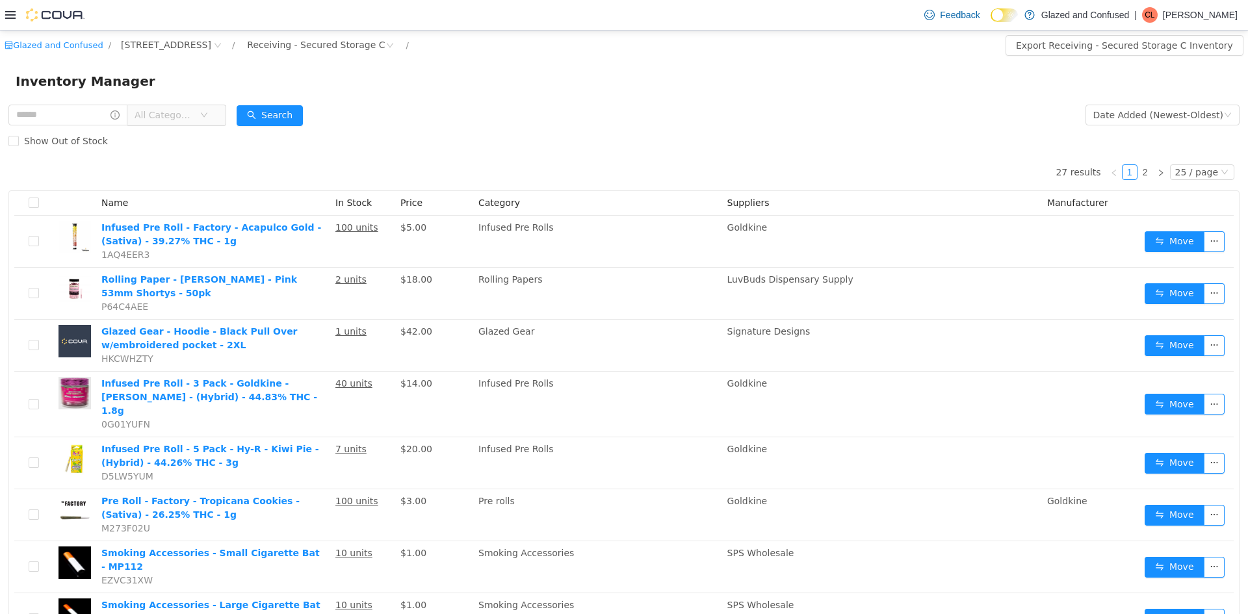
click at [208, 118] on icon "icon: down" at bounding box center [204, 115] width 8 height 8
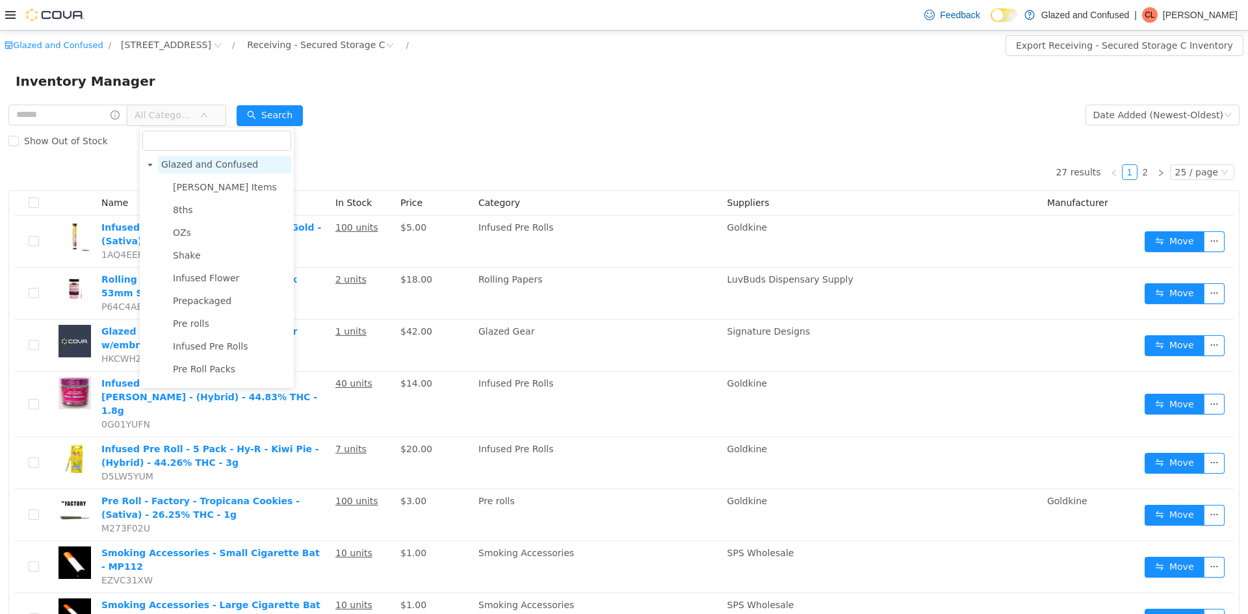
click at [202, 166] on span "Glazed and Confused" at bounding box center [209, 164] width 97 height 10
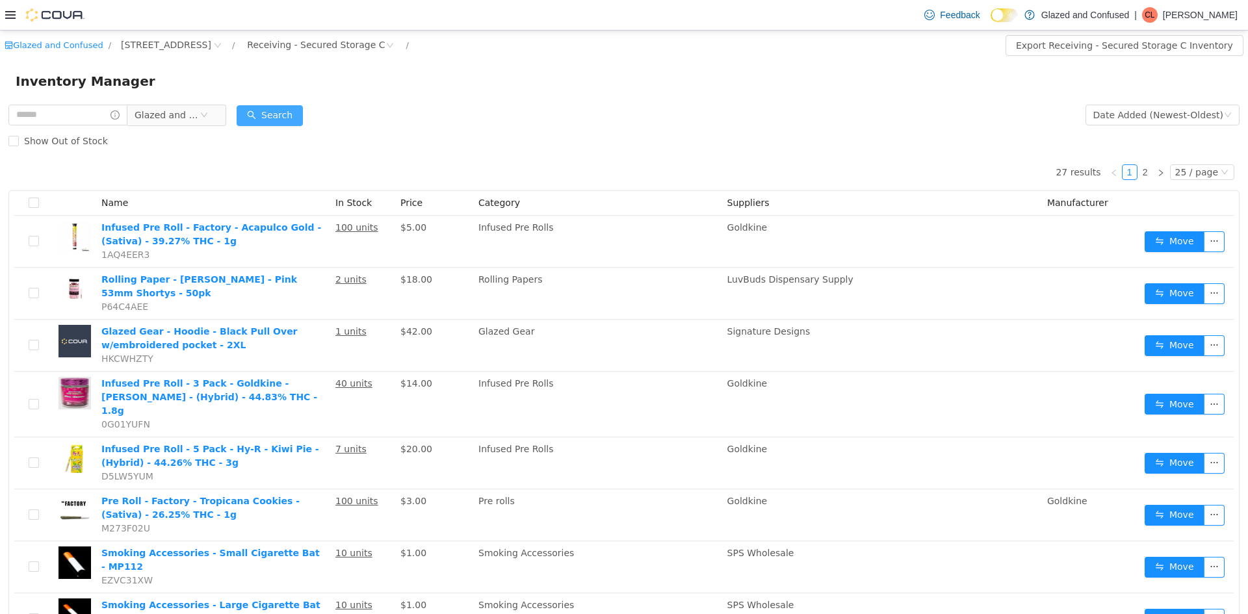
click at [278, 111] on button "Search" at bounding box center [270, 115] width 66 height 21
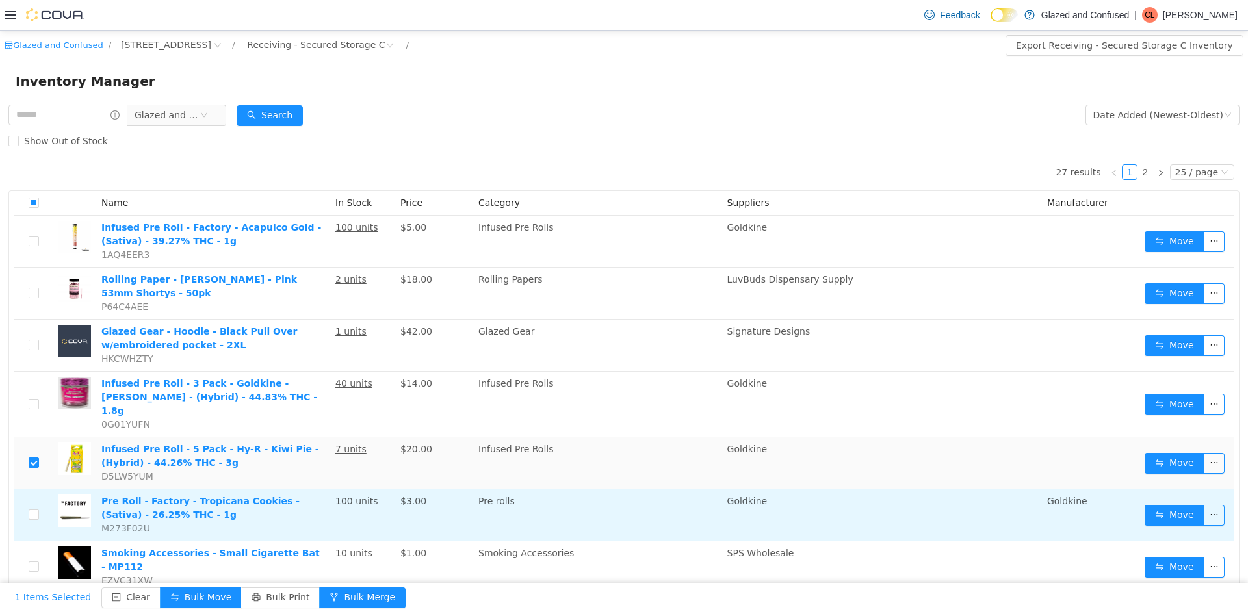
click at [39, 505] on td at bounding box center [33, 515] width 39 height 52
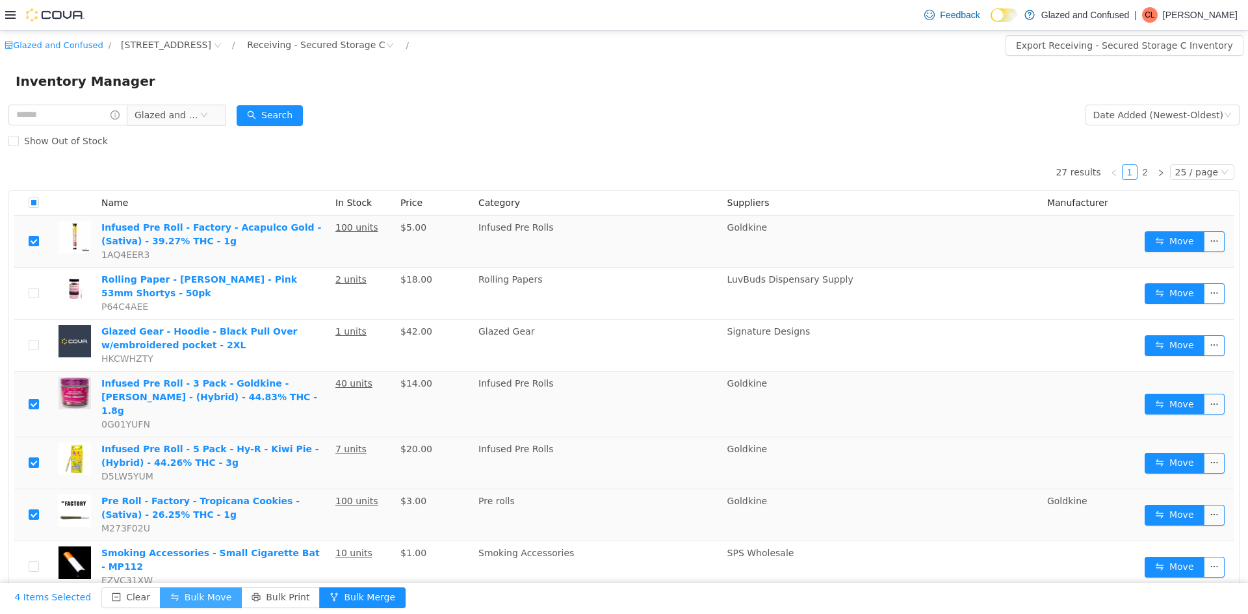
click at [183, 592] on button "Bulk Move" at bounding box center [201, 597] width 82 height 21
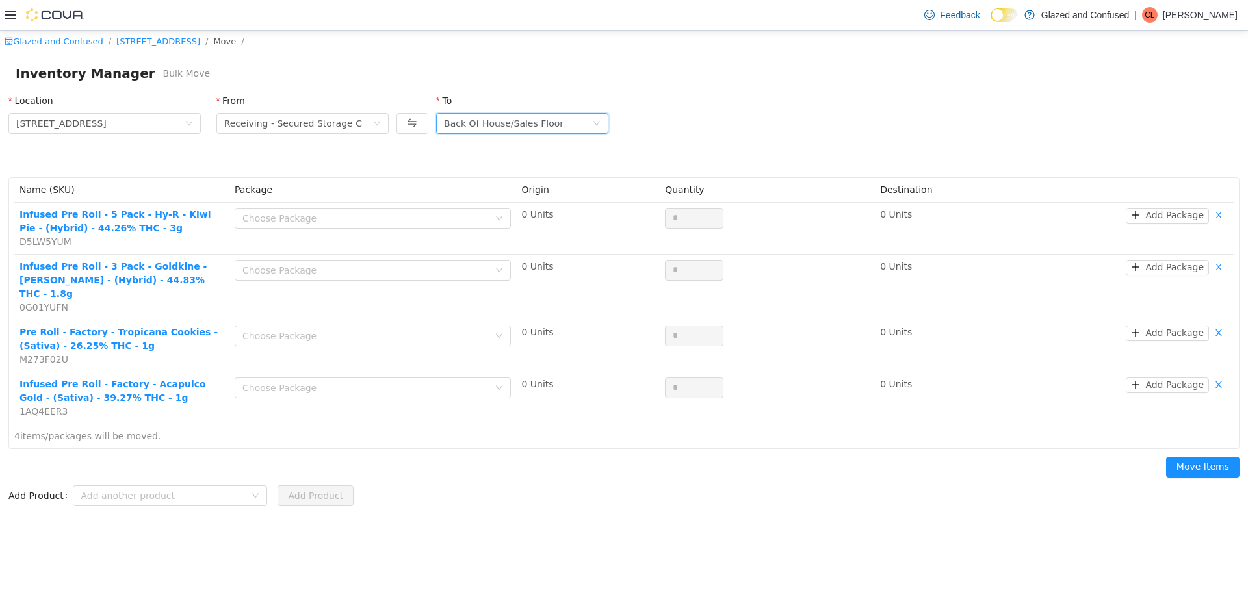
click at [463, 126] on div "Back Of House/Sales Floor" at bounding box center [504, 123] width 120 height 19
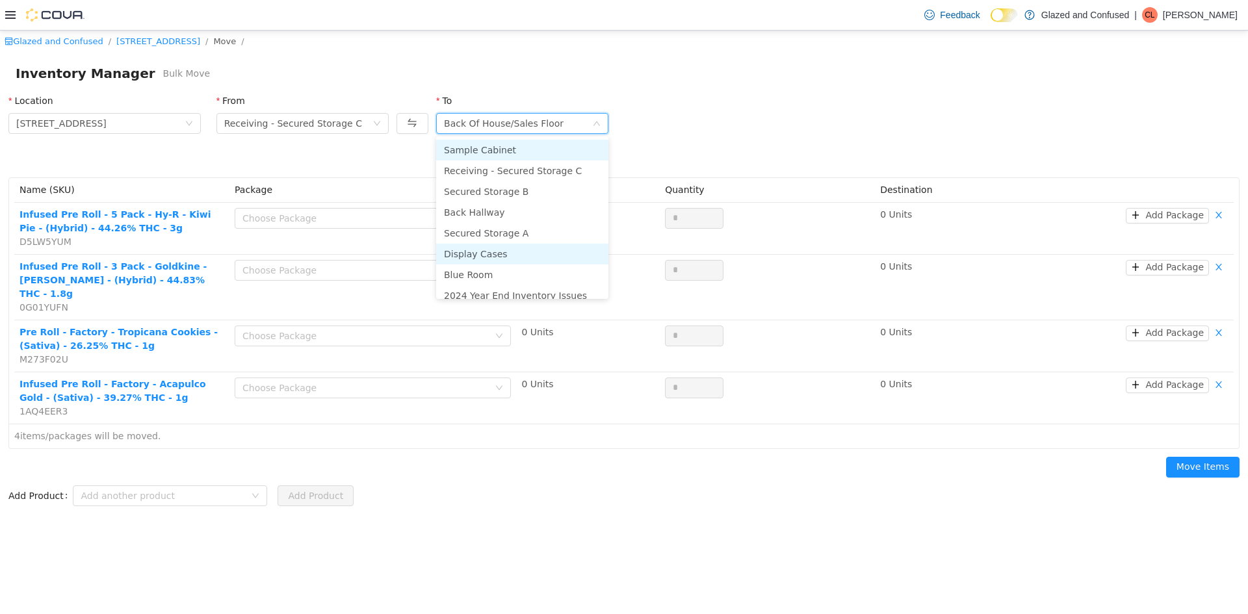
scroll to position [113, 0]
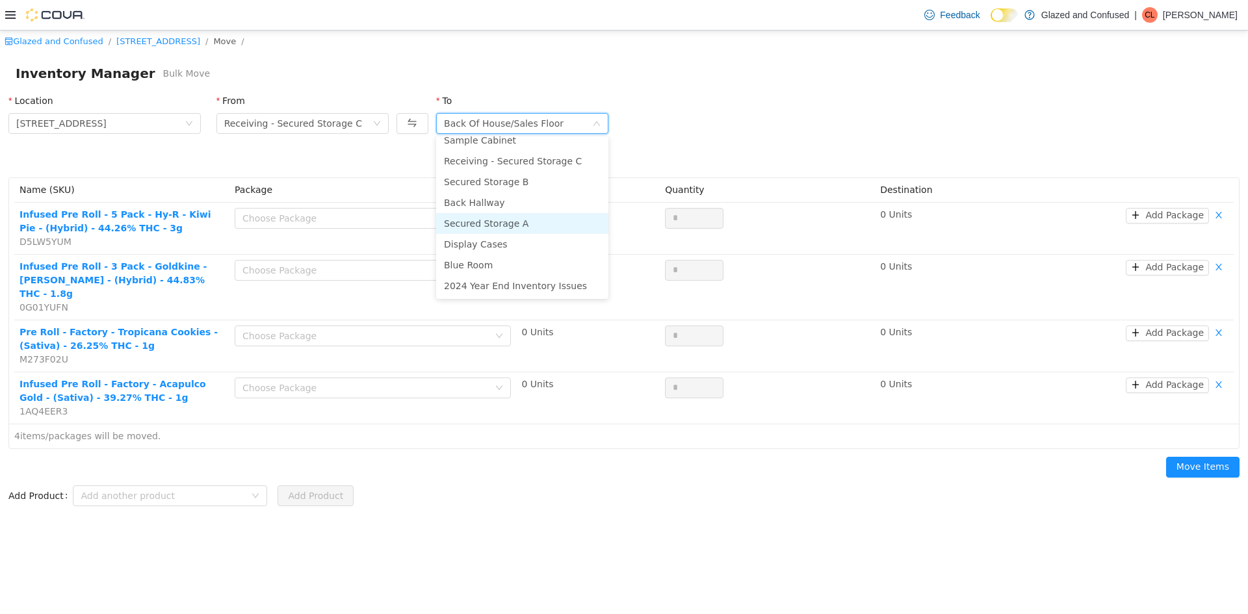
click at [494, 221] on li "Secured Storage A" at bounding box center [522, 223] width 172 height 21
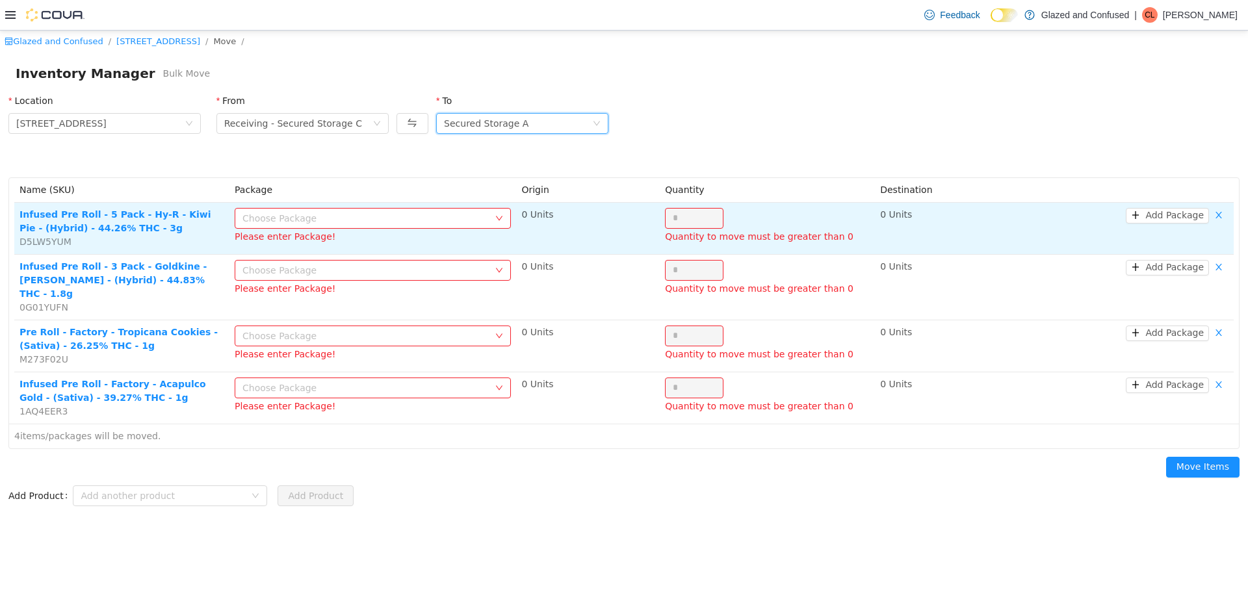
click at [374, 214] on div "Choose Package" at bounding box center [365, 218] width 246 height 13
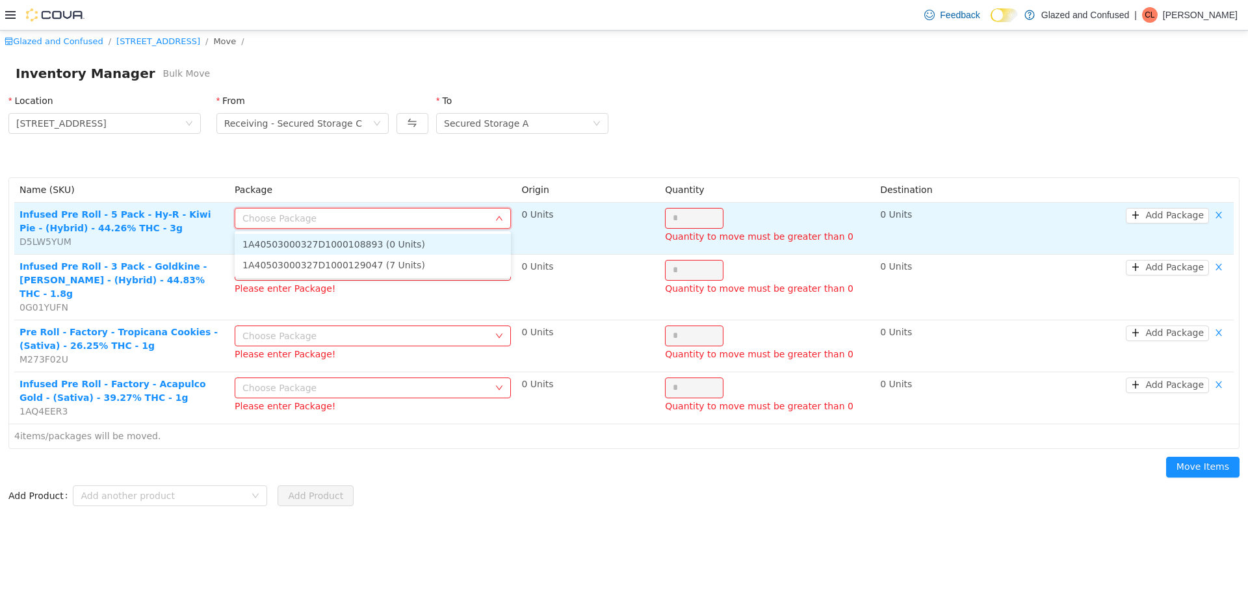
click at [374, 214] on div "Choose Package" at bounding box center [365, 218] width 246 height 13
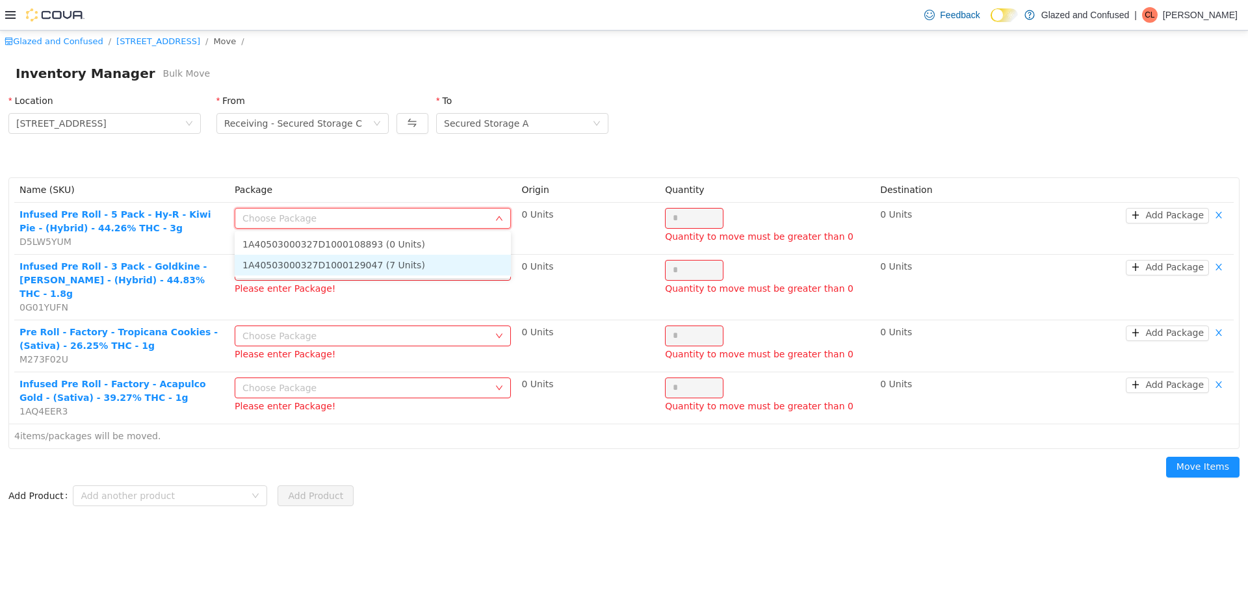
click at [377, 265] on li "1A40503000327D1000129047 (7 Units)" at bounding box center [373, 265] width 276 height 21
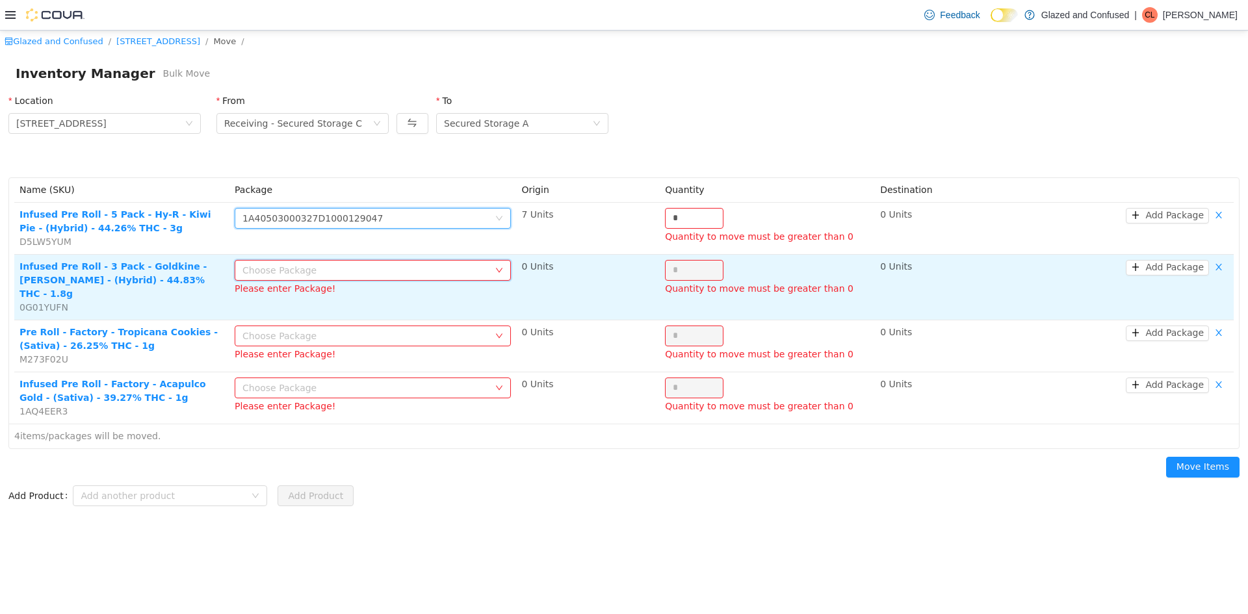
click at [387, 260] on div "Choose Package" at bounding box center [373, 270] width 276 height 21
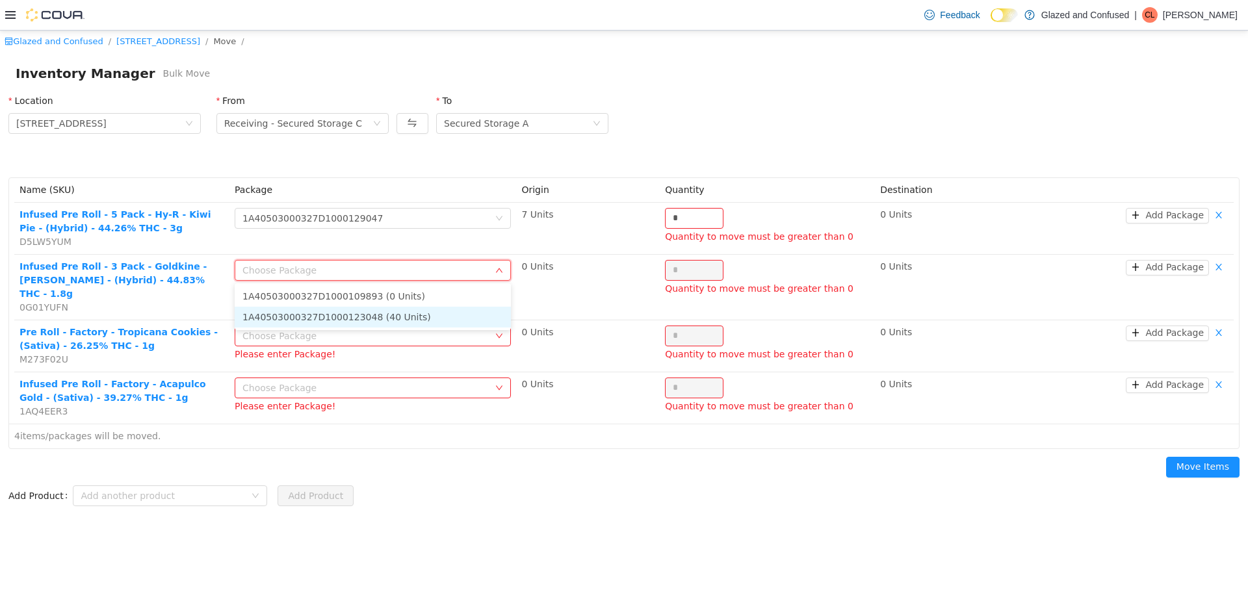
click at [394, 308] on li "1A40503000327D1000123048 (40 Units)" at bounding box center [373, 317] width 276 height 21
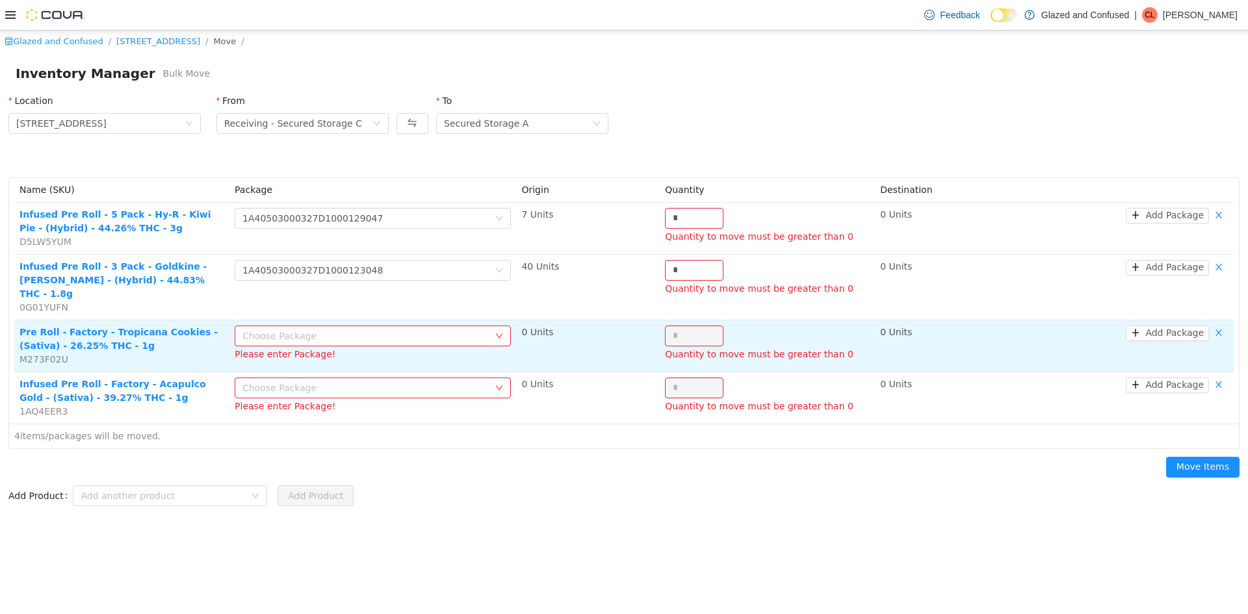
click at [401, 320] on td "Choose Package Please enter Package!" at bounding box center [372, 346] width 287 height 52
click at [385, 329] on div "Choose Package" at bounding box center [365, 335] width 246 height 13
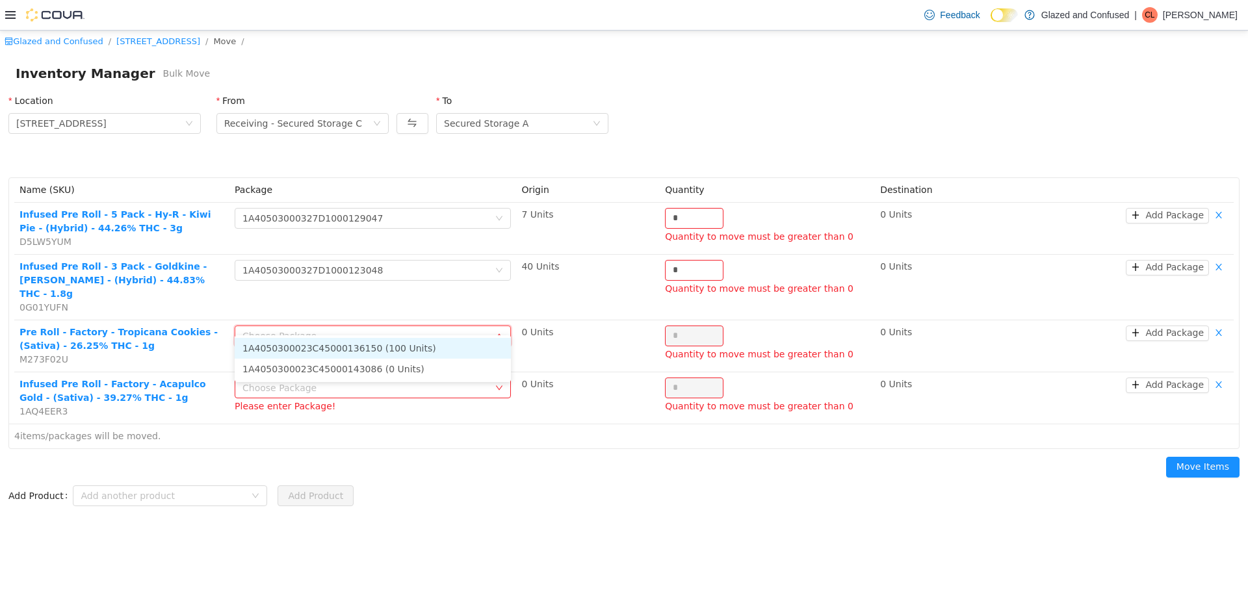
click at [370, 350] on li "1A4050300023C45000136150 (100 Units)" at bounding box center [373, 348] width 276 height 21
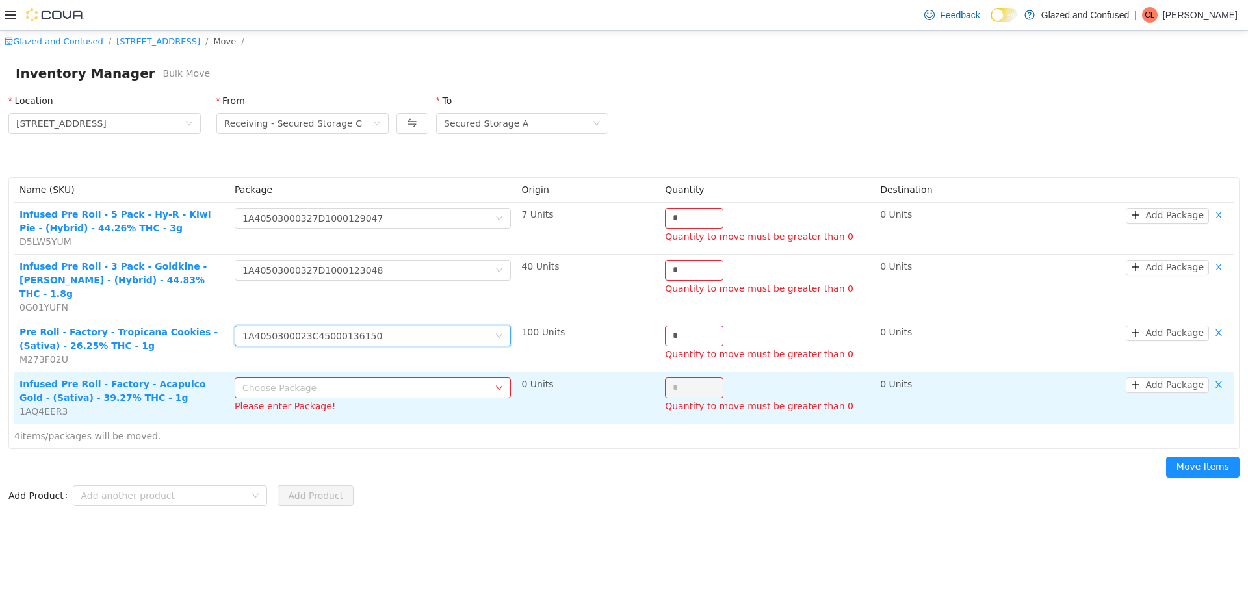
click at [352, 381] on div "Choose Package" at bounding box center [365, 387] width 246 height 13
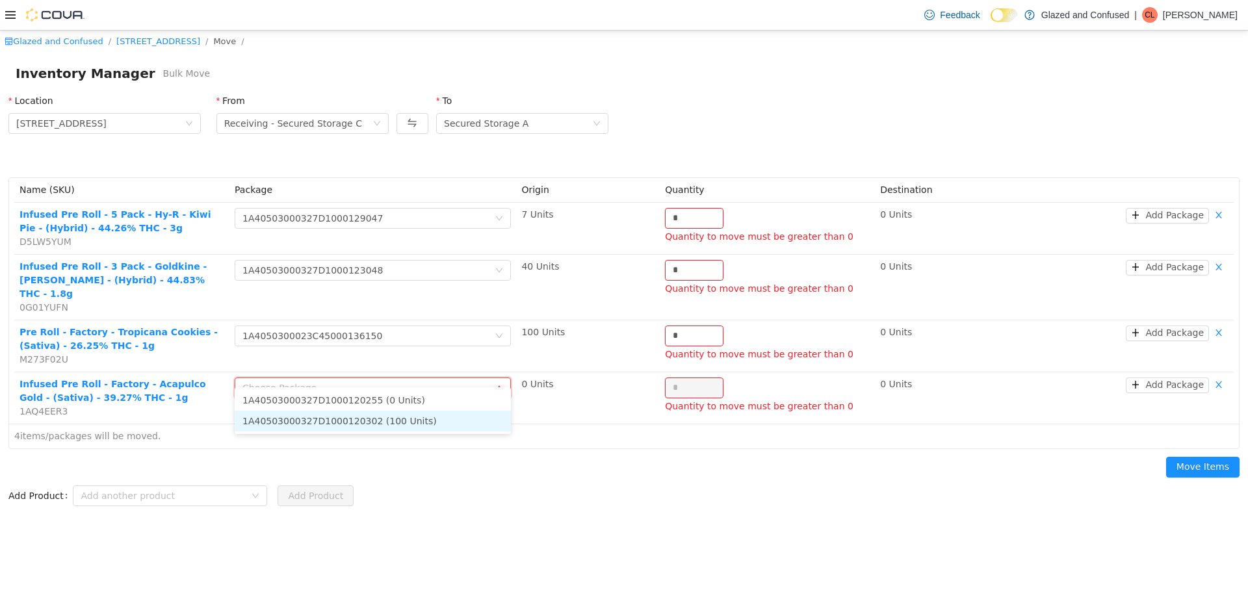
click at [353, 418] on li "1A40503000327D1000120302 (100 Units)" at bounding box center [373, 421] width 276 height 21
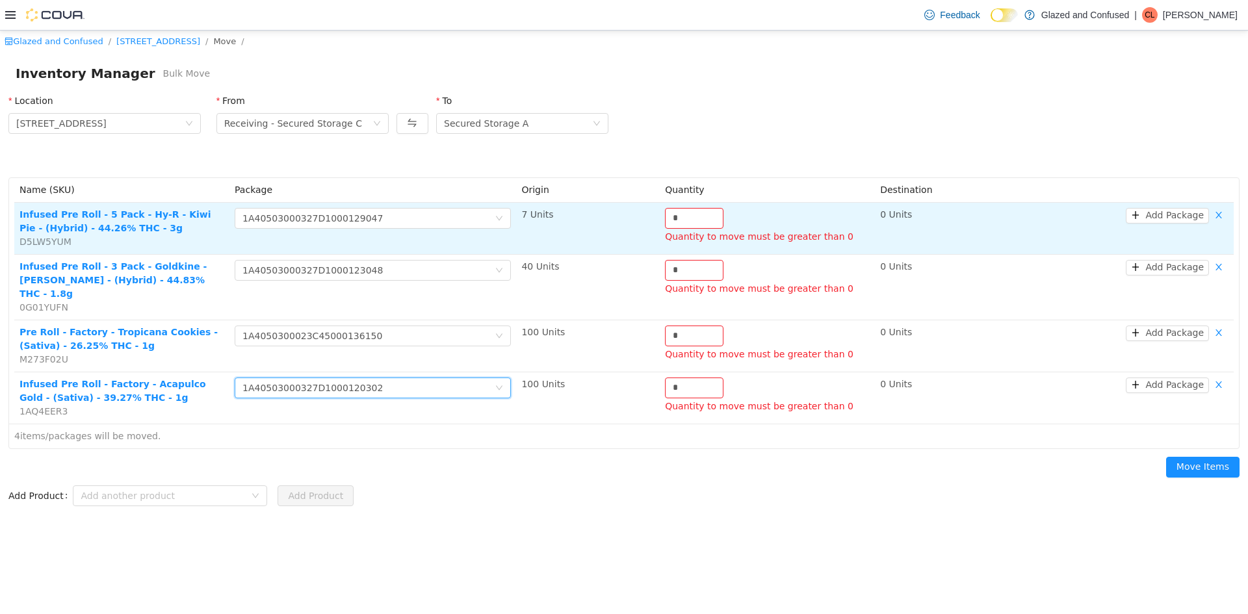
click at [710, 231] on div "Quantity to move must be greater than 0" at bounding box center [767, 237] width 205 height 14
click at [708, 231] on div "Quantity to move must be greater than 0" at bounding box center [767, 237] width 205 height 14
click at [705, 222] on input "*" at bounding box center [693, 218] width 57 height 19
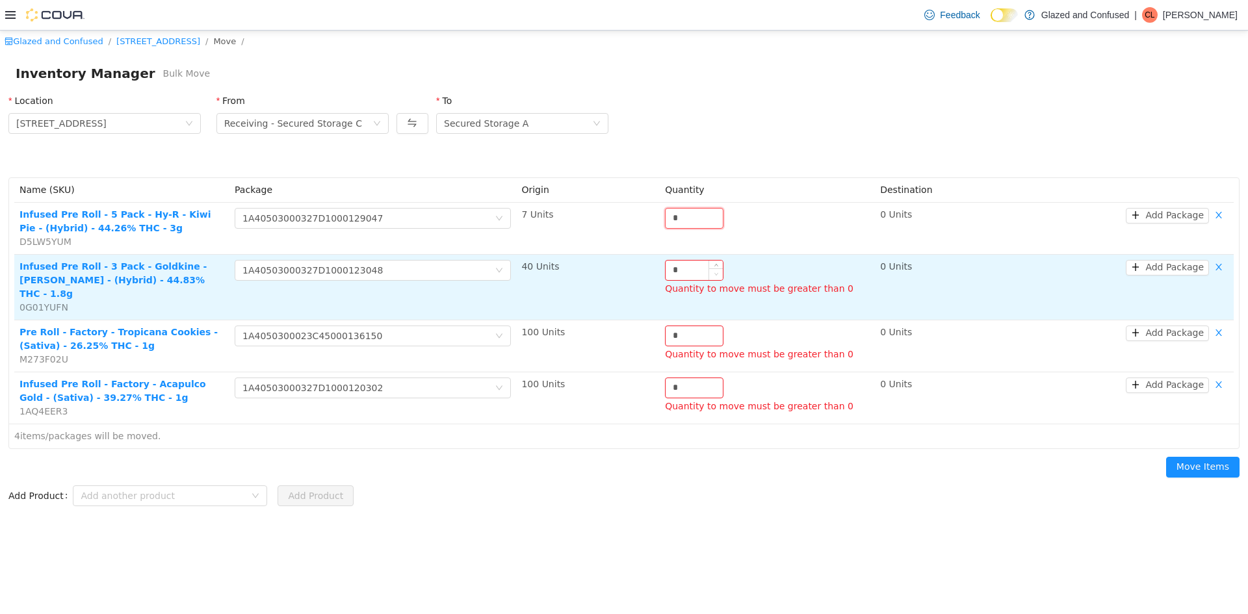
scroll to position [0, 0]
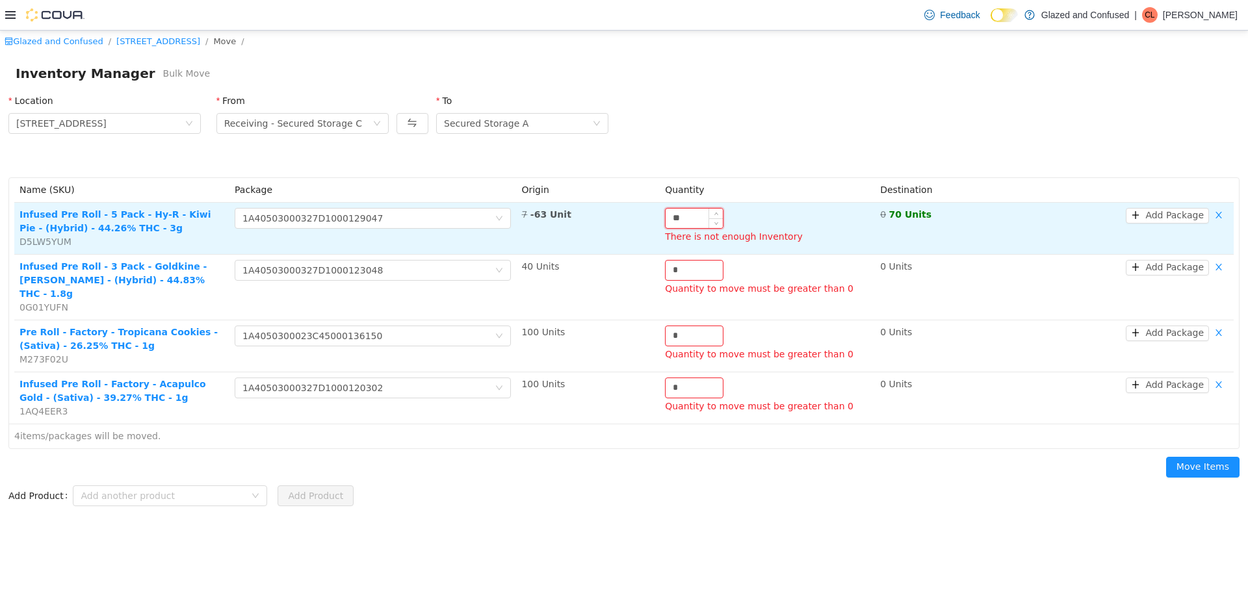
click at [686, 211] on input "**" at bounding box center [693, 218] width 57 height 19
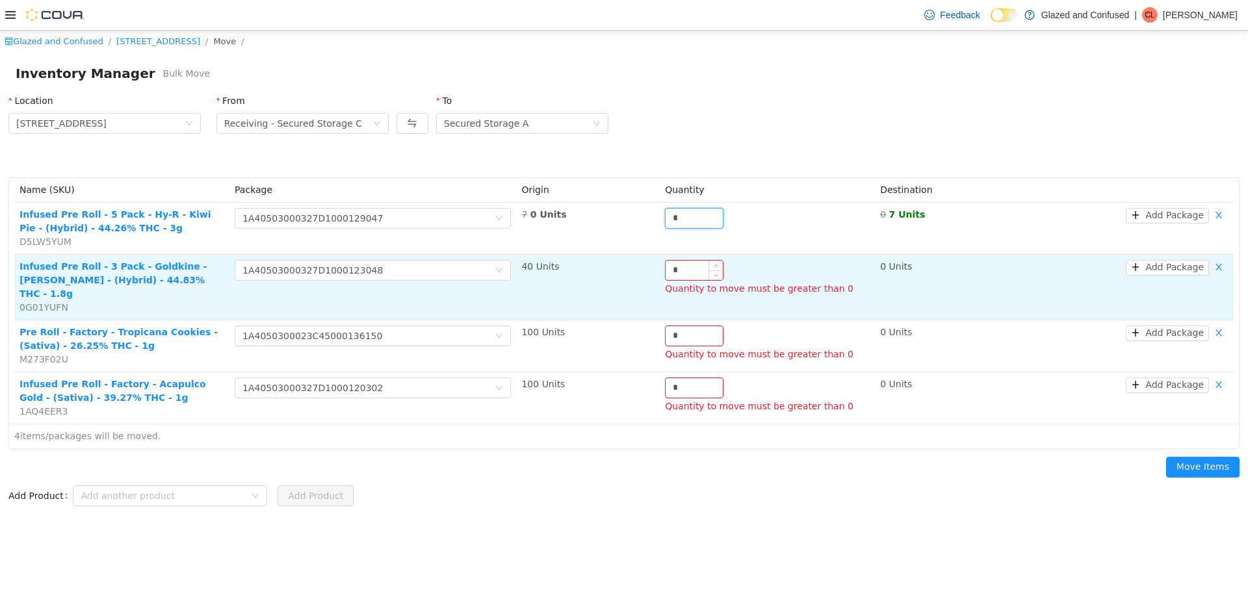
type input "*"
click at [695, 263] on input "*" at bounding box center [693, 270] width 57 height 19
click at [697, 260] on div "*" at bounding box center [694, 270] width 58 height 21
click at [701, 265] on input "*" at bounding box center [693, 270] width 57 height 19
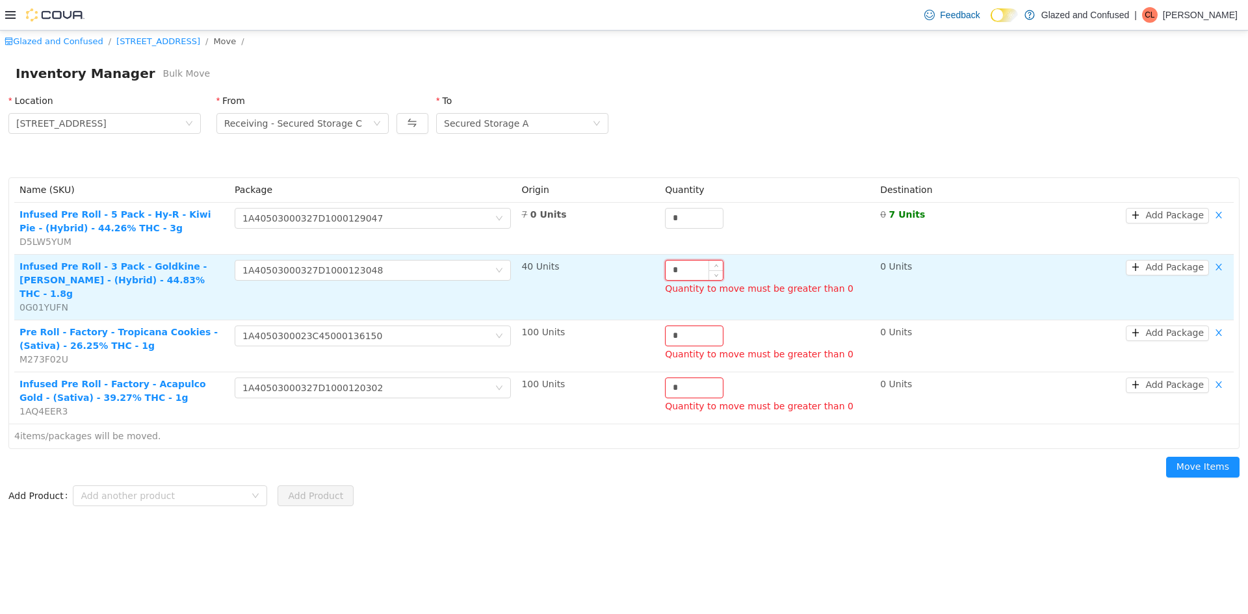
click at [701, 265] on input "*" at bounding box center [693, 270] width 57 height 19
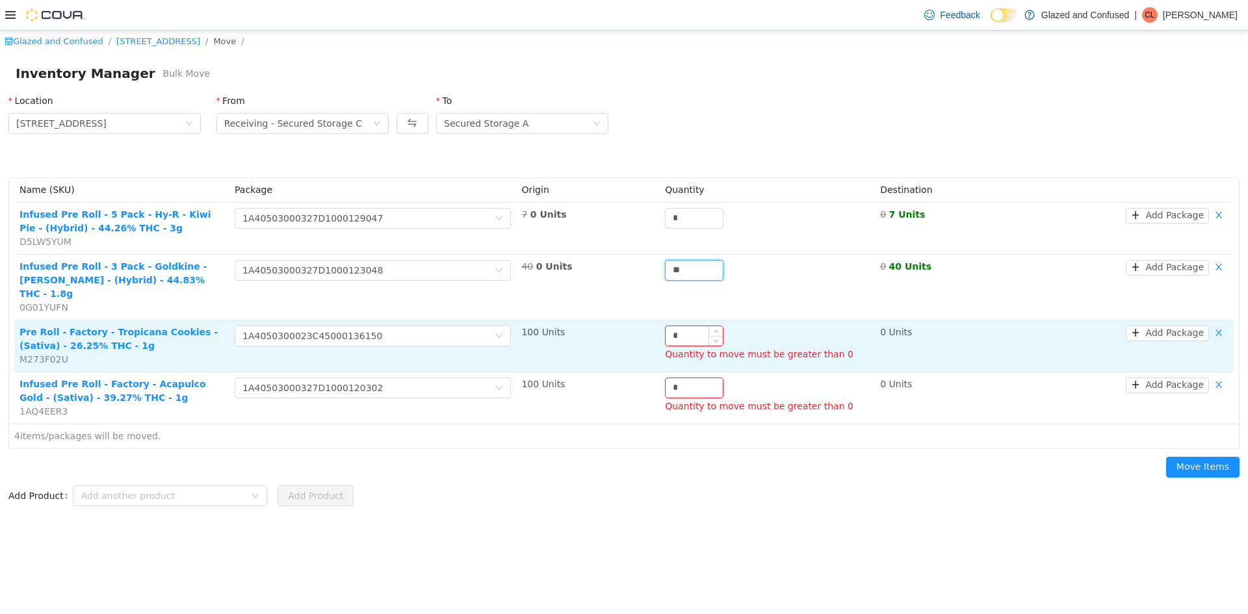
type input "**"
click at [695, 326] on input "*" at bounding box center [693, 335] width 57 height 19
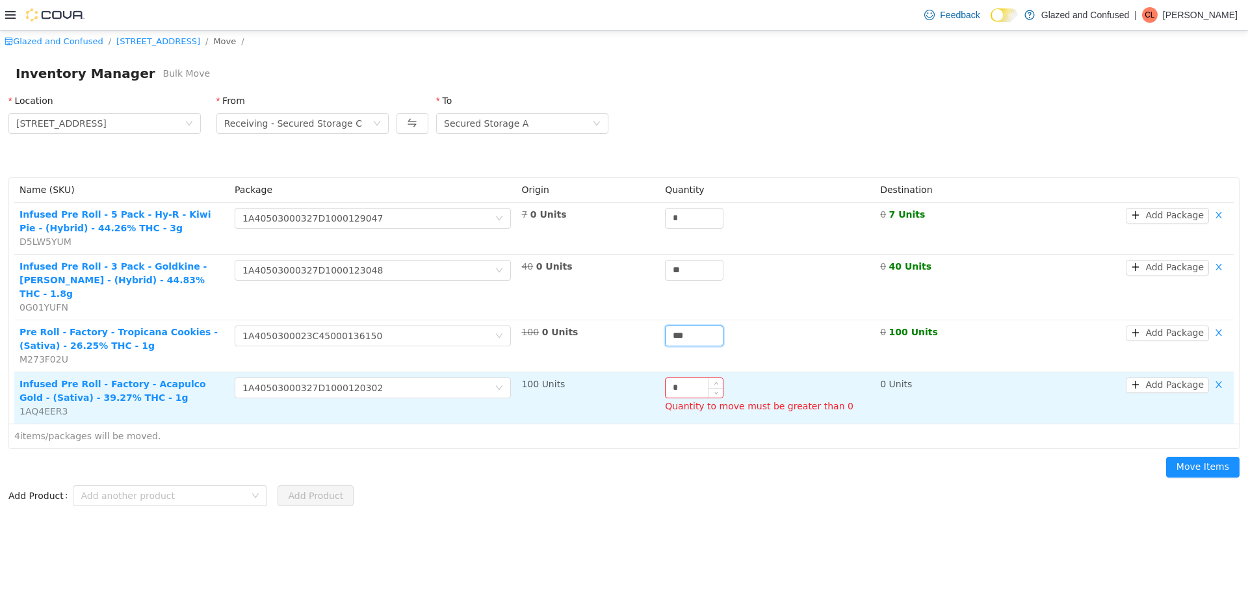
type input "***"
click at [703, 378] on input "*" at bounding box center [693, 387] width 57 height 19
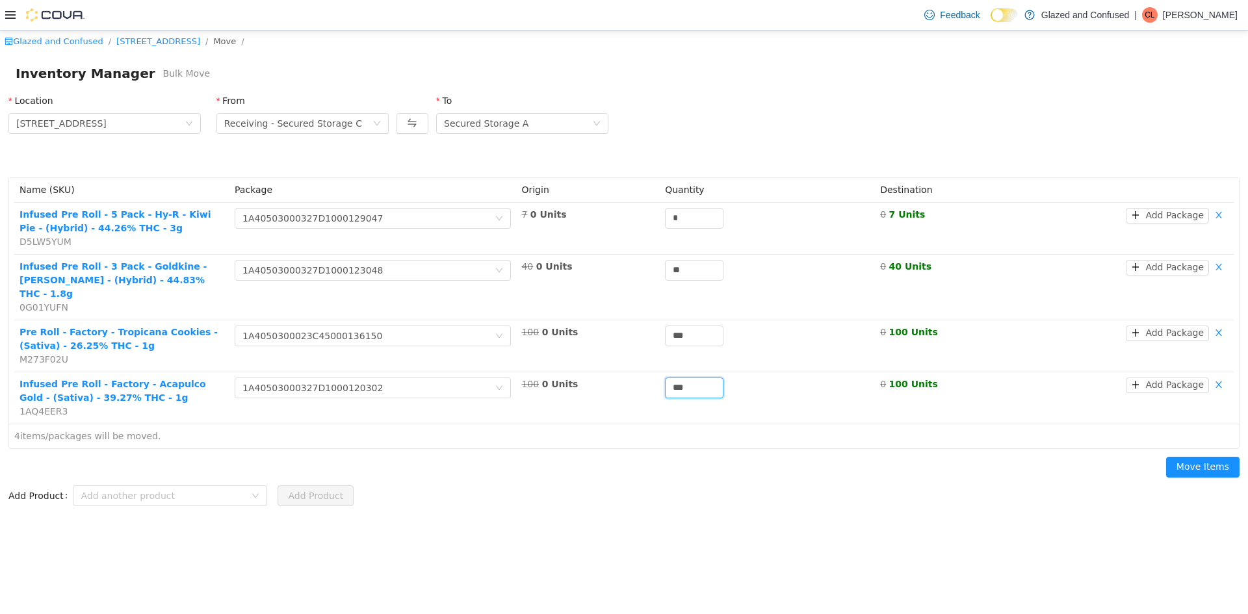
type input "***"
click at [519, 519] on div "Glazed and Confused / 2465 US Highway 2 S, Crystal Falls / Move / Inventory Man…" at bounding box center [624, 323] width 1248 height 584
click at [1198, 457] on button "Move Items" at bounding box center [1202, 467] width 73 height 21
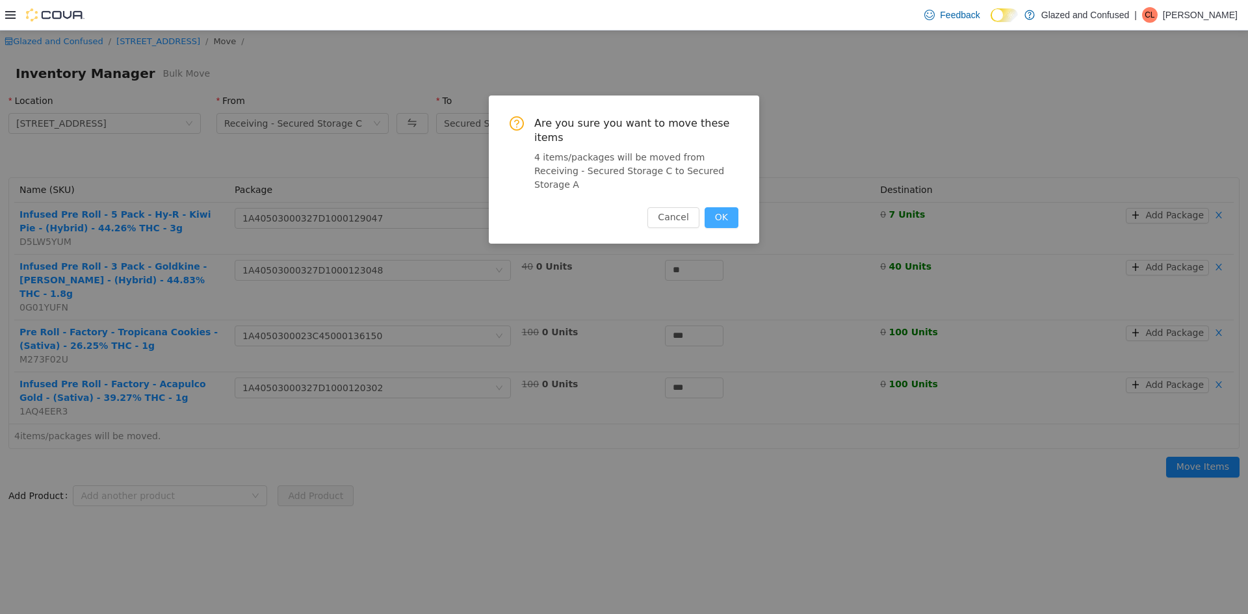
click at [723, 207] on button "OK" at bounding box center [721, 217] width 34 height 21
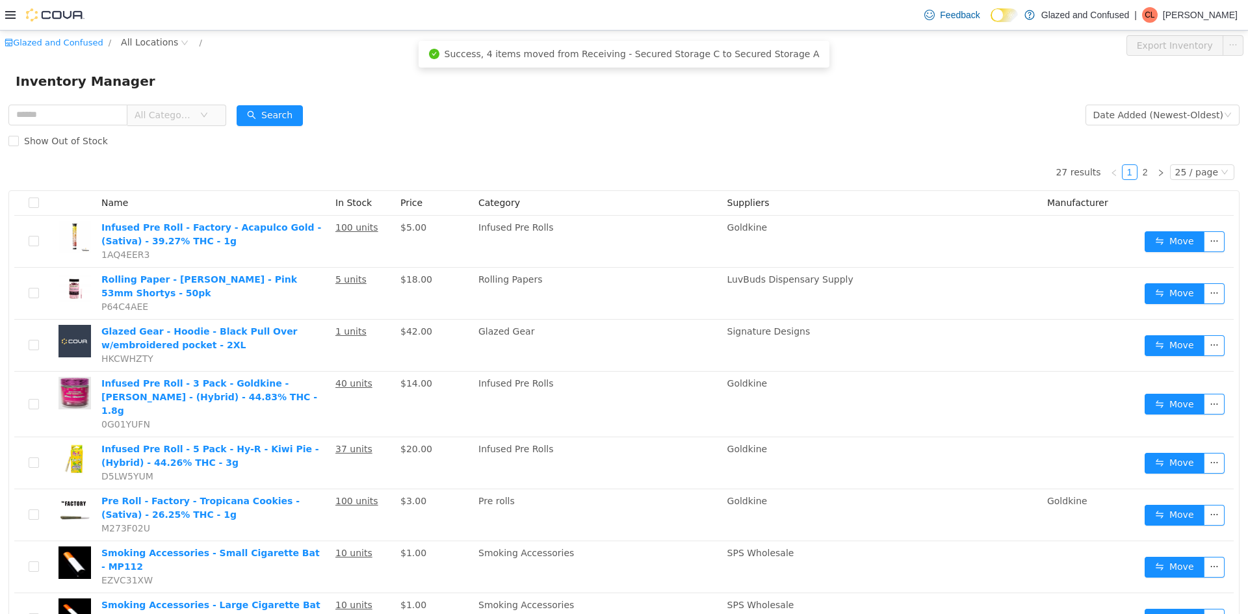
click at [138, 47] on span "All Locations" at bounding box center [149, 42] width 57 height 14
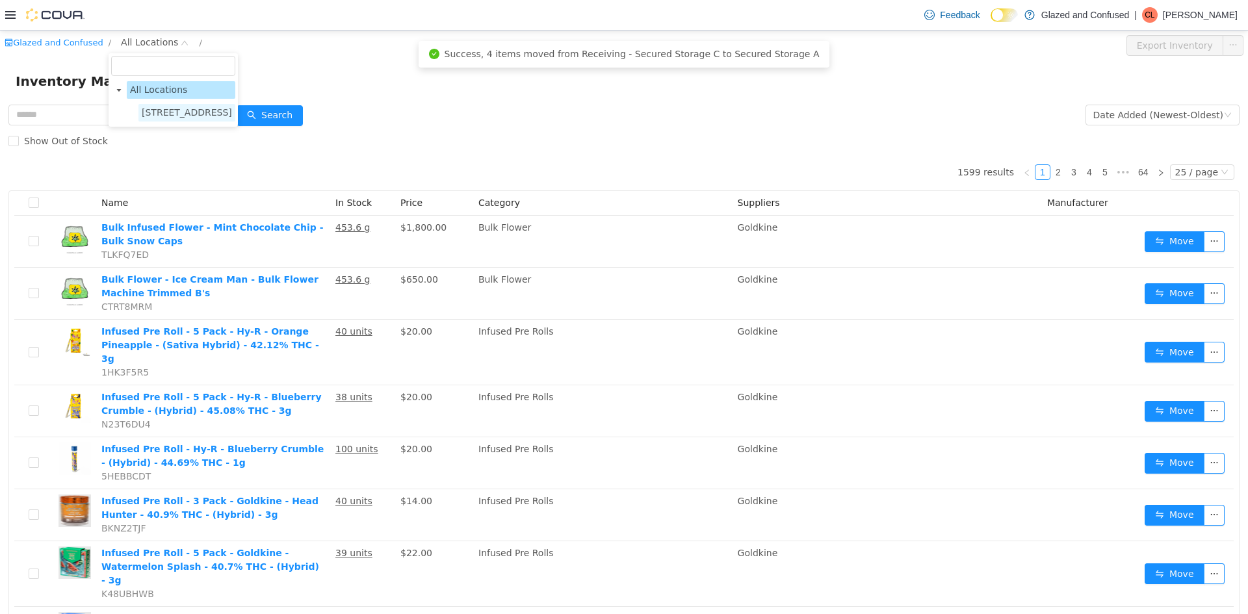
click at [153, 110] on span "2465 US Highway 2 S, Crystal Falls" at bounding box center [187, 112] width 90 height 10
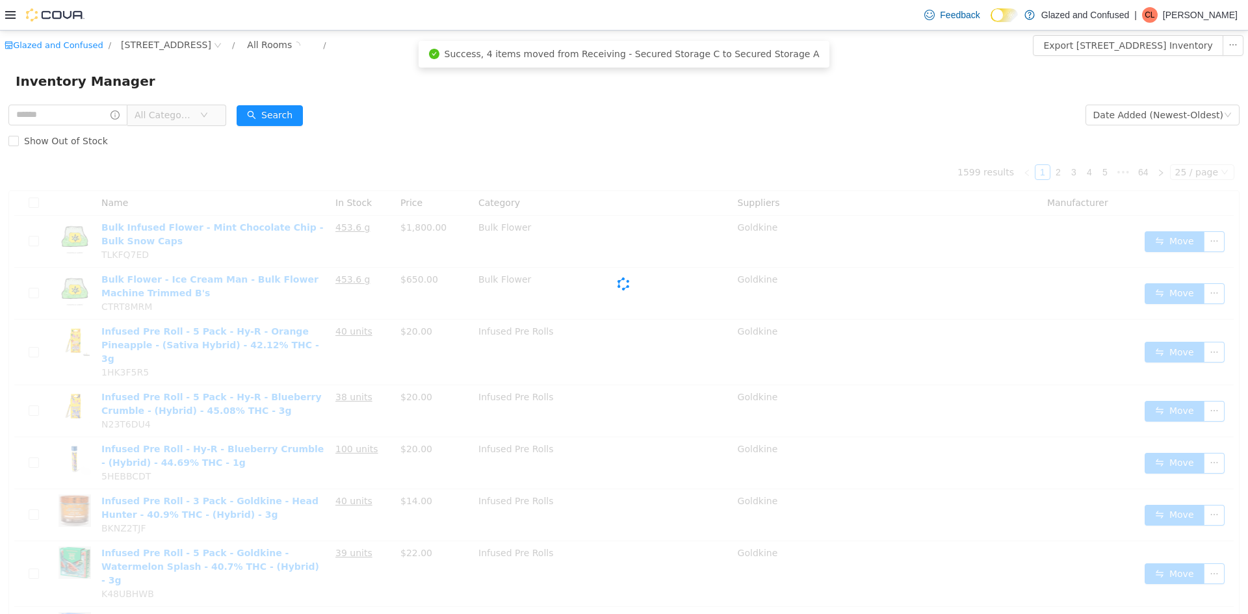
click at [168, 113] on span "All Categories" at bounding box center [164, 115] width 59 height 13
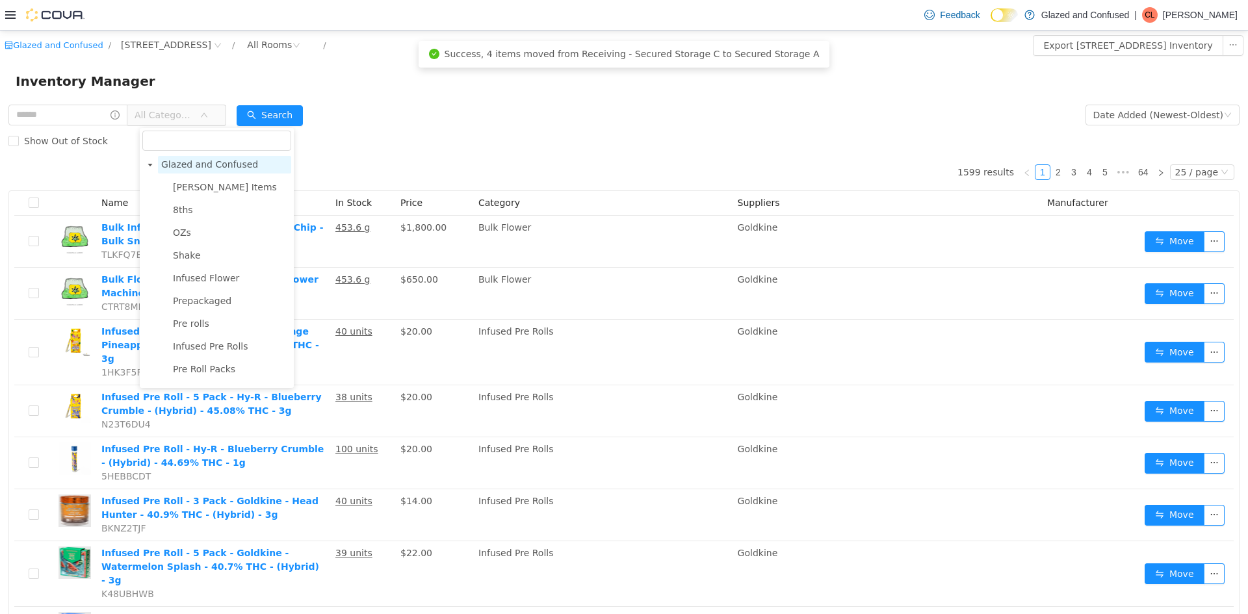
click at [197, 166] on span "Glazed and Confused" at bounding box center [209, 164] width 97 height 10
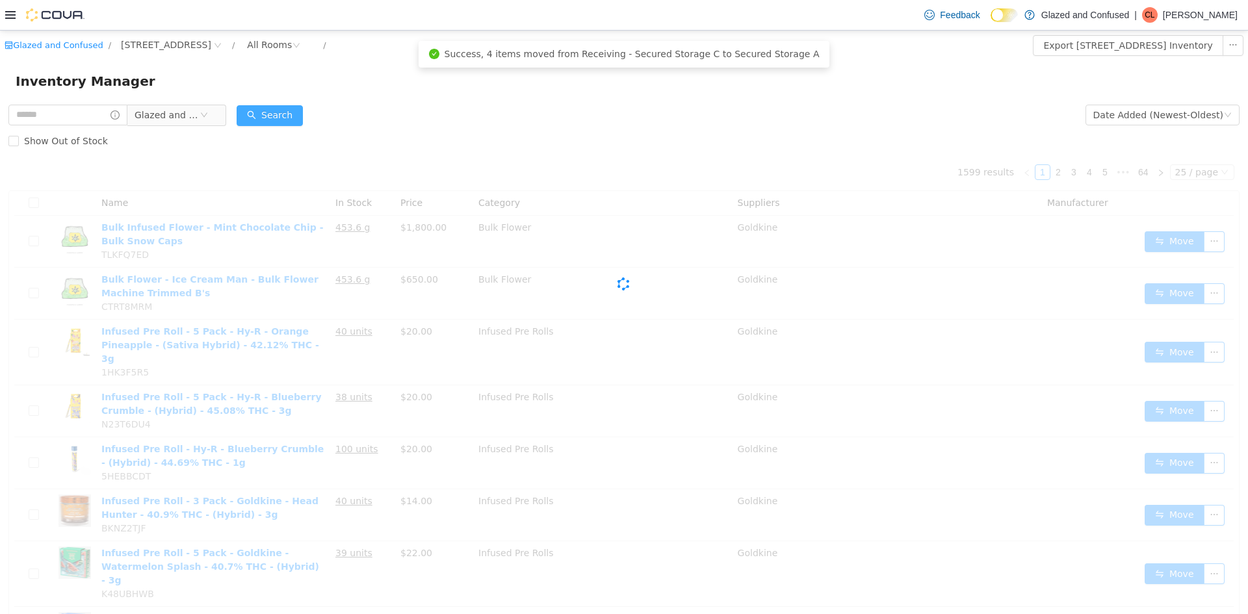
click at [279, 114] on button "Search" at bounding box center [270, 115] width 66 height 21
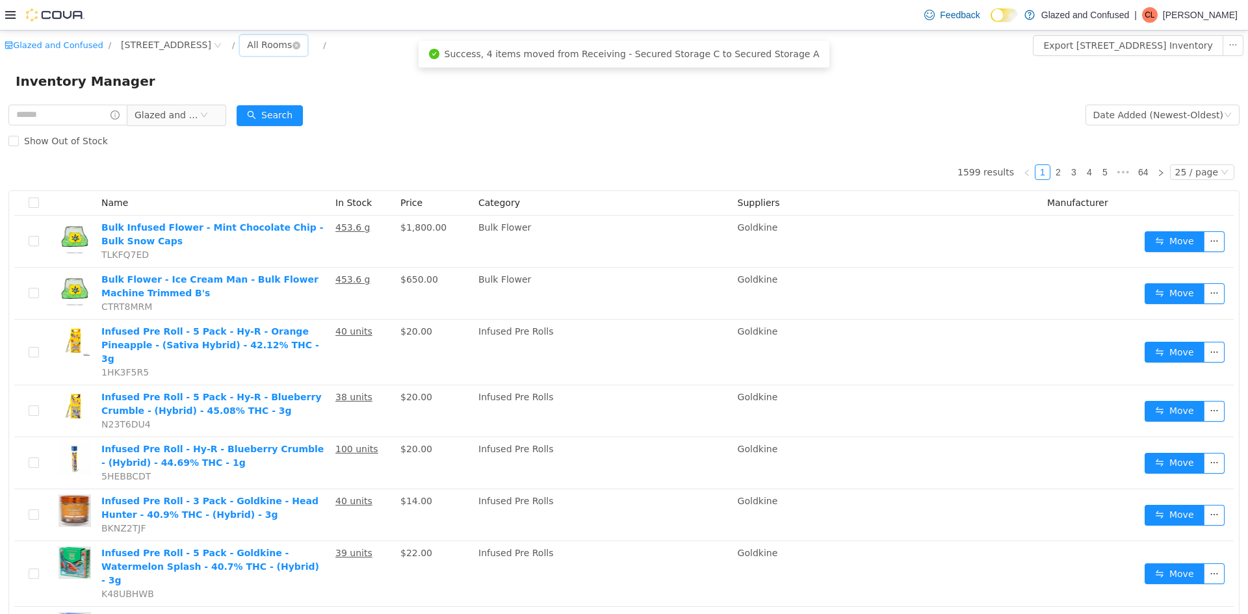
click at [292, 51] on div "All Rooms" at bounding box center [269, 44] width 45 height 19
click at [320, 185] on li "Receiving - Secured Storage C" at bounding box center [318, 189] width 78 height 21
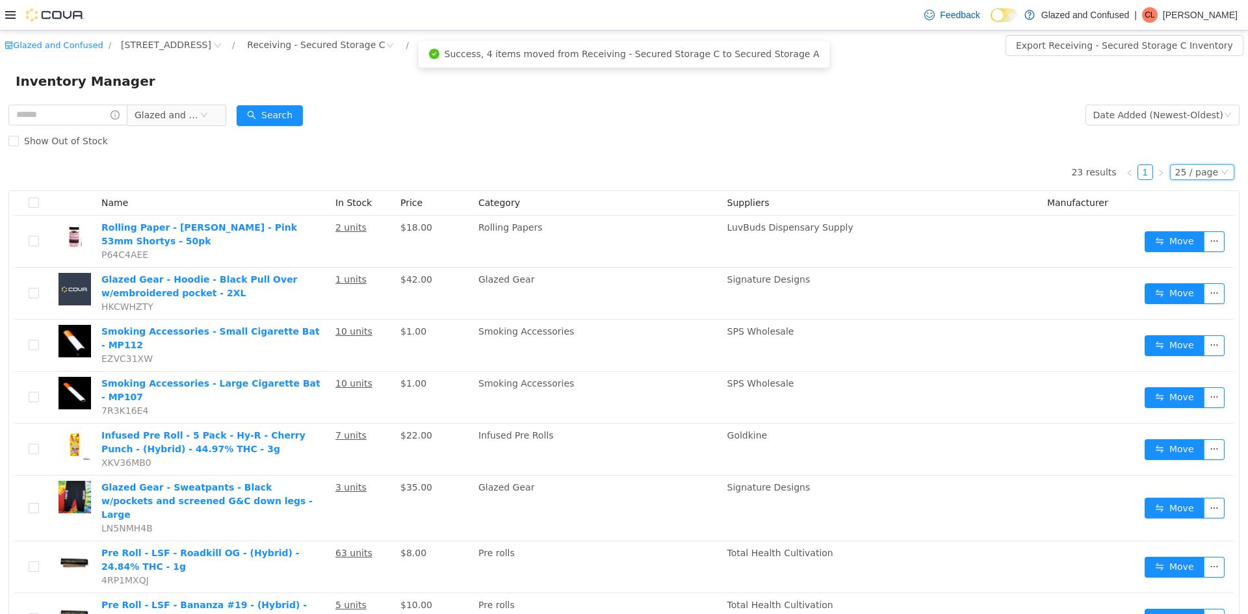
click at [1187, 175] on div "25 / page" at bounding box center [1196, 172] width 43 height 14
click at [1180, 255] on li "50 / page" at bounding box center [1195, 256] width 63 height 21
click at [269, 107] on button "Search" at bounding box center [270, 115] width 66 height 21
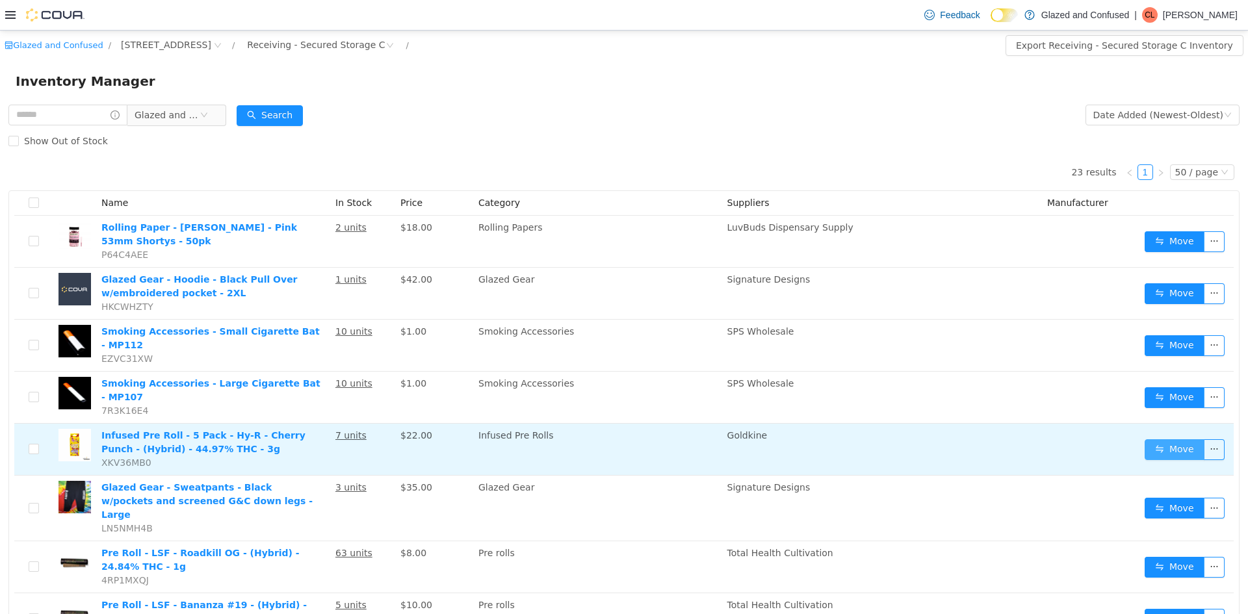
click at [1159, 439] on button "Move" at bounding box center [1174, 449] width 60 height 21
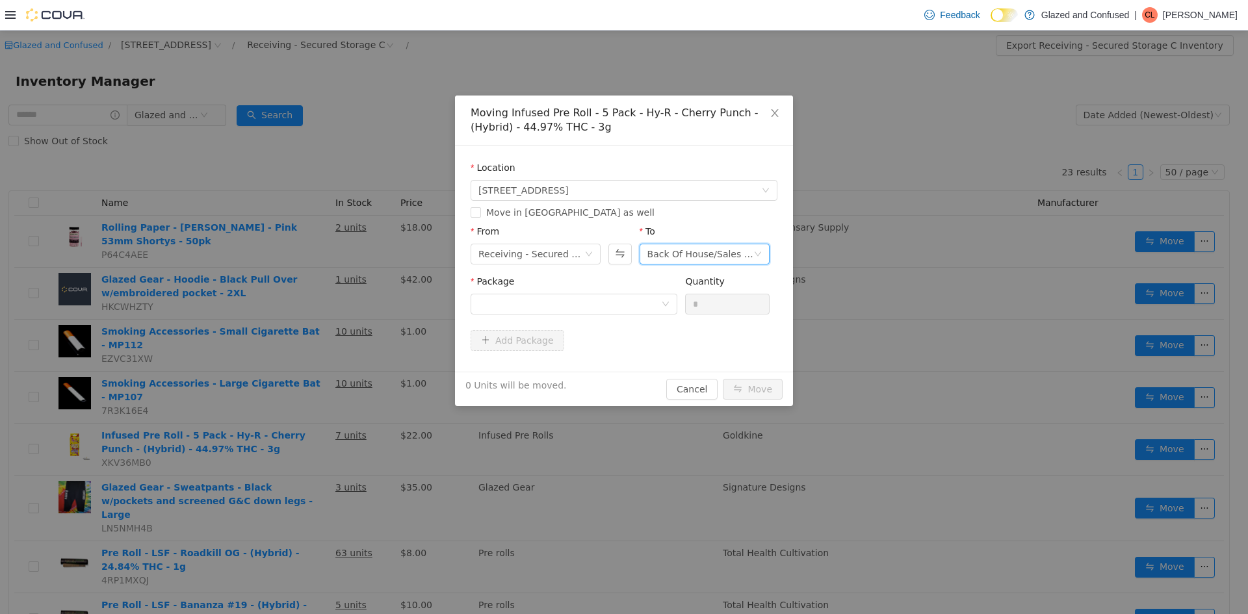
click at [689, 255] on div "Back Of House/Sales Floor" at bounding box center [700, 253] width 106 height 19
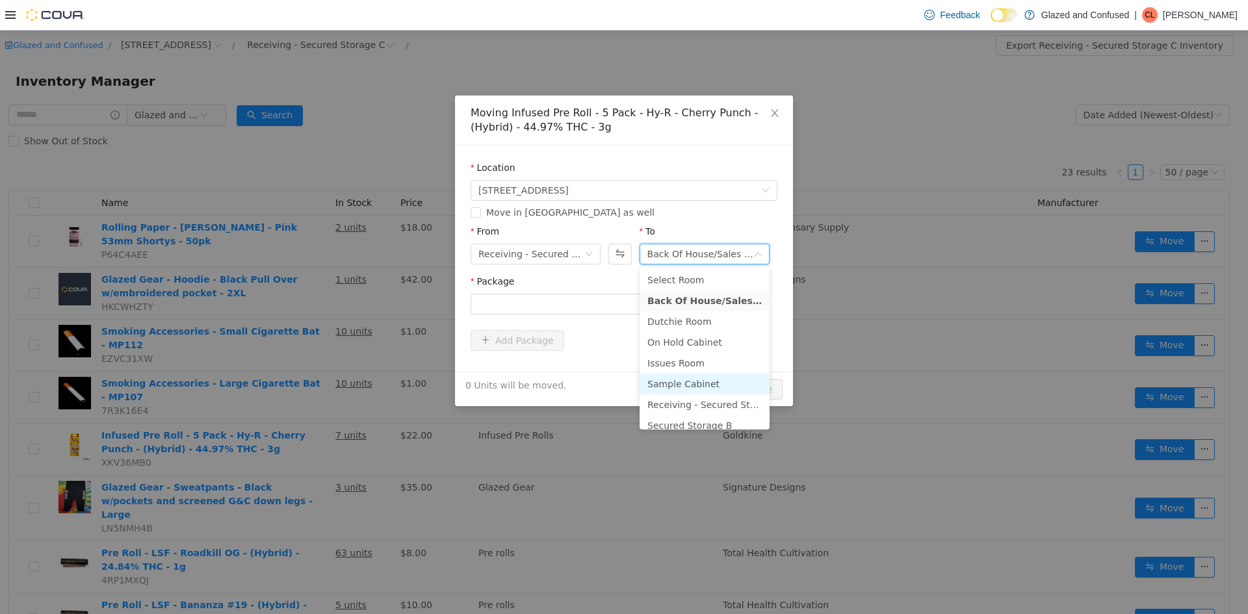
scroll to position [113, 0]
click at [691, 348] on li "Secured Storage A" at bounding box center [704, 354] width 130 height 21
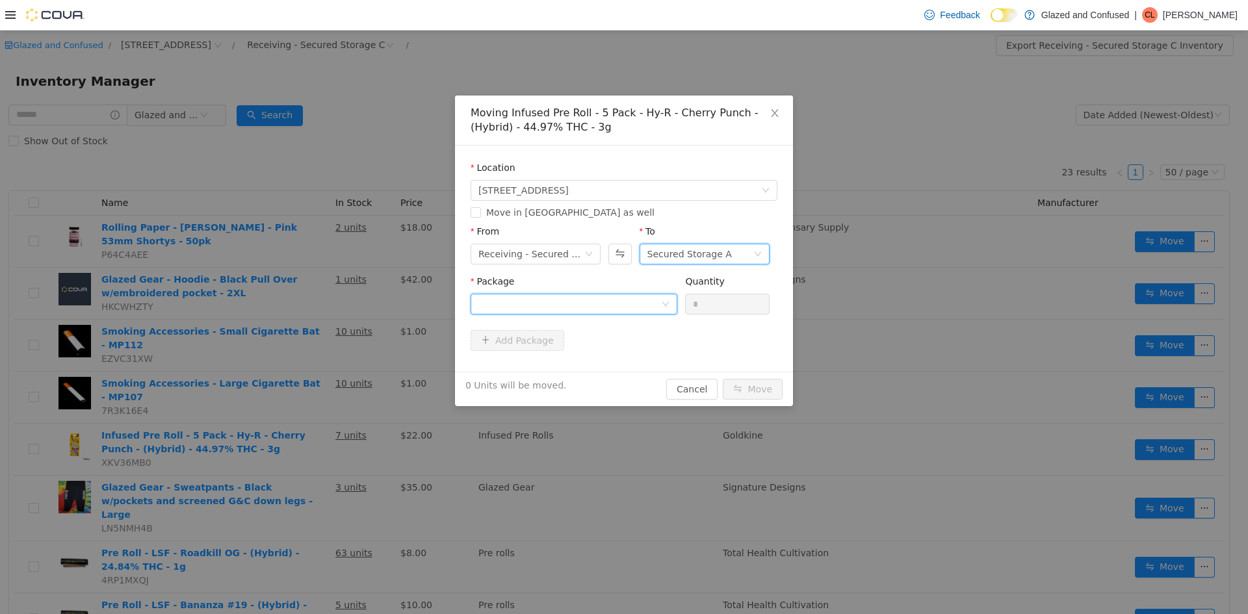
click at [626, 310] on div at bounding box center [569, 303] width 183 height 19
click at [590, 352] on strong "1A40503000327D1000127829" at bounding box center [555, 351] width 154 height 10
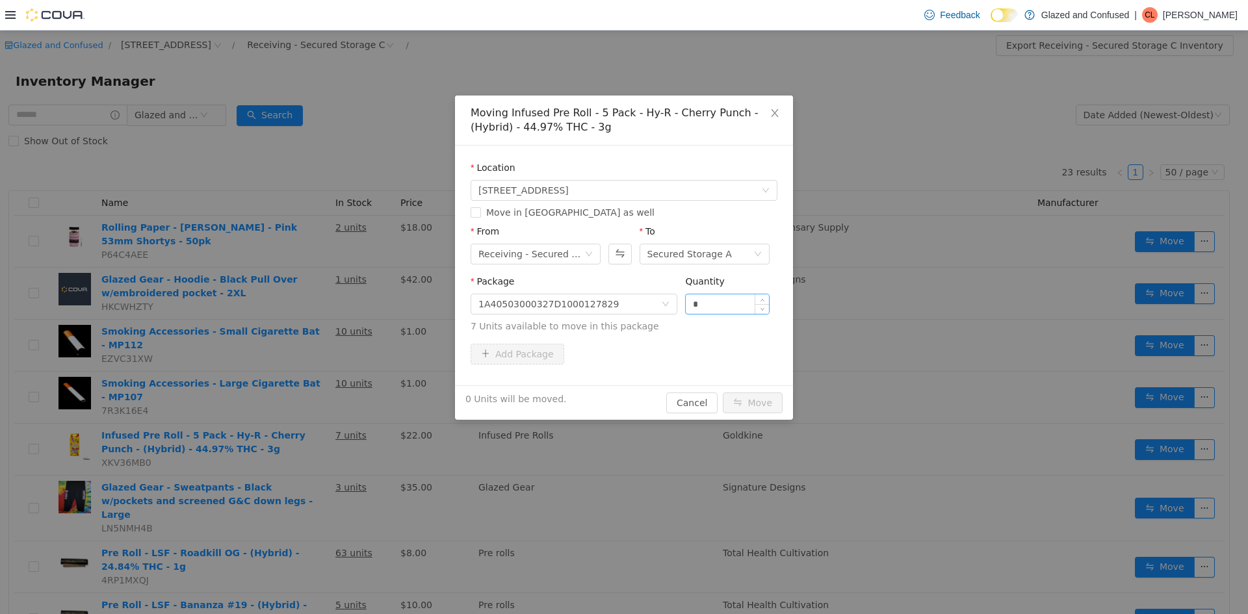
click at [768, 294] on div "*" at bounding box center [727, 304] width 84 height 21
click at [763, 296] on span "Increase Value" at bounding box center [762, 300] width 14 height 12
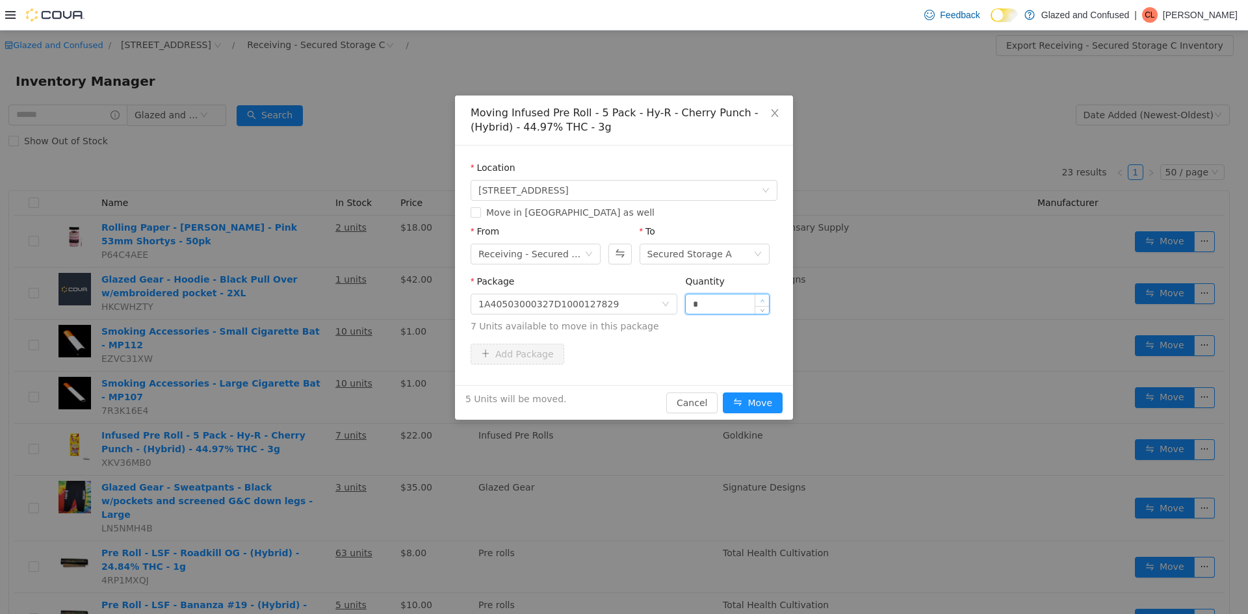
click at [763, 296] on span "Increase Value" at bounding box center [762, 300] width 14 height 12
type input "*"
click at [763, 296] on span "Increase Value" at bounding box center [762, 300] width 14 height 12
click at [723, 392] on button "Move" at bounding box center [753, 402] width 60 height 21
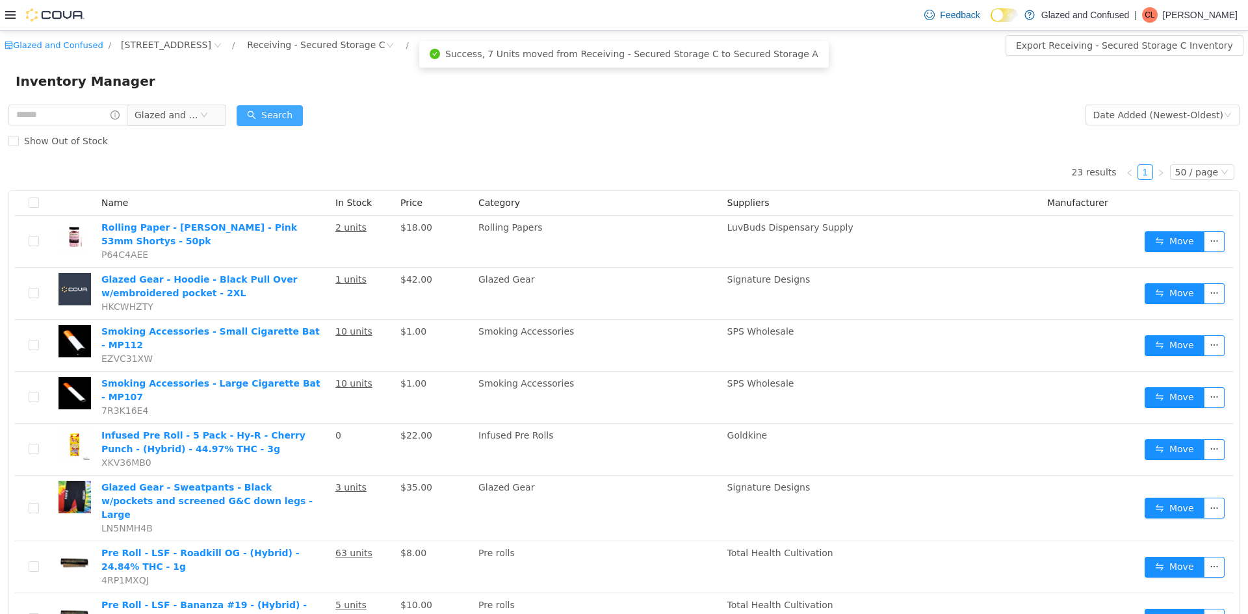
click at [263, 107] on button "Search" at bounding box center [270, 115] width 66 height 21
click at [263, 115] on button "Search" at bounding box center [270, 115] width 66 height 21
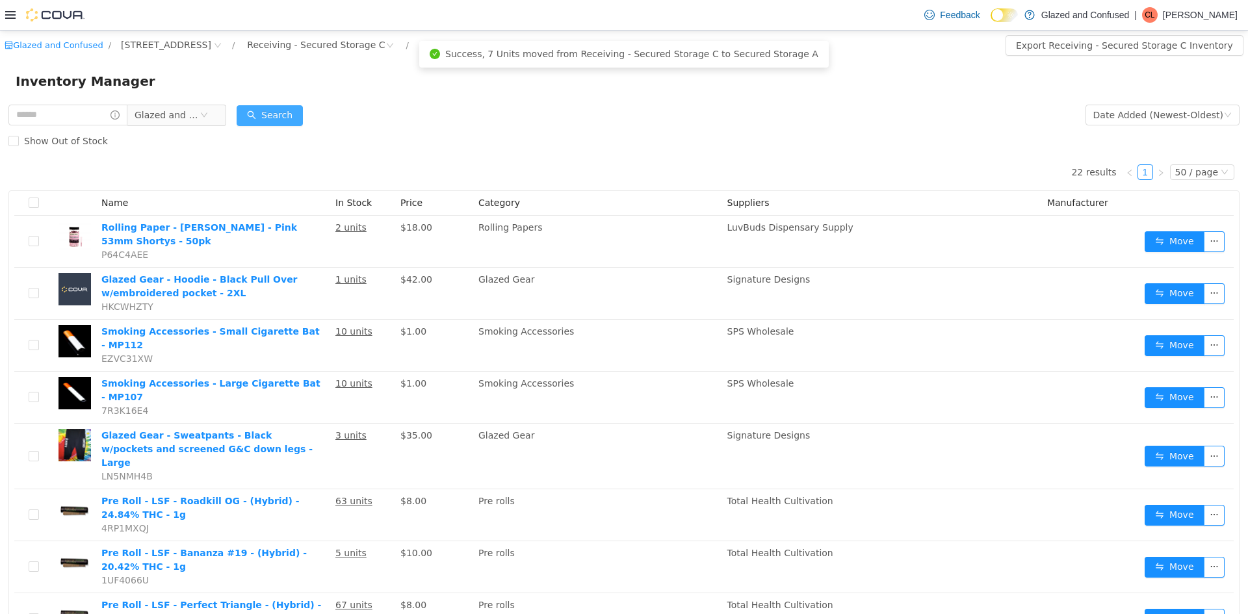
click at [263, 115] on button "Search" at bounding box center [270, 115] width 66 height 21
click at [314, 42] on div "Receiving - Secured Storage C" at bounding box center [316, 44] width 138 height 19
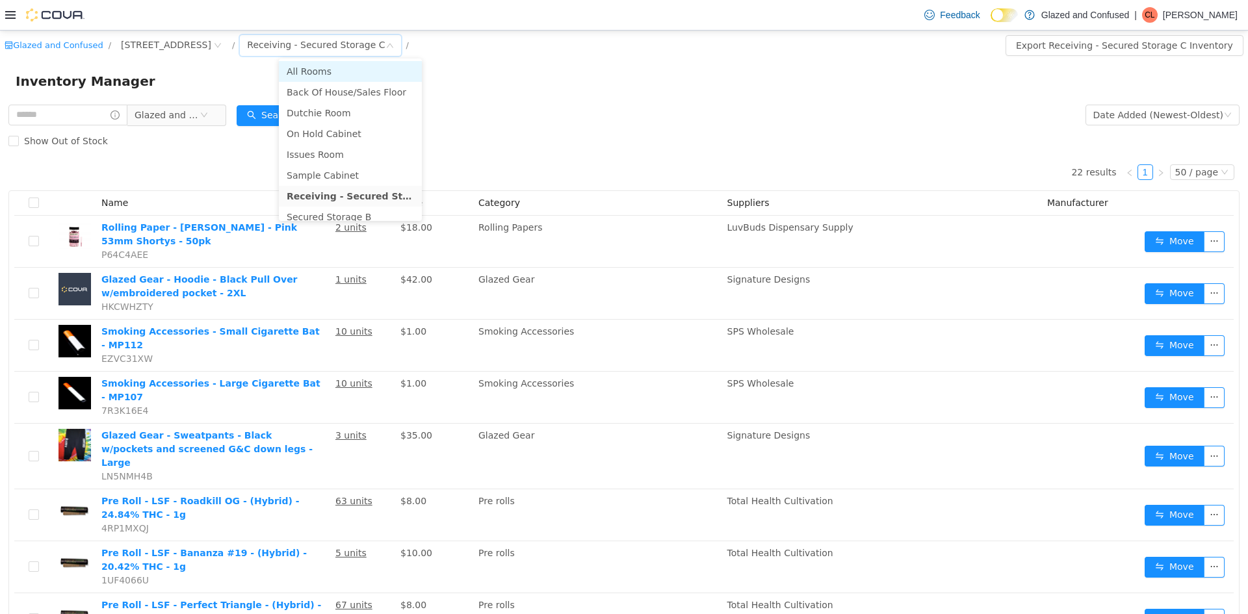
click at [325, 64] on li "All Rooms" at bounding box center [350, 71] width 143 height 21
click at [146, 120] on span "Glazed and Confused" at bounding box center [171, 115] width 89 height 21
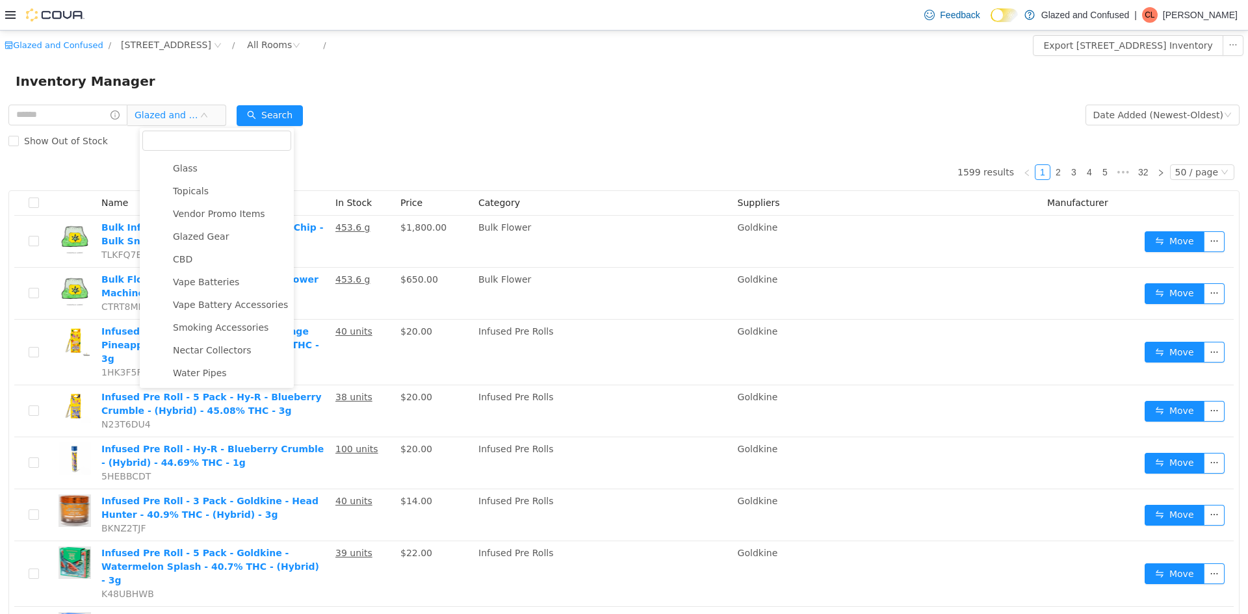
scroll to position [292, 0]
click at [210, 219] on span "Gummies" at bounding box center [195, 214] width 44 height 10
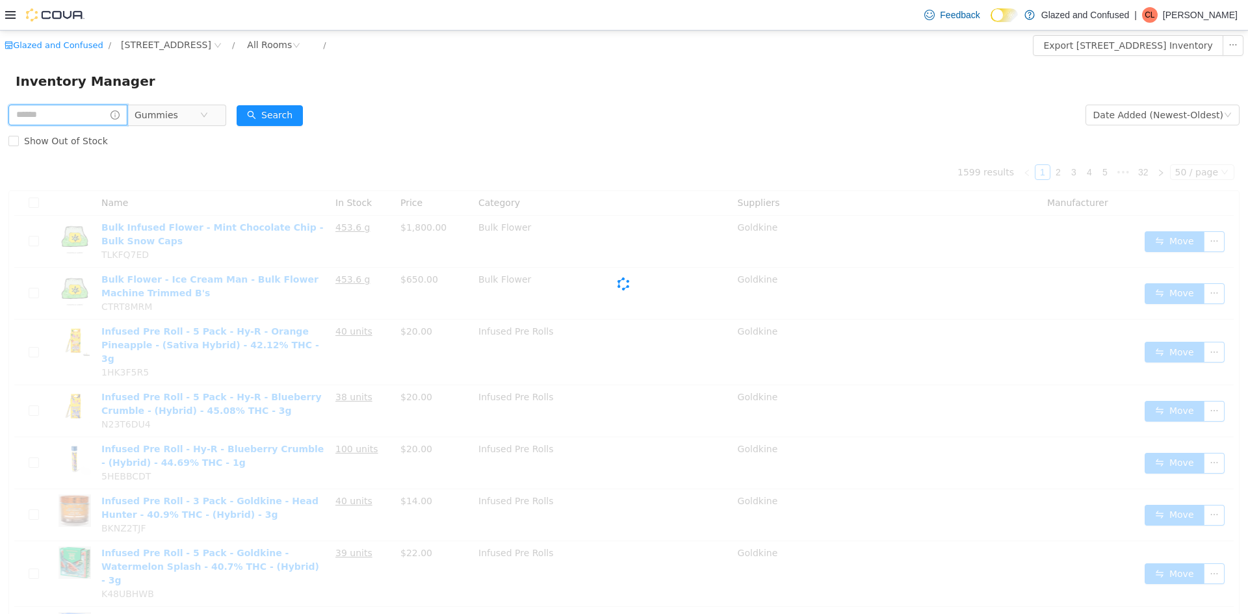
click at [100, 114] on input "text" at bounding box center [67, 115] width 119 height 21
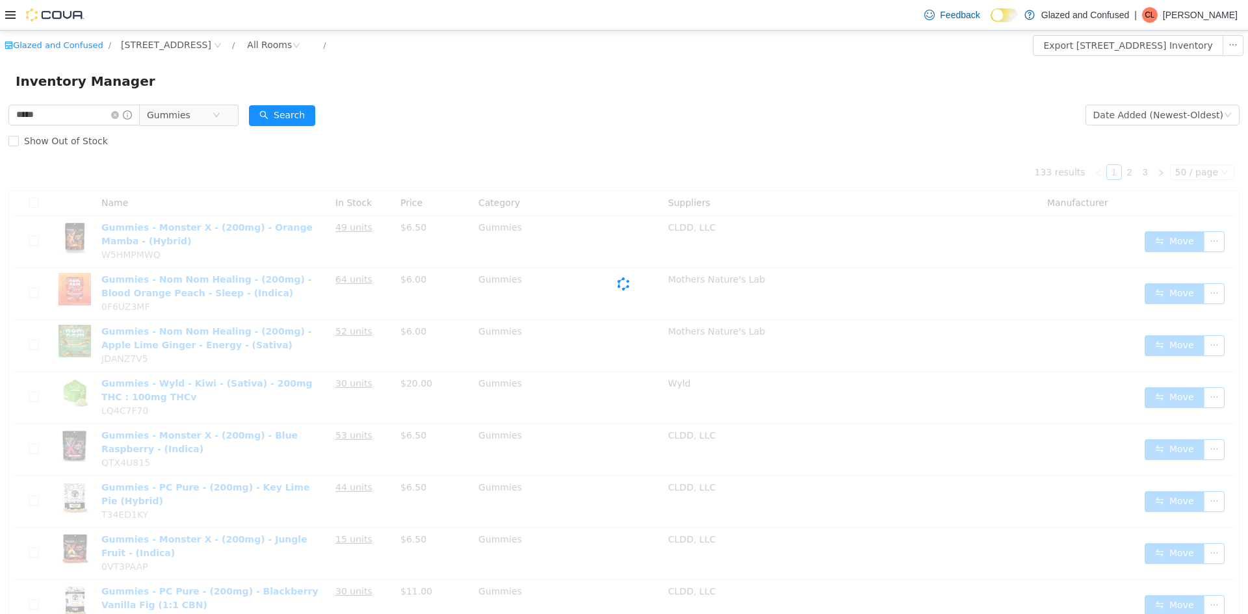
click at [1161, 97] on div "Inventory Manager" at bounding box center [624, 81] width 1248 height 42
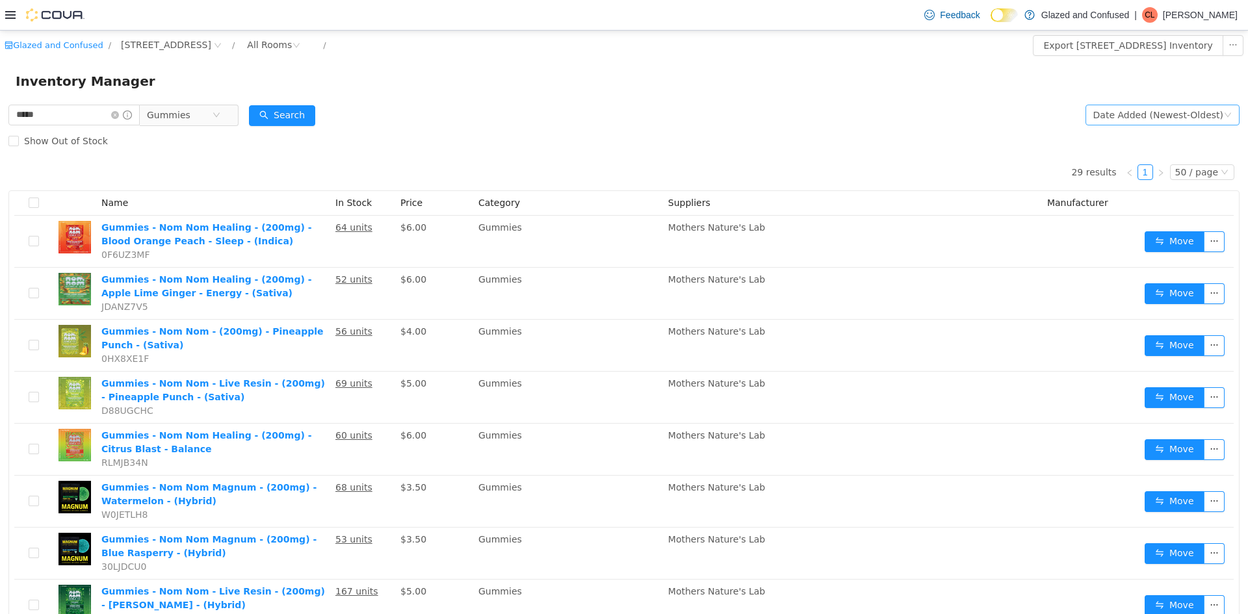
click at [1156, 103] on div "Date Added (Newest-Oldest)" at bounding box center [1162, 115] width 154 height 26
drag, startPoint x: 1155, startPoint y: 106, endPoint x: 1142, endPoint y: 113, distance: 14.8
click at [1153, 106] on div "Date Added (Newest-Oldest)" at bounding box center [1158, 114] width 130 height 19
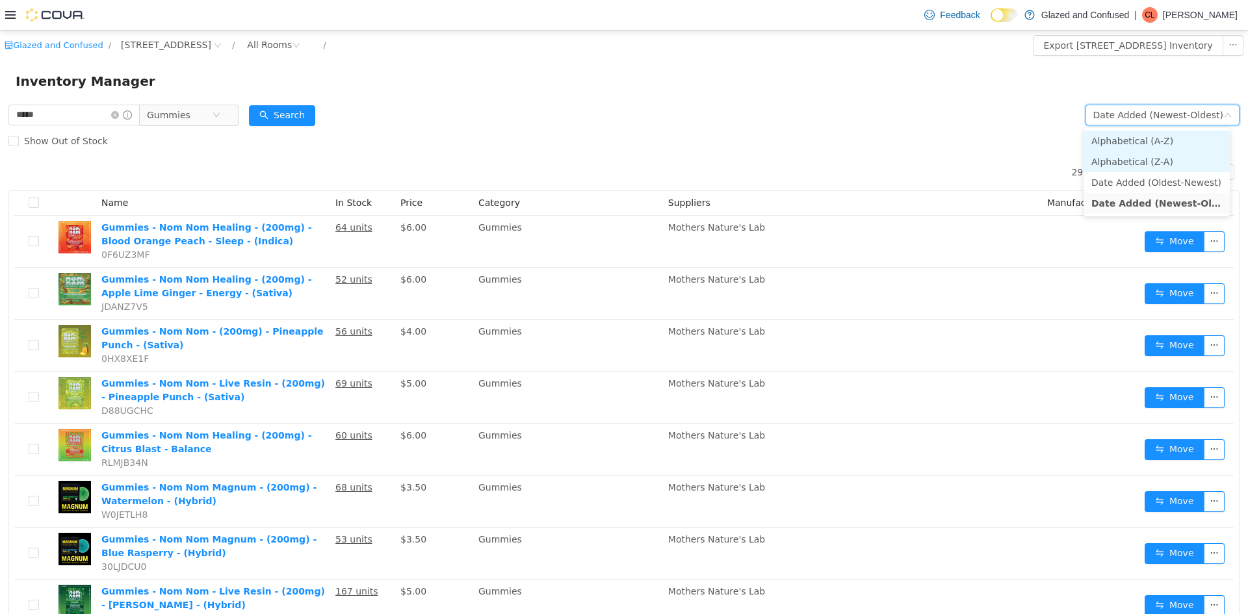
click at [1107, 144] on li "Alphabetical (A-Z)" at bounding box center [1156, 141] width 146 height 21
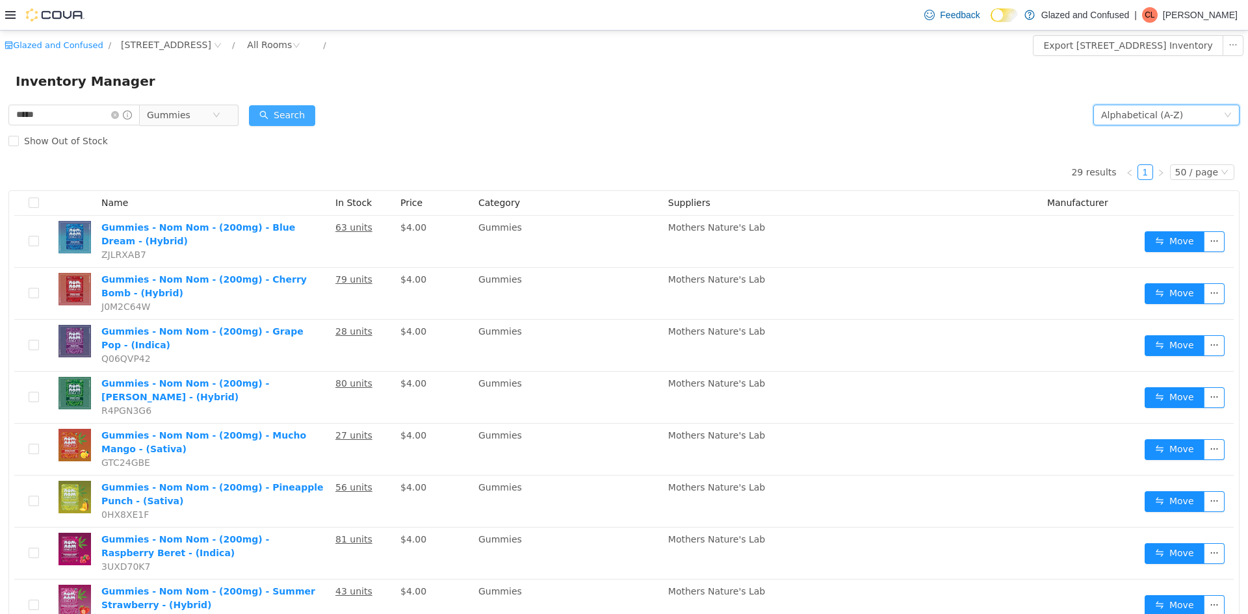
click at [285, 115] on button "Search" at bounding box center [282, 115] width 66 height 21
click at [21, 118] on input "*****" at bounding box center [73, 115] width 131 height 21
type input "*******"
click at [309, 114] on button "Search" at bounding box center [282, 115] width 66 height 21
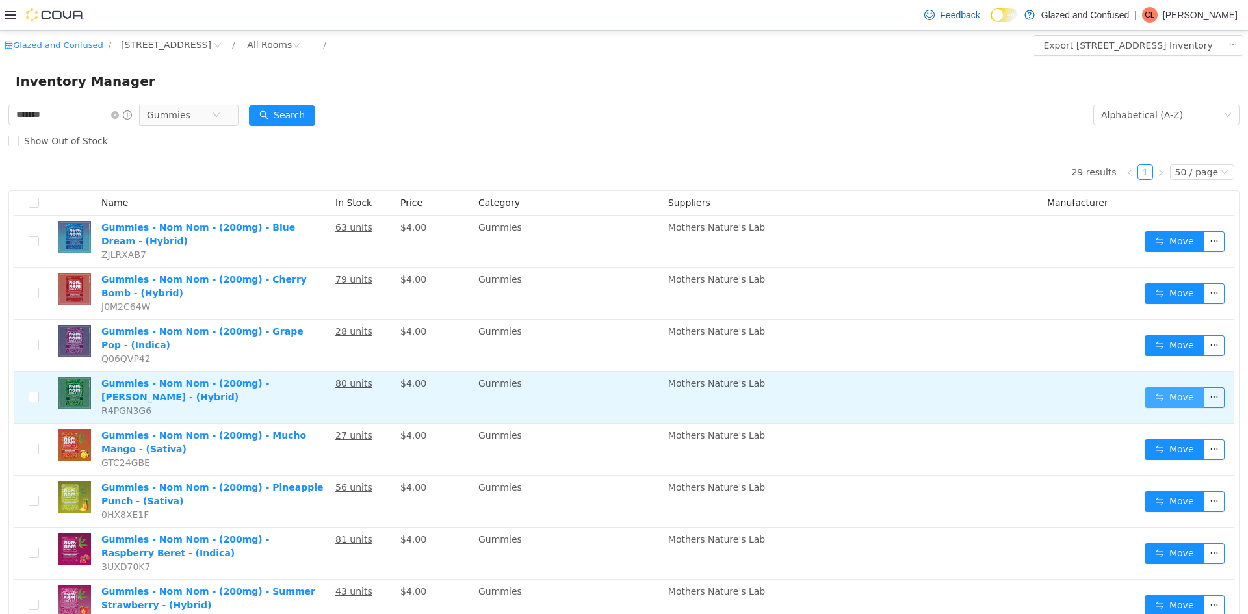
click at [1155, 388] on button "Move" at bounding box center [1174, 397] width 60 height 21
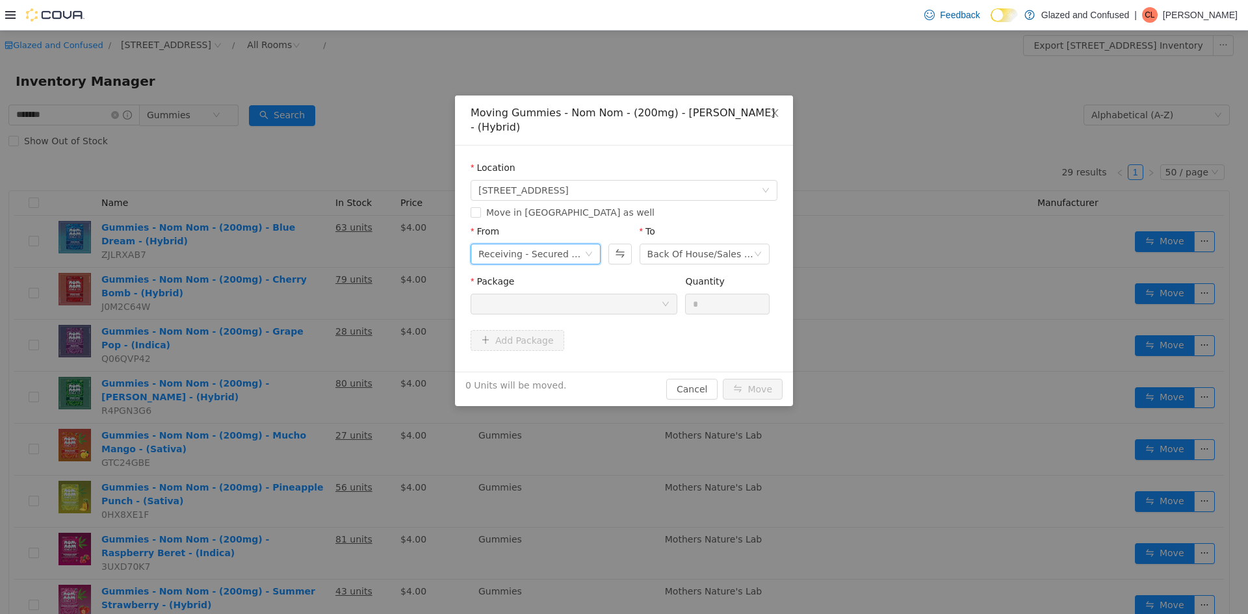
click at [562, 257] on div "Receiving - Secured Storage C" at bounding box center [531, 253] width 106 height 19
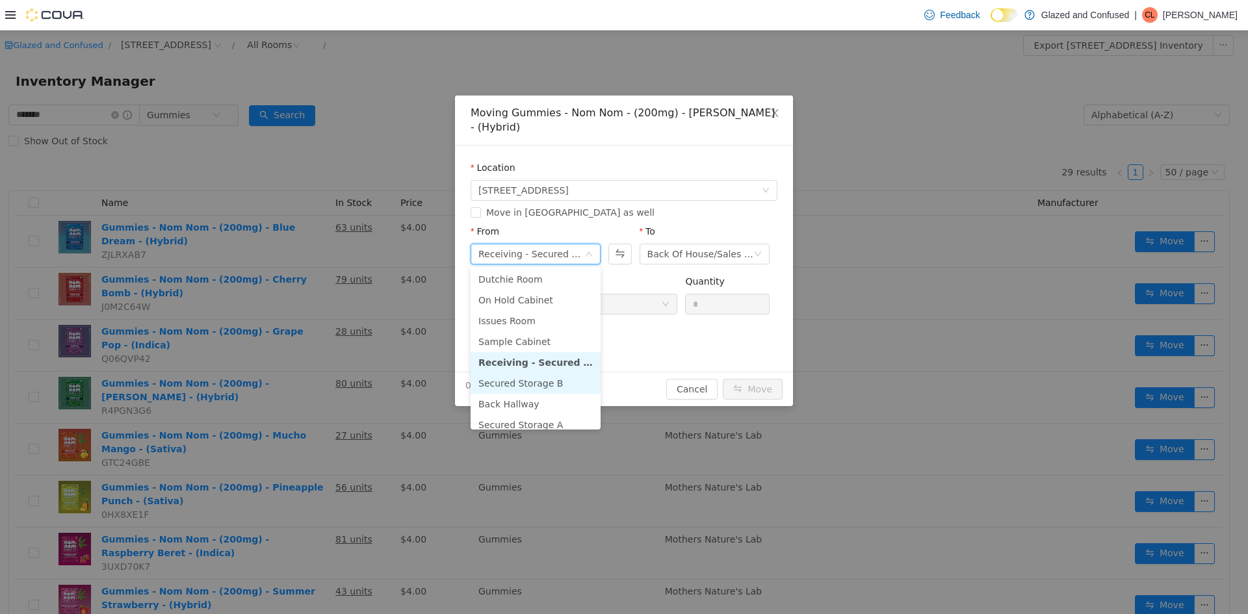
scroll to position [65, 0]
click at [560, 350] on li "Secured Storage B" at bounding box center [535, 360] width 130 height 21
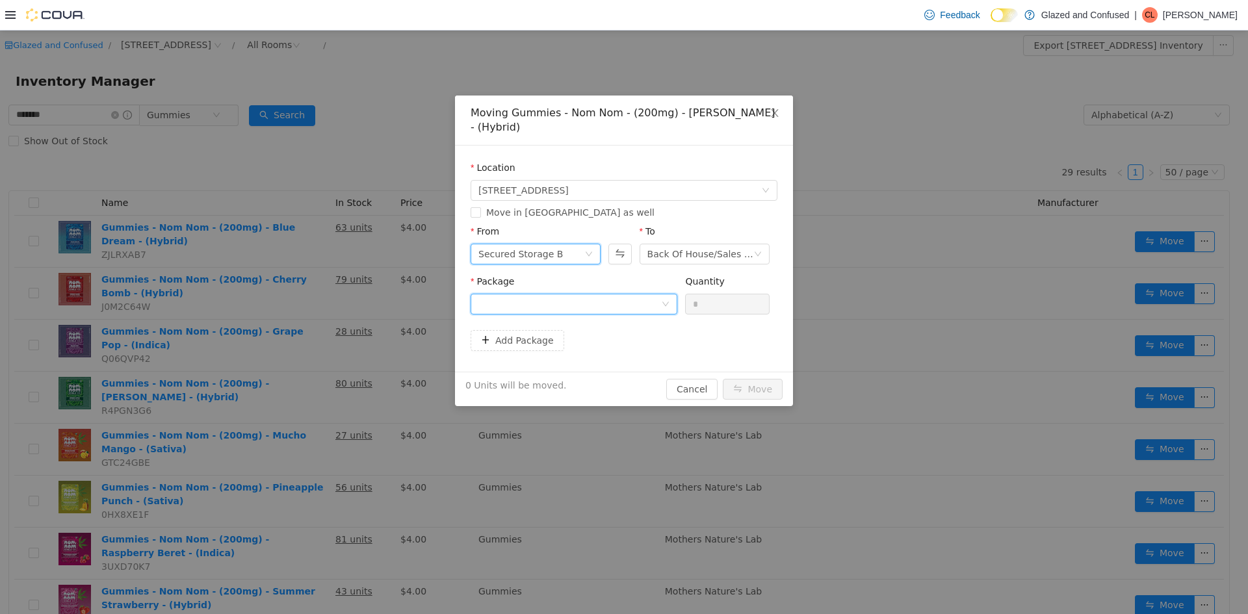
click at [595, 304] on div at bounding box center [569, 303] width 183 height 19
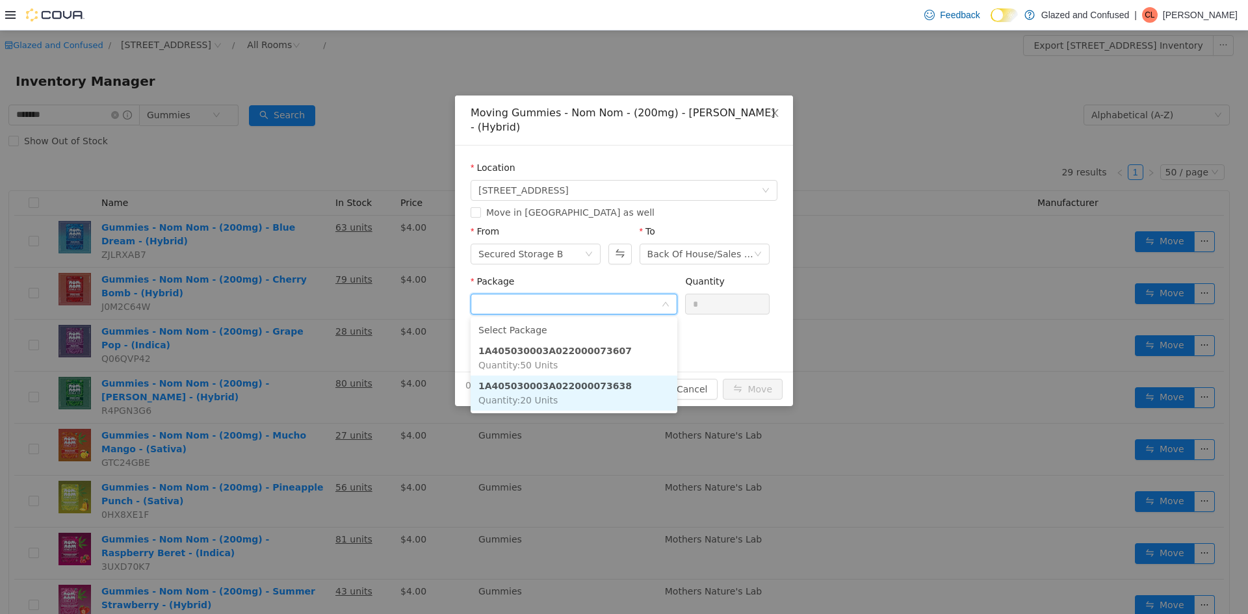
click at [583, 385] on strong "1A405030003A022000073638" at bounding box center [554, 386] width 153 height 10
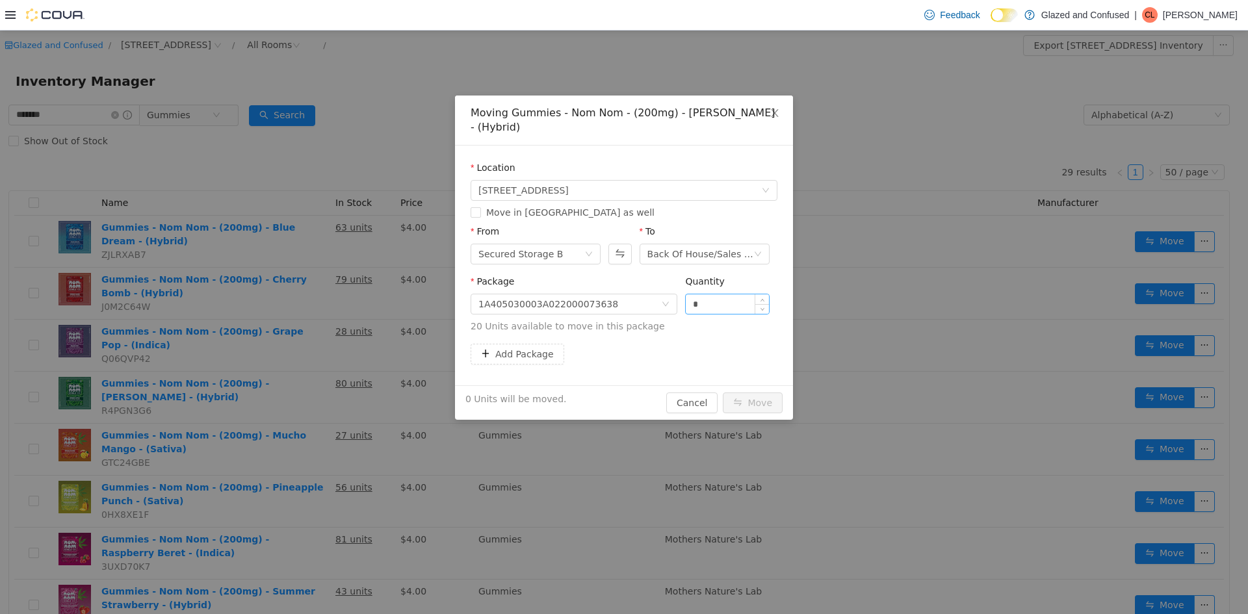
click at [722, 294] on div "*" at bounding box center [727, 304] width 84 height 21
click at [713, 289] on div "Quantity" at bounding box center [727, 284] width 84 height 19
click at [704, 314] on div "*" at bounding box center [727, 304] width 84 height 21
click at [694, 311] on input "*" at bounding box center [727, 303] width 83 height 19
type input "**"
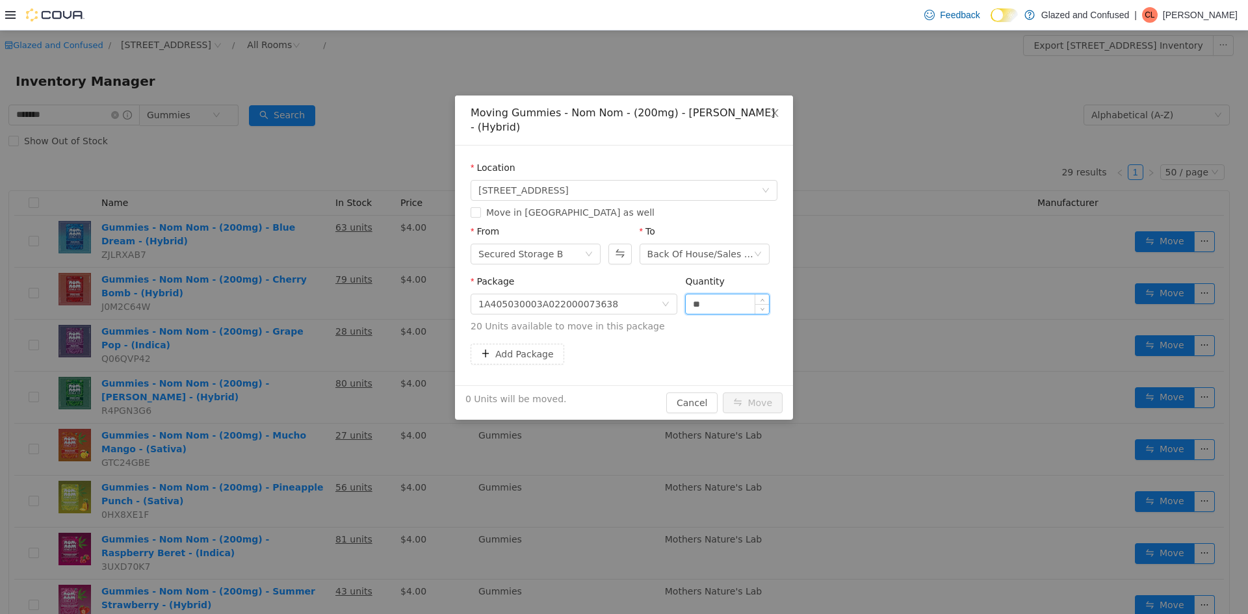
click at [723, 392] on button "Move" at bounding box center [753, 402] width 60 height 21
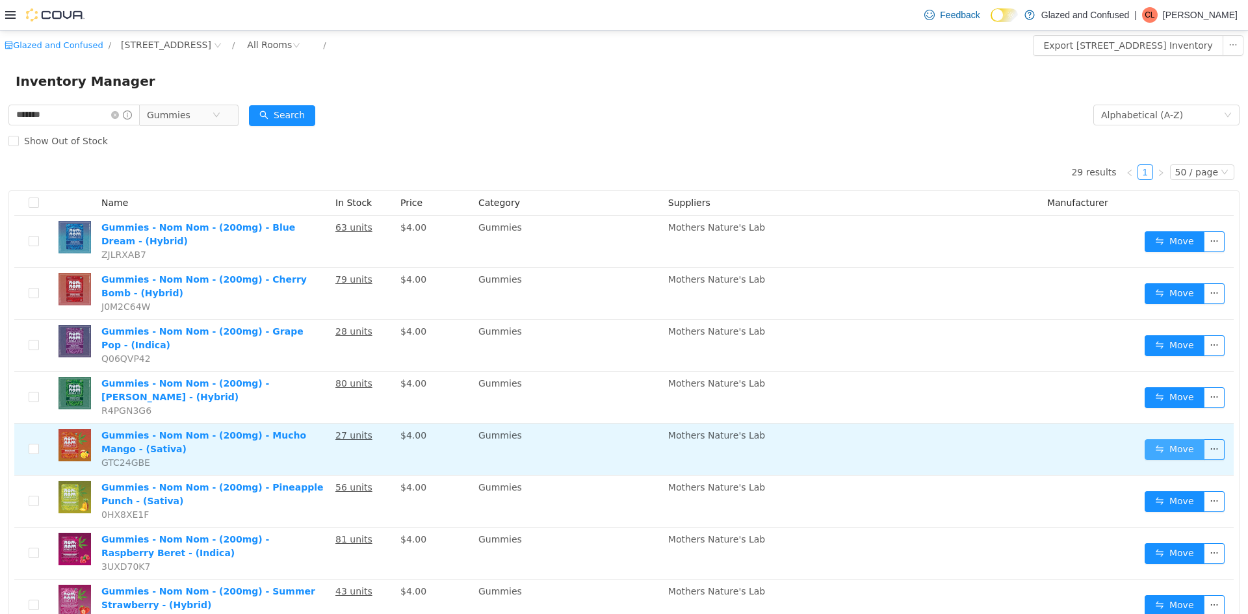
click at [1147, 443] on button "Move" at bounding box center [1174, 449] width 60 height 21
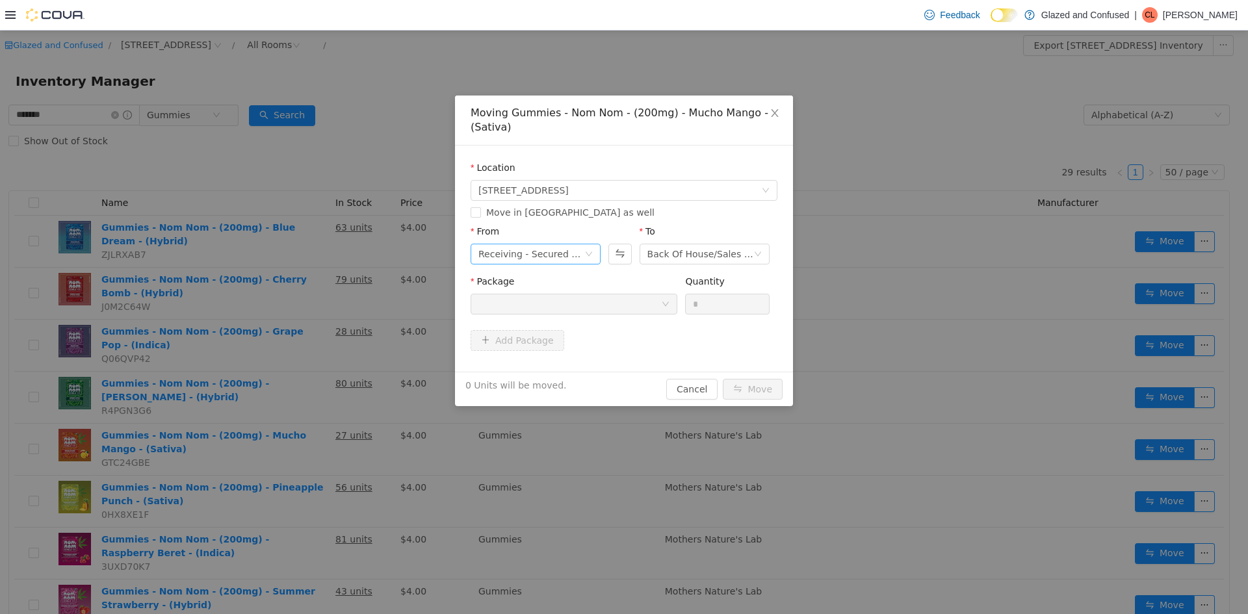
drag, startPoint x: 515, startPoint y: 269, endPoint x: 533, endPoint y: 254, distance: 23.0
click at [533, 254] on div "From Receiving - Secured Storage C" at bounding box center [535, 247] width 130 height 45
click at [534, 253] on div "Receiving - Secured Storage C" at bounding box center [531, 253] width 106 height 19
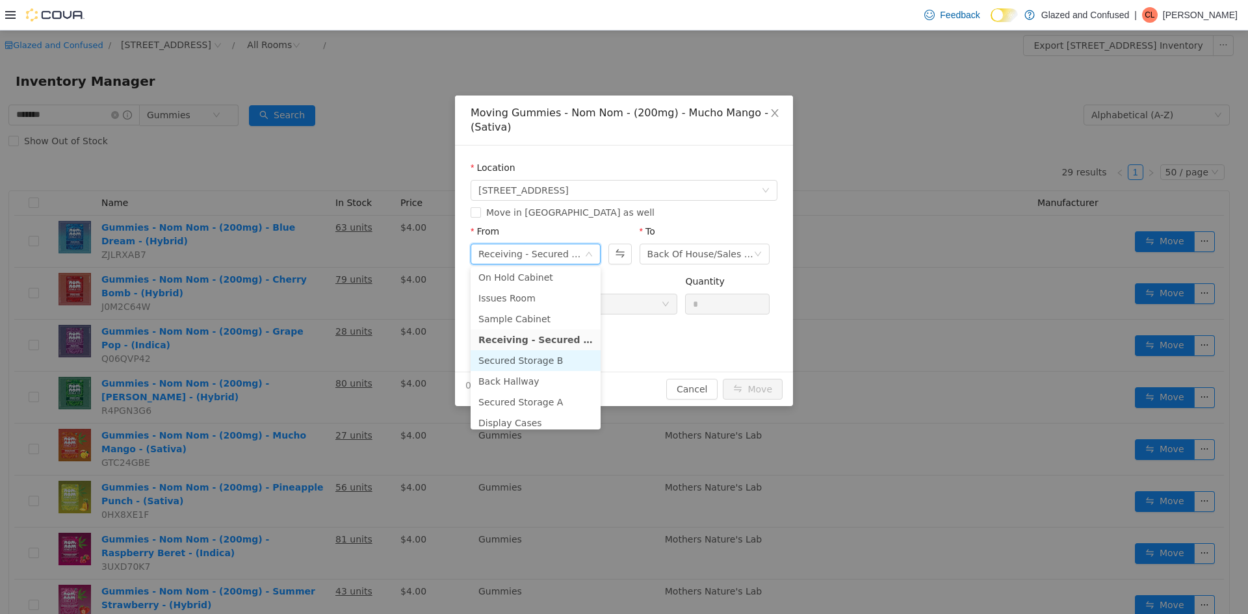
click at [559, 359] on li "Secured Storage B" at bounding box center [535, 360] width 130 height 21
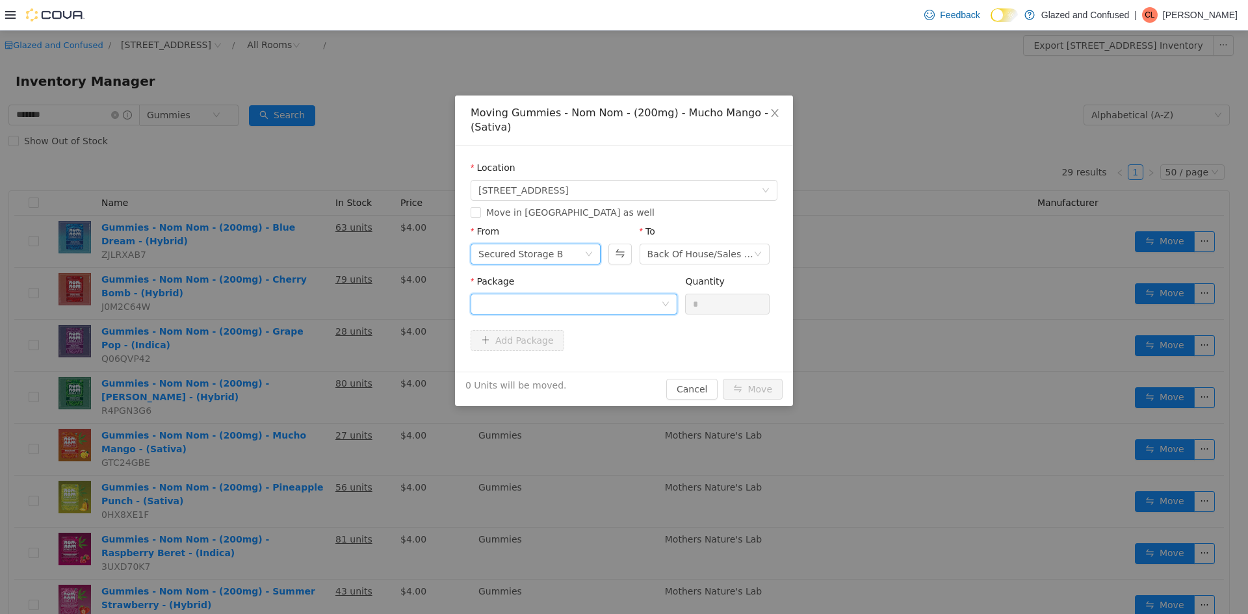
click at [614, 294] on div at bounding box center [569, 303] width 183 height 19
click at [604, 364] on li "1A405030003A022000073724 Quantity : 25 Units" at bounding box center [573, 358] width 207 height 35
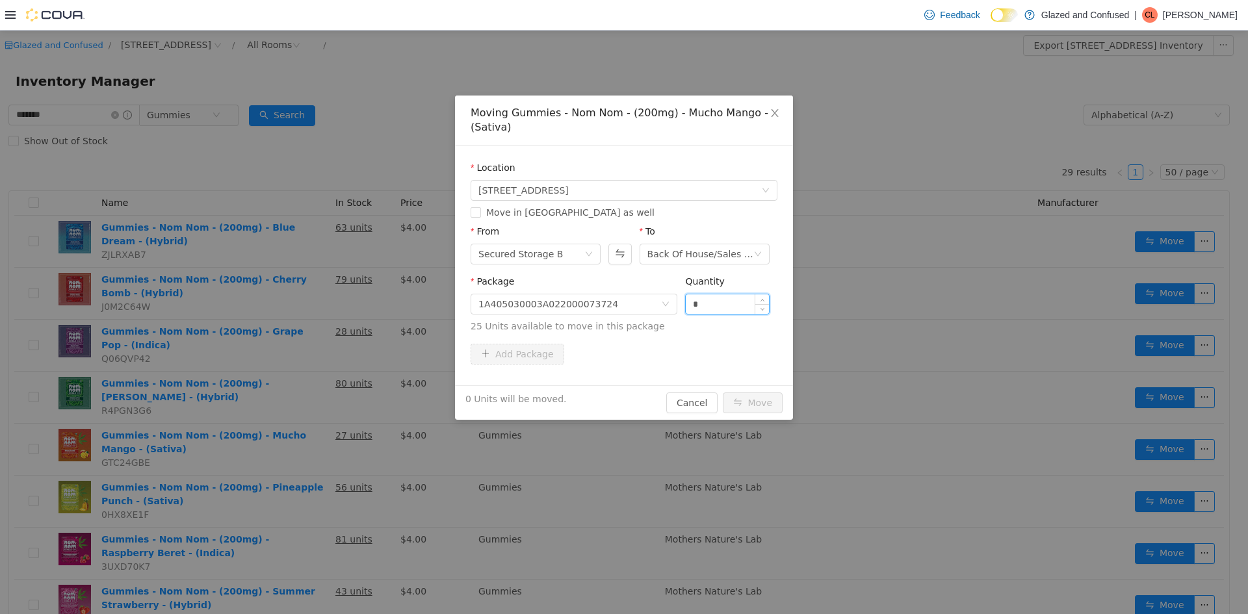
click at [752, 308] on input "*" at bounding box center [727, 303] width 83 height 19
type input "**"
click at [723, 392] on button "Move" at bounding box center [753, 402] width 60 height 21
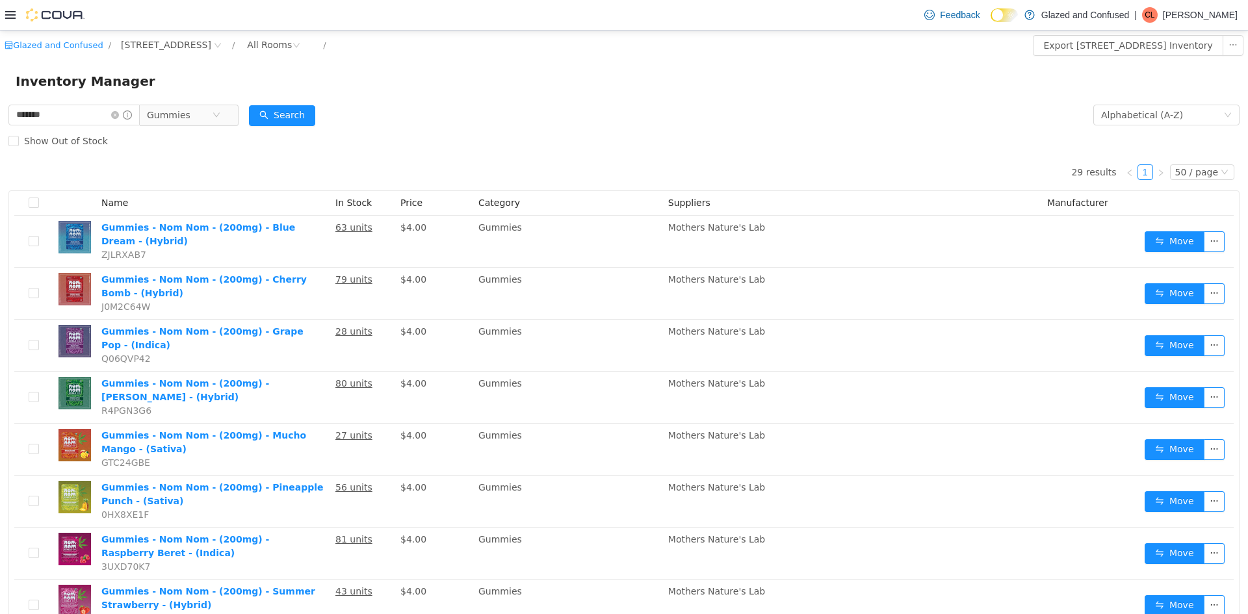
drag, startPoint x: 752, startPoint y: 308, endPoint x: 152, endPoint y: 164, distance: 617.5
drag, startPoint x: 152, startPoint y: 164, endPoint x: 567, endPoint y: 127, distance: 416.9
click at [573, 126] on form "******* Gummies Alphabetical (A-Z) Search Show Out of Stock" at bounding box center [623, 128] width 1231 height 52
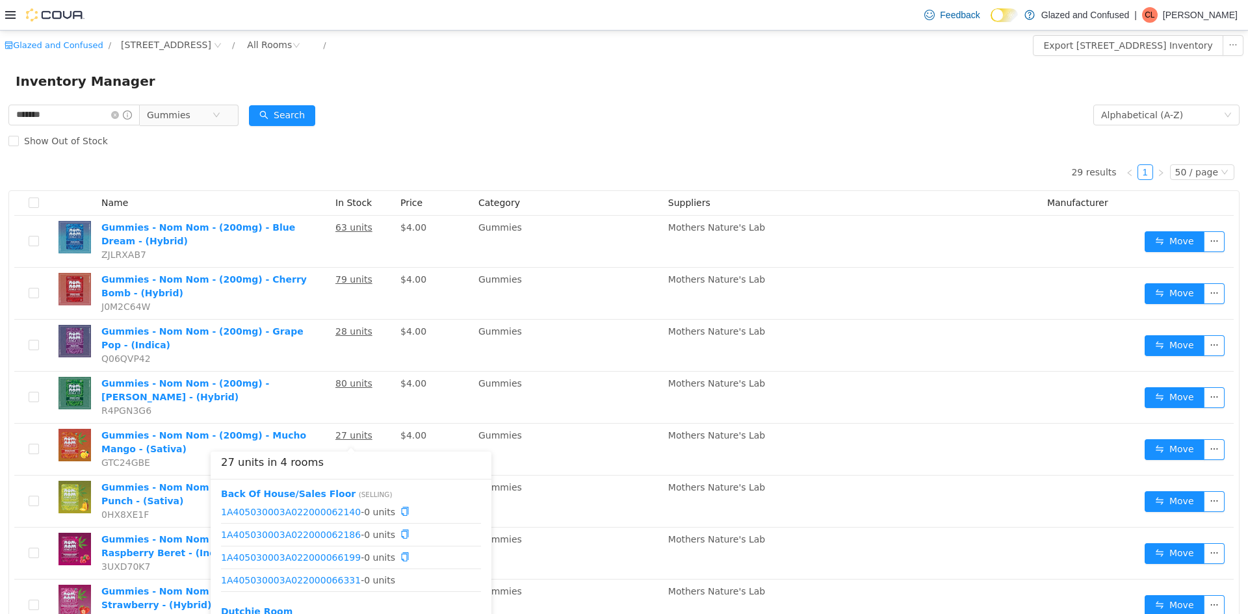
scroll to position [62, 0]
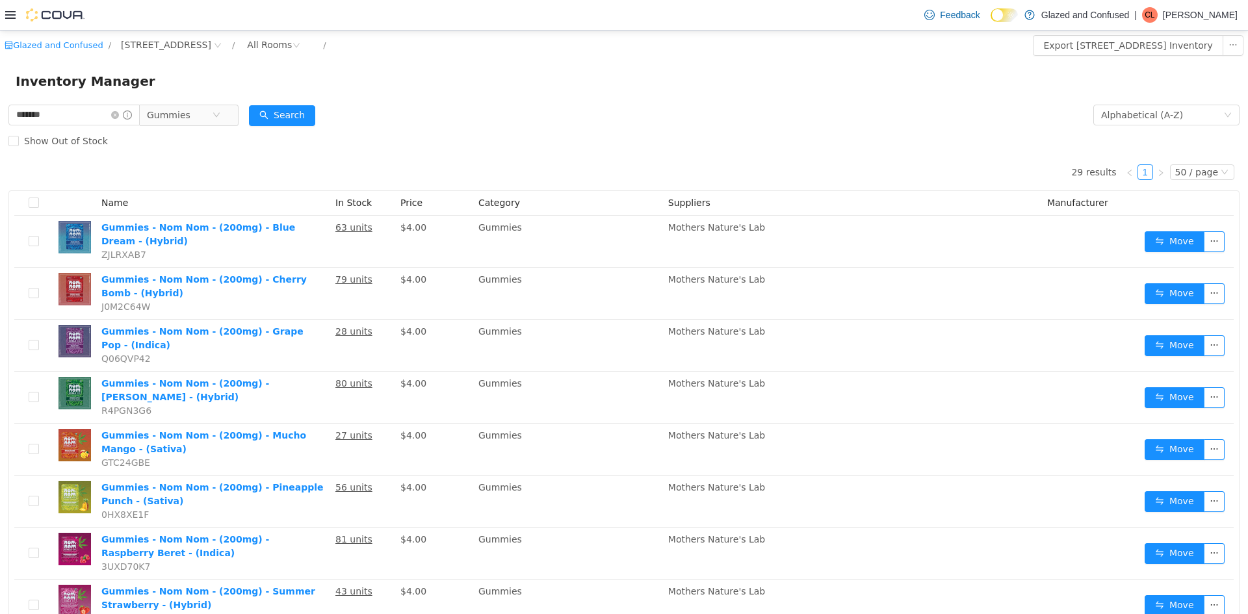
click at [593, 123] on form "******* Gummies Alphabetical (A-Z) Search Show Out of Stock" at bounding box center [623, 128] width 1231 height 52
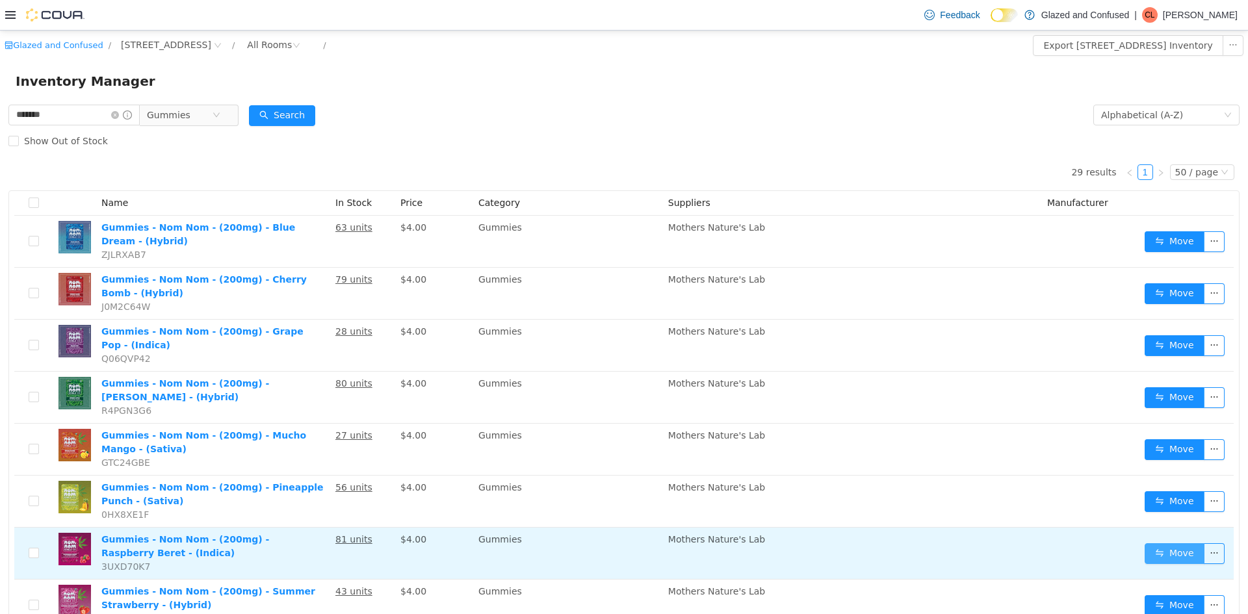
click at [1145, 548] on button "Move" at bounding box center [1174, 553] width 60 height 21
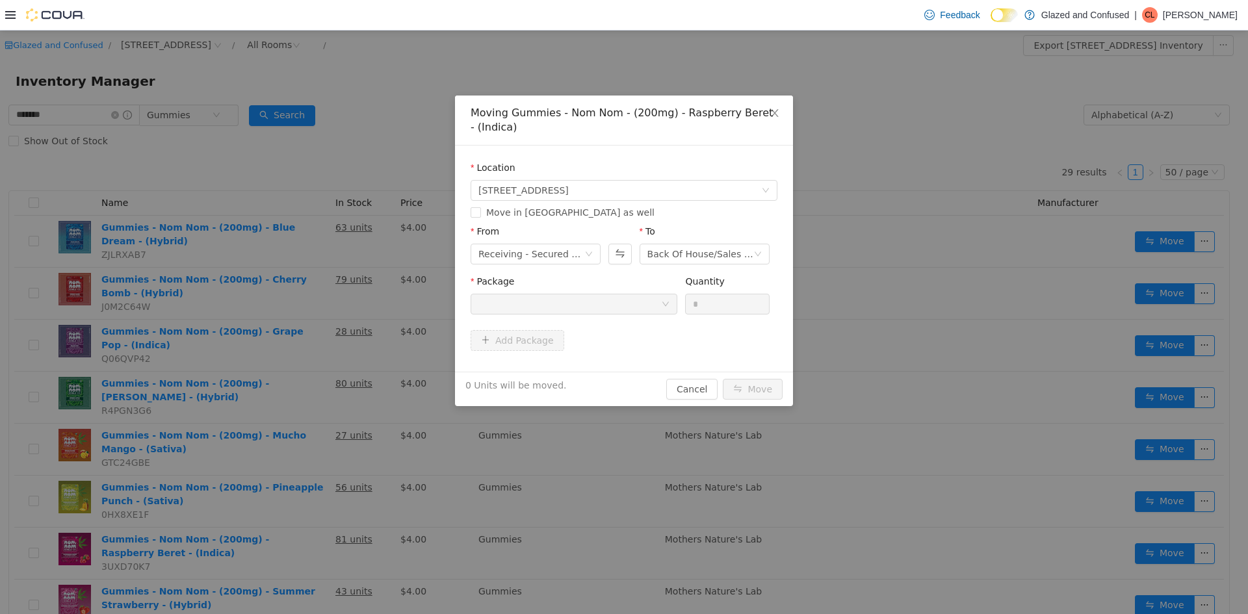
click at [564, 236] on div "From" at bounding box center [535, 234] width 130 height 19
click at [559, 250] on div "Receiving - Secured Storage C" at bounding box center [531, 253] width 106 height 19
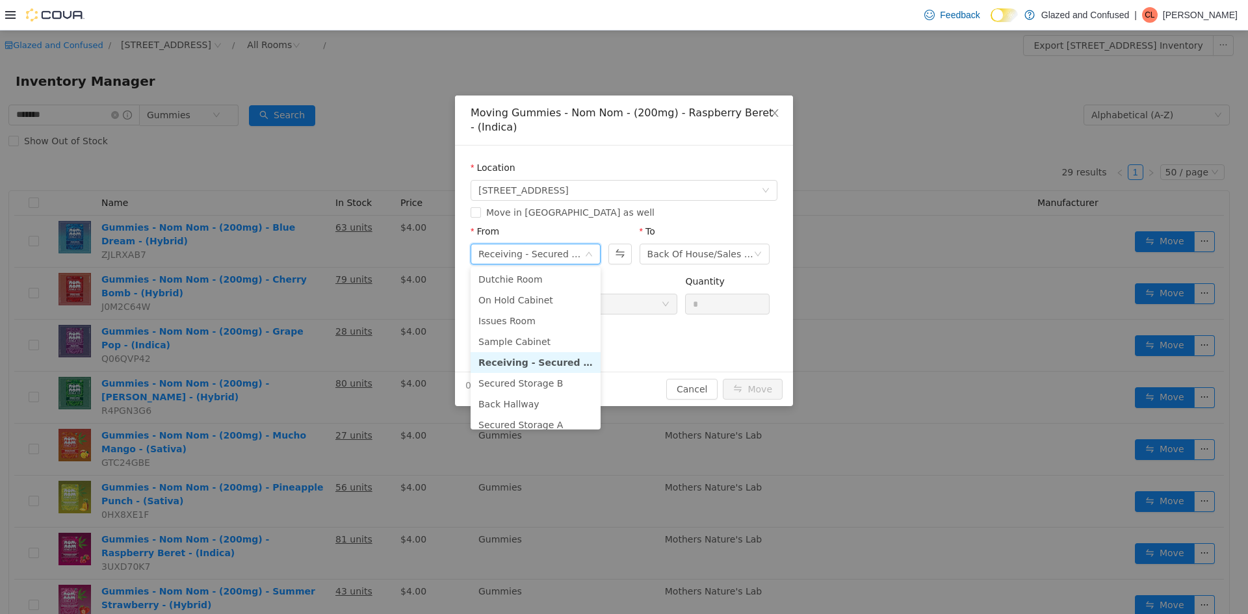
scroll to position [65, 0]
click at [526, 354] on li "Secured Storage B" at bounding box center [535, 360] width 130 height 21
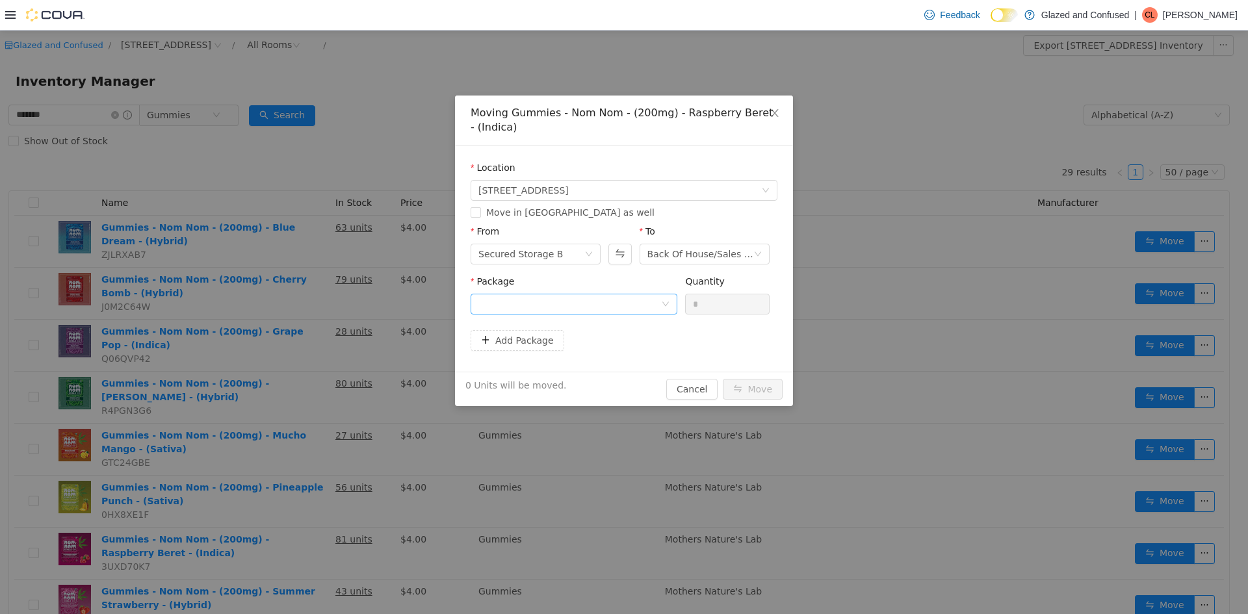
drag, startPoint x: 576, startPoint y: 320, endPoint x: 587, endPoint y: 312, distance: 13.5
click at [580, 317] on div "Package Quantity *" at bounding box center [623, 300] width 307 height 50
click at [587, 312] on div at bounding box center [569, 303] width 183 height 19
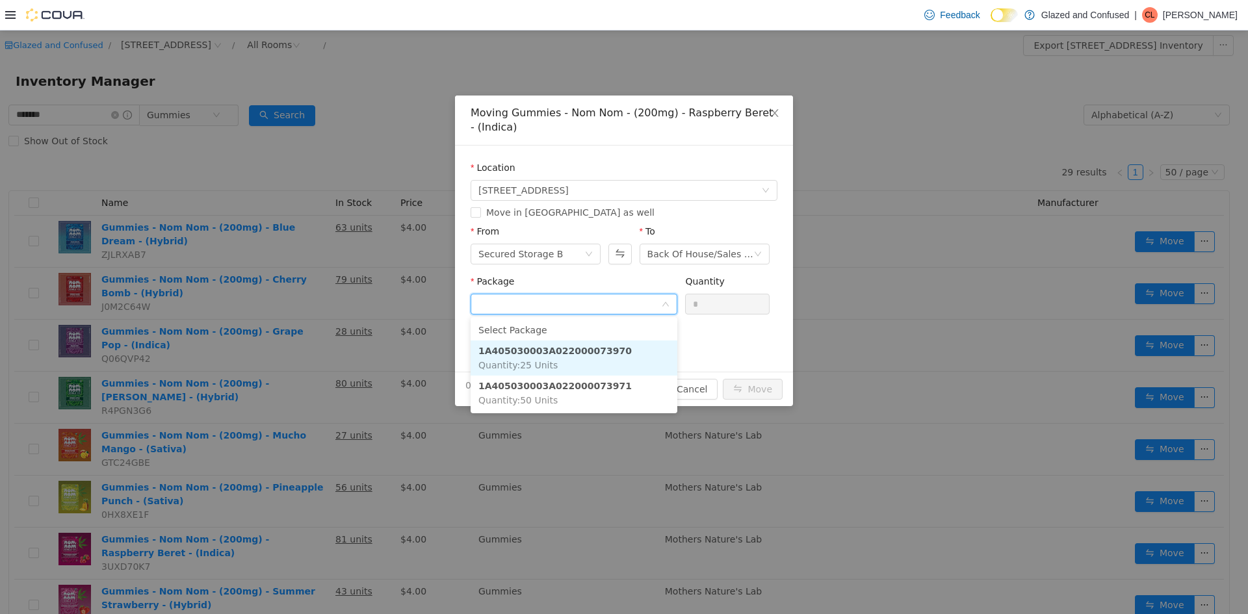
click at [602, 364] on li "1A405030003A022000073970 Quantity : 25 Units" at bounding box center [573, 358] width 207 height 35
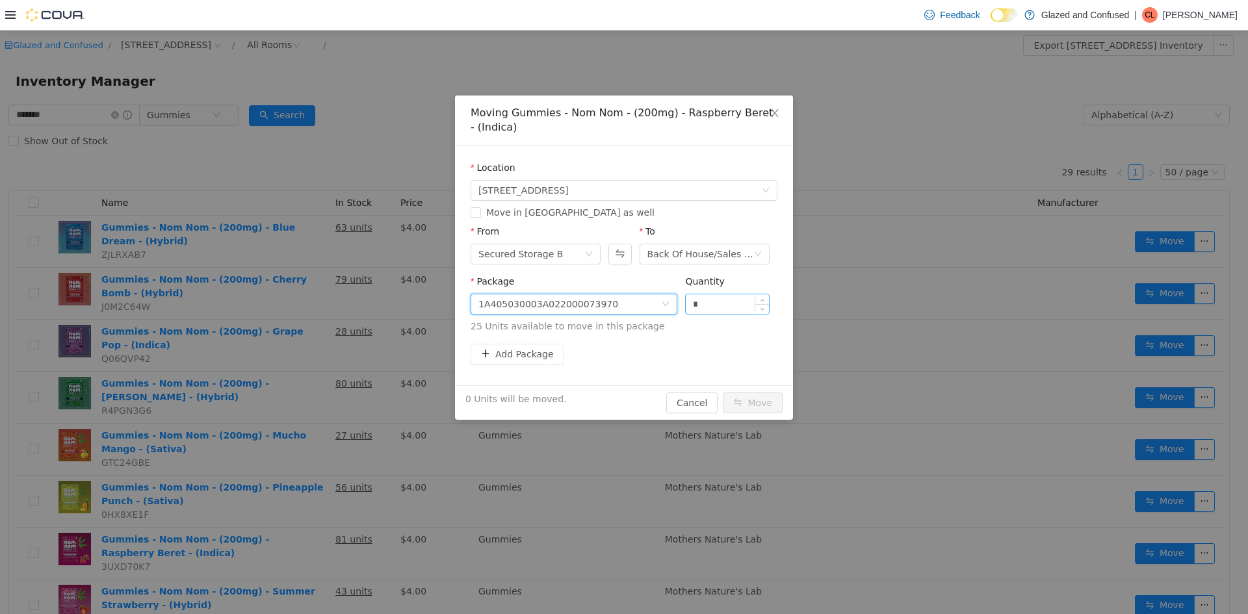
click at [718, 296] on input "*" at bounding box center [727, 303] width 83 height 19
type input "**"
click at [723, 392] on button "Move" at bounding box center [753, 402] width 60 height 21
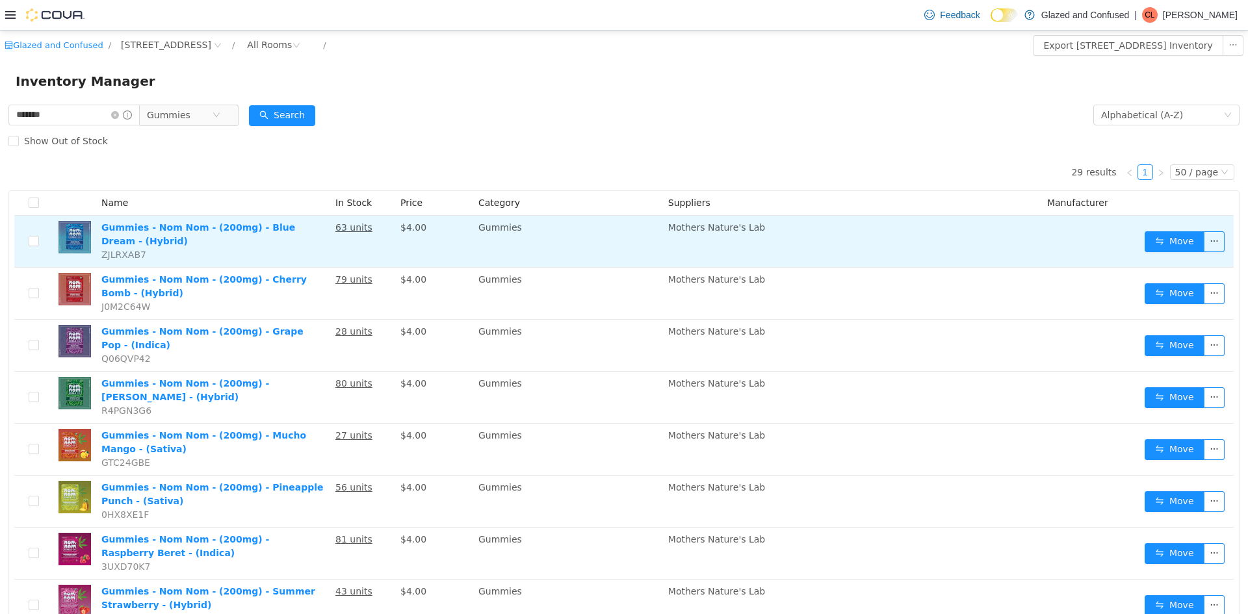
click at [709, 290] on td "Mothers Nature's Lab" at bounding box center [852, 294] width 379 height 52
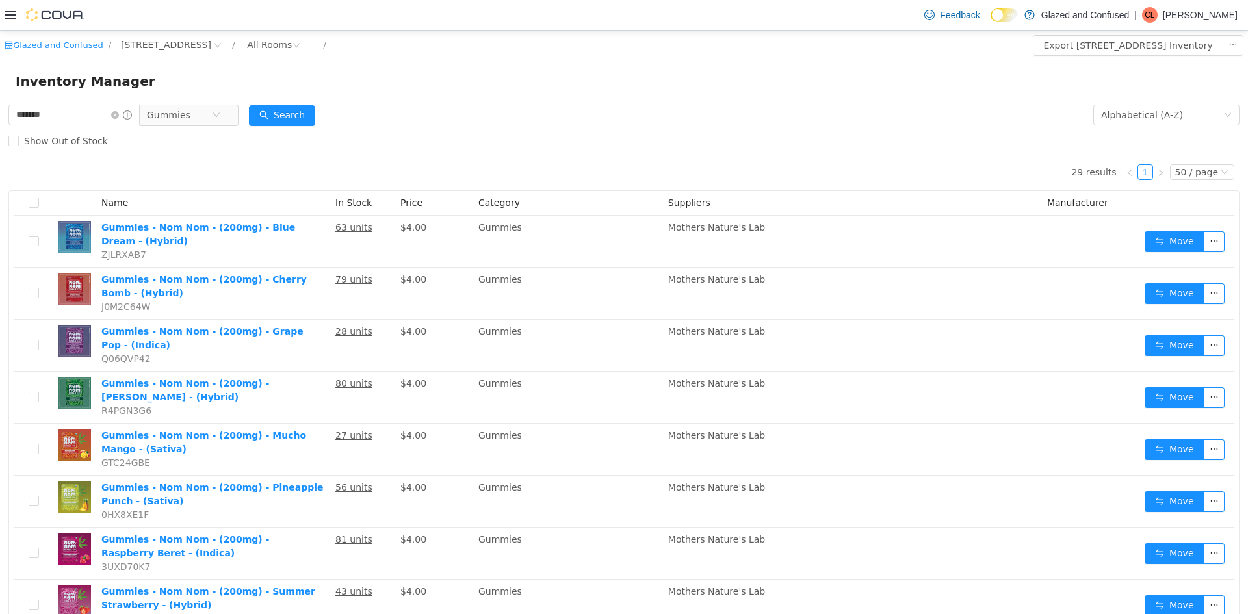
click at [424, 107] on form "******* Gummies Alphabetical (A-Z) Search Show Out of Stock" at bounding box center [623, 128] width 1231 height 52
drag, startPoint x: 425, startPoint y: 107, endPoint x: 110, endPoint y: 108, distance: 314.5
click at [110, 108] on input "*******" at bounding box center [73, 115] width 131 height 21
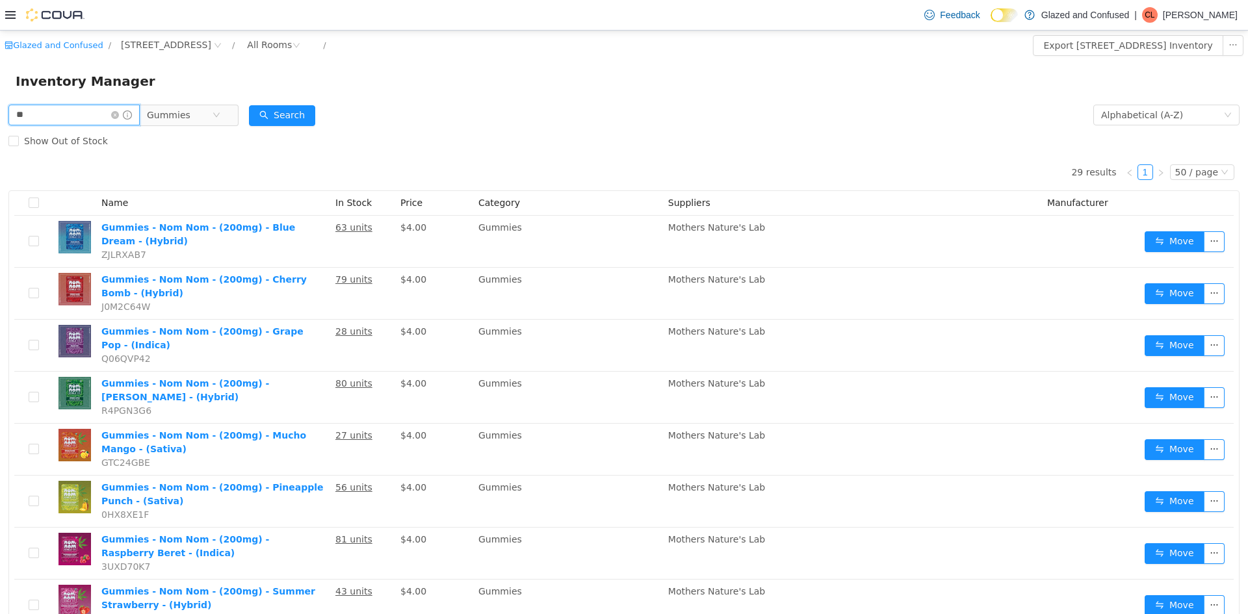
type input "*"
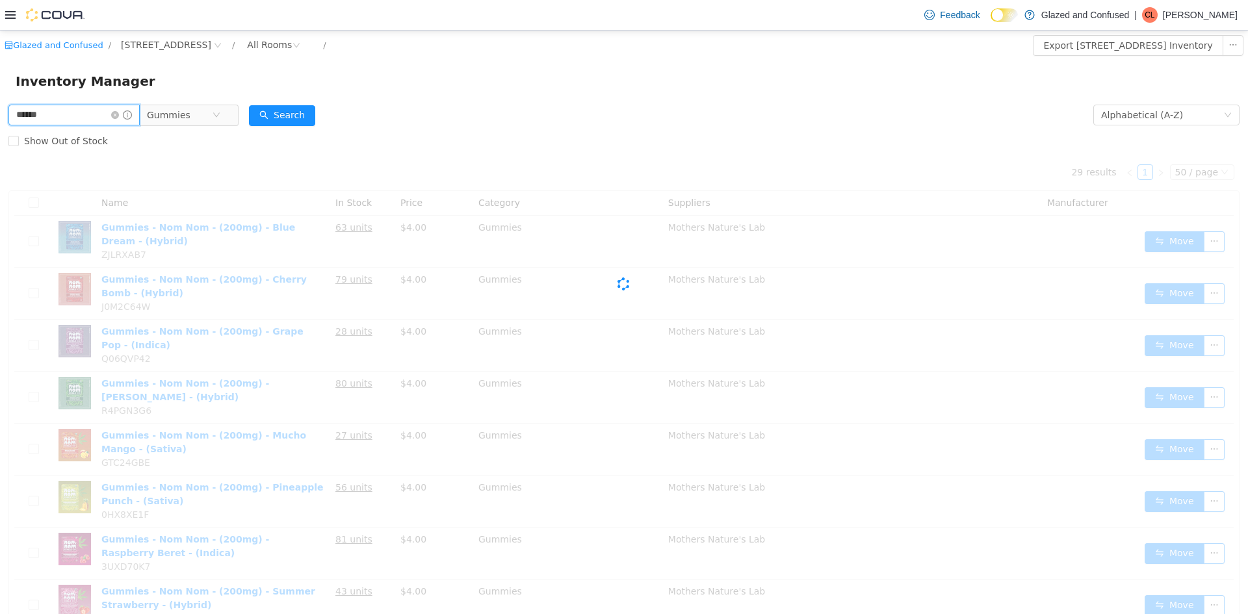
type input "******"
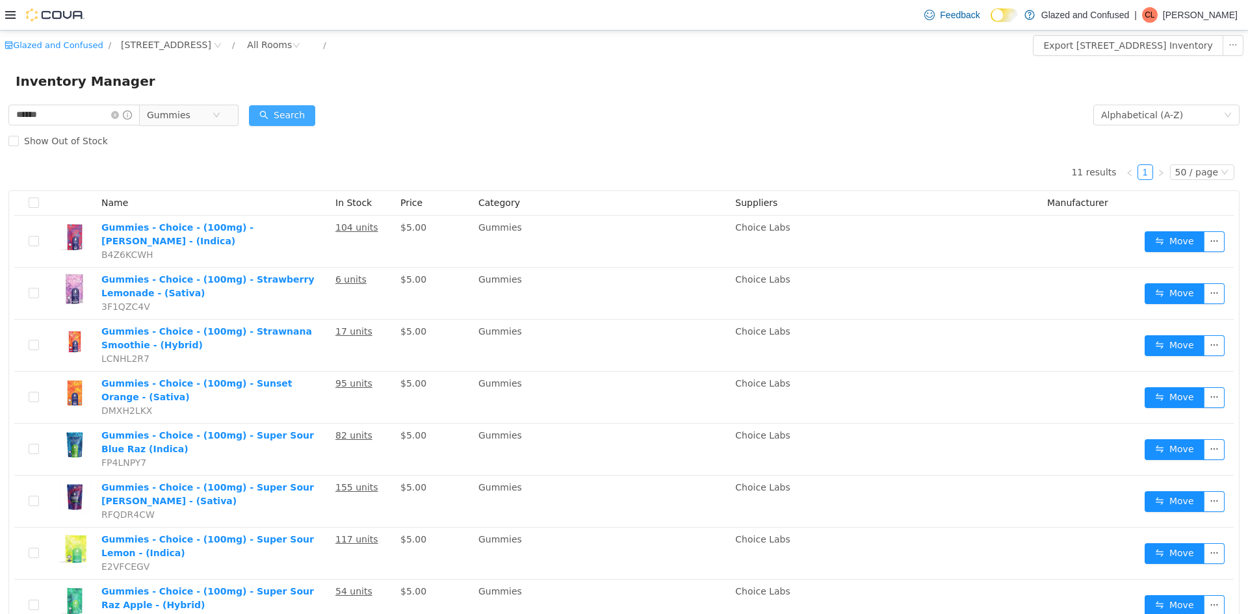
click at [311, 108] on button "Search" at bounding box center [282, 115] width 66 height 21
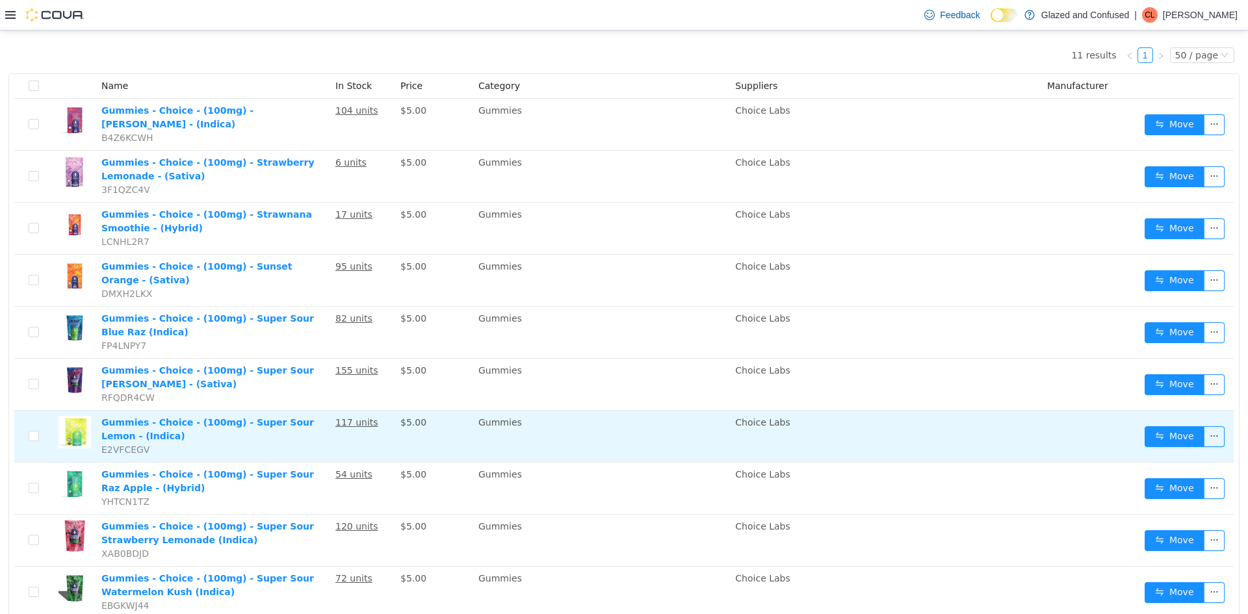
scroll to position [130, 0]
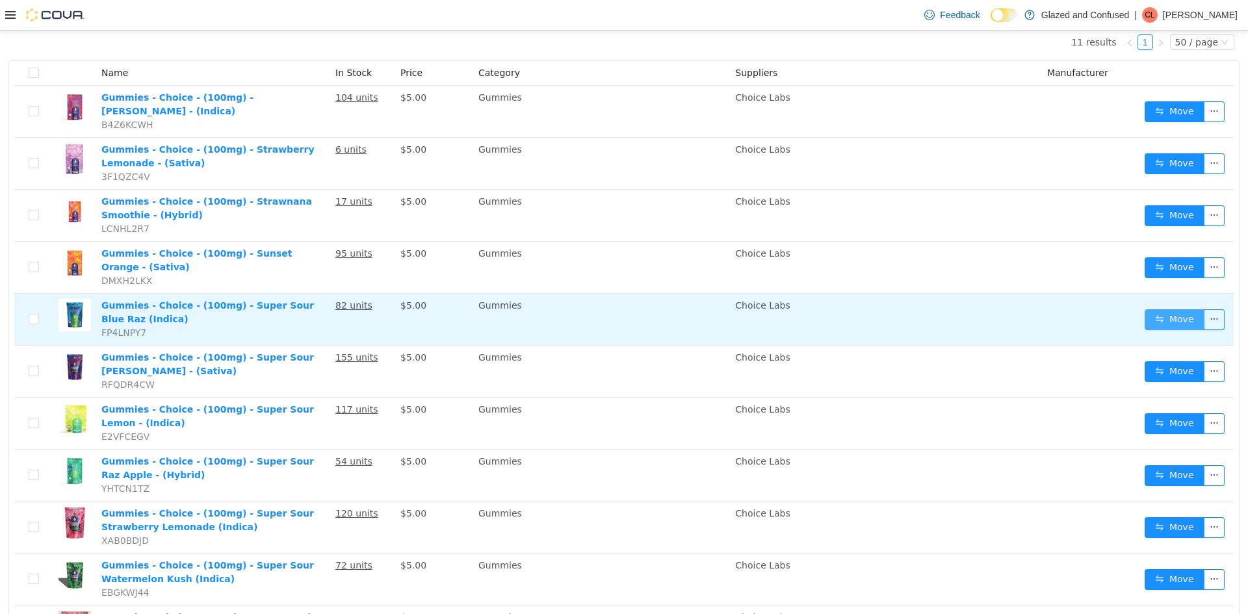
click at [1150, 309] on button "Move" at bounding box center [1174, 319] width 60 height 21
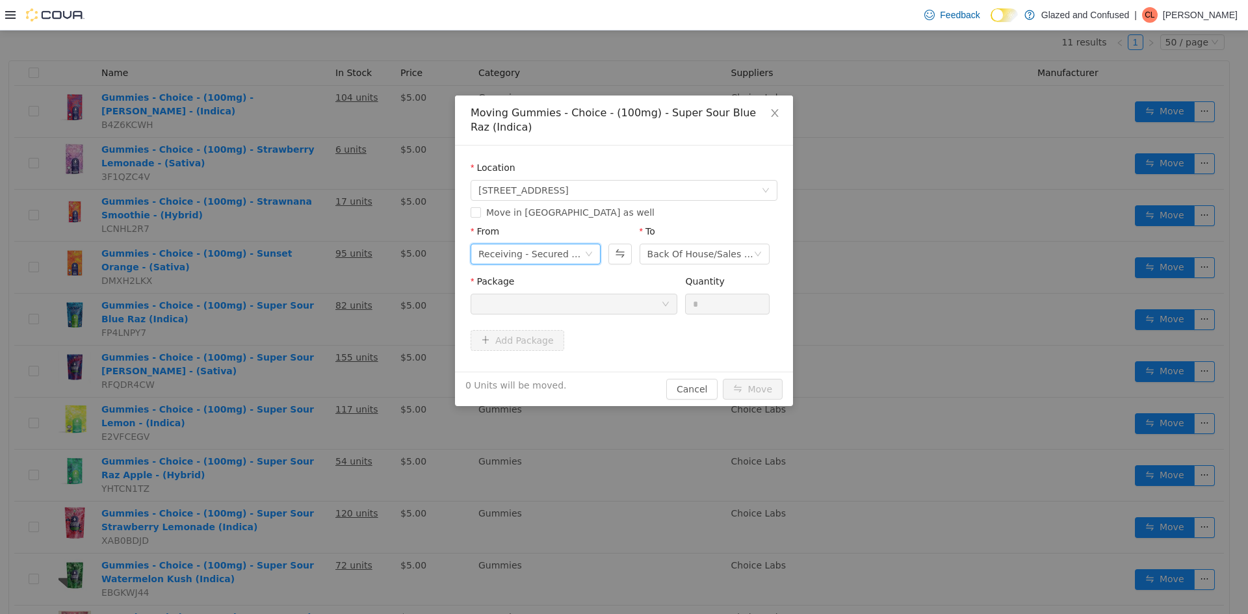
click at [556, 246] on div "Receiving - Secured Storage C" at bounding box center [531, 253] width 106 height 19
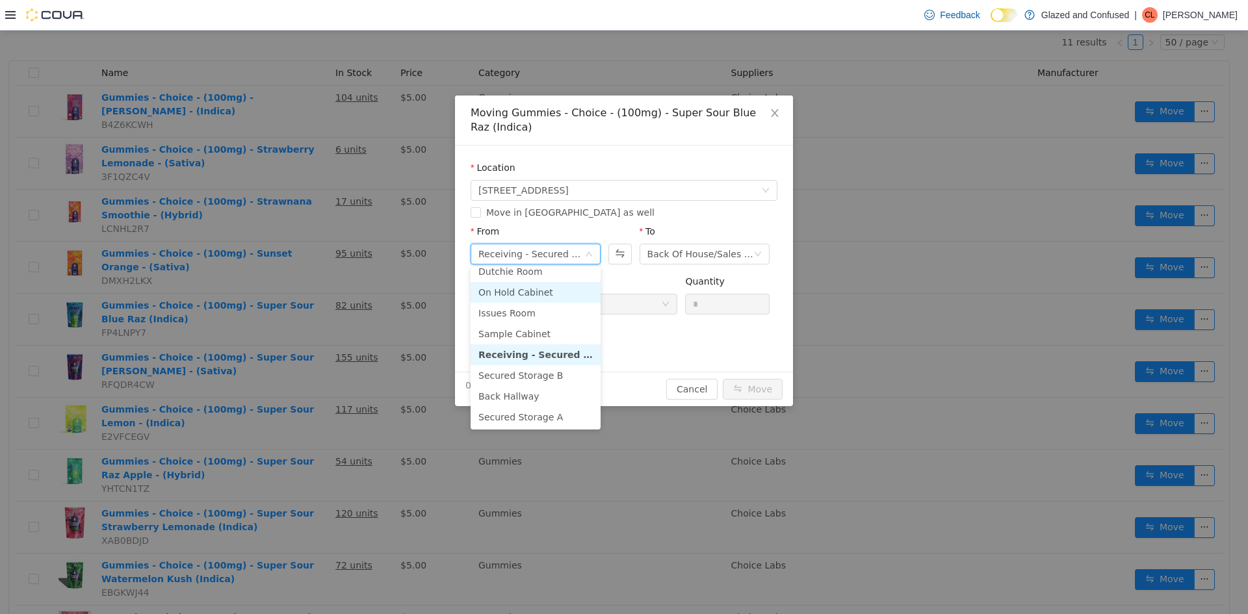
scroll to position [65, 0]
click at [552, 355] on li "Secured Storage B" at bounding box center [535, 360] width 130 height 21
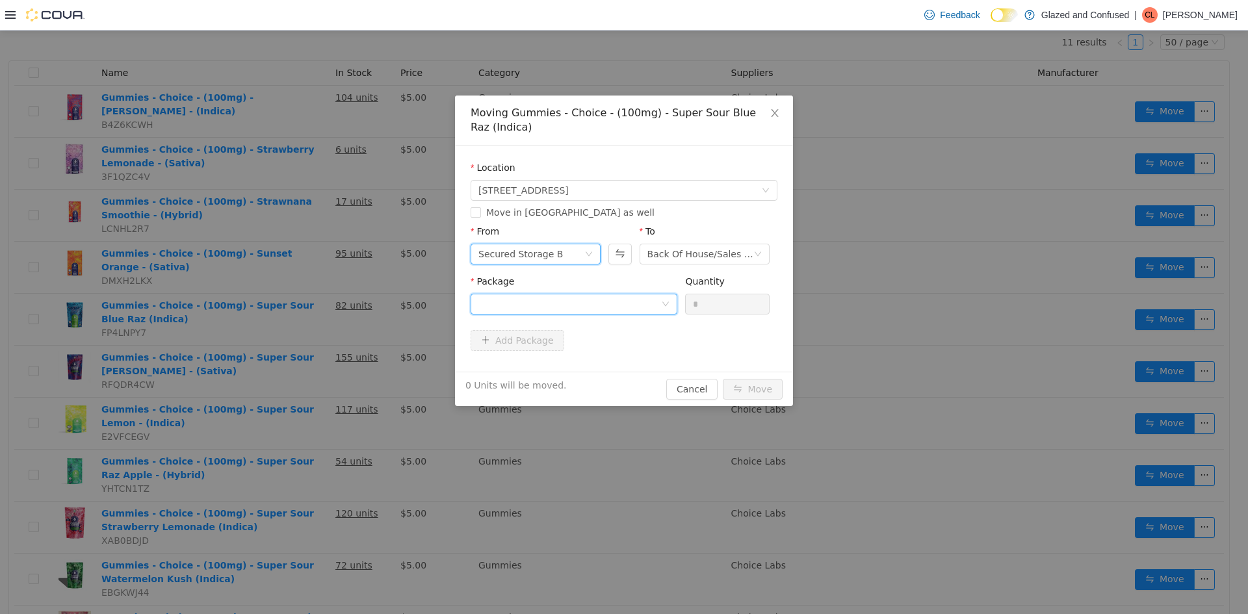
click at [580, 309] on div at bounding box center [569, 303] width 183 height 19
click at [593, 355] on strong "1A4050300005C96001101866" at bounding box center [554, 351] width 153 height 10
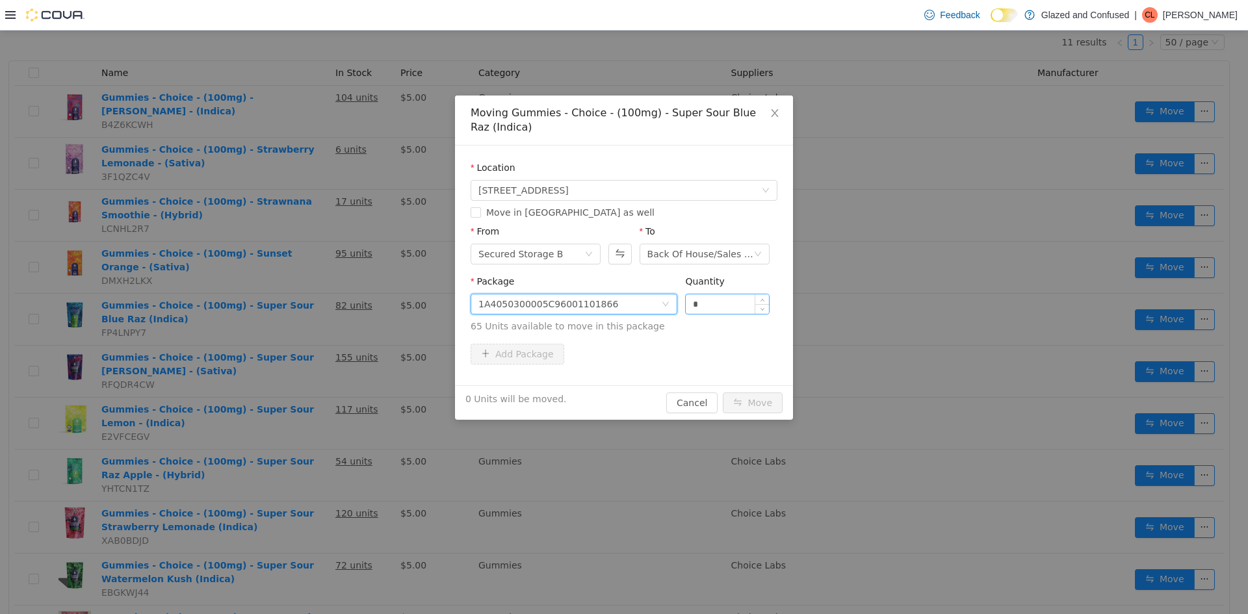
click at [715, 297] on input "*" at bounding box center [727, 303] width 83 height 19
type input "**"
click at [723, 392] on button "Move" at bounding box center [753, 402] width 60 height 21
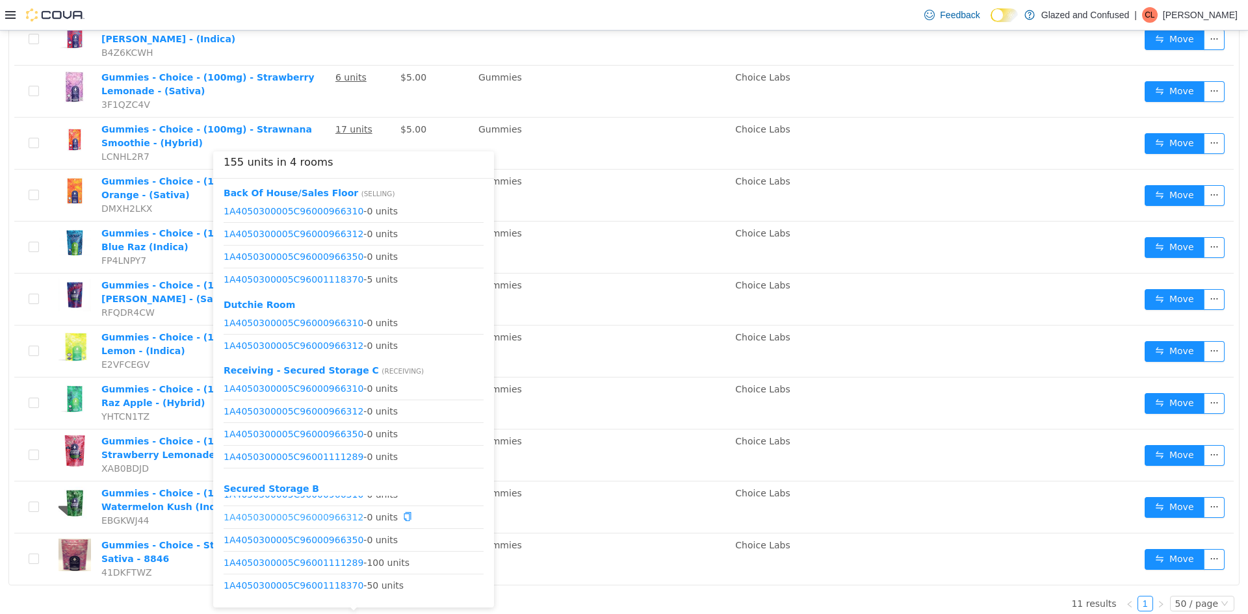
scroll to position [16, 0]
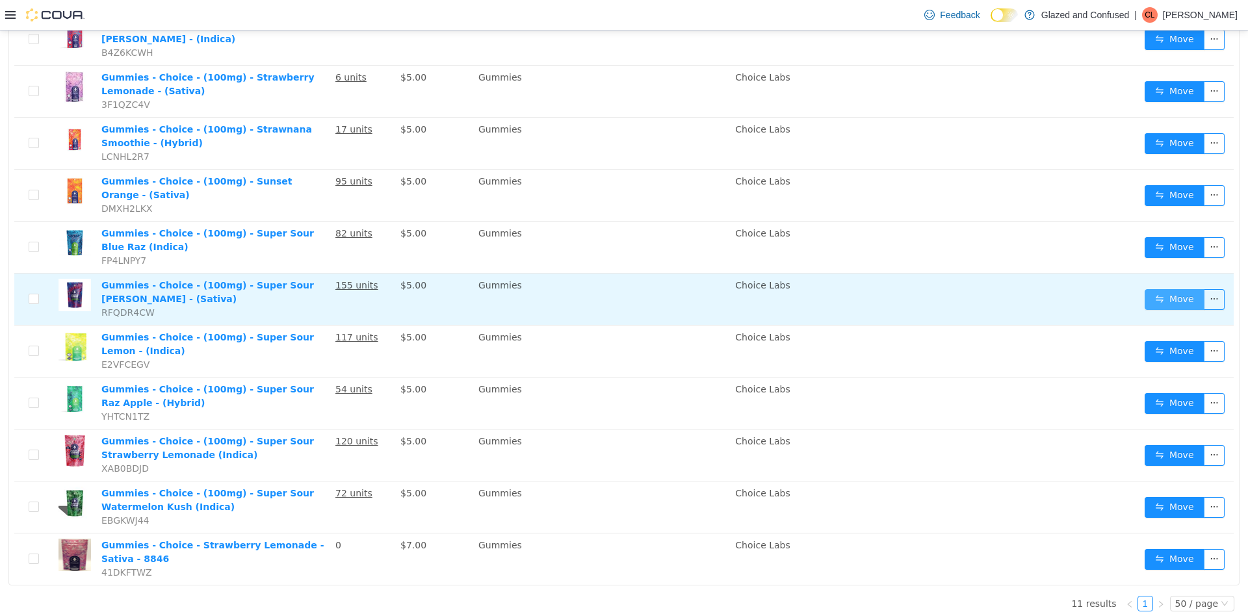
click at [1150, 282] on td "Move" at bounding box center [1186, 300] width 94 height 52
click at [1157, 290] on button "Move" at bounding box center [1174, 299] width 60 height 21
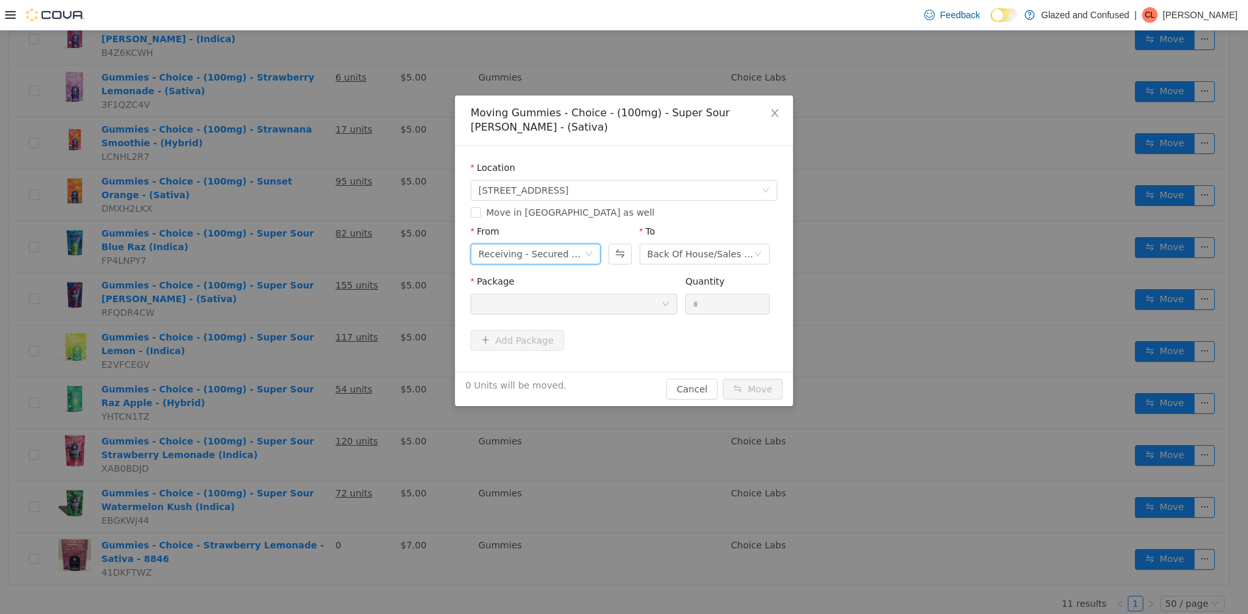
click at [493, 259] on div "Receiving - Secured Storage C" at bounding box center [531, 253] width 106 height 19
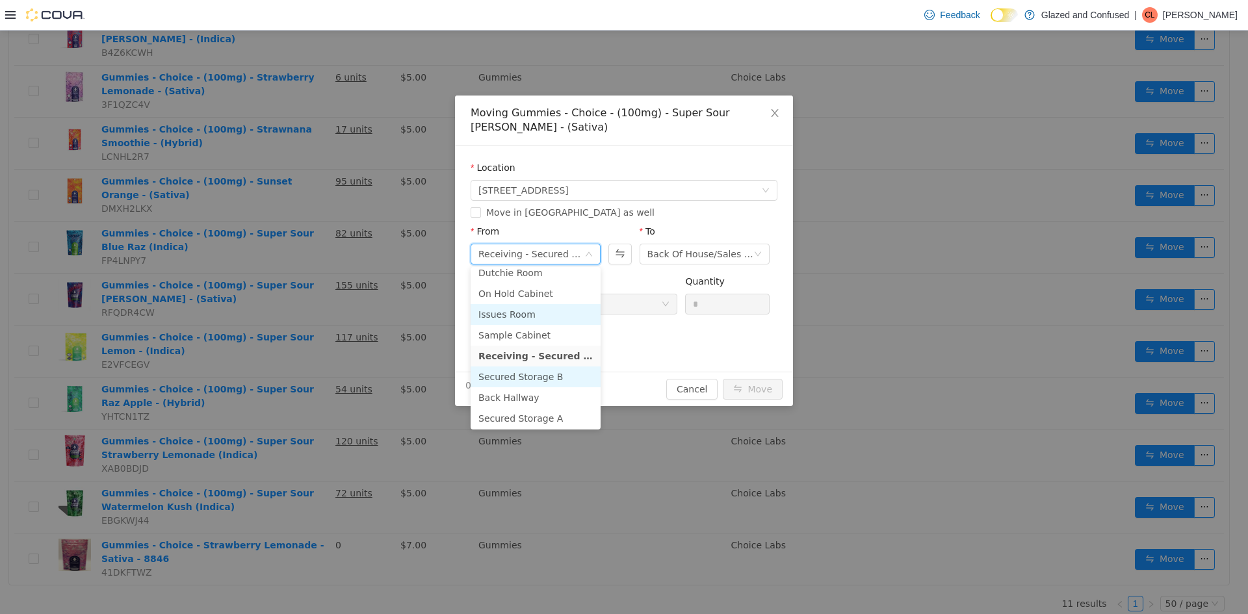
scroll to position [113, 0]
click at [533, 305] on li "Secured Storage B" at bounding box center [535, 312] width 130 height 21
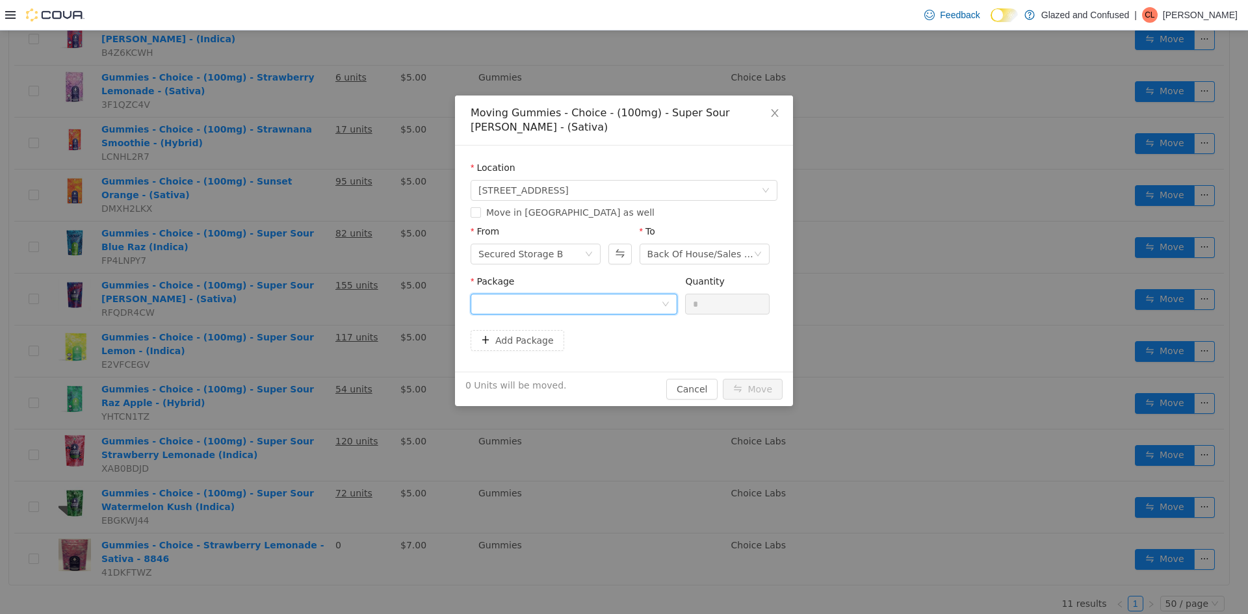
click at [591, 305] on div at bounding box center [569, 303] width 183 height 19
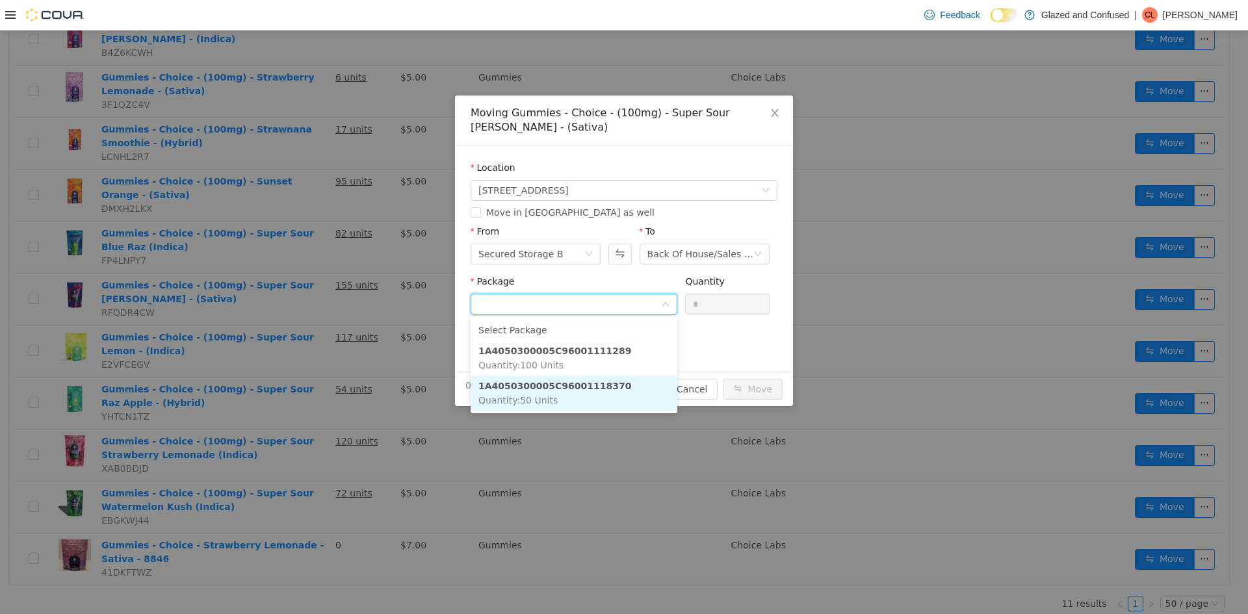
click at [563, 388] on strong "1A4050300005C96001118370" at bounding box center [554, 386] width 153 height 10
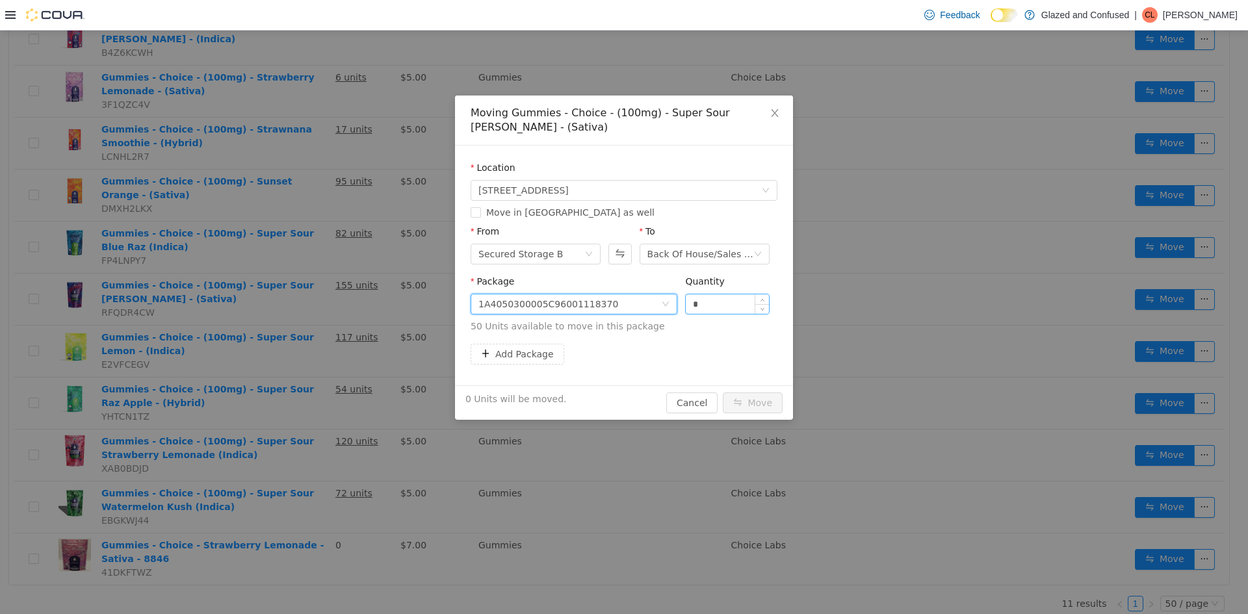
click at [730, 307] on input "*" at bounding box center [727, 303] width 83 height 19
type input "**"
click at [723, 392] on button "Move" at bounding box center [753, 402] width 60 height 21
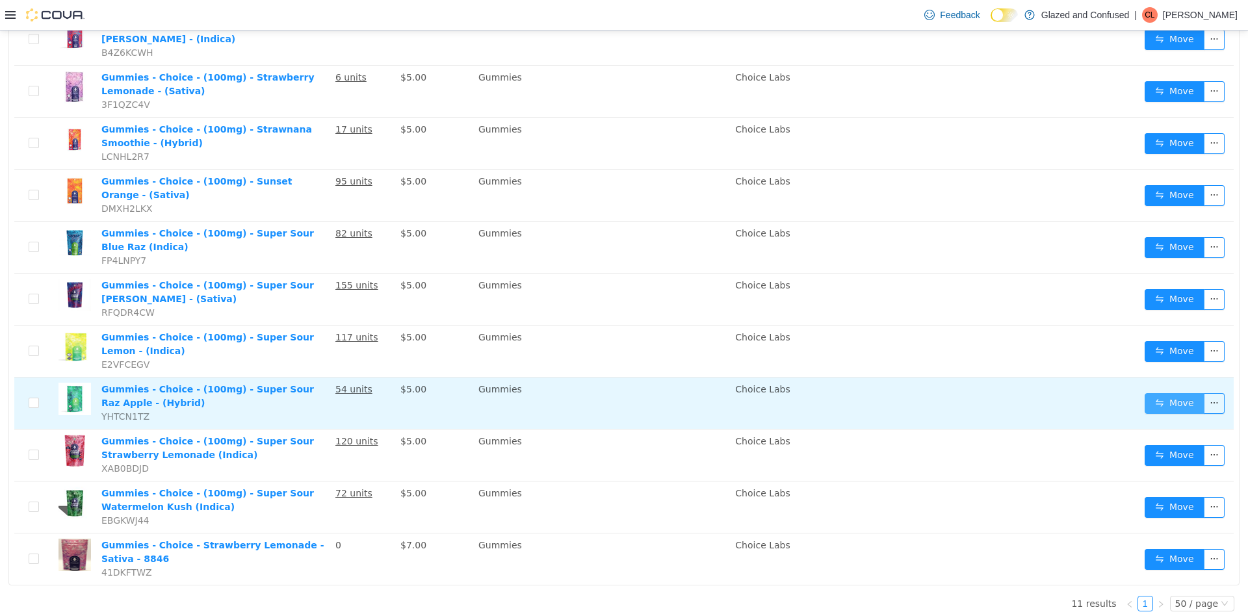
drag, startPoint x: 720, startPoint y: 277, endPoint x: 1177, endPoint y: 394, distance: 472.2
click at [1171, 404] on button "Move" at bounding box center [1174, 403] width 60 height 21
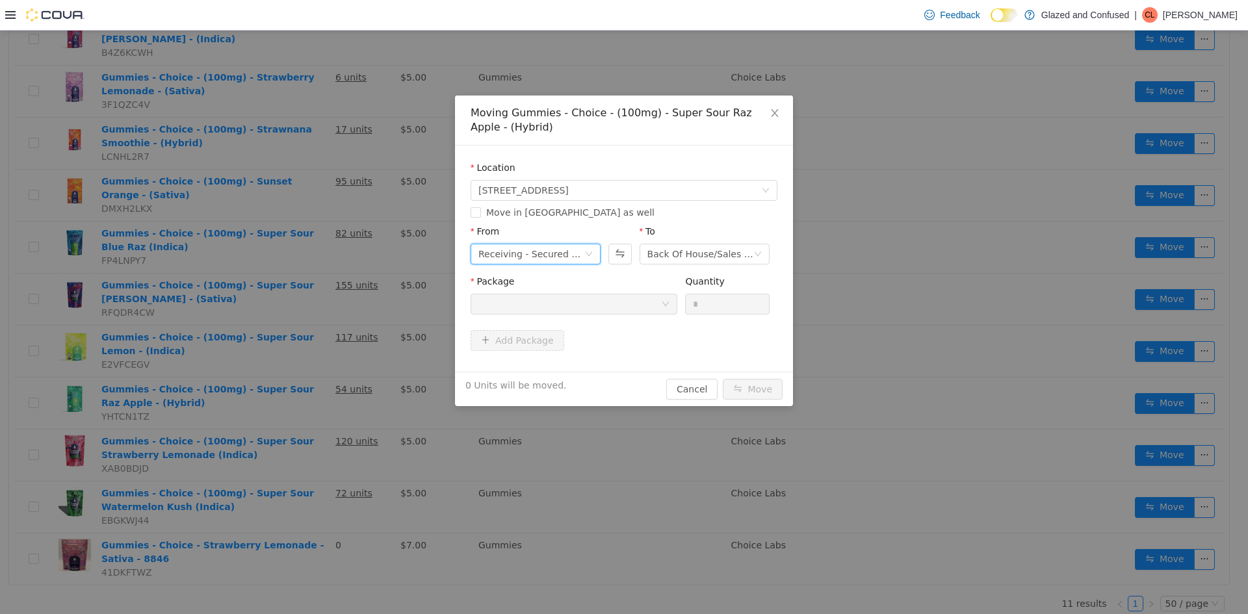
click at [504, 253] on div "Receiving - Secured Storage C" at bounding box center [531, 253] width 106 height 19
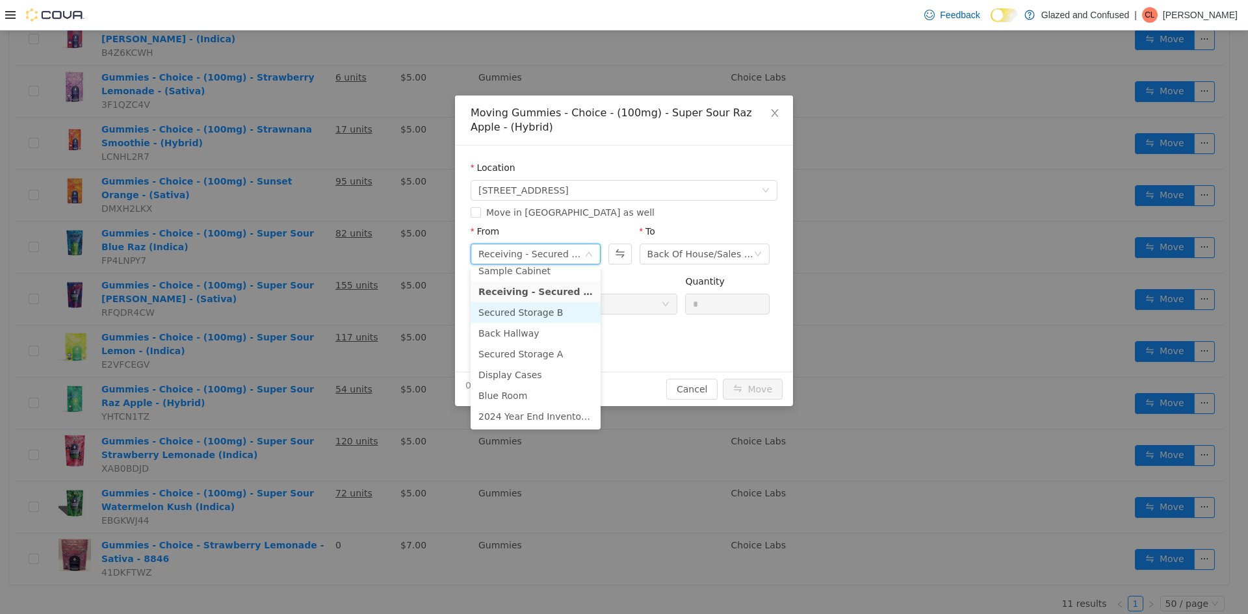
click at [562, 309] on li "Secured Storage B" at bounding box center [535, 312] width 130 height 21
click at [624, 298] on div at bounding box center [569, 303] width 183 height 19
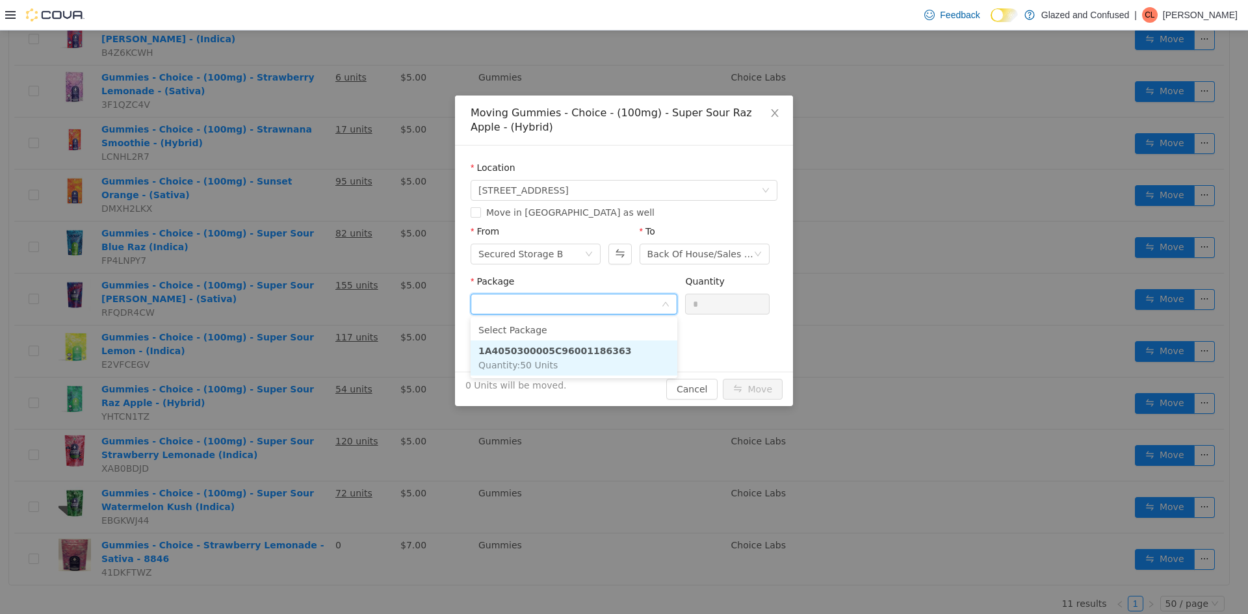
click at [586, 350] on strong "1A4050300005C96001186363" at bounding box center [554, 351] width 153 height 10
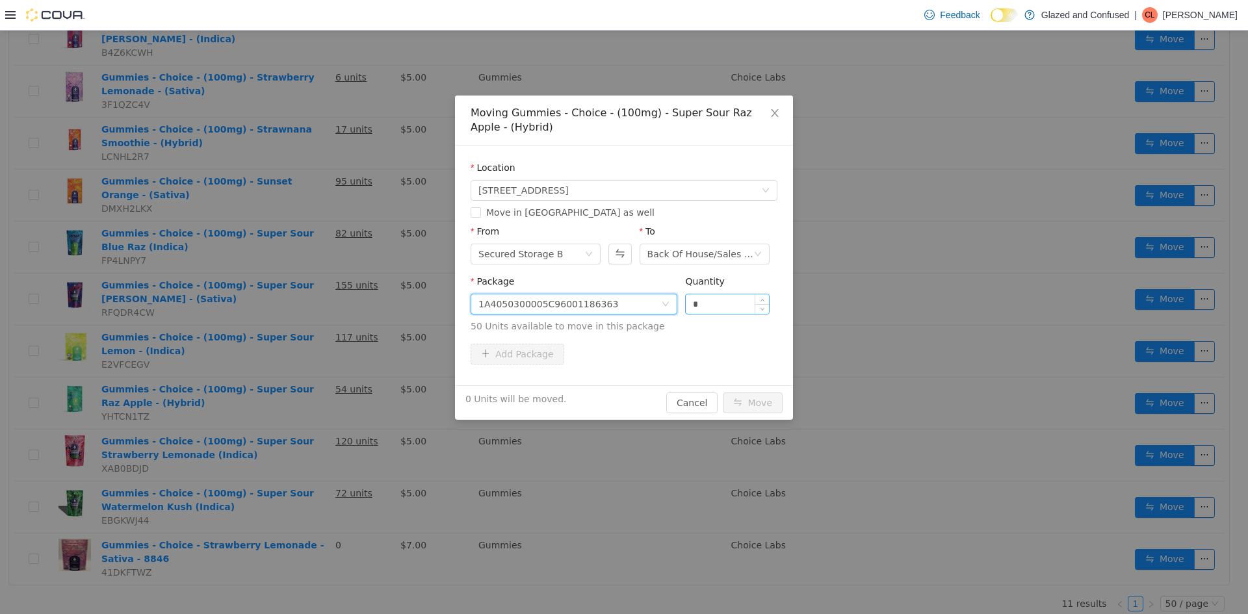
click at [709, 300] on input "*" at bounding box center [727, 303] width 83 height 19
click at [715, 300] on input "*" at bounding box center [727, 303] width 83 height 19
type input "**"
click at [723, 392] on button "Move" at bounding box center [753, 402] width 60 height 21
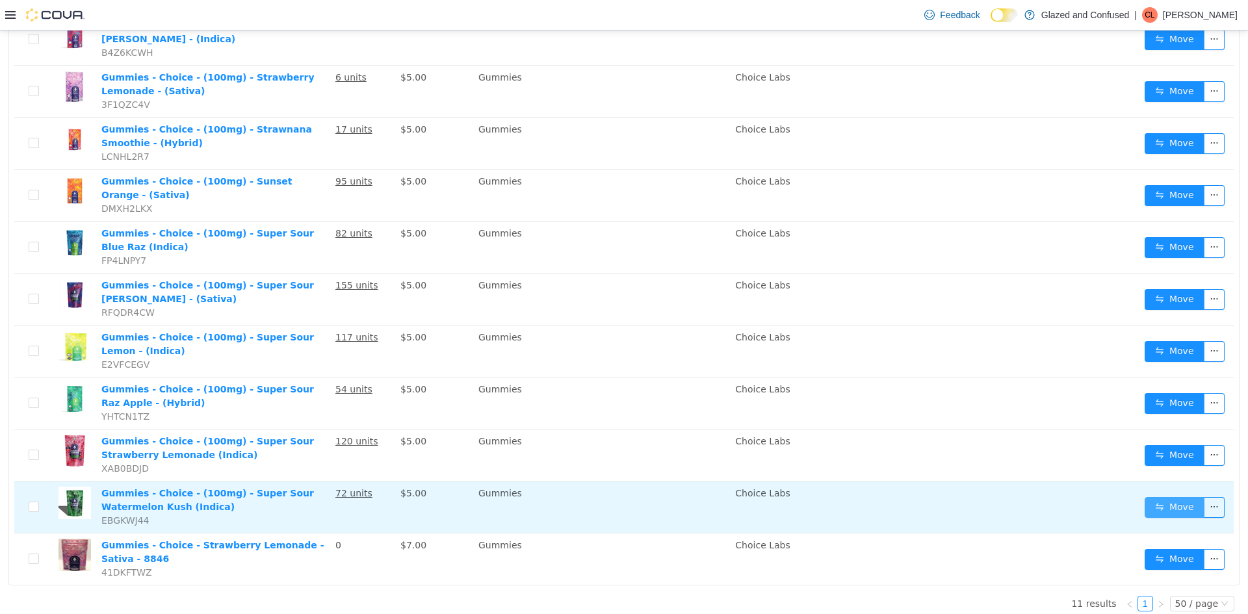
click at [1144, 497] on button "Move" at bounding box center [1174, 507] width 60 height 21
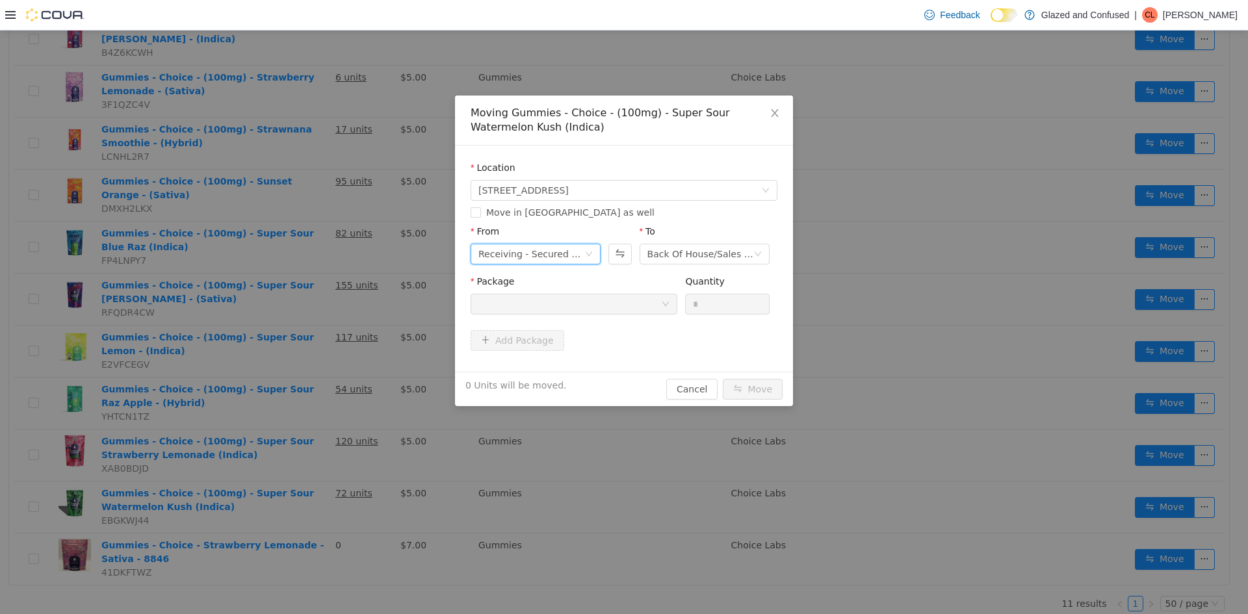
click at [578, 251] on div "Receiving - Secured Storage C" at bounding box center [531, 253] width 106 height 19
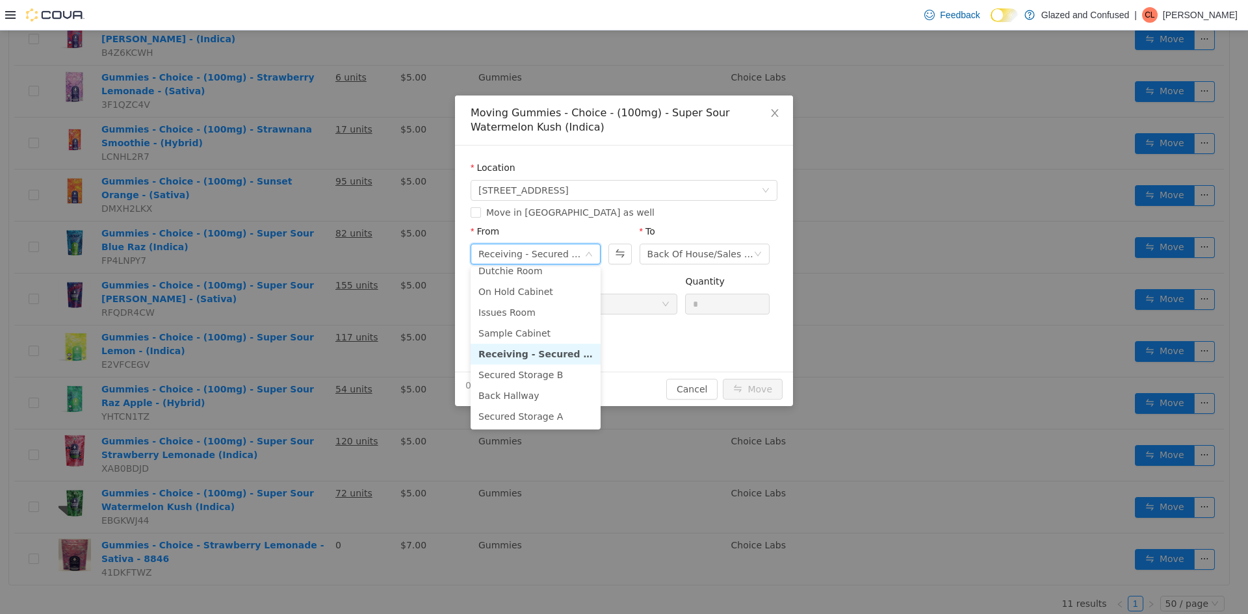
scroll to position [65, 0]
click at [526, 359] on li "Secured Storage B" at bounding box center [535, 360] width 130 height 21
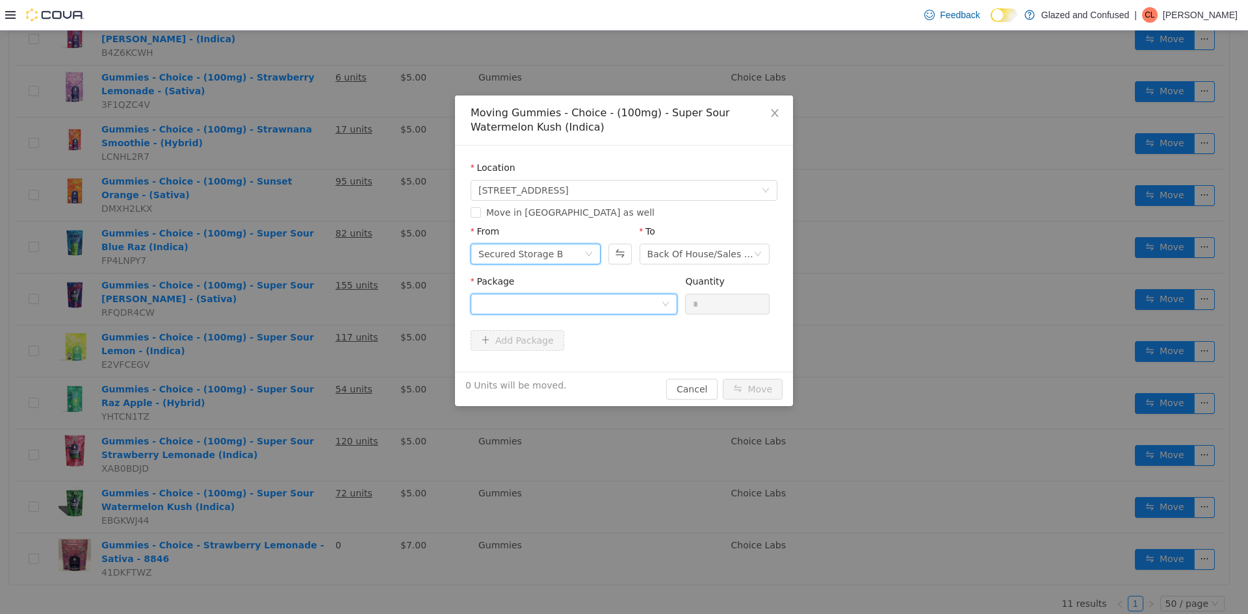
click at [598, 300] on div at bounding box center [569, 303] width 183 height 19
click at [580, 359] on li "1A4050300005C96001059532 Quantity : 65 Units" at bounding box center [573, 358] width 207 height 35
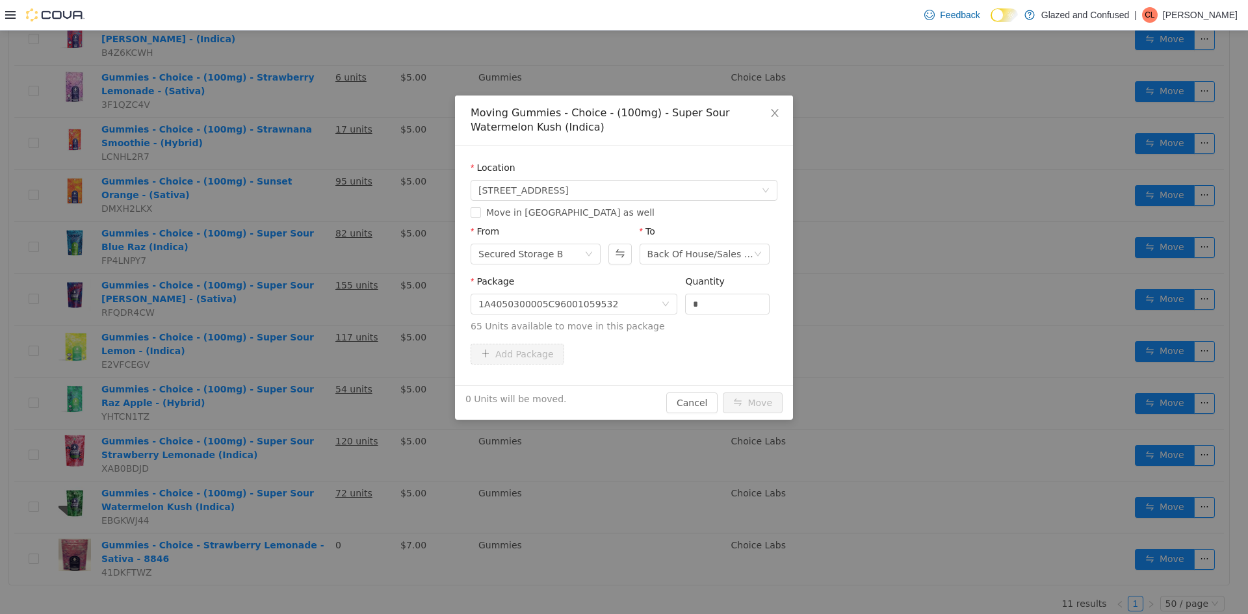
click at [716, 292] on div "Quantity" at bounding box center [727, 284] width 84 height 19
click at [721, 292] on div "Quantity" at bounding box center [727, 284] width 84 height 19
click at [723, 300] on input "*" at bounding box center [727, 303] width 83 height 19
type input "**"
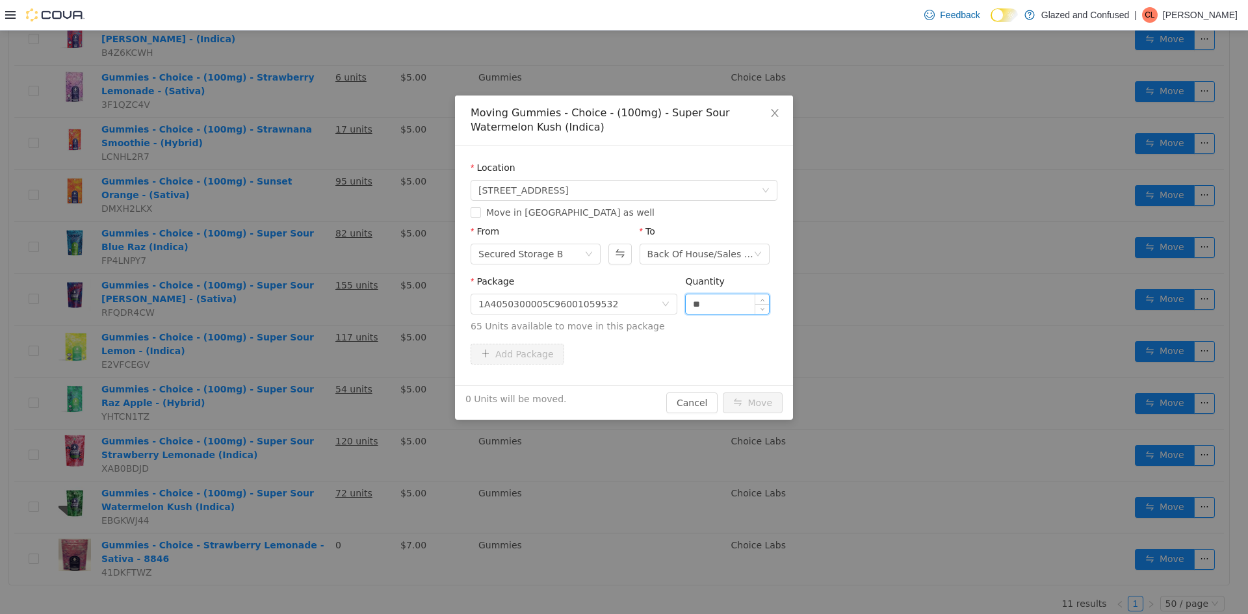
click at [723, 392] on button "Move" at bounding box center [753, 402] width 60 height 21
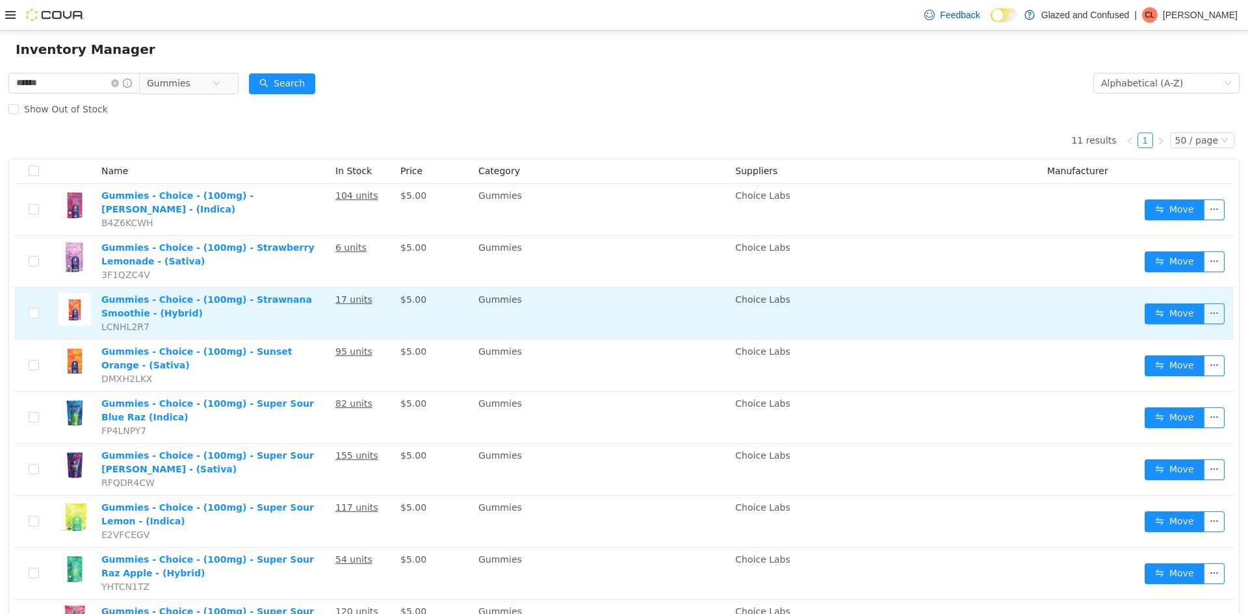
scroll to position [0, 0]
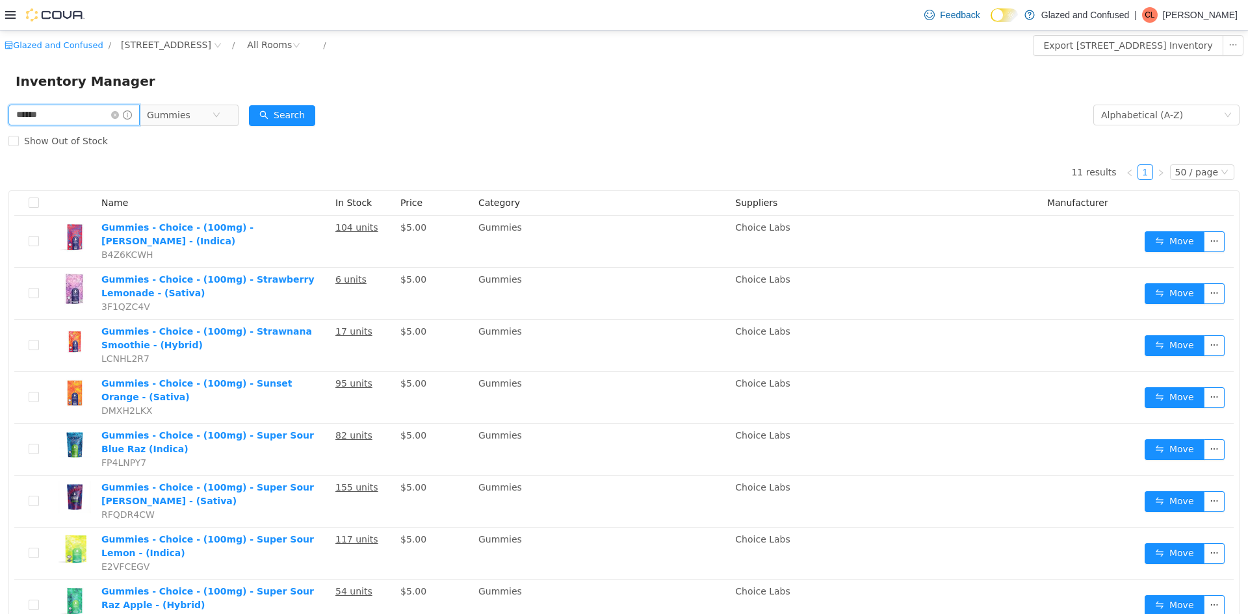
click at [122, 110] on input "******" at bounding box center [73, 115] width 131 height 21
click at [119, 117] on icon "icon: close-circle" at bounding box center [115, 115] width 8 height 8
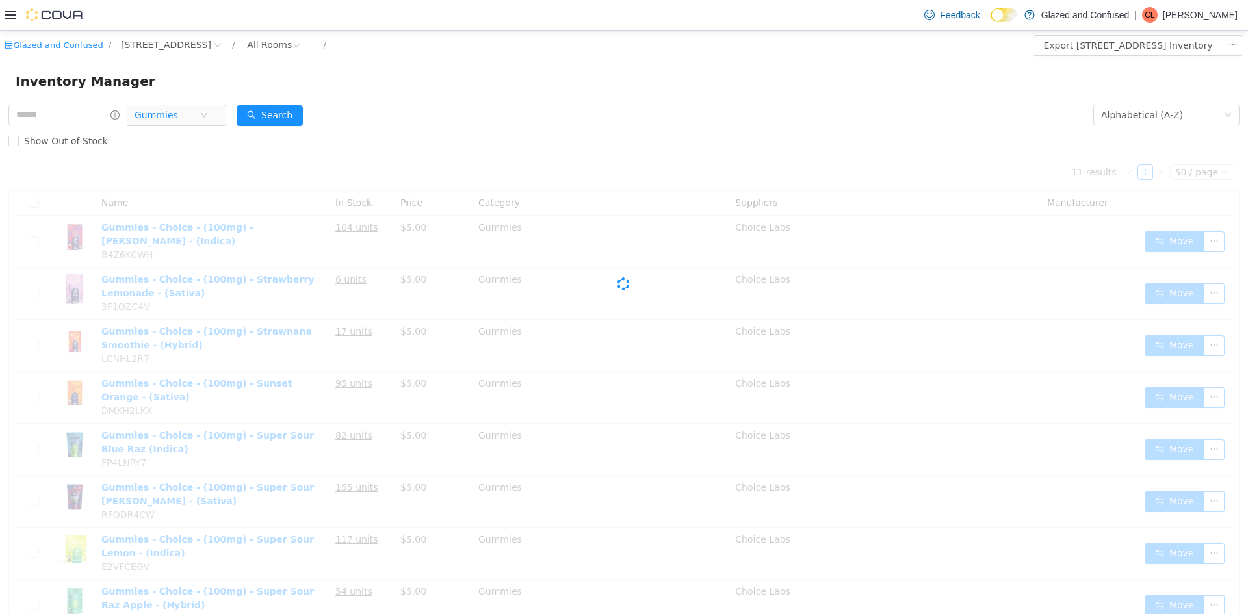
drag, startPoint x: 166, startPoint y: 117, endPoint x: 208, endPoint y: 183, distance: 77.7
click at [175, 118] on span "Gummies" at bounding box center [157, 114] width 44 height 19
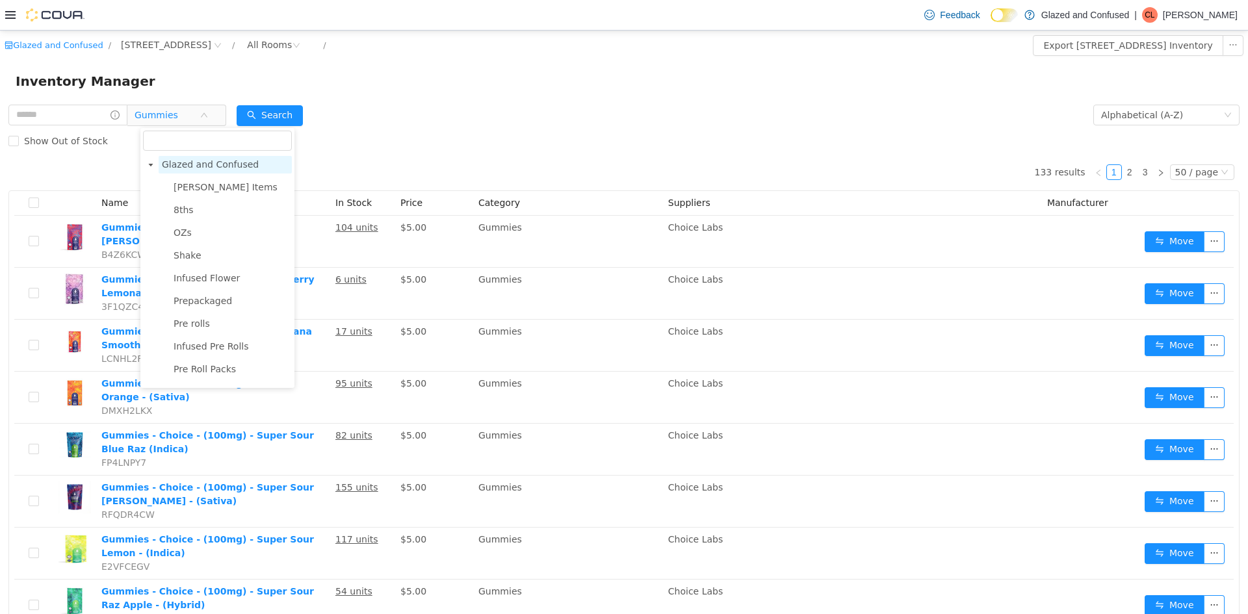
click at [205, 165] on span "Glazed and Confused" at bounding box center [210, 164] width 97 height 10
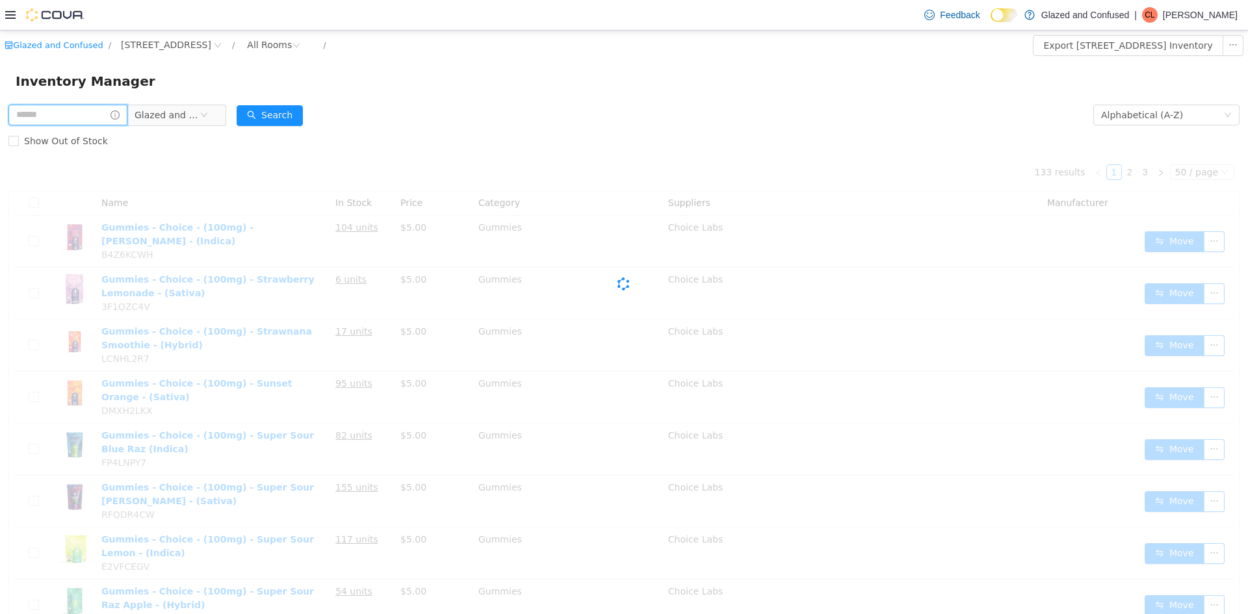
click at [63, 118] on input "text" at bounding box center [67, 115] width 119 height 21
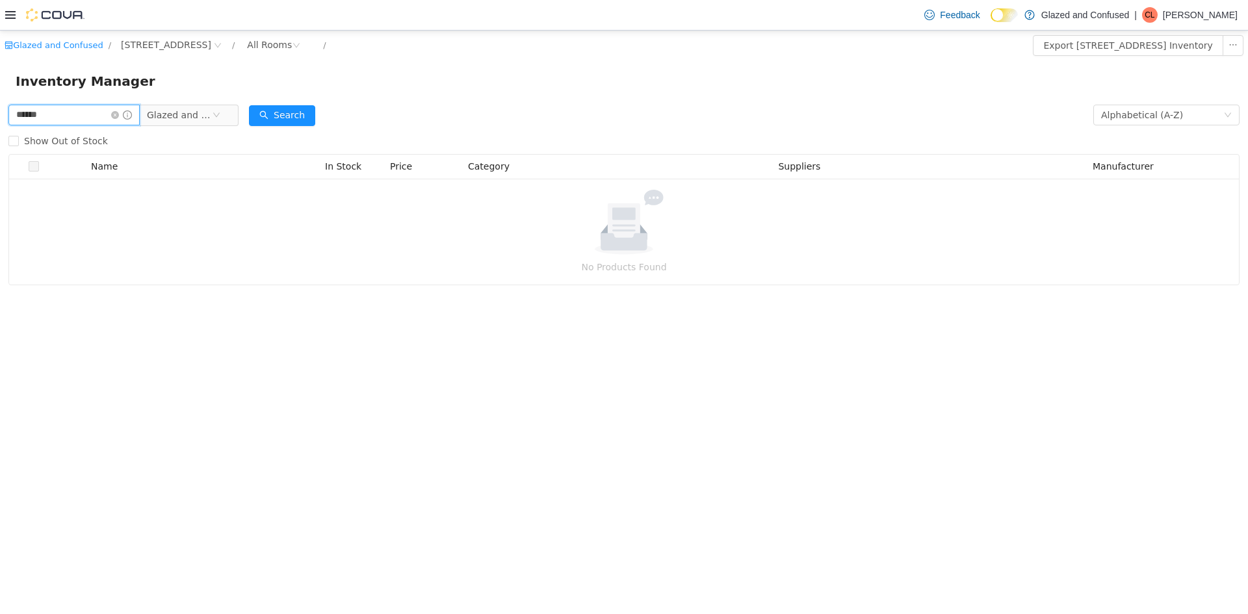
type input "******"
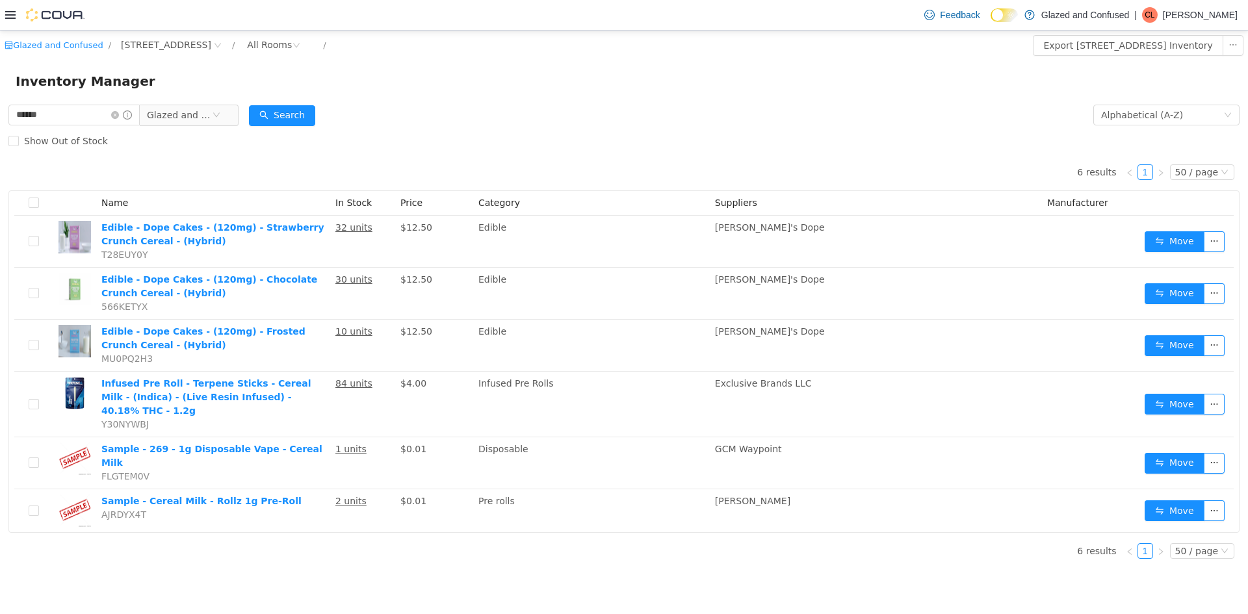
click at [312, 103] on div "Search" at bounding box center [282, 115] width 66 height 26
click at [441, 159] on div "6 results 1 50 / page Name In Stock Price Category Suppliers Manufacturer Edibl…" at bounding box center [623, 343] width 1231 height 379
click at [440, 159] on div "6 results 1 50 / page Name In Stock Price Category Suppliers Manufacturer Edibl…" at bounding box center [623, 343] width 1231 height 379
drag, startPoint x: 196, startPoint y: 129, endPoint x: 175, endPoint y: 130, distance: 20.8
drag, startPoint x: 175, startPoint y: 130, endPoint x: 125, endPoint y: 111, distance: 52.9
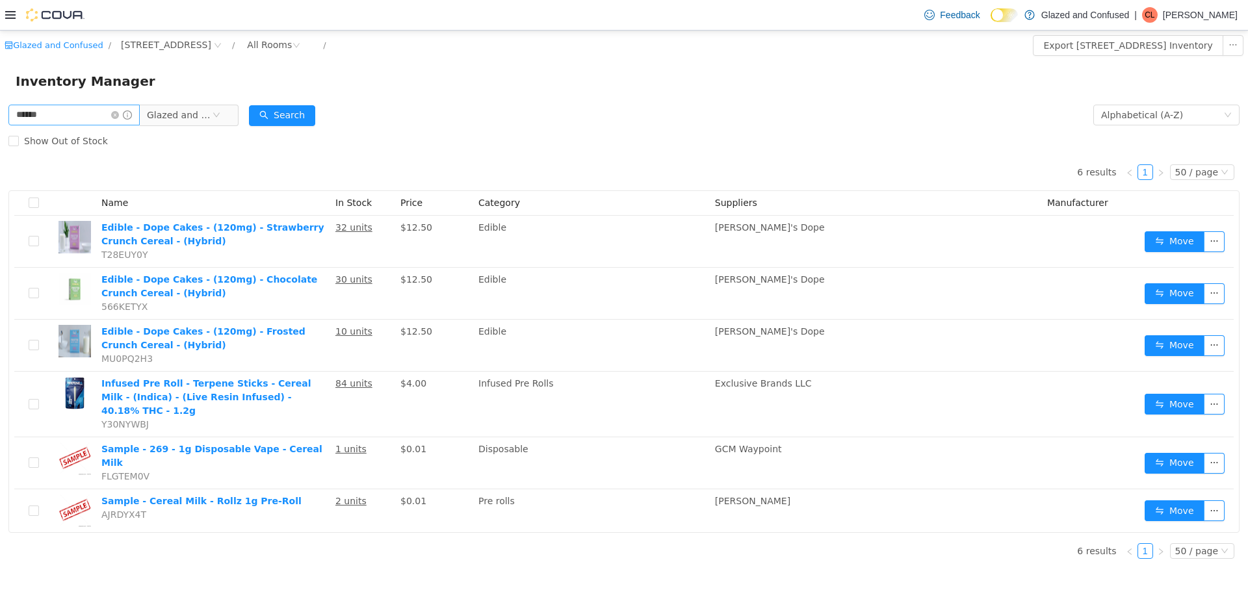
click at [119, 111] on icon "icon: close-circle" at bounding box center [115, 115] width 8 height 8
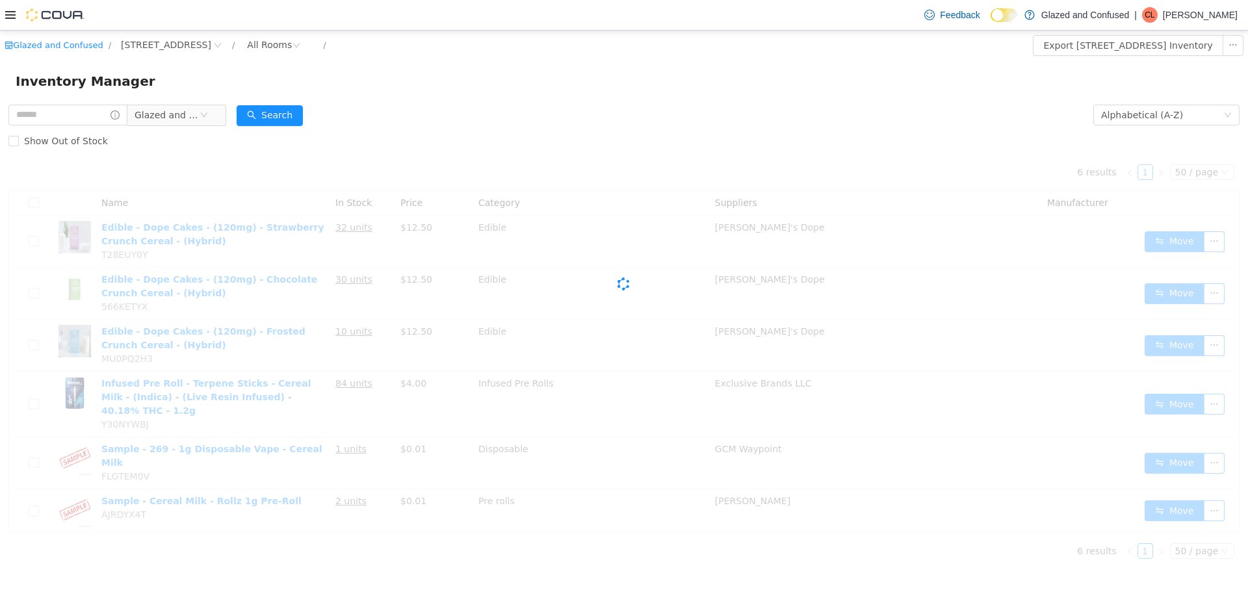
click at [520, 194] on div "Cova-Icon" at bounding box center [623, 284] width 1231 height 260
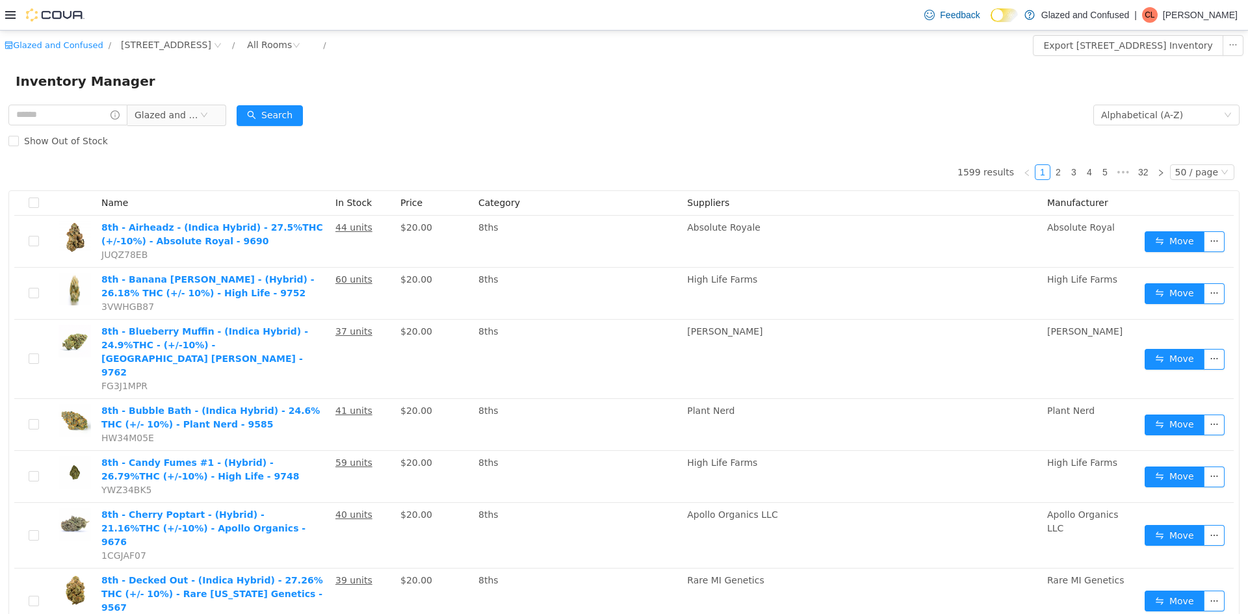
click at [524, 149] on div "Show Out of Stock" at bounding box center [623, 141] width 1231 height 26
click at [281, 123] on button "Search" at bounding box center [270, 115] width 66 height 21
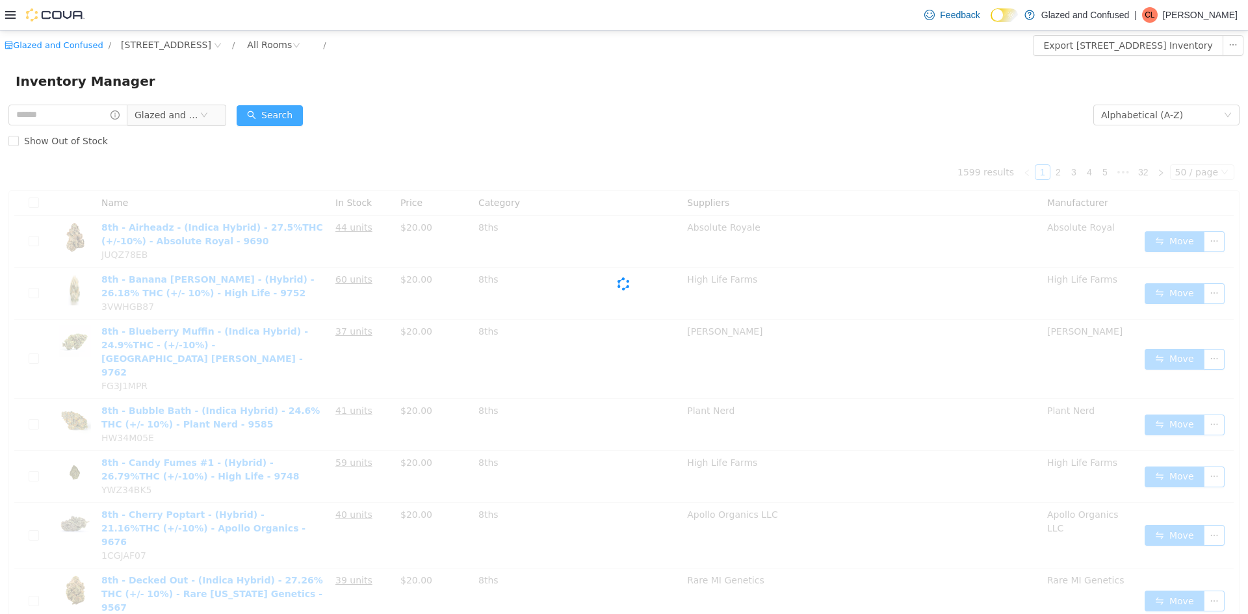
click at [283, 120] on button "Search" at bounding box center [270, 115] width 66 height 21
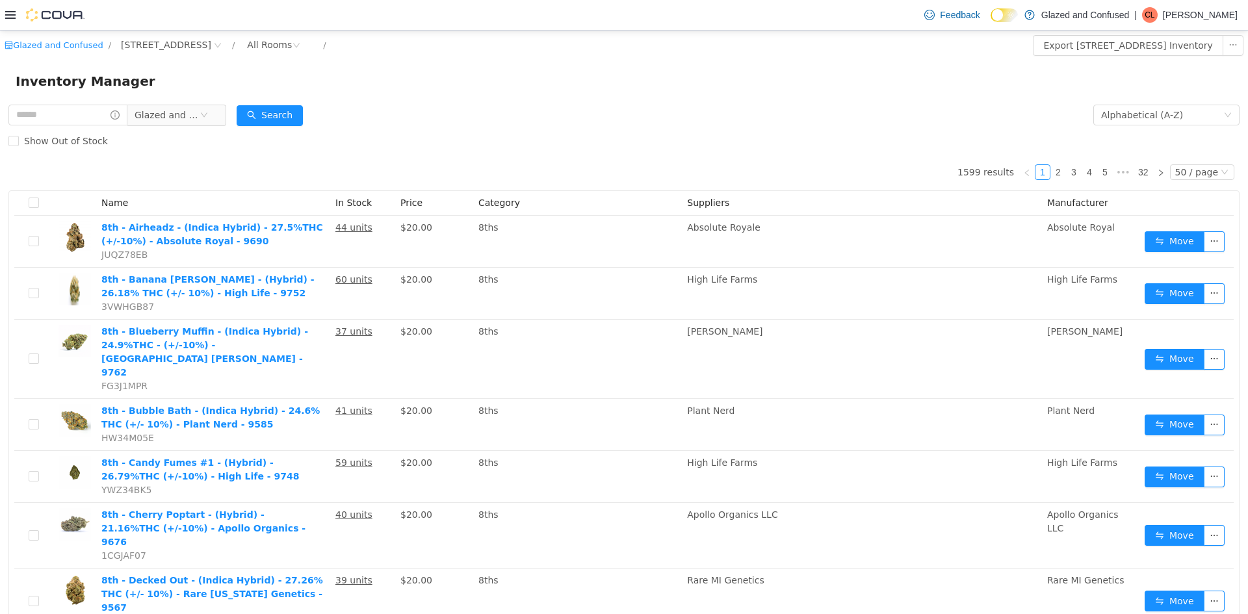
click at [291, 114] on button "Search" at bounding box center [270, 115] width 66 height 21
click at [256, 107] on button "Search" at bounding box center [270, 115] width 66 height 21
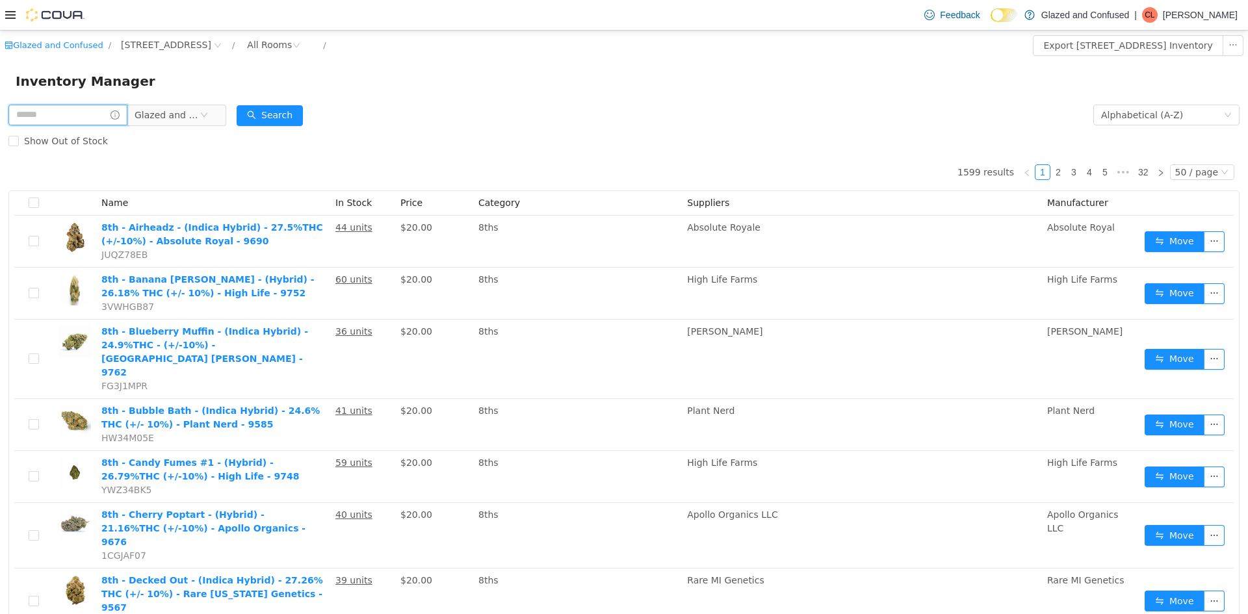
click at [100, 105] on input "text" at bounding box center [67, 115] width 119 height 21
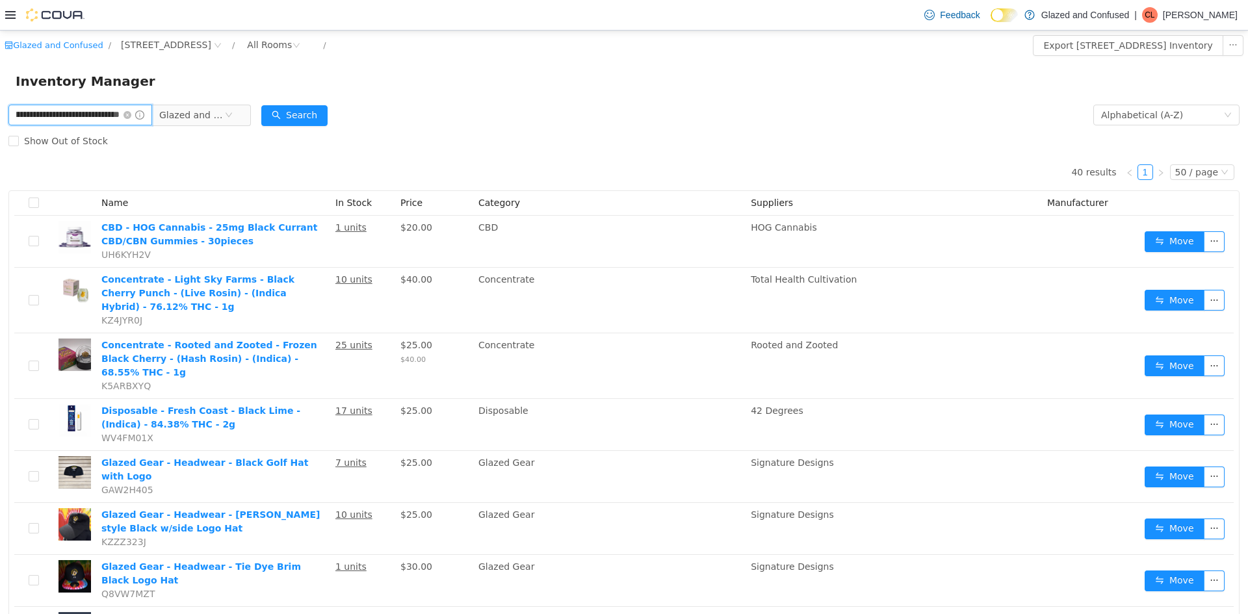
scroll to position [0, 51]
type input "**********"
click at [292, 110] on button "Search" at bounding box center [294, 115] width 66 height 21
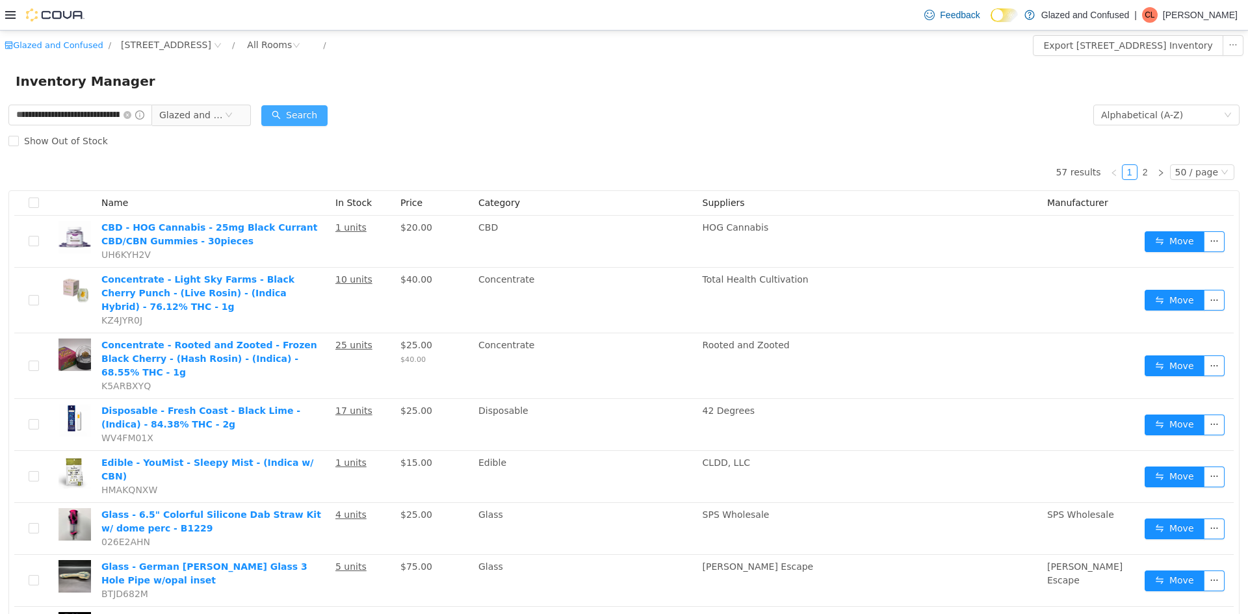
click at [306, 109] on button "Search" at bounding box center [294, 115] width 66 height 21
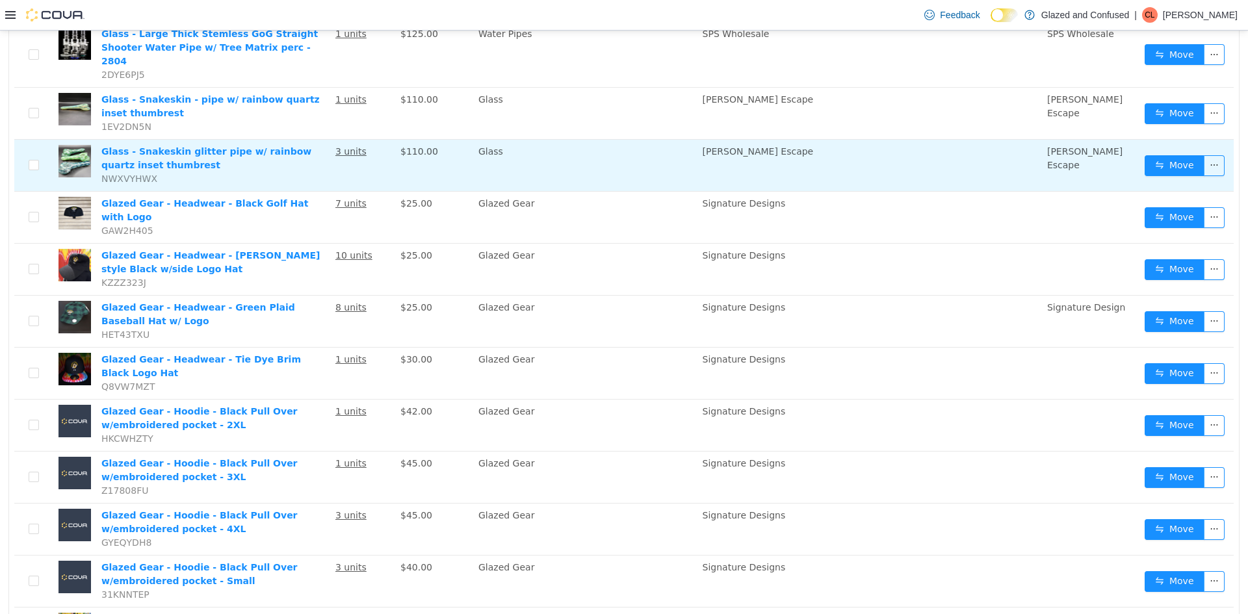
scroll to position [650, 0]
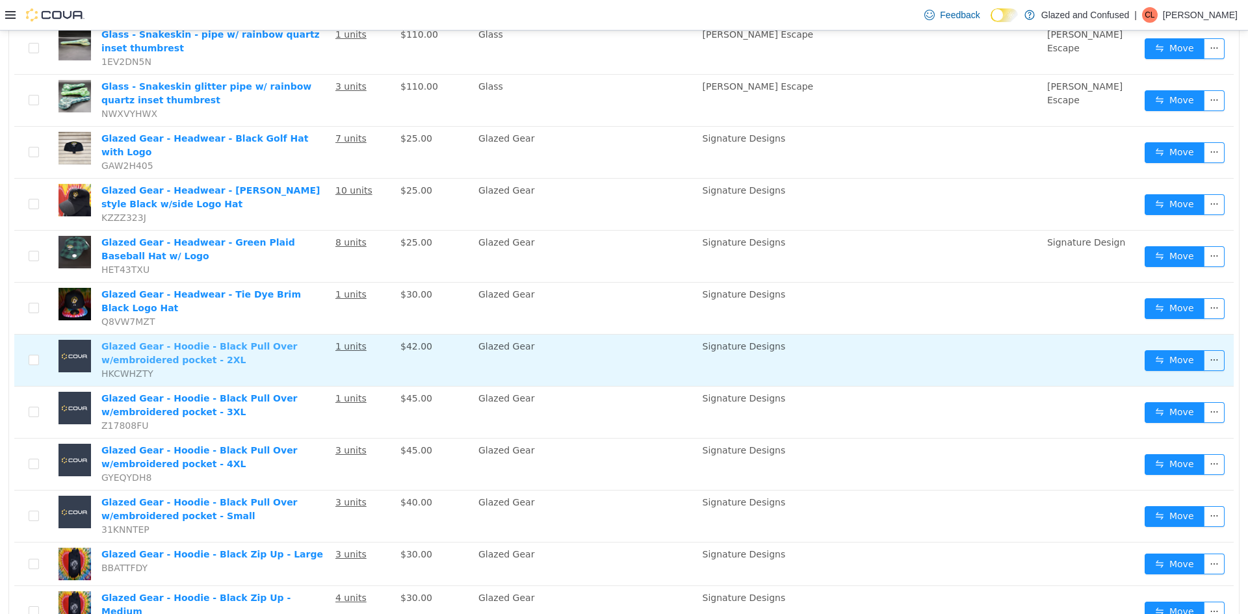
click at [205, 341] on link "Glazed Gear - Hoodie - Black Pull Over w/embroidered pocket - 2XL" at bounding box center [199, 353] width 196 height 24
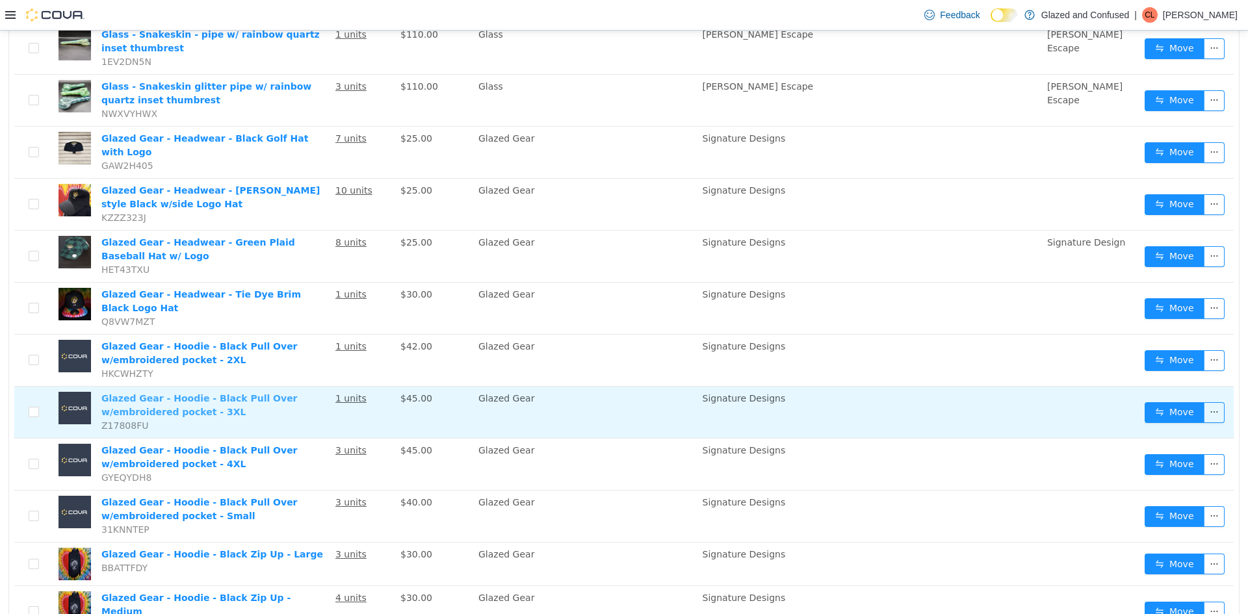
click at [178, 393] on link "Glazed Gear - Hoodie - Black Pull Over w/embroidered pocket - 3XL" at bounding box center [199, 405] width 196 height 24
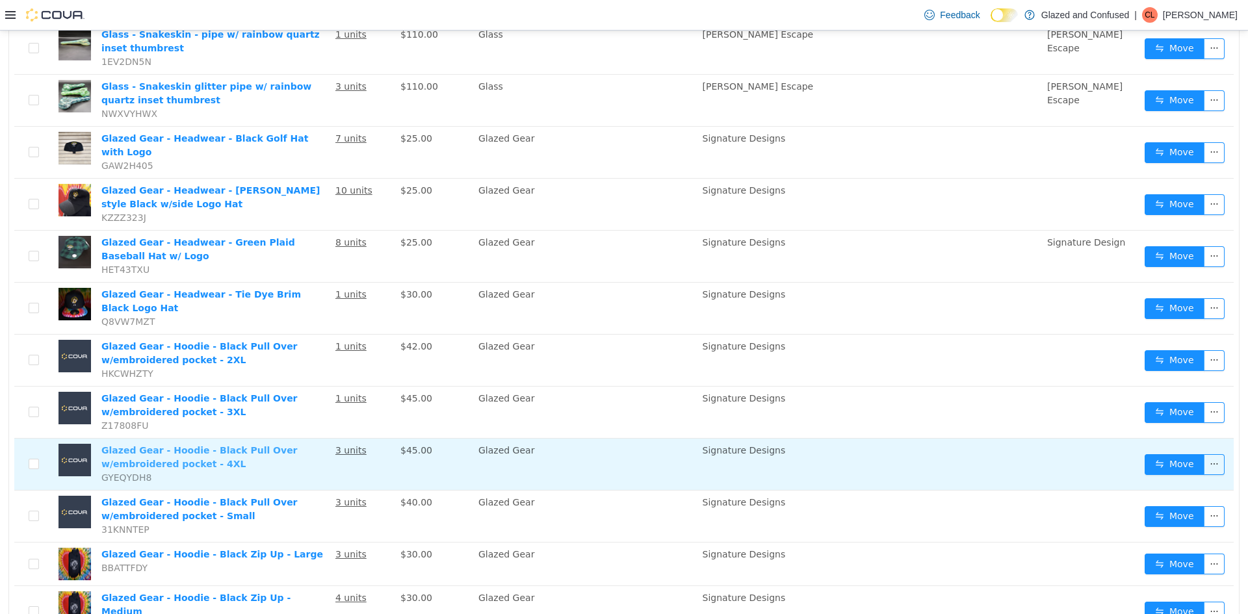
click at [207, 445] on link "Glazed Gear - Hoodie - Black Pull Over w/embroidered pocket - 4XL" at bounding box center [199, 457] width 196 height 24
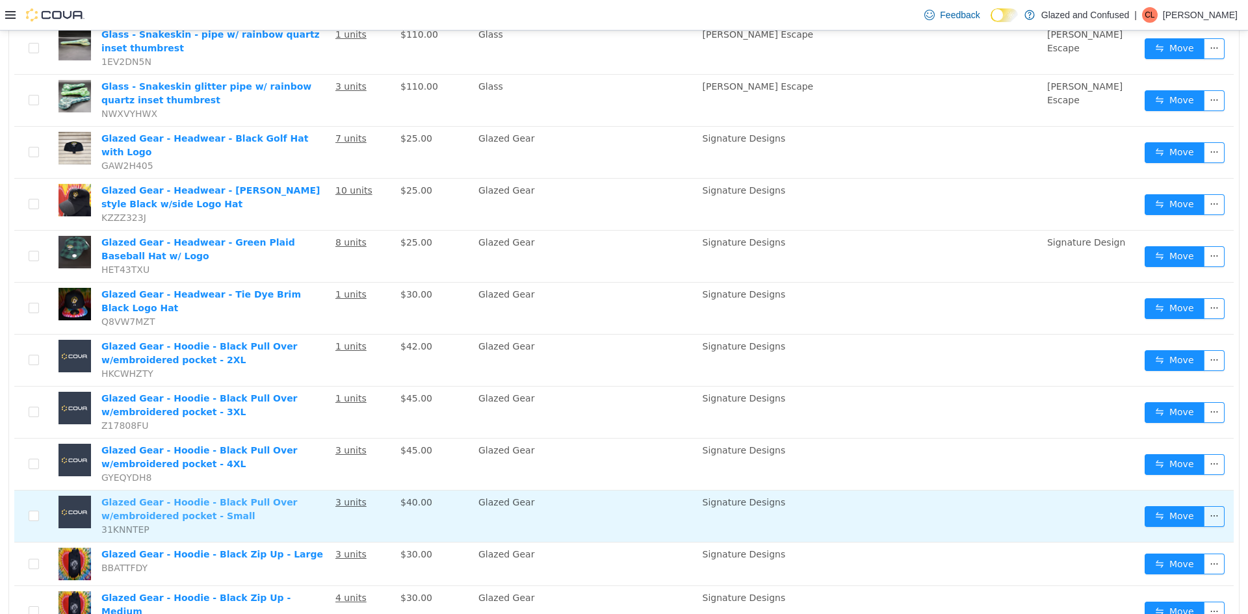
click at [196, 497] on link "Glazed Gear - Hoodie - Black Pull Over w/embroidered pocket - Small" at bounding box center [199, 509] width 196 height 24
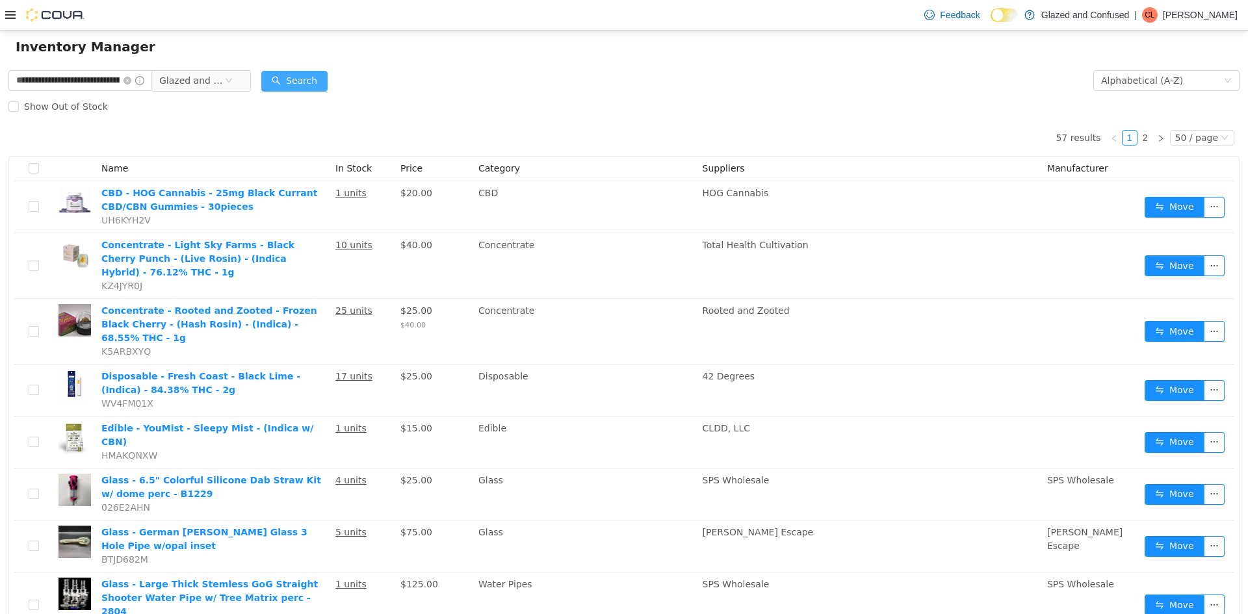
scroll to position [0, 0]
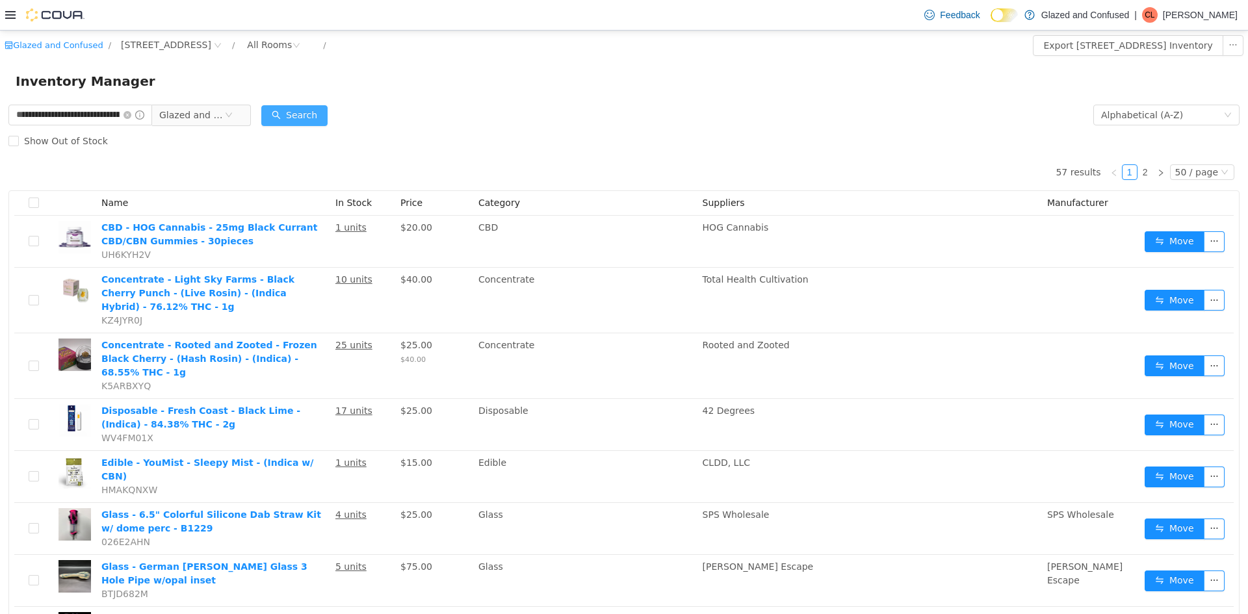
click at [305, 113] on button "Search" at bounding box center [294, 115] width 66 height 21
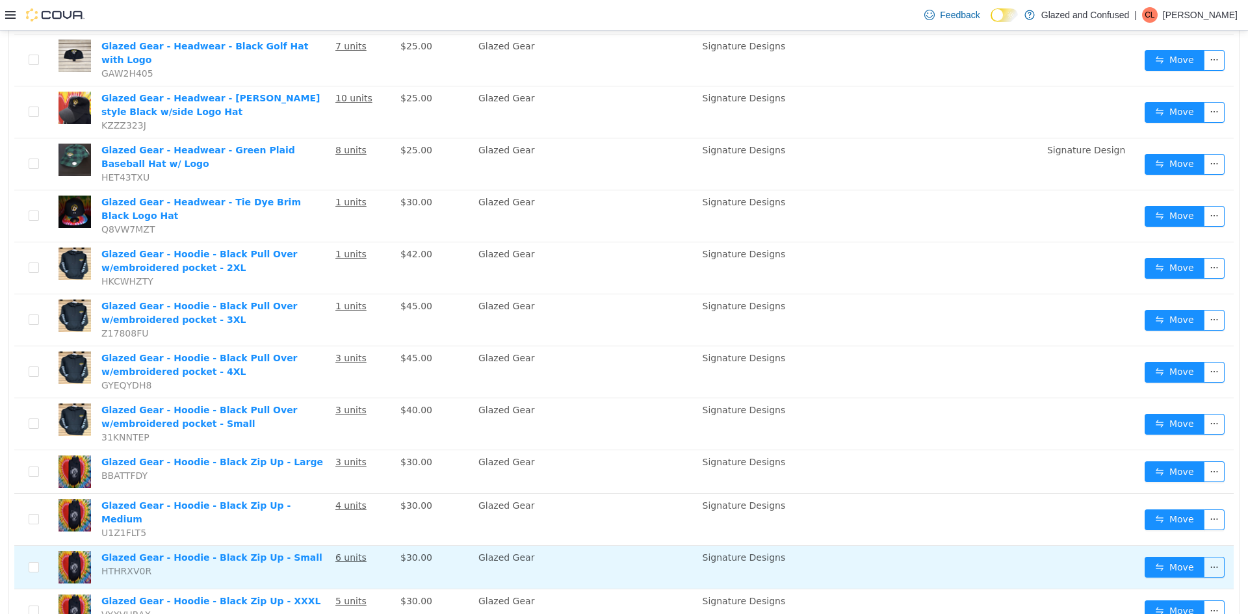
scroll to position [715, 0]
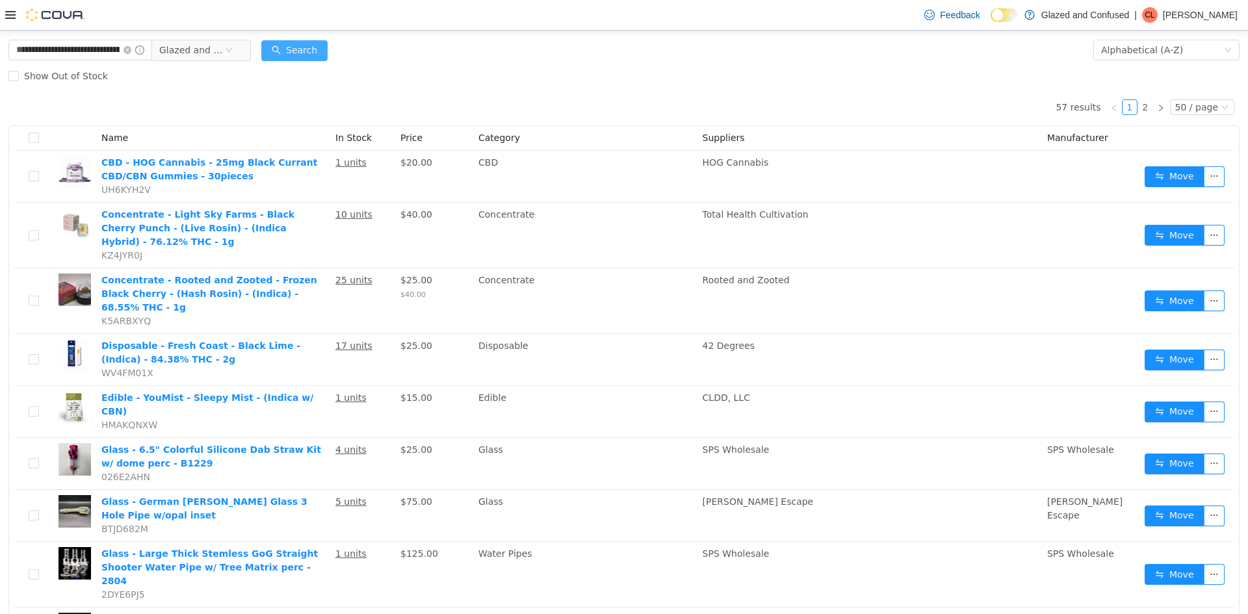
click at [295, 49] on button "Search" at bounding box center [294, 50] width 66 height 21
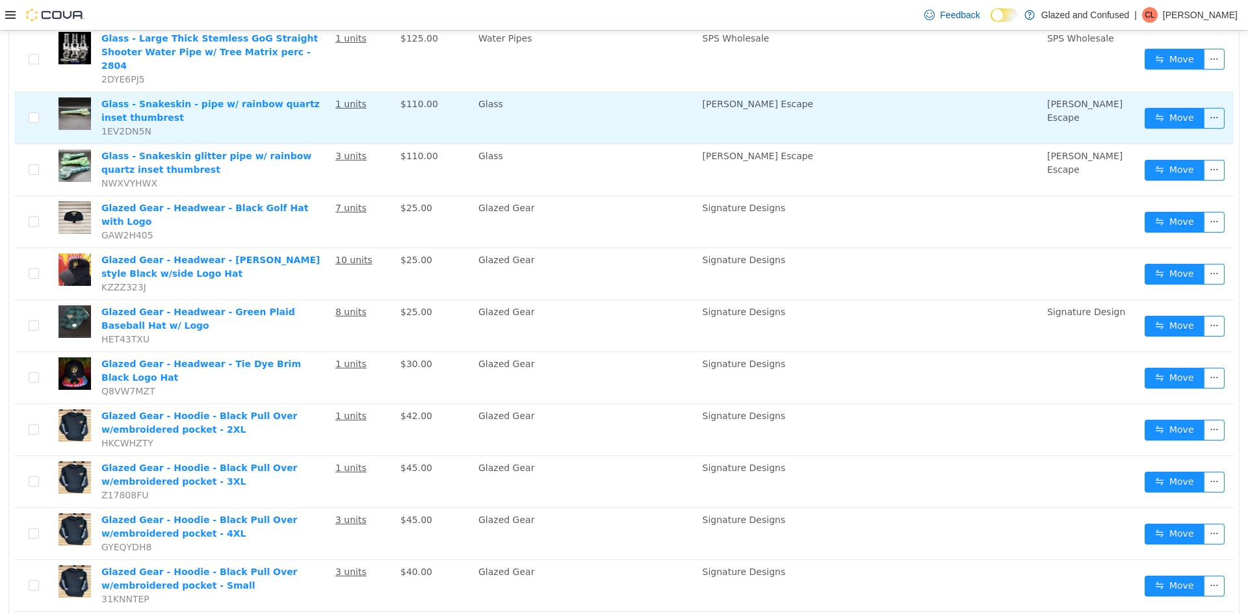
scroll to position [650, 0]
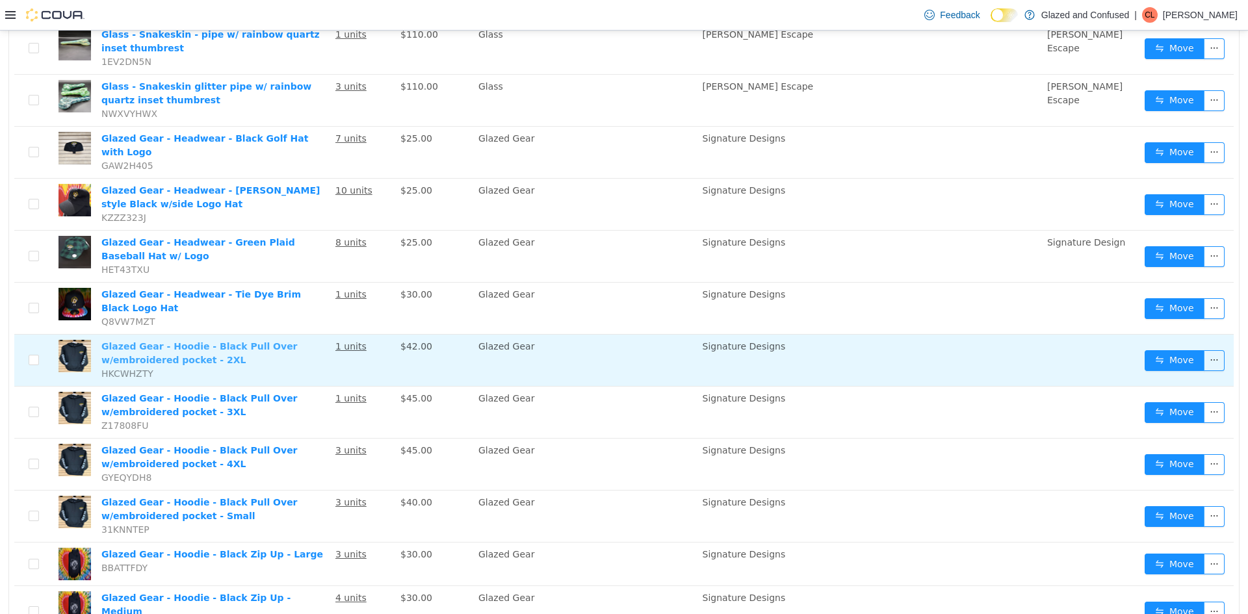
click at [204, 341] on link "Glazed Gear - Hoodie - Black Pull Over w/embroidered pocket - 2XL" at bounding box center [199, 353] width 196 height 24
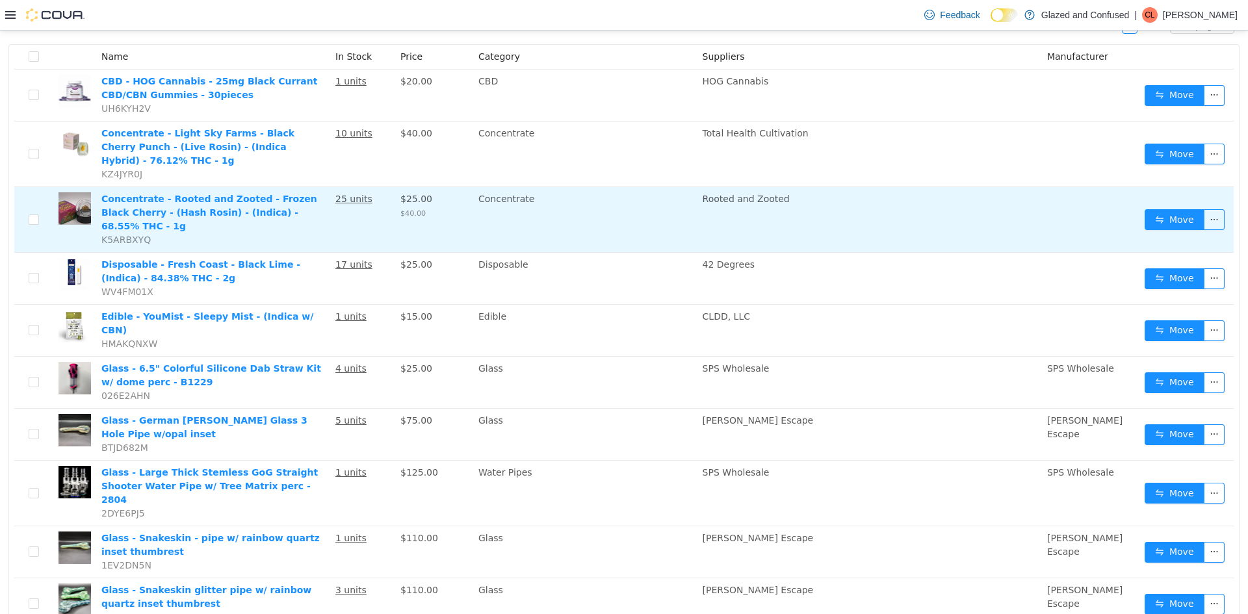
scroll to position [0, 0]
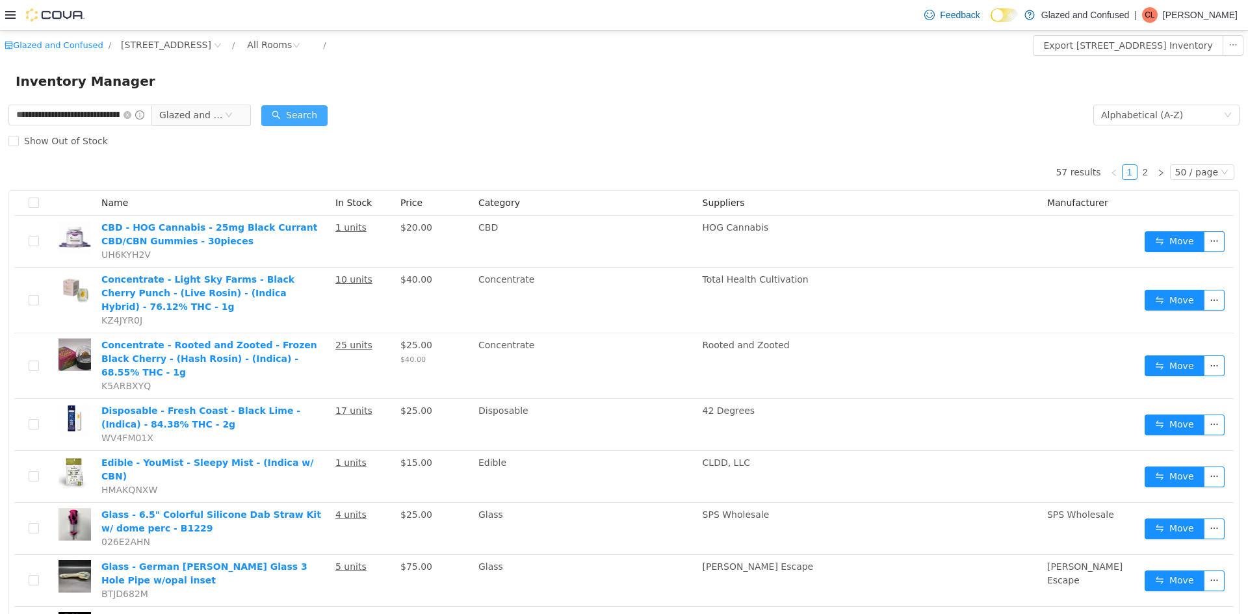
click at [289, 116] on button "Search" at bounding box center [294, 115] width 66 height 21
click at [275, 107] on button "Search" at bounding box center [294, 115] width 66 height 21
click at [128, 114] on icon "icon: close-circle" at bounding box center [127, 115] width 8 height 8
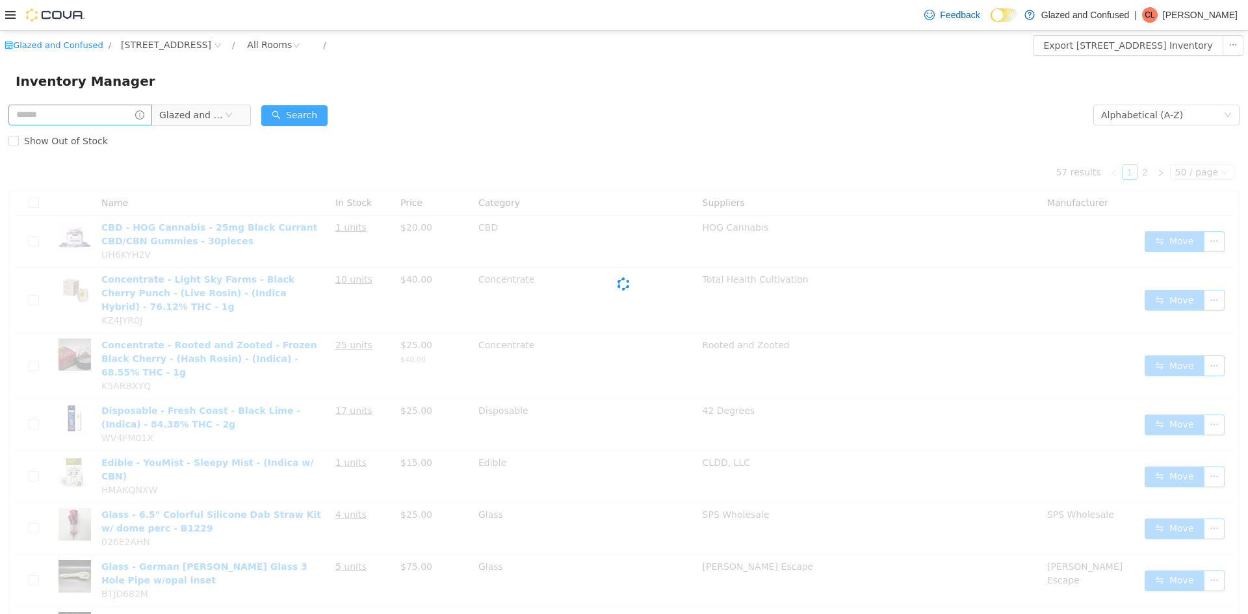
click at [294, 117] on button "Search" at bounding box center [294, 115] width 66 height 21
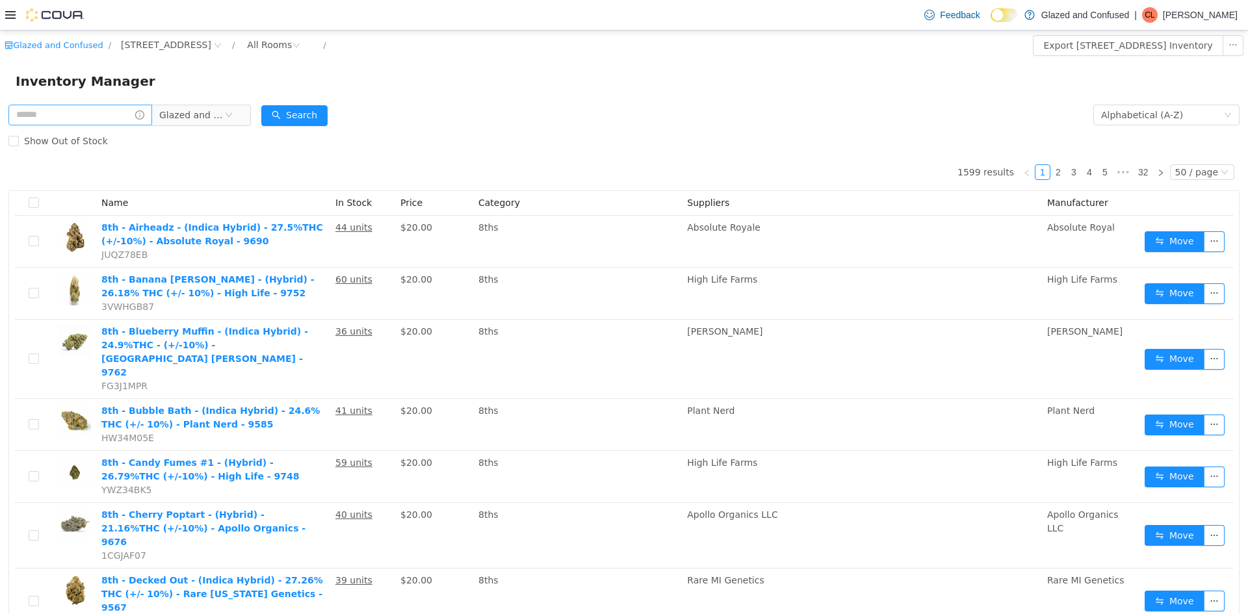
click at [418, 152] on div "Show Out of Stock" at bounding box center [623, 141] width 1231 height 26
click at [82, 109] on input "text" at bounding box center [80, 115] width 144 height 21
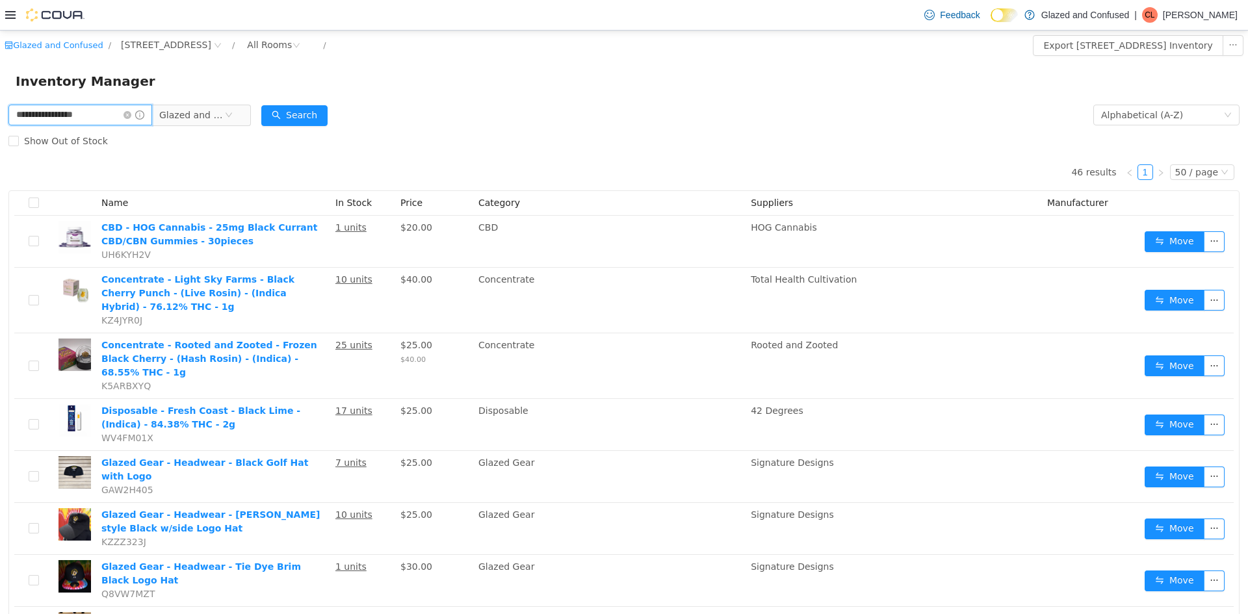
click at [38, 113] on input "**********" at bounding box center [80, 115] width 144 height 21
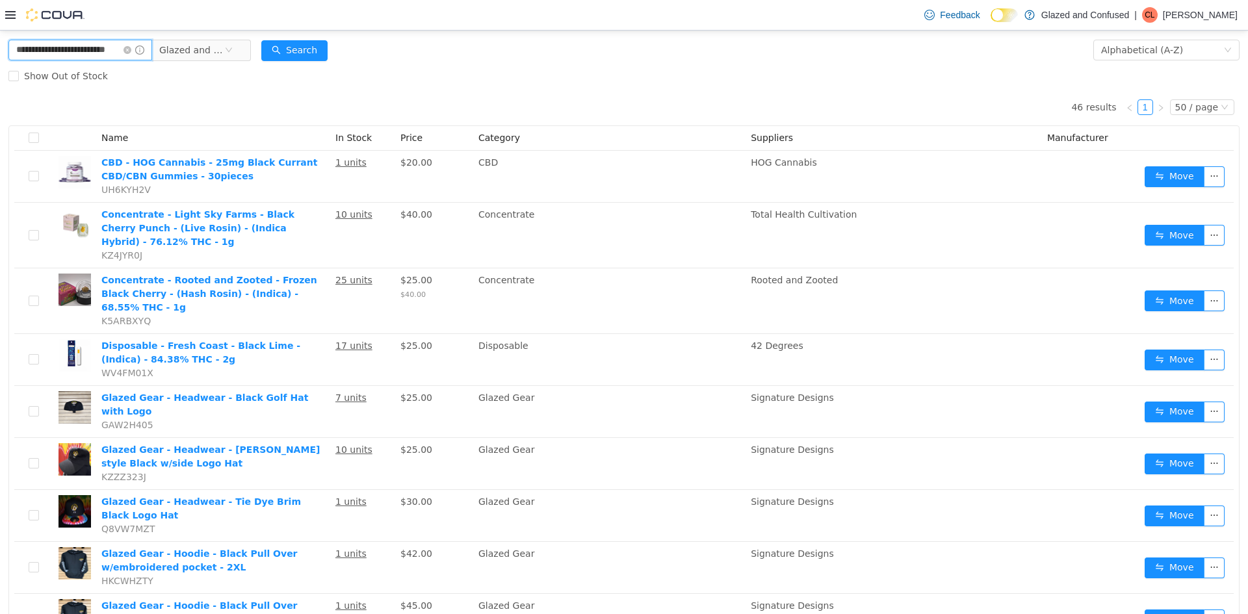
scroll to position [0, 3]
click at [119, 47] on input "**********" at bounding box center [80, 50] width 144 height 21
type input "**********"
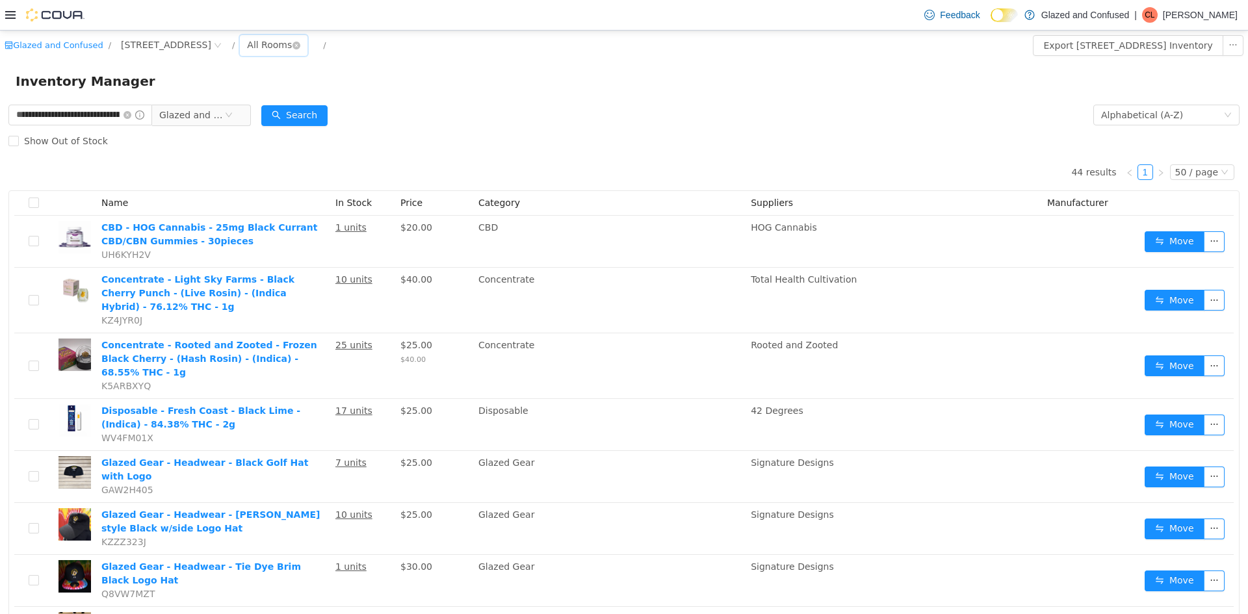
click at [292, 42] on div "All Rooms" at bounding box center [269, 44] width 45 height 19
click at [315, 190] on li "Receiving - Secured Storage C" at bounding box center [318, 196] width 78 height 21
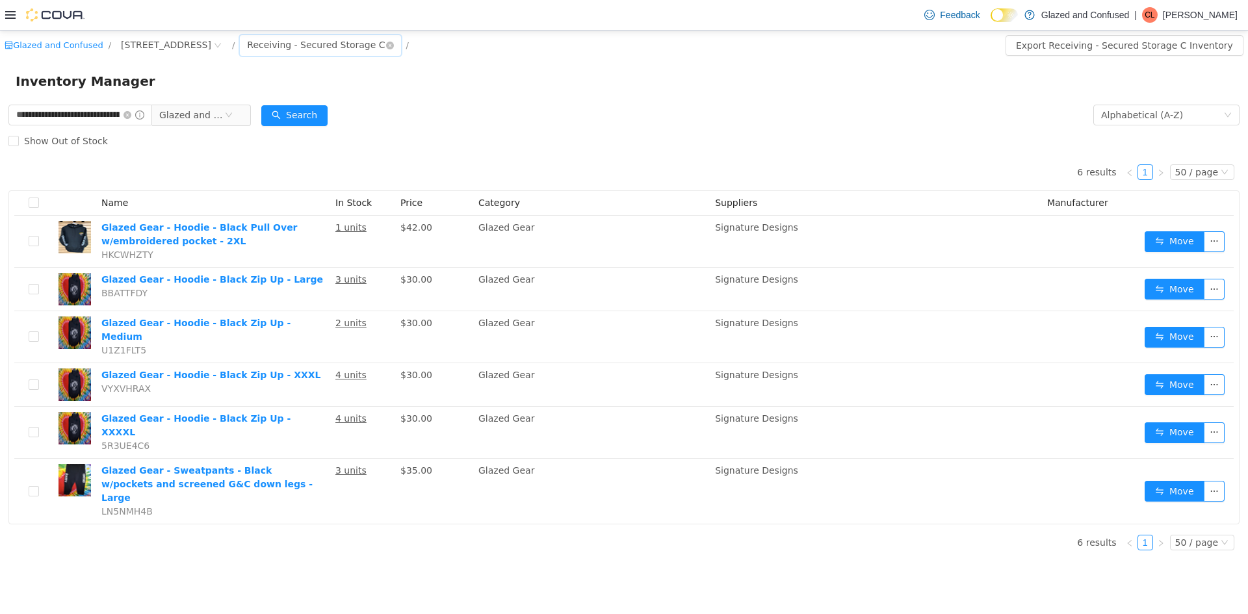
click at [328, 48] on div "Receiving - Secured Storage C" at bounding box center [316, 44] width 138 height 19
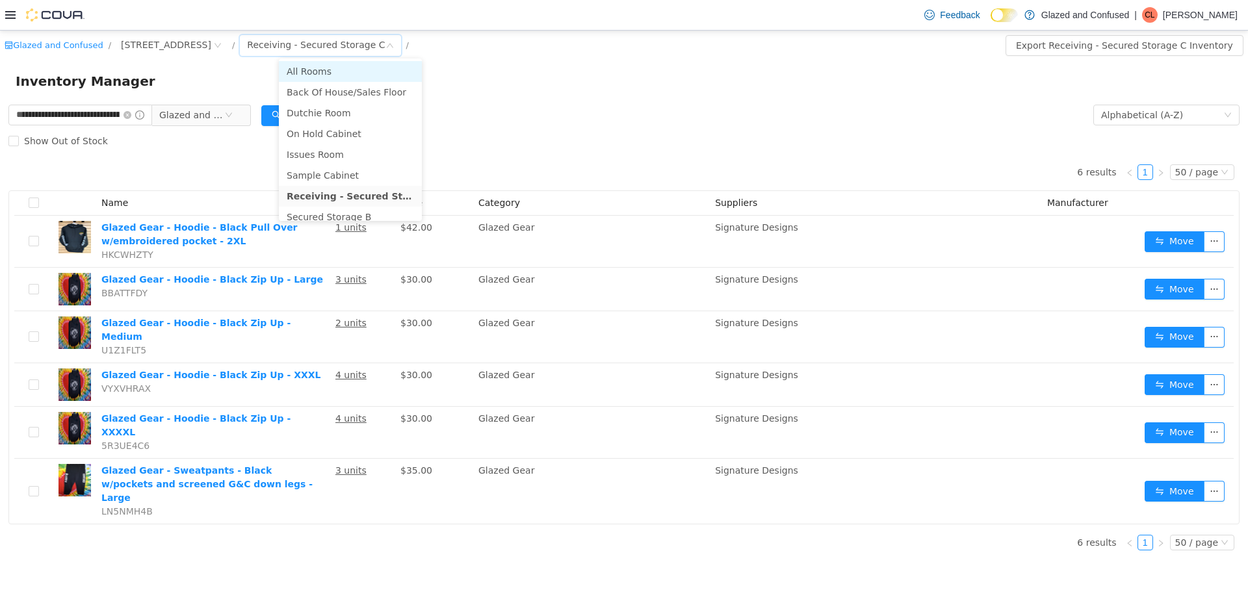
click at [337, 66] on li "All Rooms" at bounding box center [350, 71] width 143 height 21
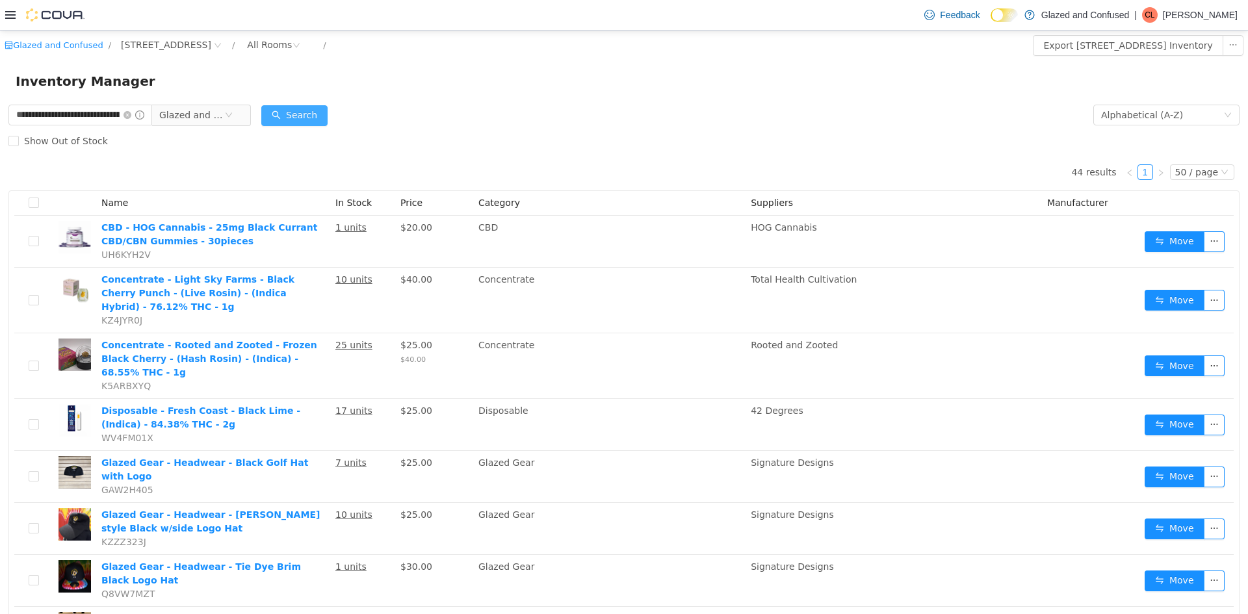
click at [305, 110] on button "Search" at bounding box center [294, 115] width 66 height 21
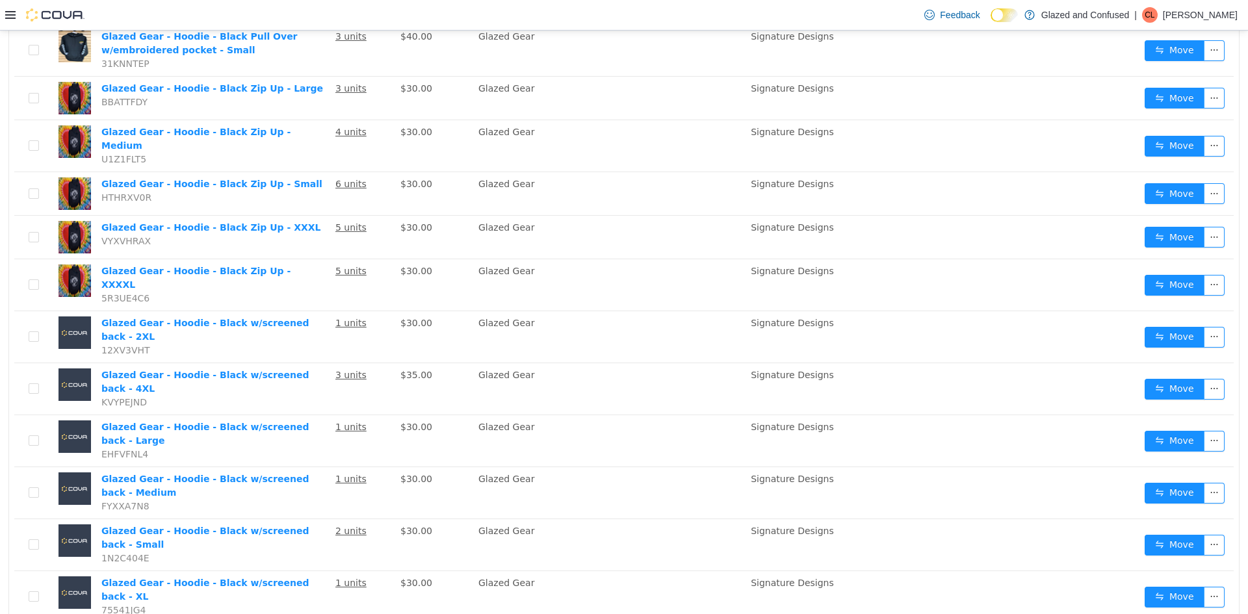
scroll to position [390, 0]
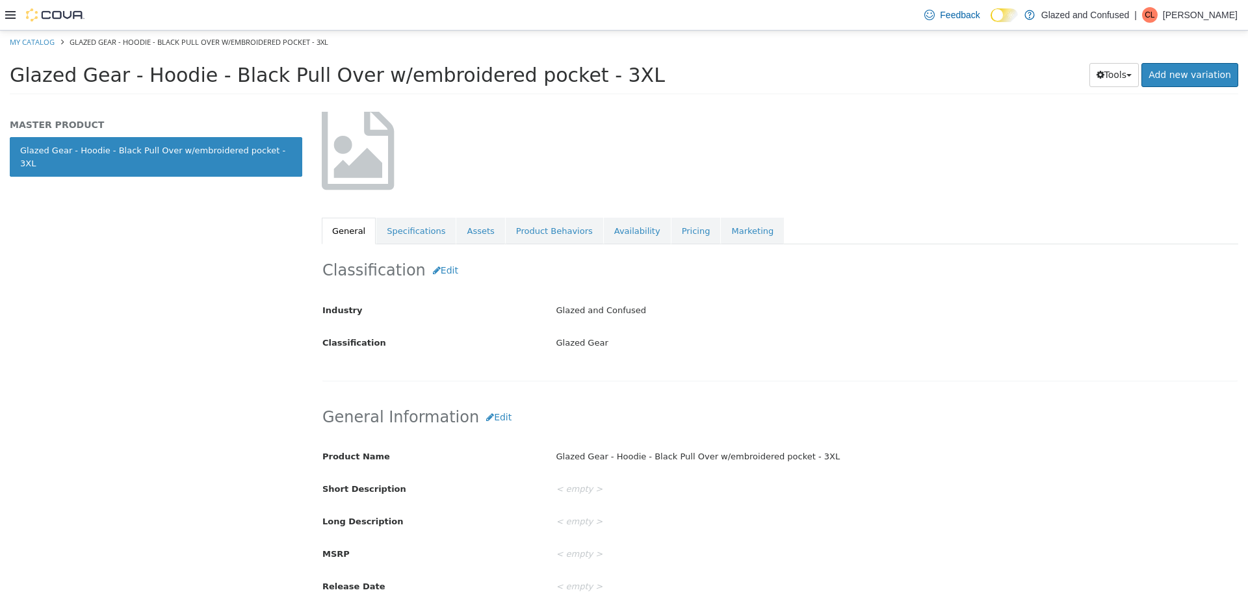
scroll to position [130, 0]
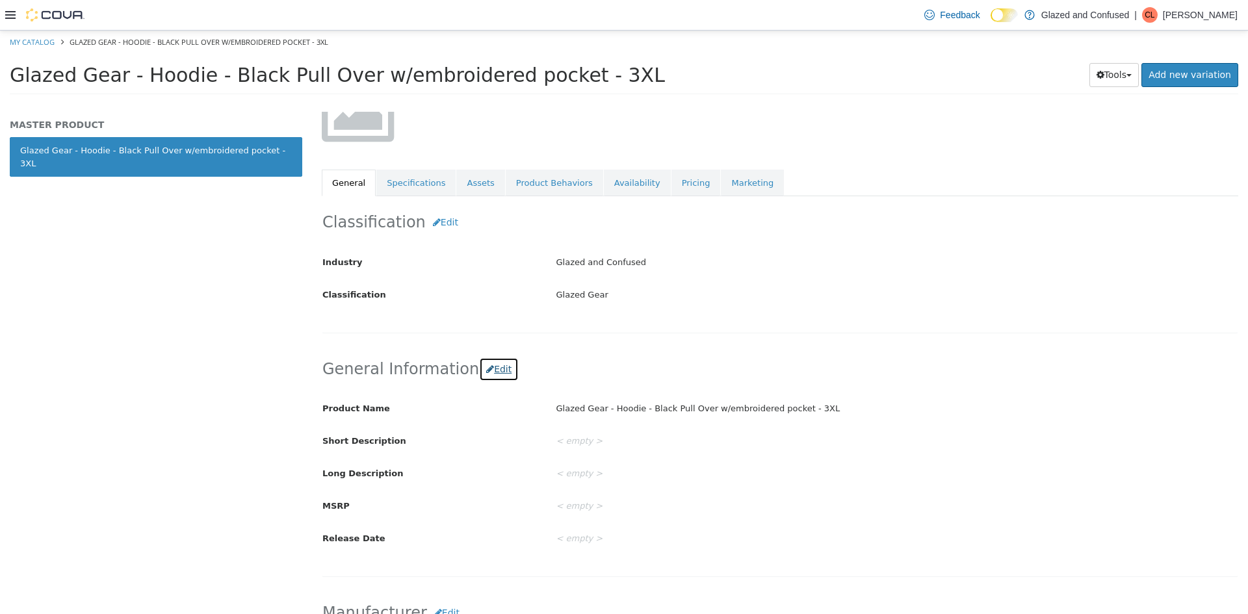
click at [496, 378] on button "Edit" at bounding box center [499, 369] width 40 height 24
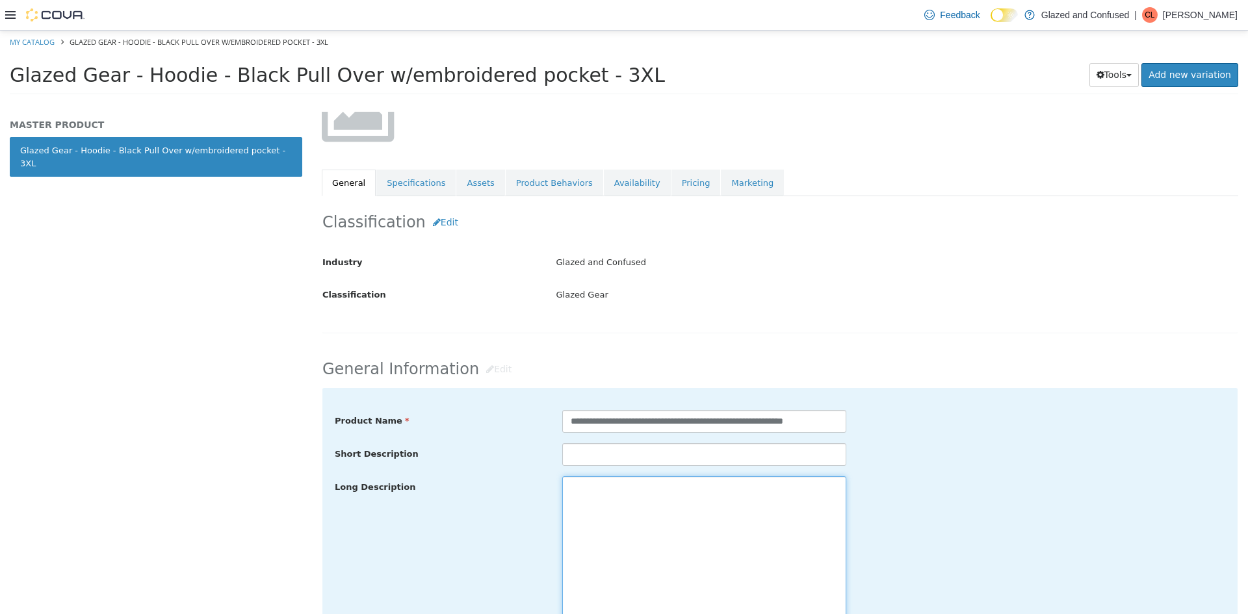
paste textarea "**********"
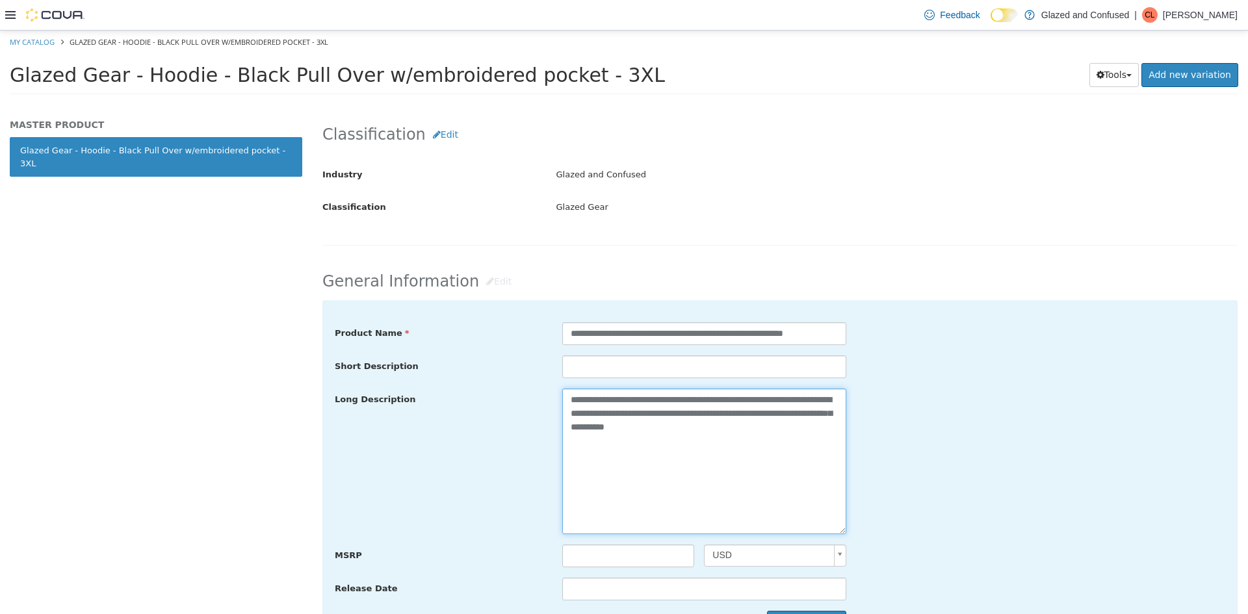
scroll to position [390, 0]
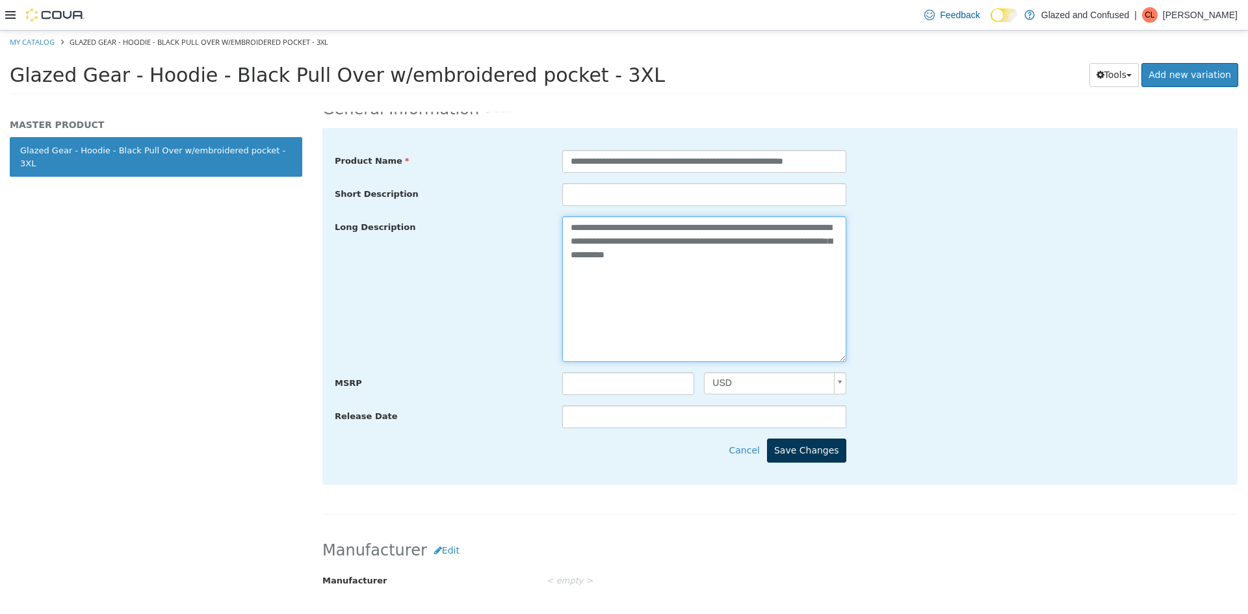
type textarea "**********"
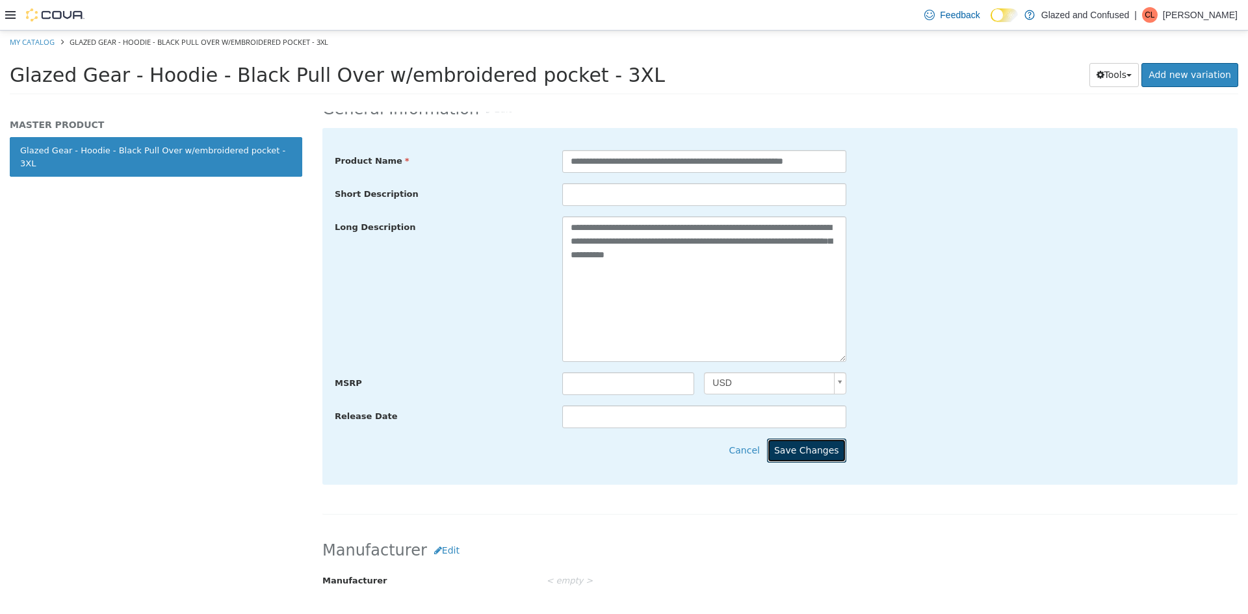
click at [811, 453] on button "Save Changes" at bounding box center [806, 451] width 79 height 24
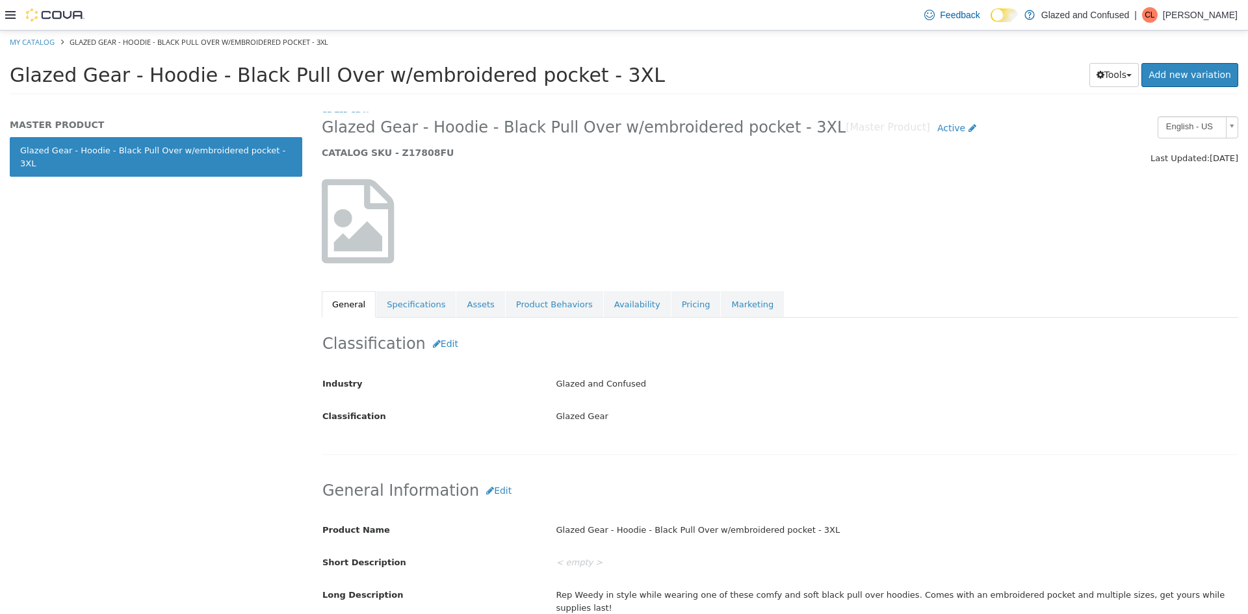
scroll to position [0, 0]
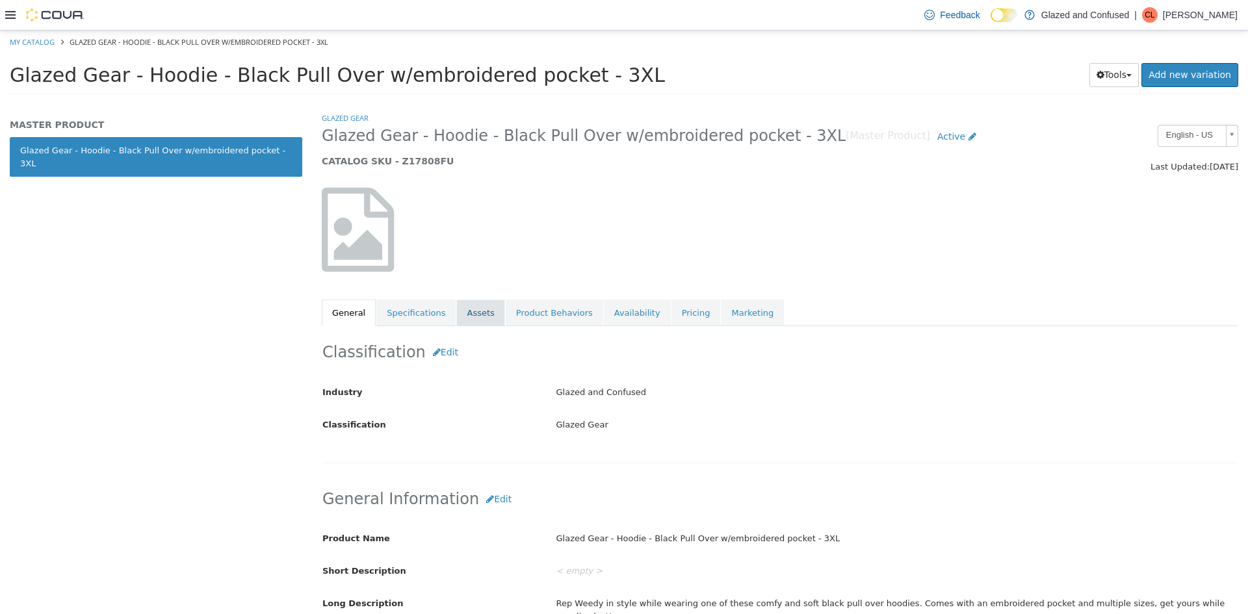
click at [470, 304] on link "Assets" at bounding box center [480, 313] width 48 height 27
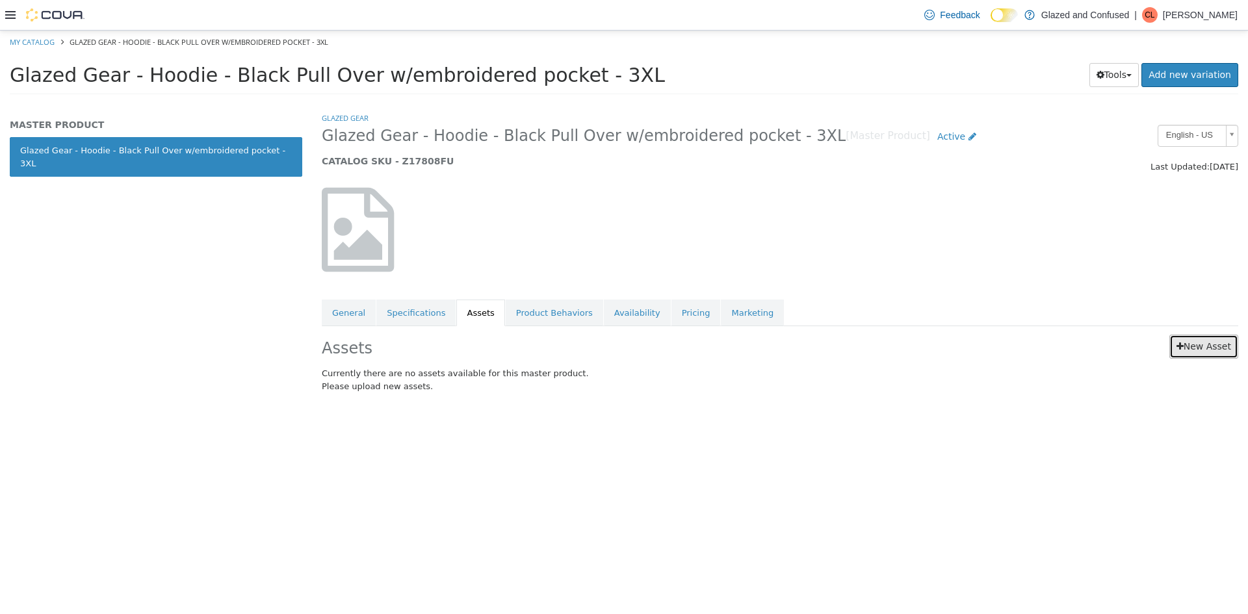
click at [1186, 347] on link "New Asset" at bounding box center [1203, 347] width 69 height 24
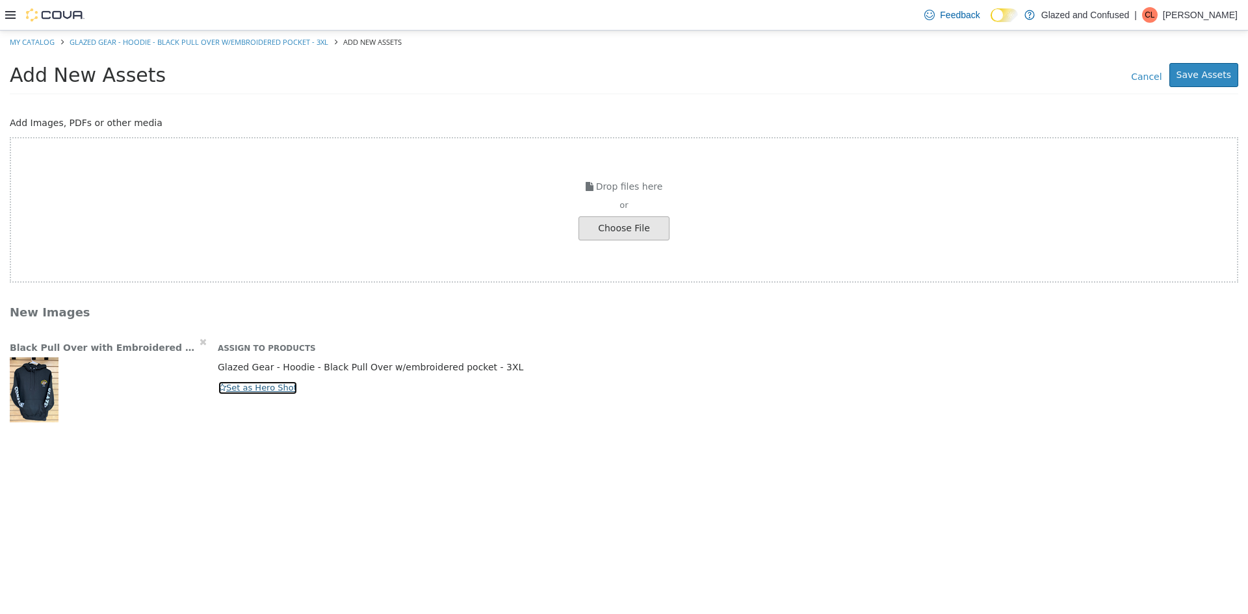
click at [270, 381] on button "Set as Hero Shot" at bounding box center [258, 388] width 80 height 14
click at [1198, 77] on button "Save Assets" at bounding box center [1203, 75] width 69 height 24
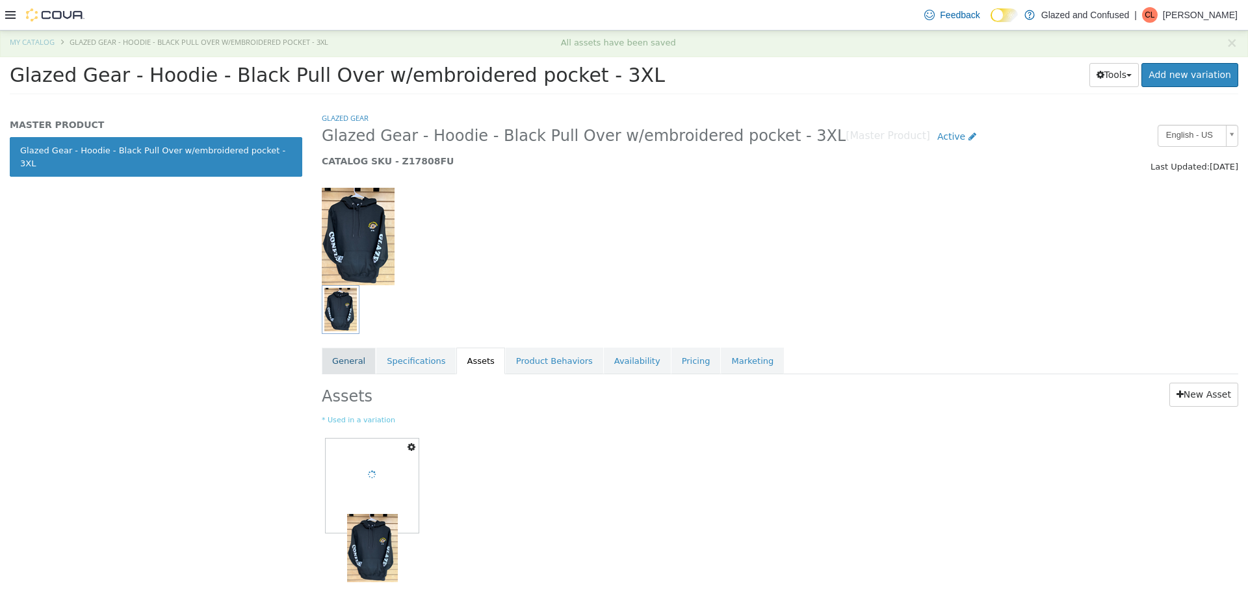
click at [342, 361] on link "General" at bounding box center [349, 361] width 54 height 27
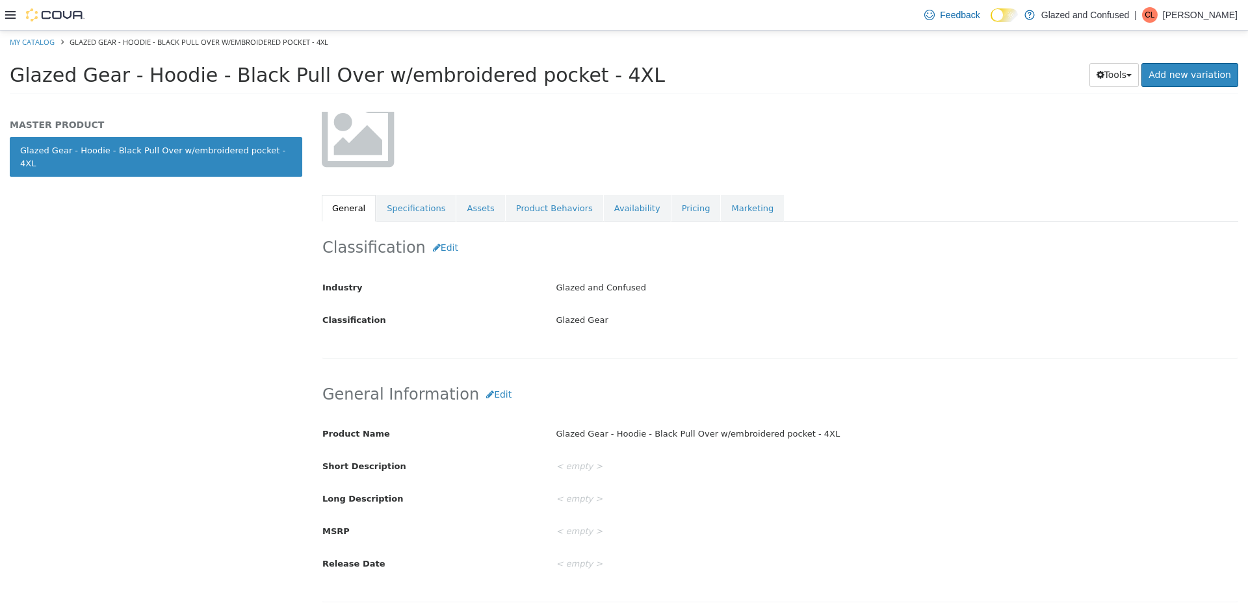
scroll to position [260, 0]
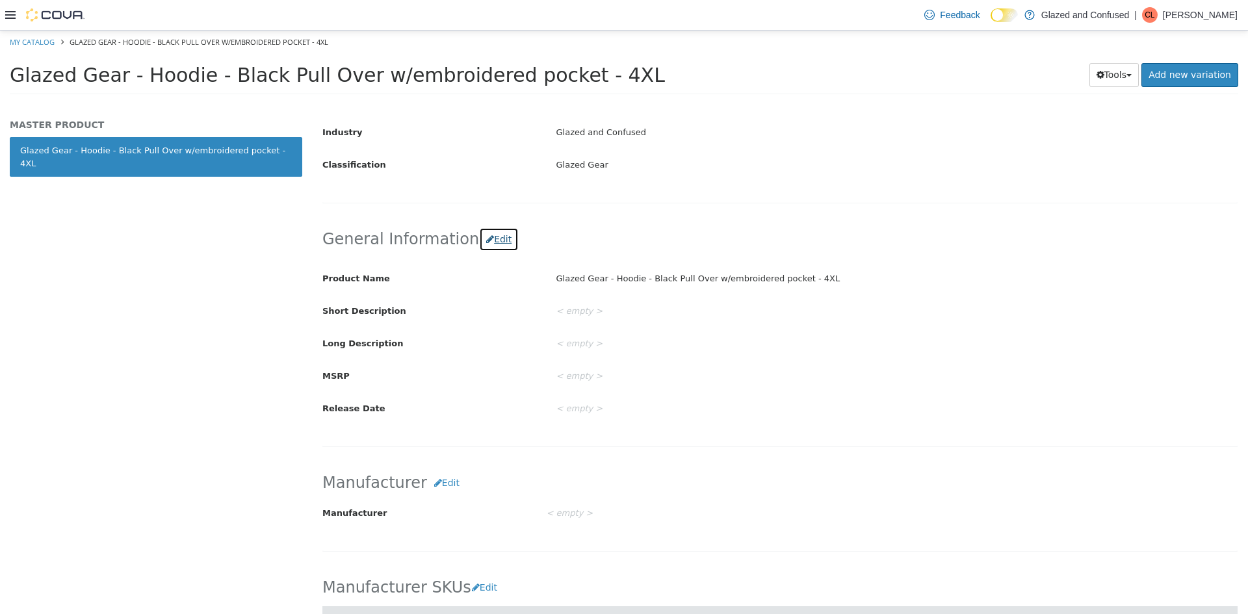
click at [489, 235] on button "Edit" at bounding box center [499, 239] width 40 height 24
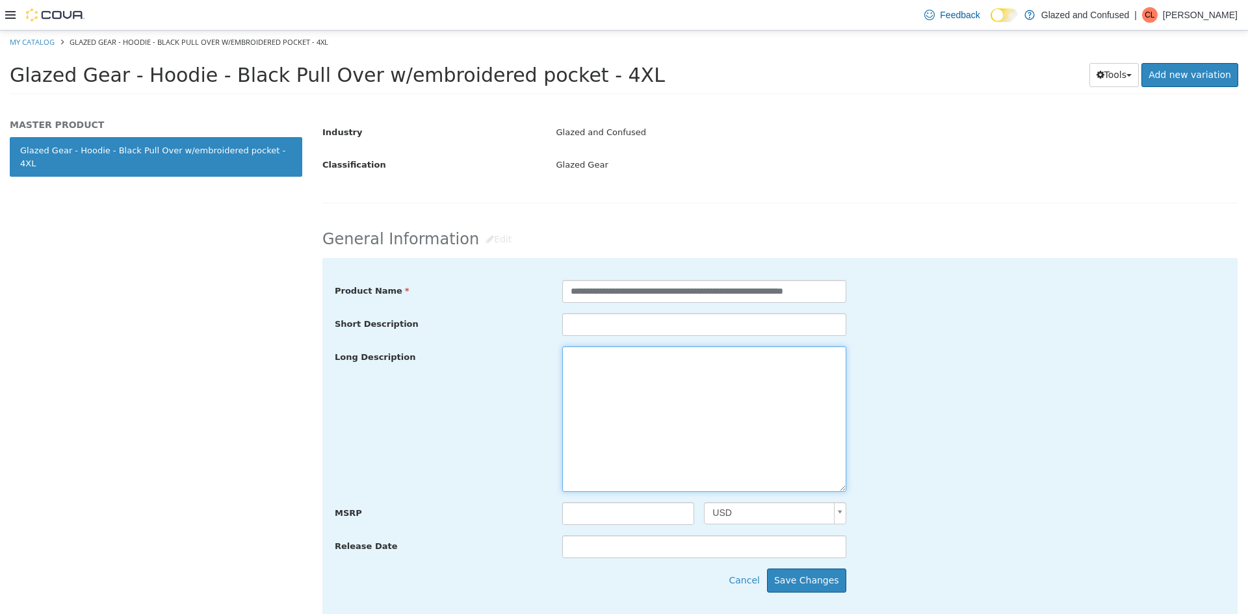
paste textarea "**********"
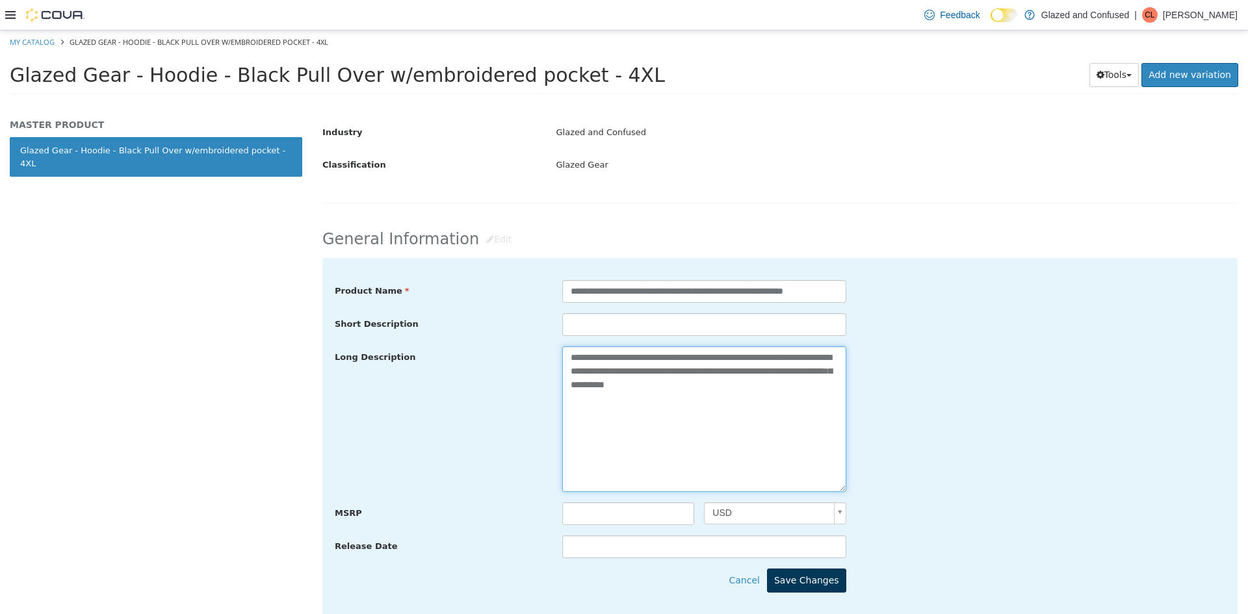
type textarea "**********"
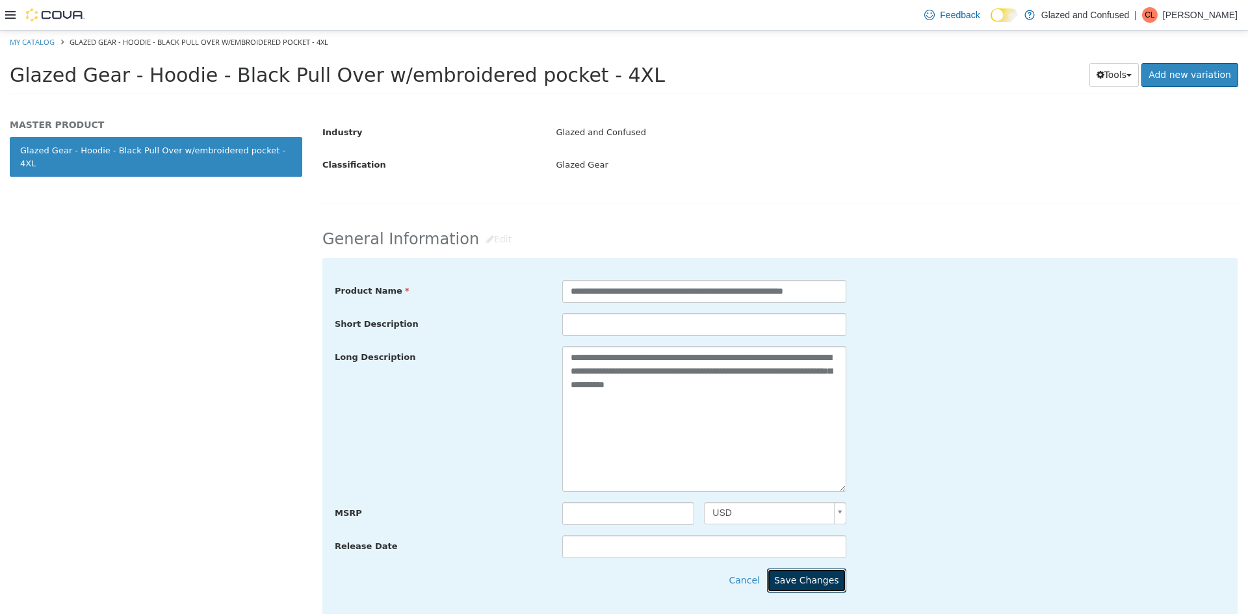
click at [819, 587] on button "Save Changes" at bounding box center [806, 581] width 79 height 24
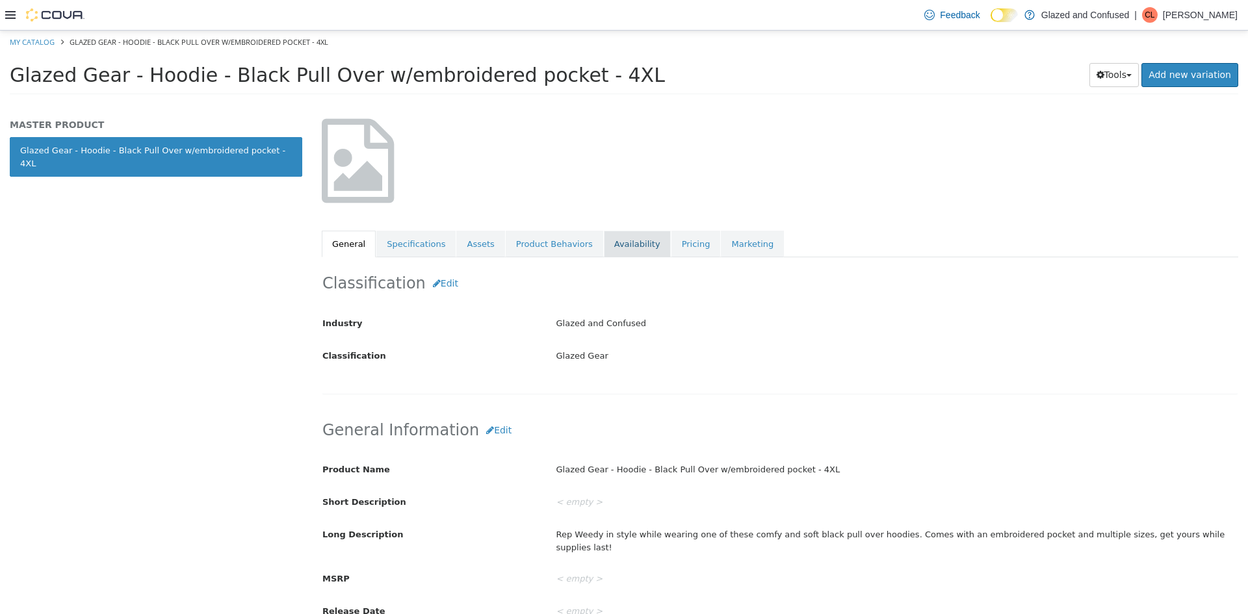
scroll to position [65, 0]
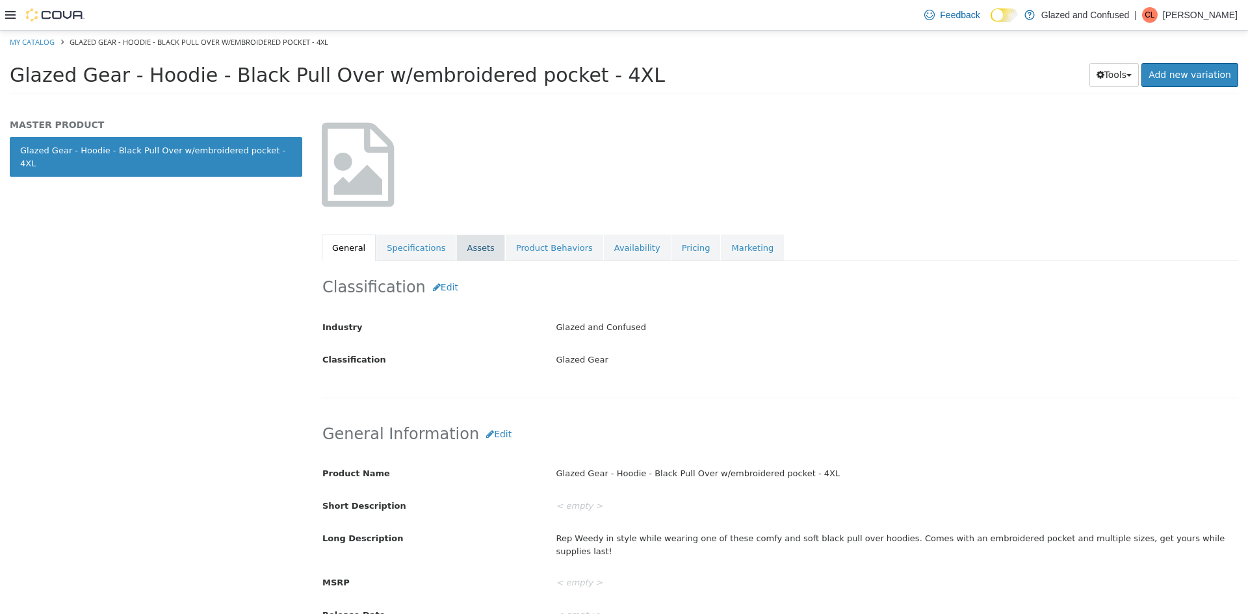
click at [469, 248] on link "Assets" at bounding box center [480, 248] width 48 height 27
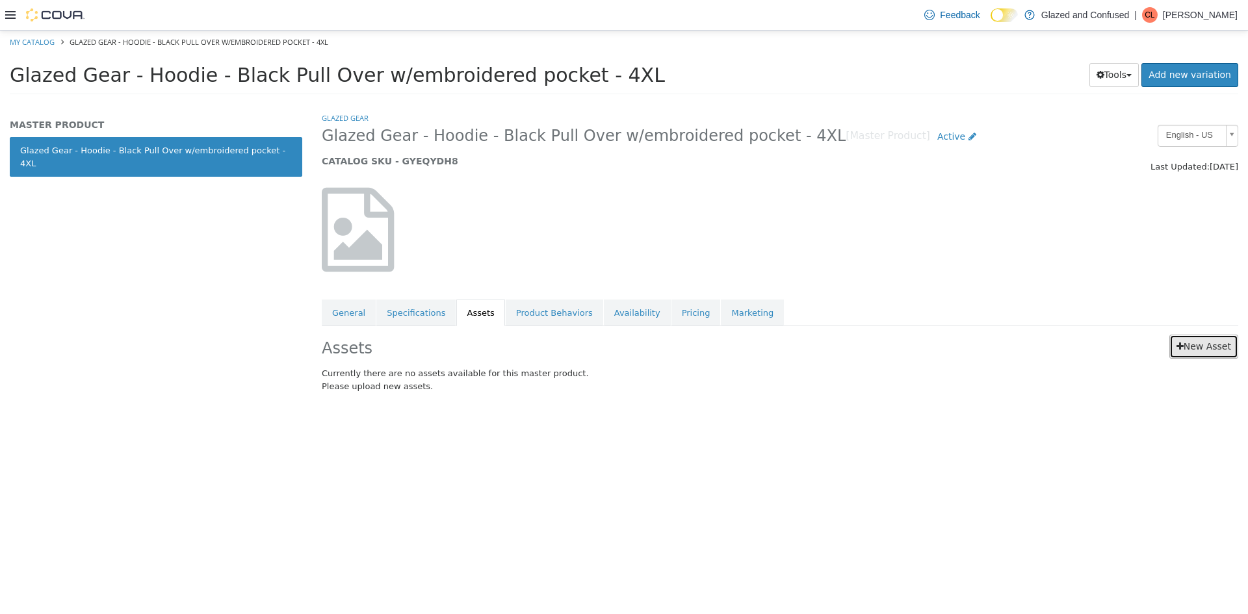
click at [1197, 340] on link "New Asset" at bounding box center [1203, 347] width 69 height 24
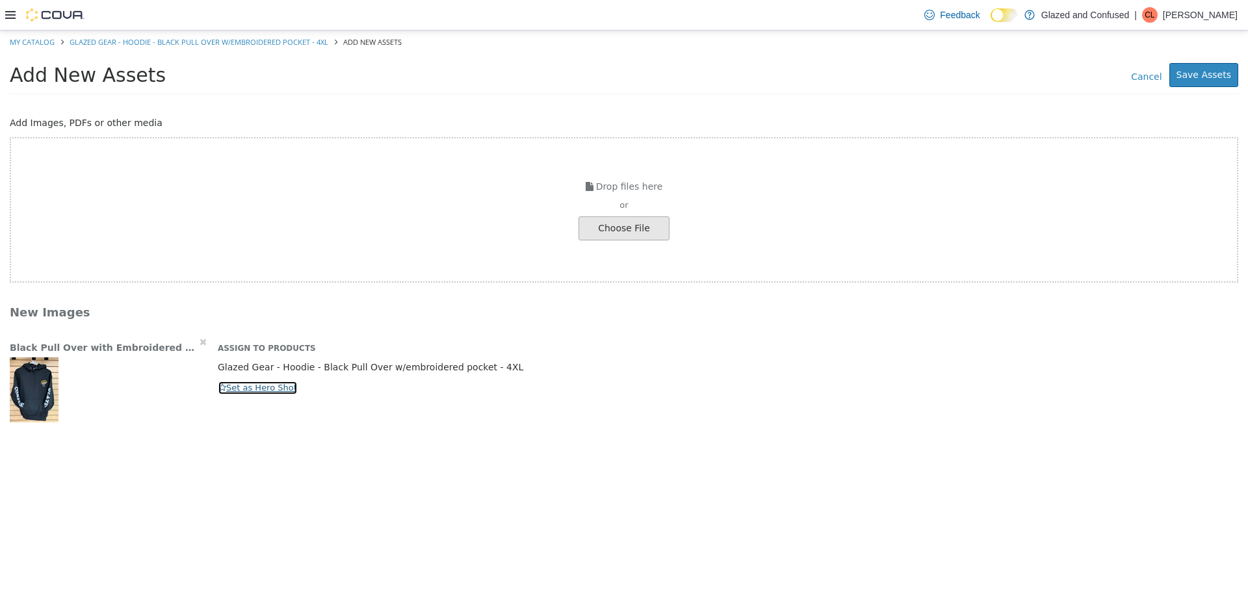
click at [266, 387] on button "Set as Hero Shot" at bounding box center [258, 388] width 80 height 14
click at [1202, 77] on button "Save Assets" at bounding box center [1203, 75] width 69 height 24
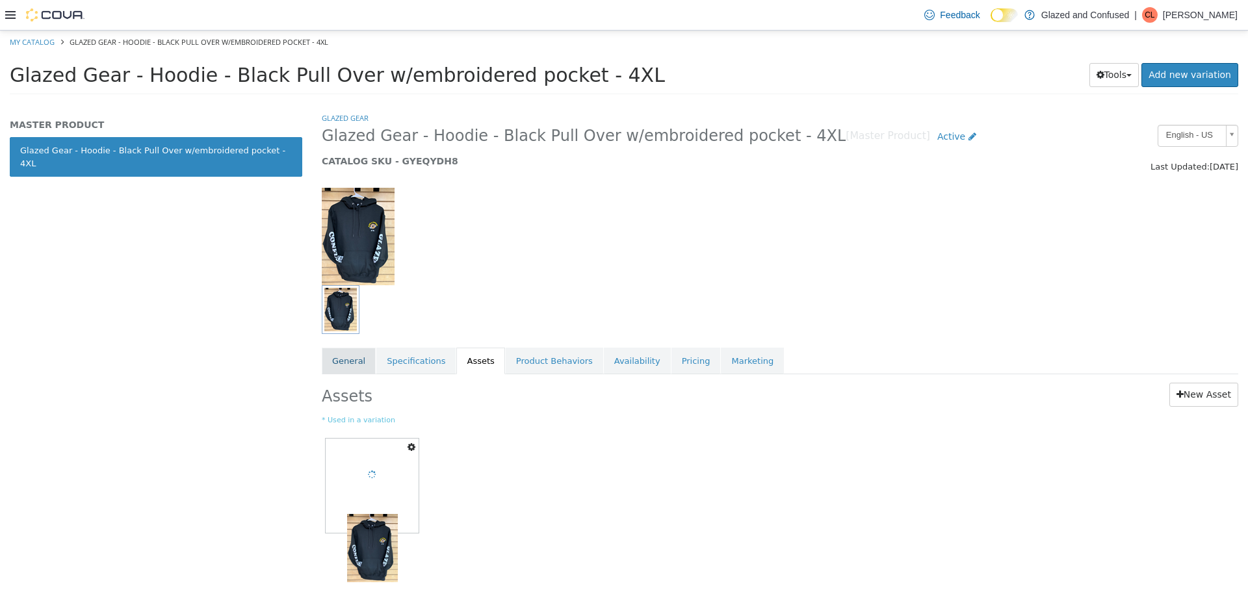
click at [357, 355] on link "General" at bounding box center [349, 361] width 54 height 27
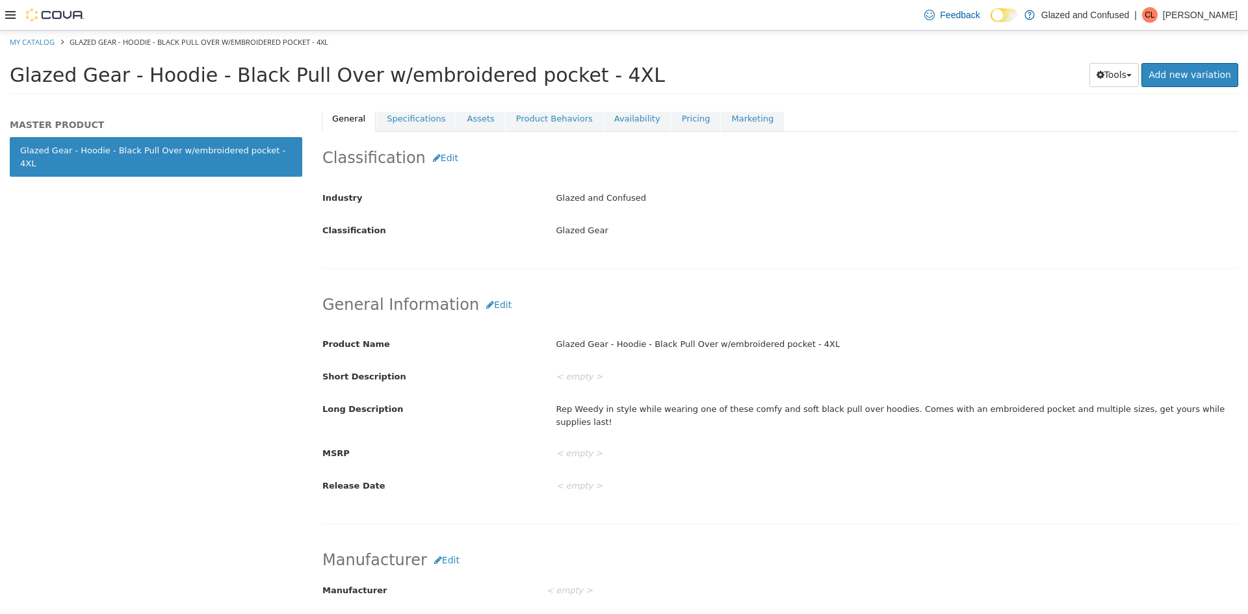
scroll to position [65, 0]
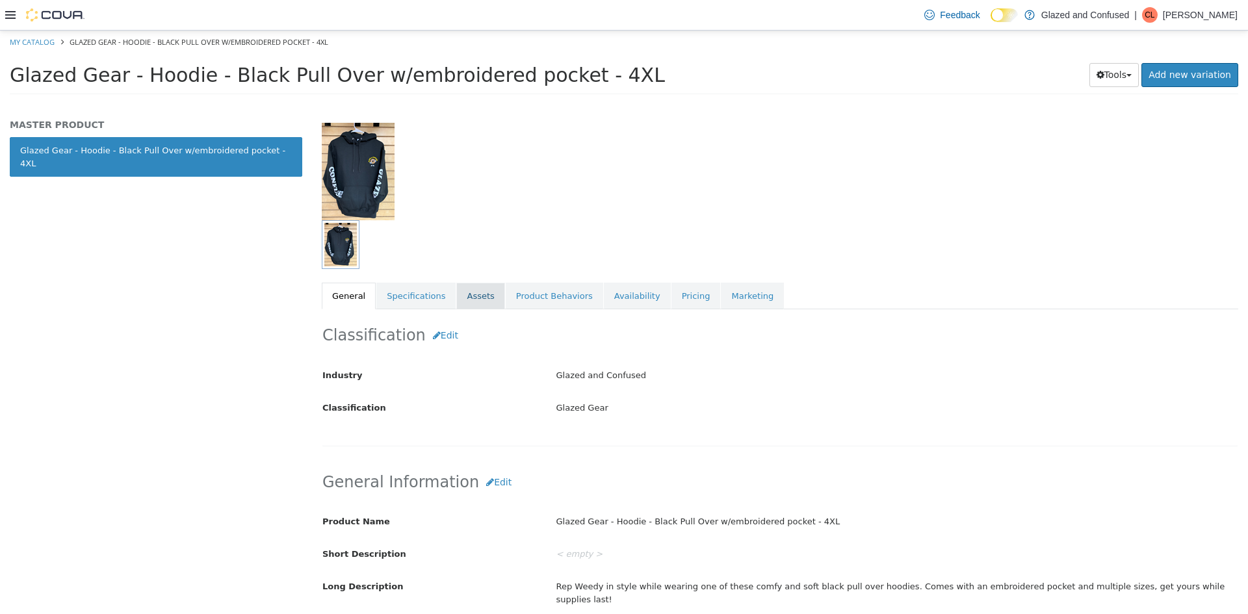
click at [459, 297] on link "Assets" at bounding box center [480, 296] width 48 height 27
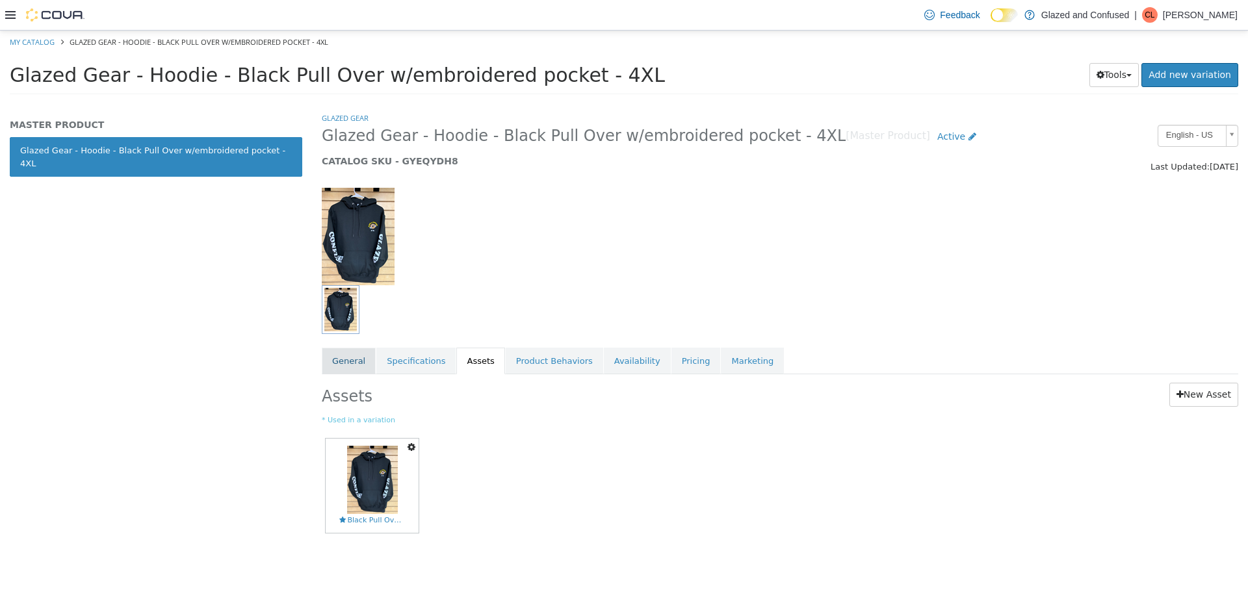
click at [352, 360] on link "General" at bounding box center [349, 361] width 54 height 27
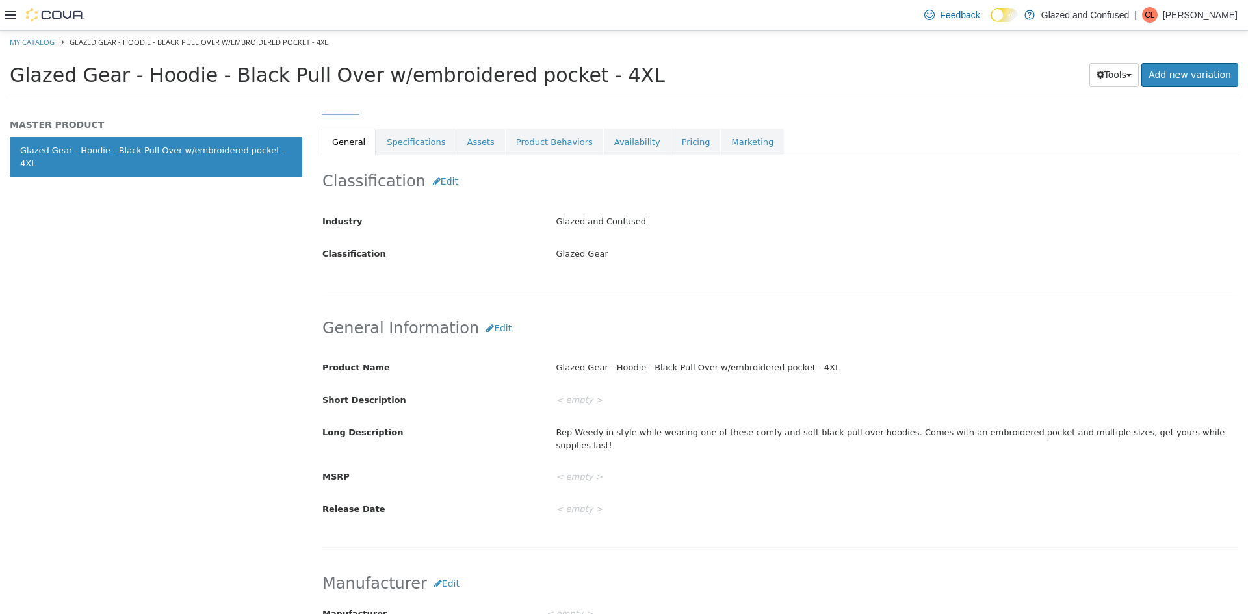
scroll to position [130, 0]
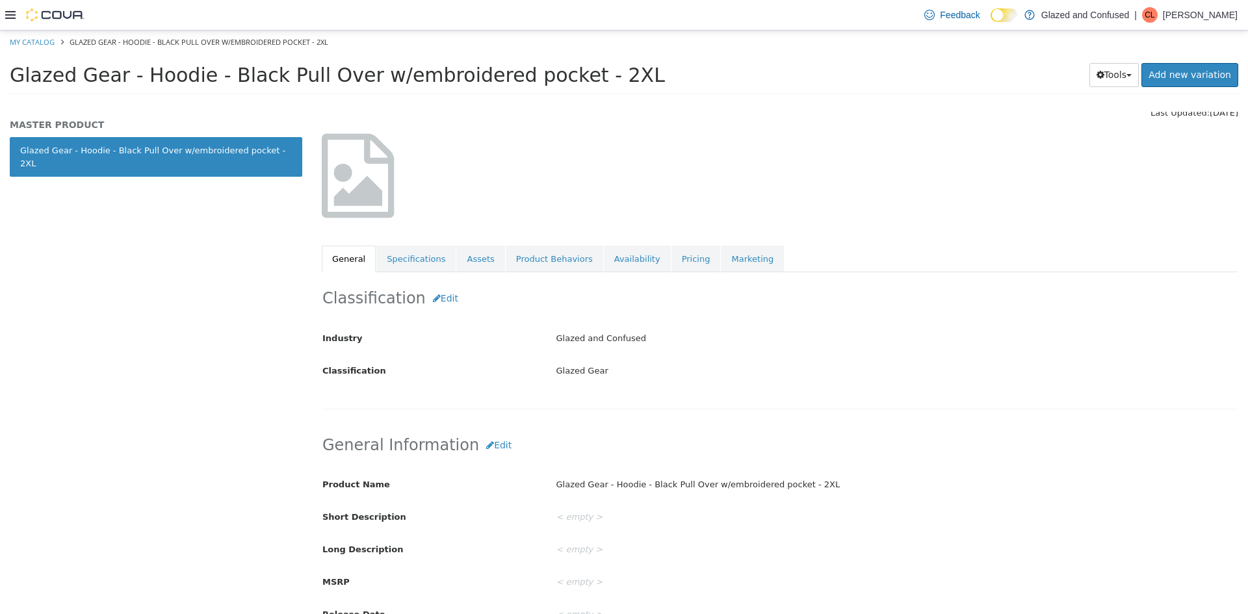
scroll to position [65, 0]
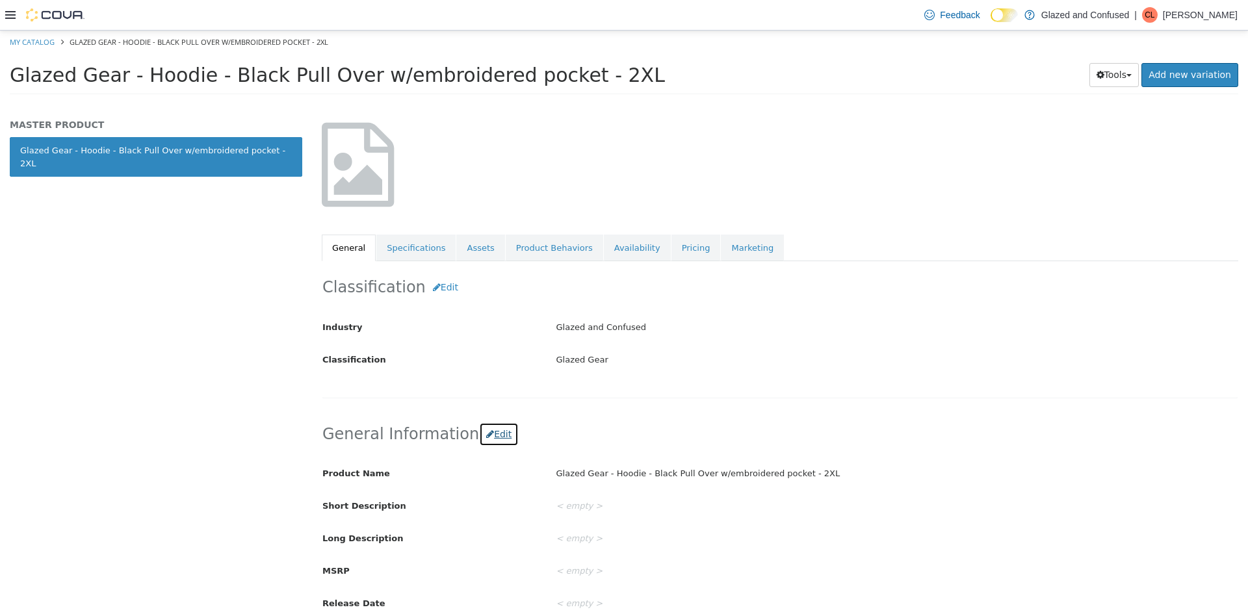
click at [487, 438] on button "Edit" at bounding box center [499, 434] width 40 height 24
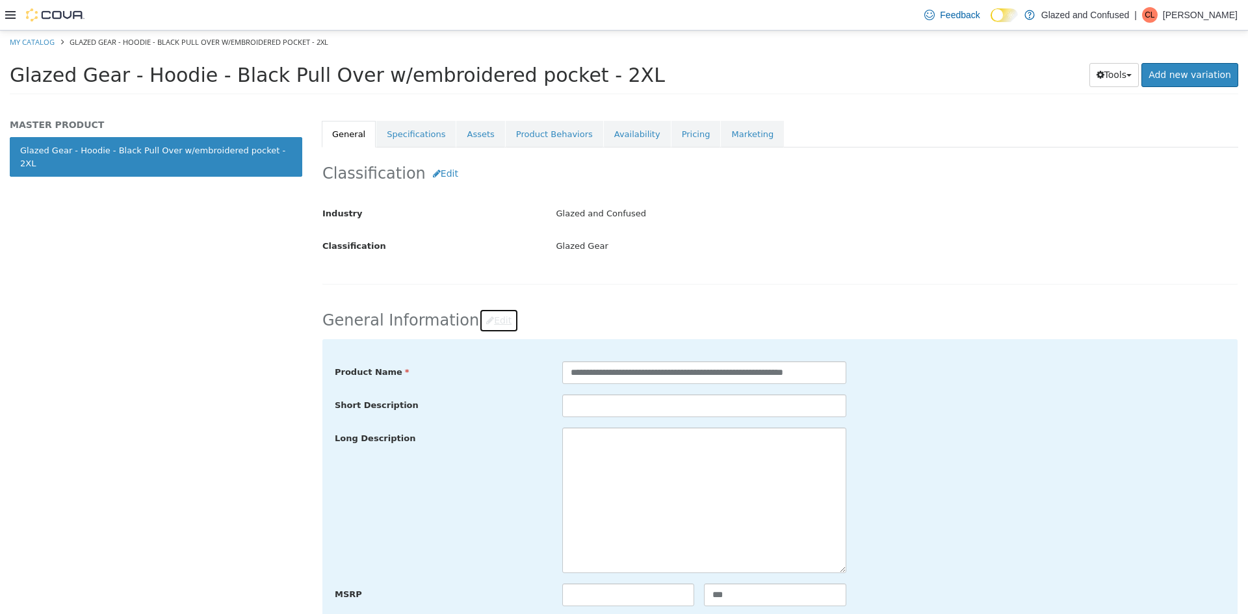
scroll to position [195, 0]
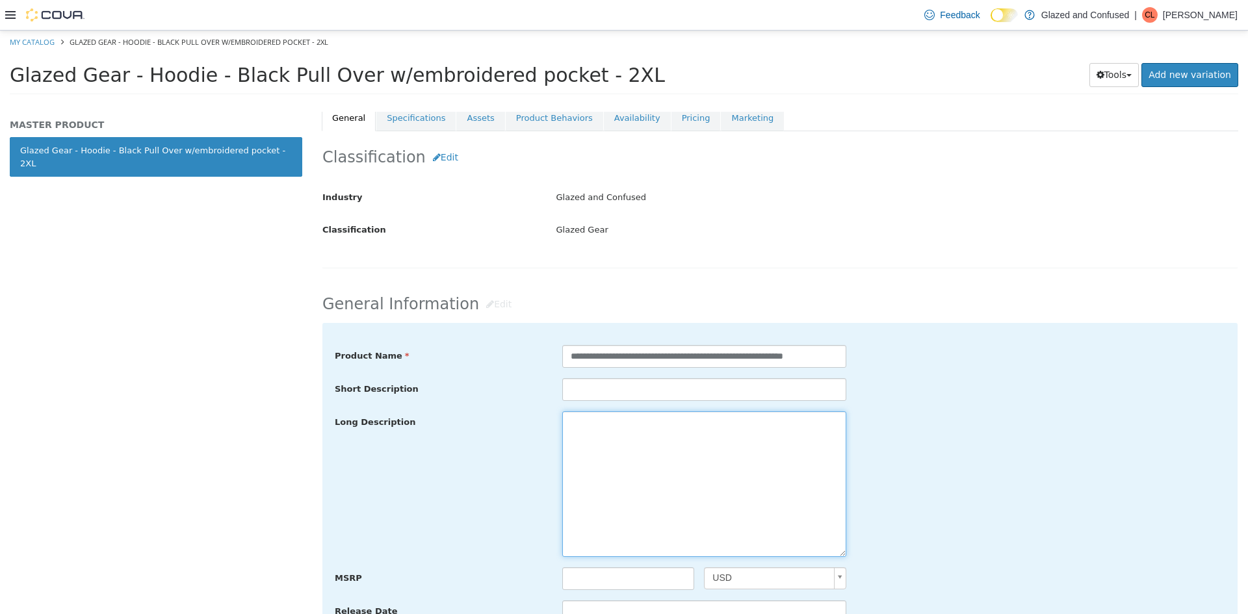
click at [637, 465] on textarea at bounding box center [704, 484] width 284 height 146
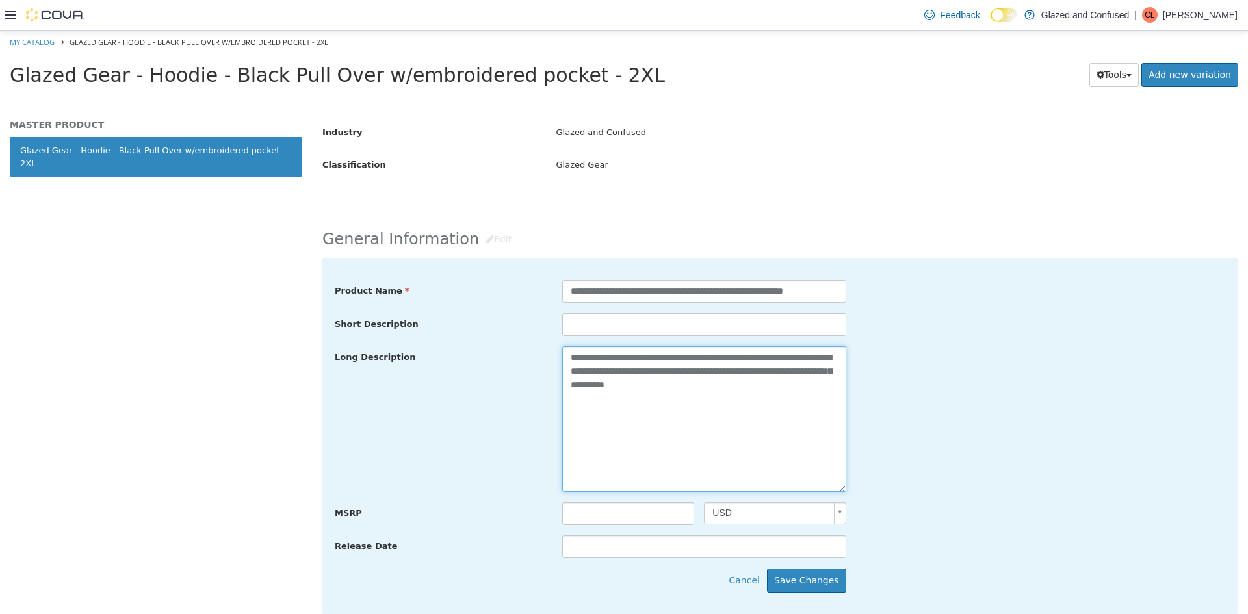
drag, startPoint x: 759, startPoint y: 387, endPoint x: 550, endPoint y: 357, distance: 210.7
click at [552, 357] on div "**********" at bounding box center [703, 419] width 303 height 146
type textarea "**********"
click at [927, 295] on div "**********" at bounding box center [780, 291] width 910 height 23
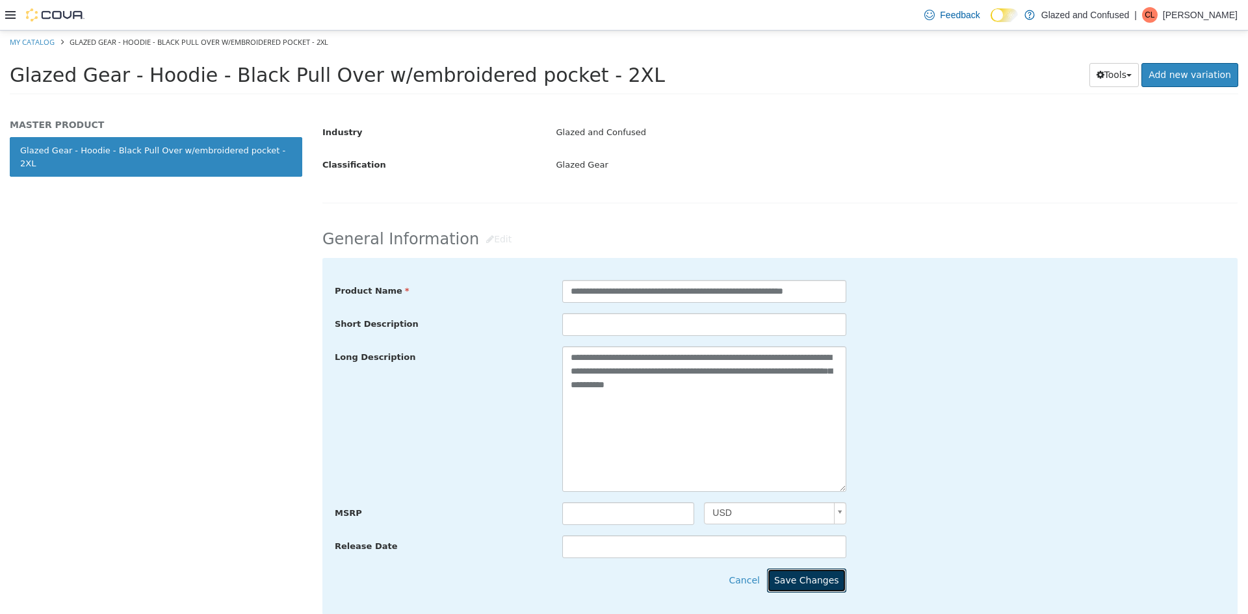
click at [834, 577] on button "Save Changes" at bounding box center [806, 581] width 79 height 24
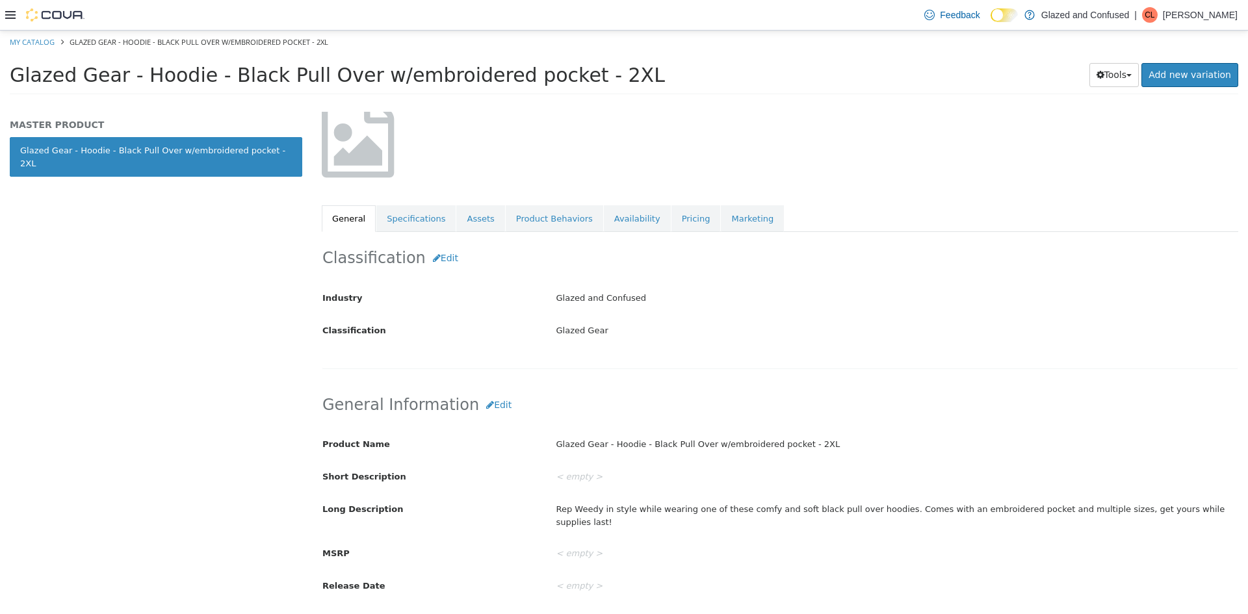
scroll to position [65, 0]
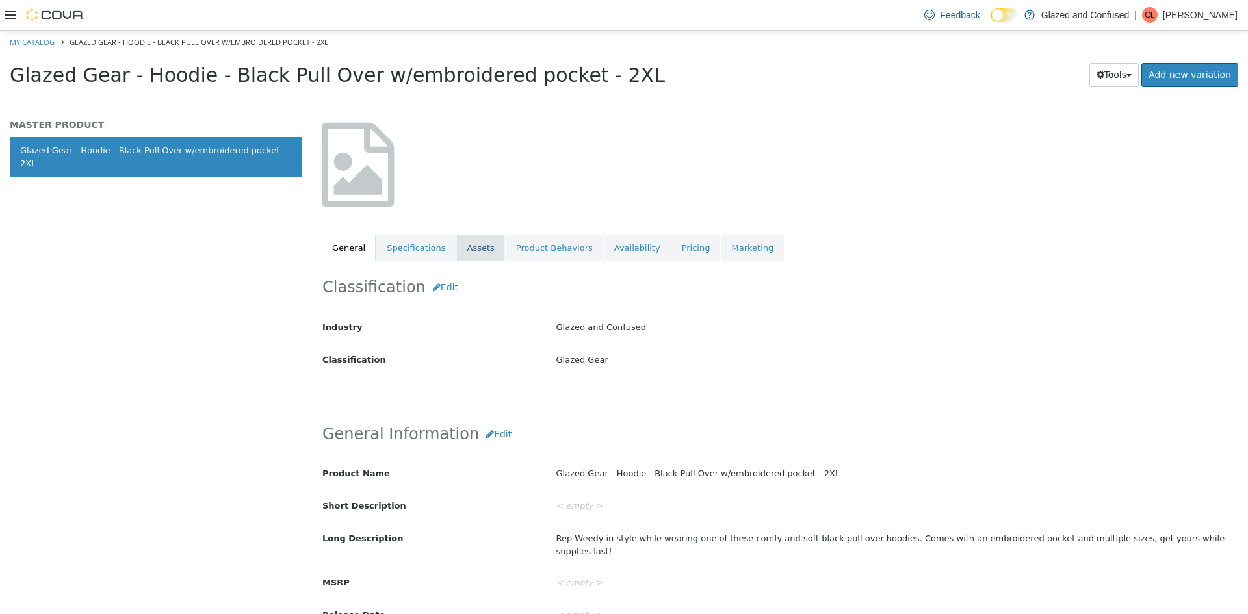
click at [474, 245] on link "Assets" at bounding box center [480, 248] width 48 height 27
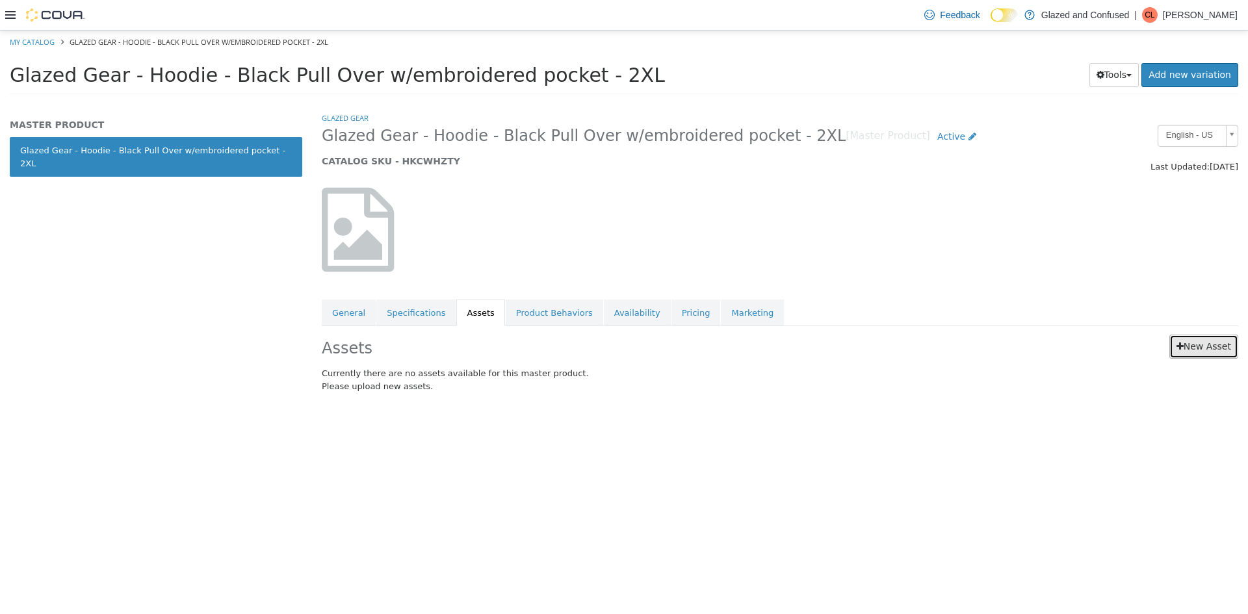
click at [1228, 347] on link "New Asset" at bounding box center [1203, 347] width 69 height 24
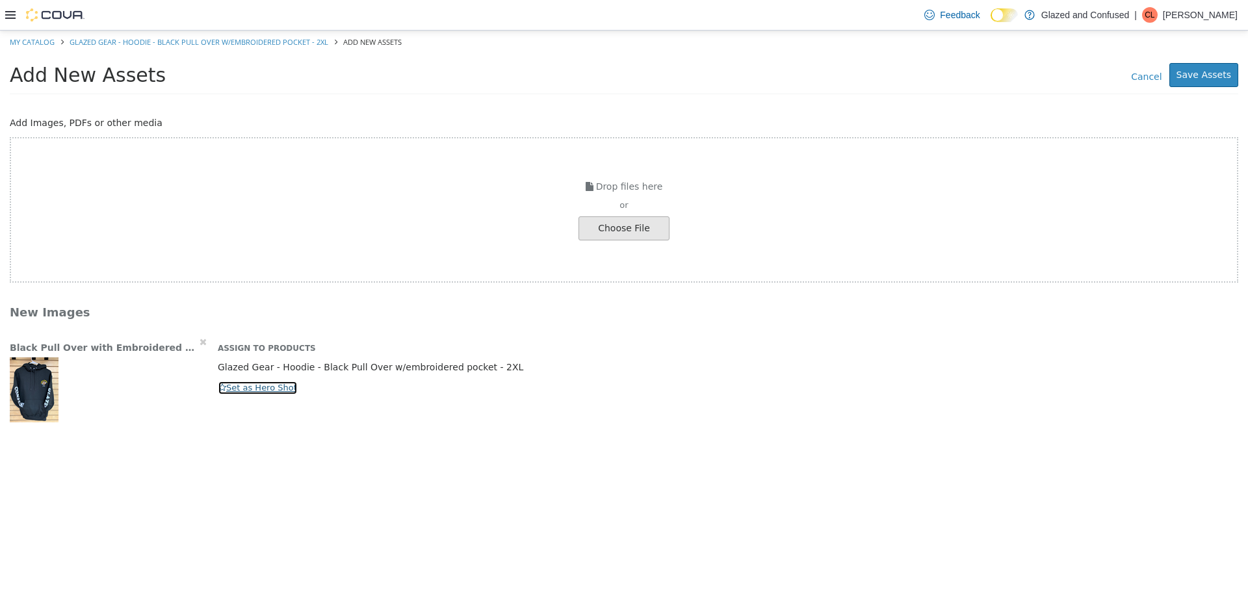
click at [234, 383] on button "Set as Hero Shot" at bounding box center [258, 388] width 80 height 14
click at [1214, 79] on button "Save Assets" at bounding box center [1203, 75] width 69 height 24
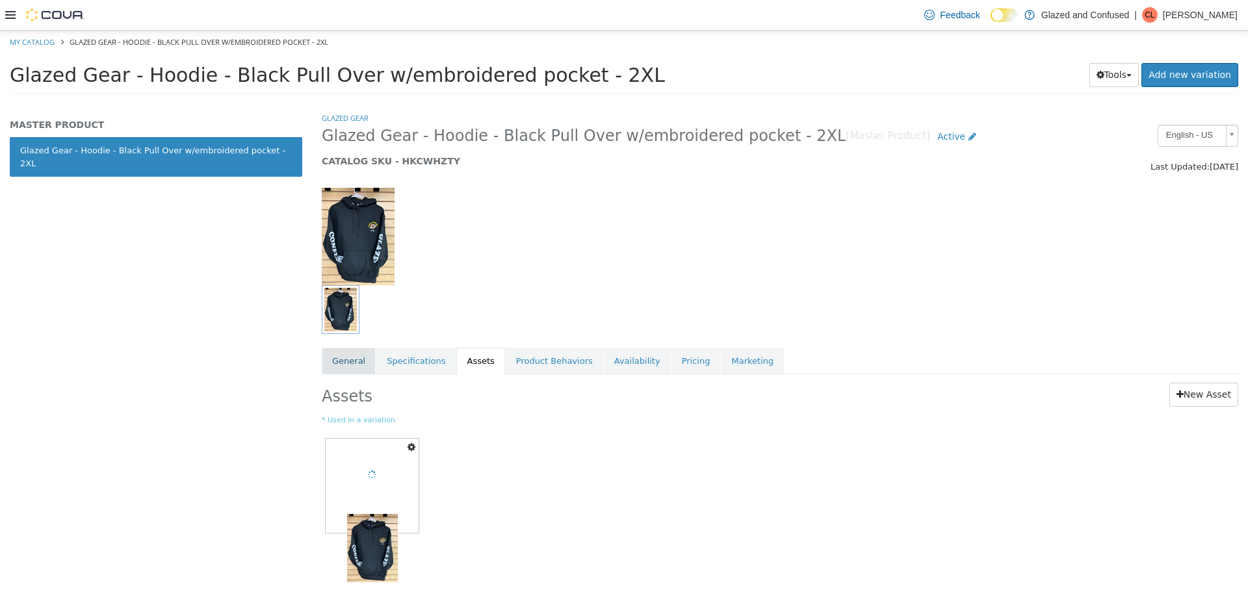
click at [328, 357] on link "General" at bounding box center [349, 361] width 54 height 27
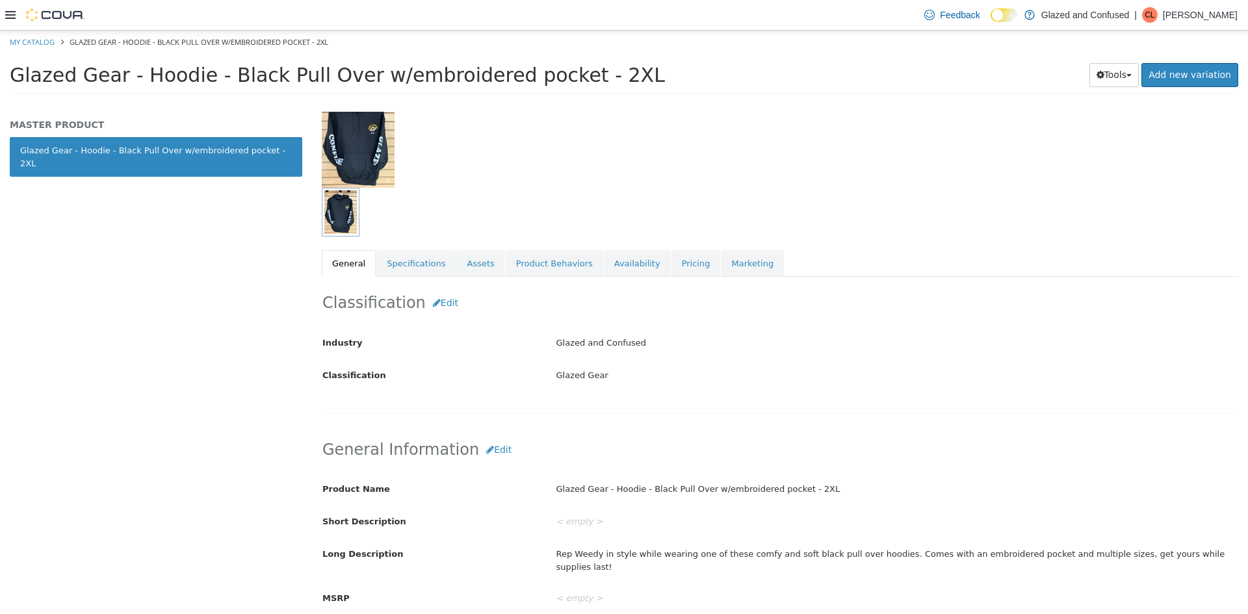
scroll to position [65, 0]
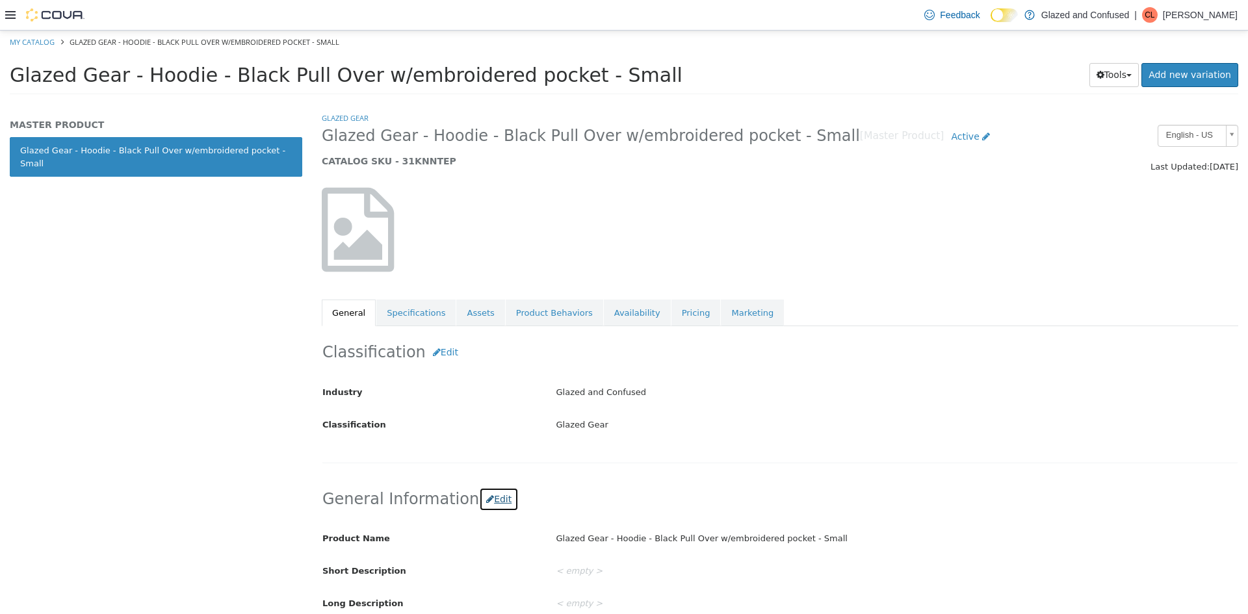
click at [491, 500] on button "Edit" at bounding box center [499, 499] width 40 height 24
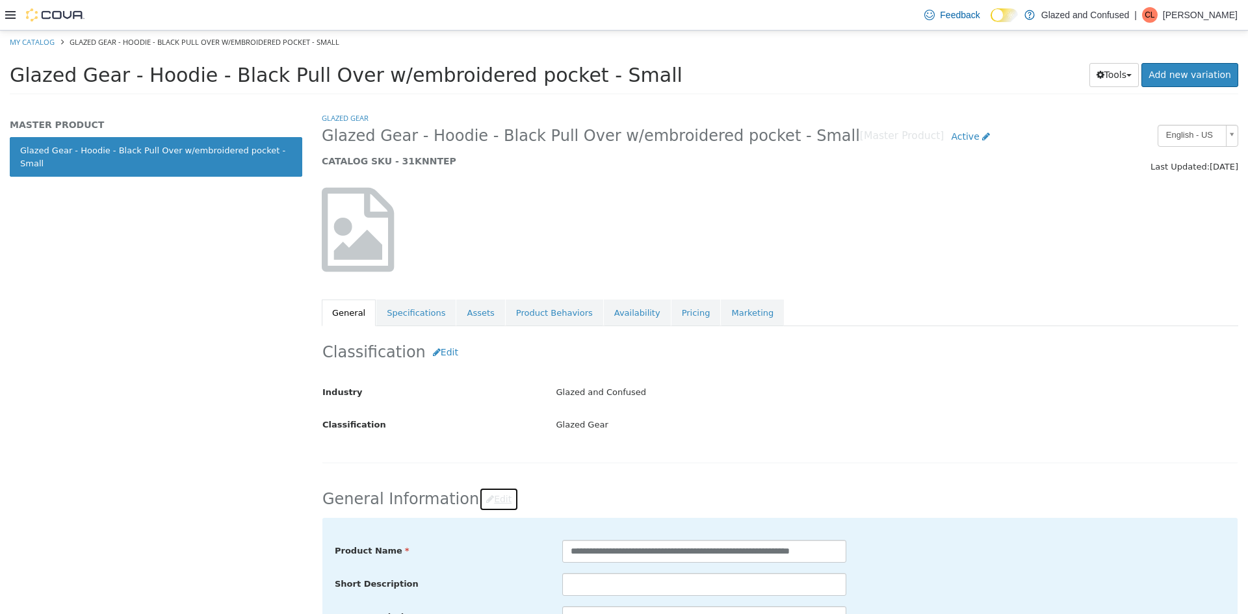
scroll to position [260, 0]
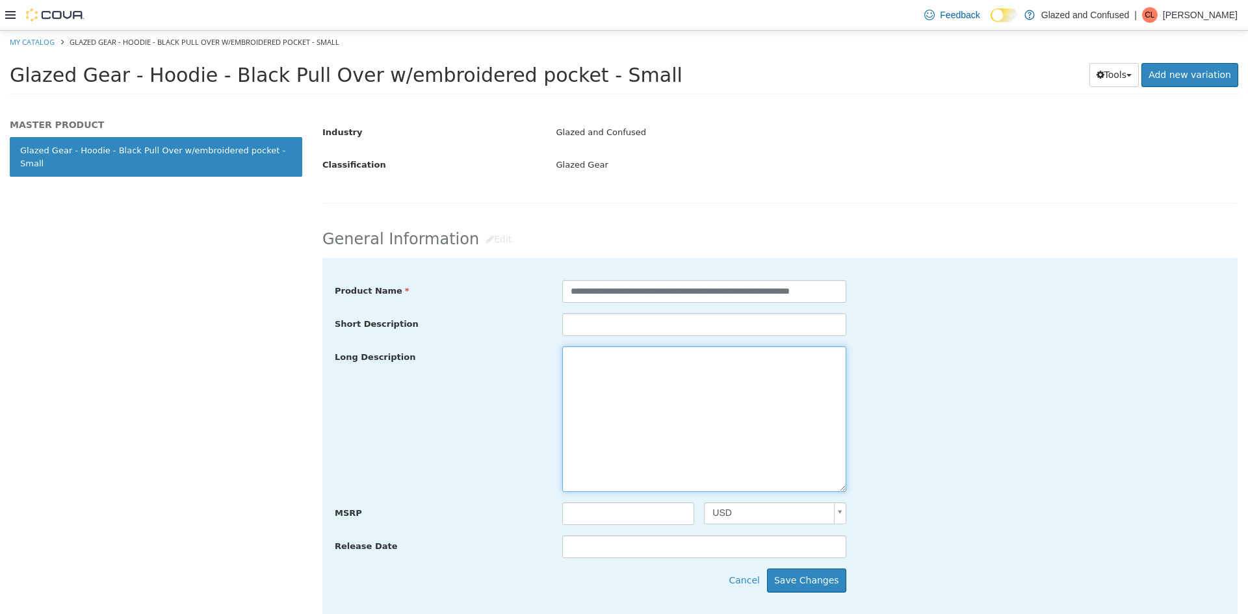
paste textarea "**********"
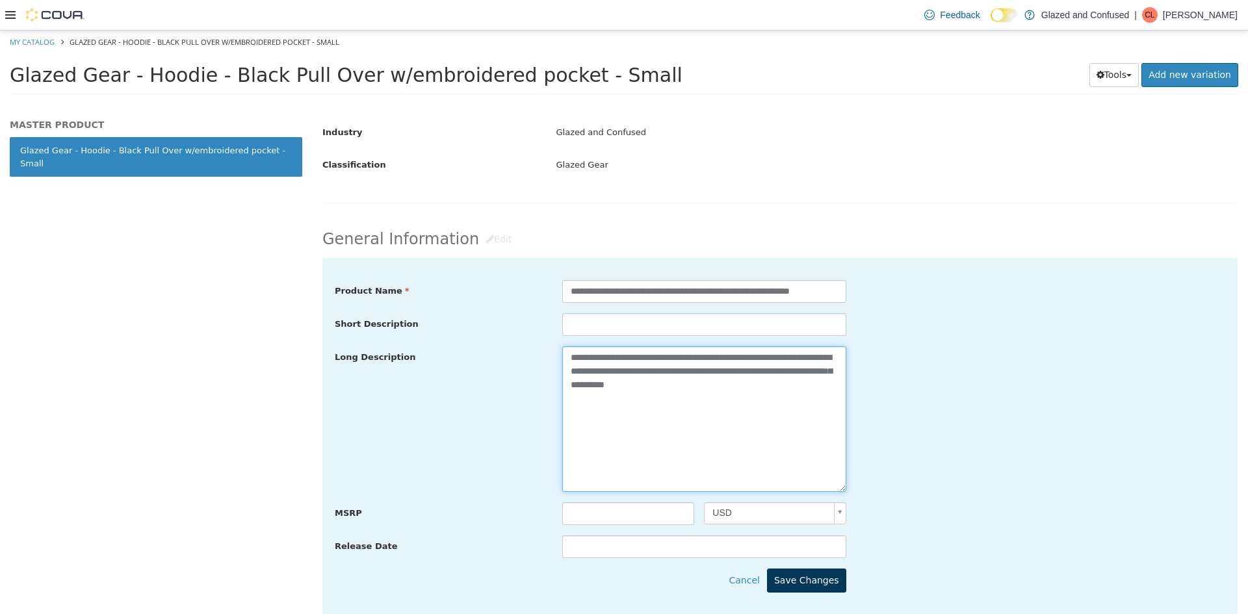
type textarea "**********"
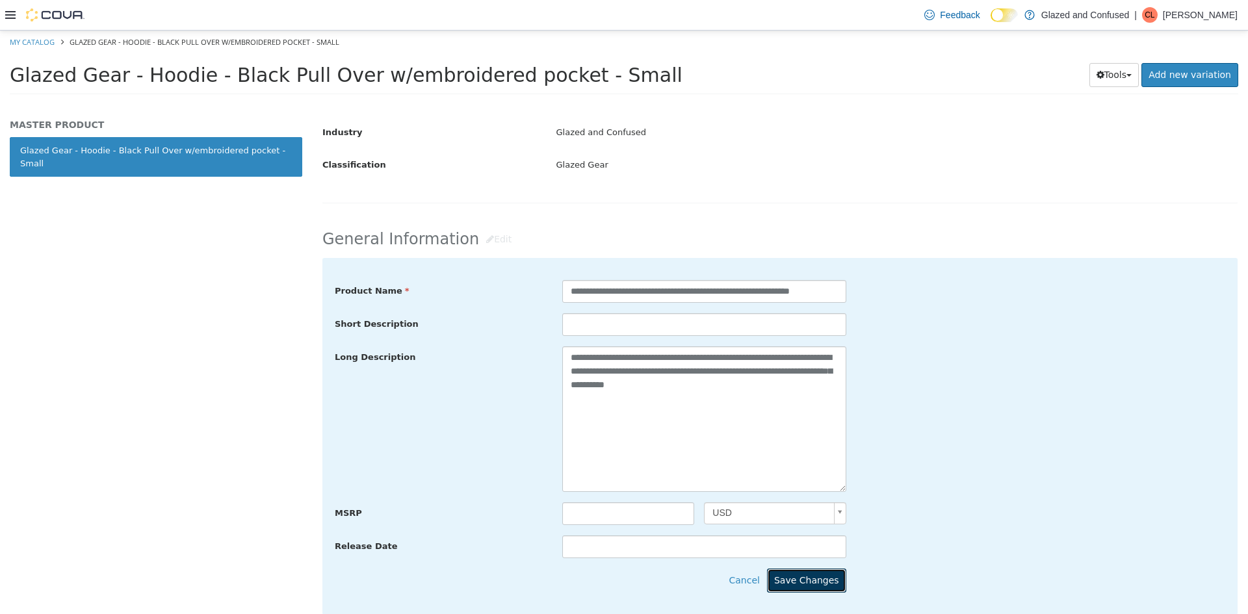
click at [817, 584] on button "Save Changes" at bounding box center [806, 581] width 79 height 24
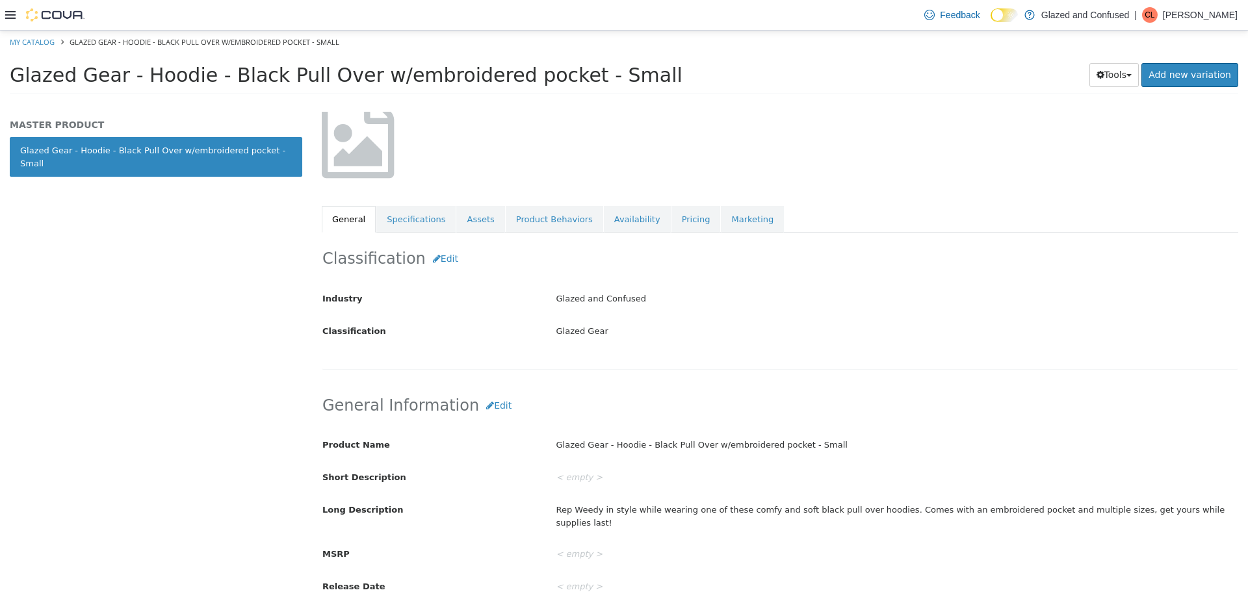
scroll to position [0, 0]
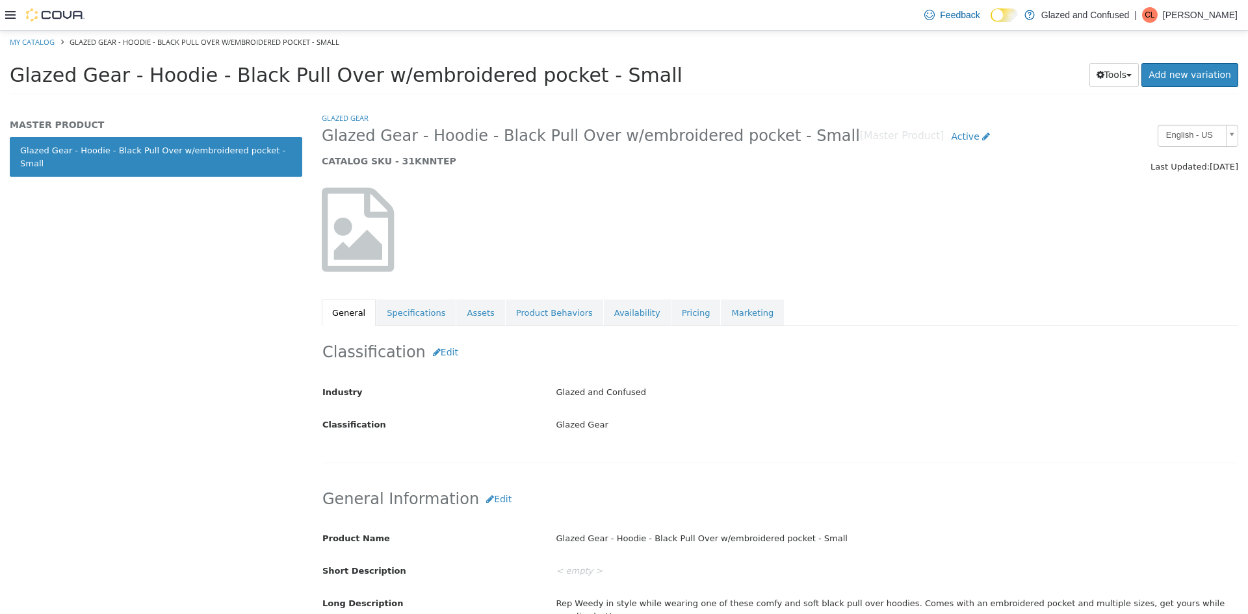
click at [461, 291] on div "Glazed Gear Glazed Gear - Hoodie - Black Pull Over w/embroidered pocket - Small…" at bounding box center [780, 219] width 916 height 214
click at [483, 321] on link "Assets" at bounding box center [480, 313] width 48 height 27
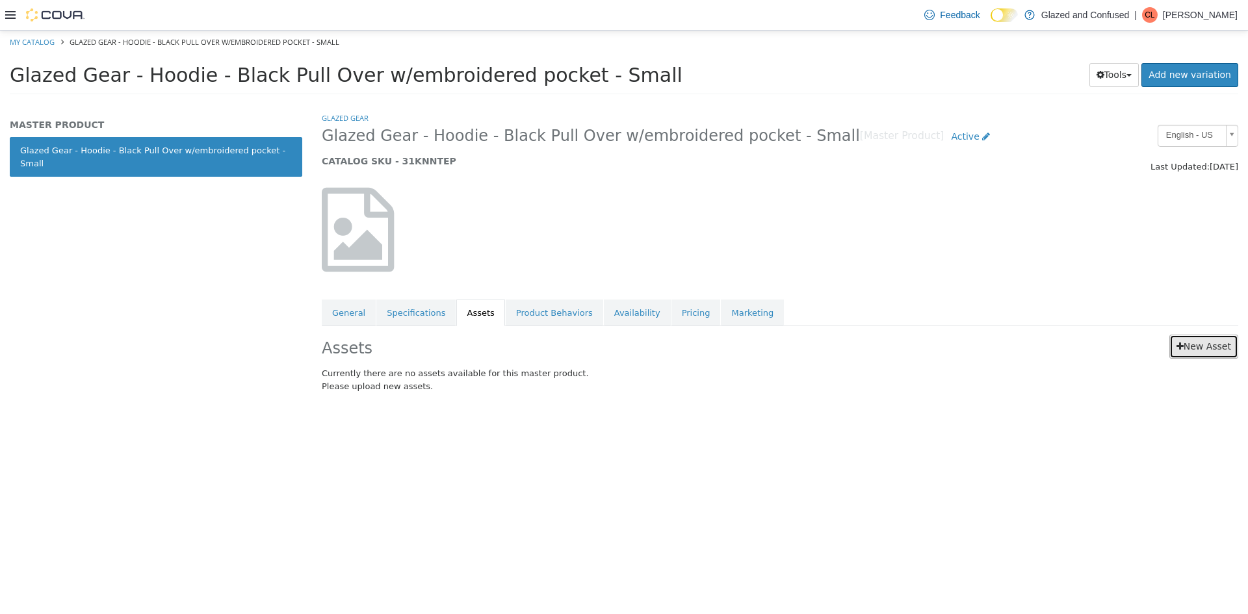
click at [1229, 353] on link "New Asset" at bounding box center [1203, 347] width 69 height 24
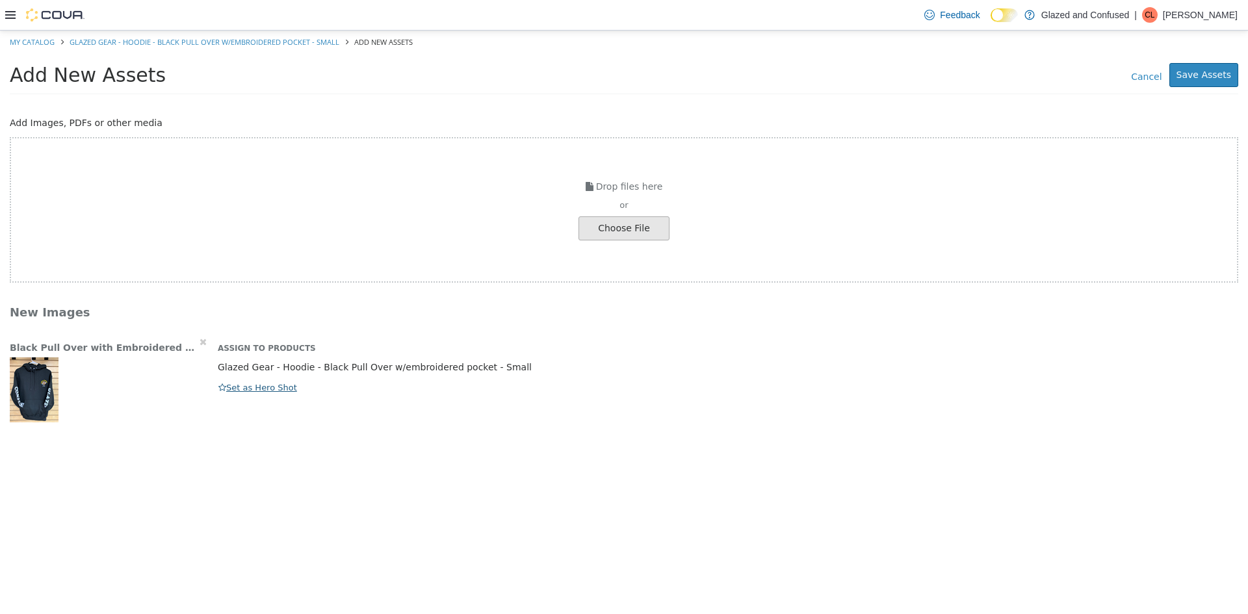
click at [218, 383] on div "Assign to Products Glazed Gear - Hoodie - Black Pull Over w/embroidered pocket …" at bounding box center [728, 365] width 1040 height 60
click at [219, 384] on icon "button" at bounding box center [222, 387] width 8 height 8
click at [1209, 71] on button "Save Assets" at bounding box center [1203, 75] width 69 height 24
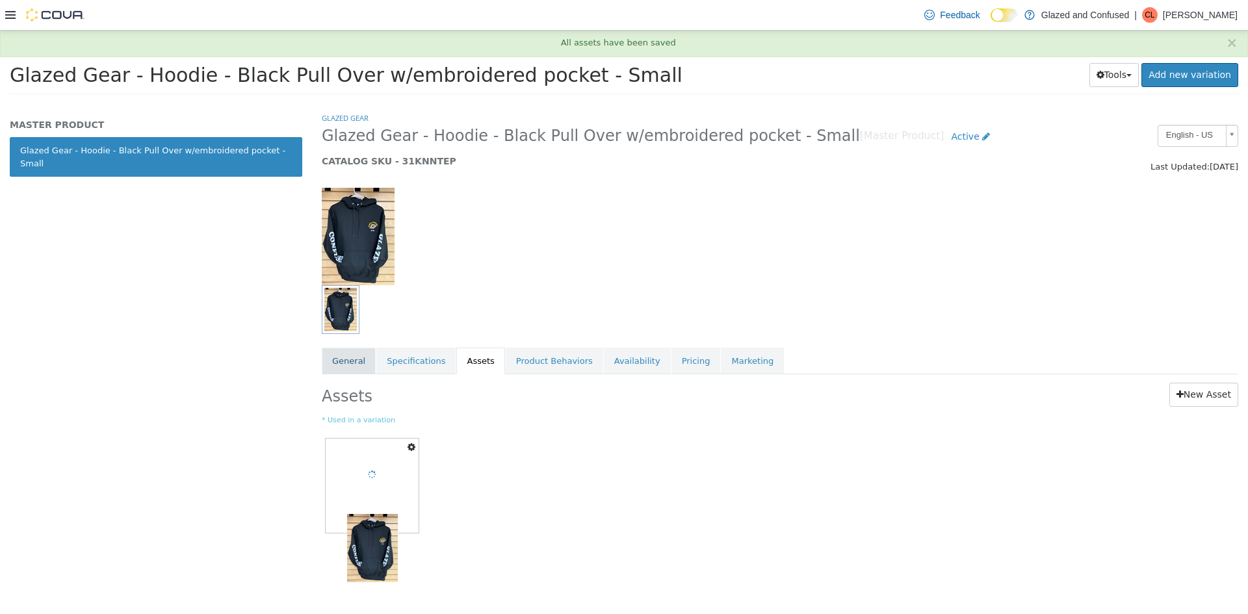
click at [351, 370] on link "General" at bounding box center [349, 361] width 54 height 27
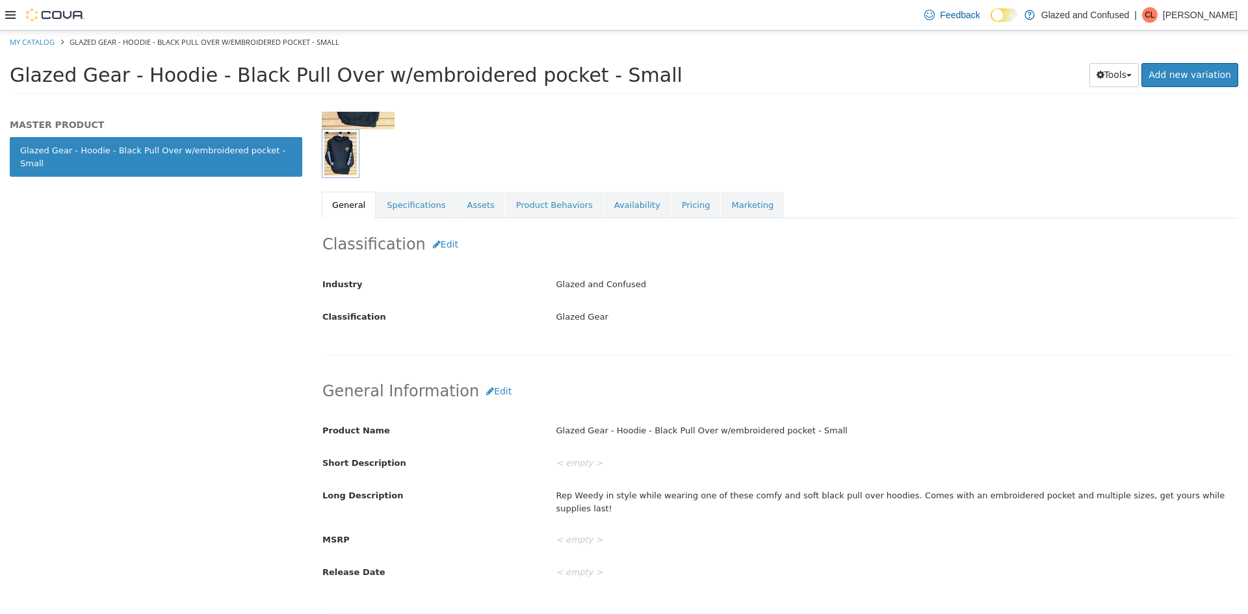
scroll to position [195, 0]
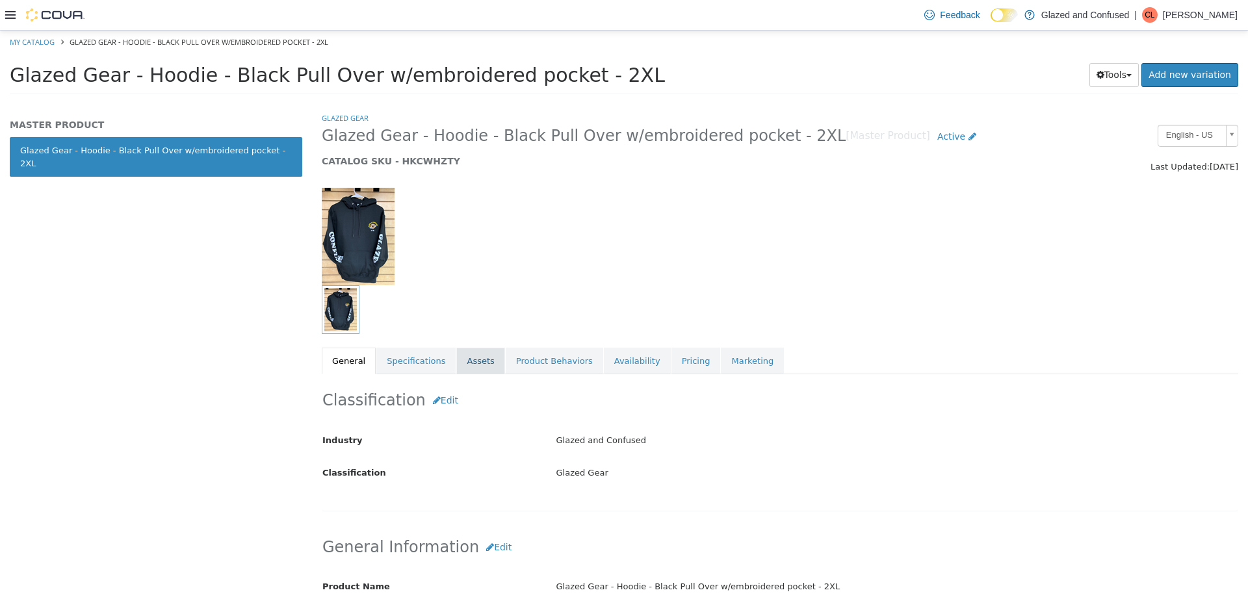
click at [467, 353] on link "Assets" at bounding box center [480, 361] width 48 height 27
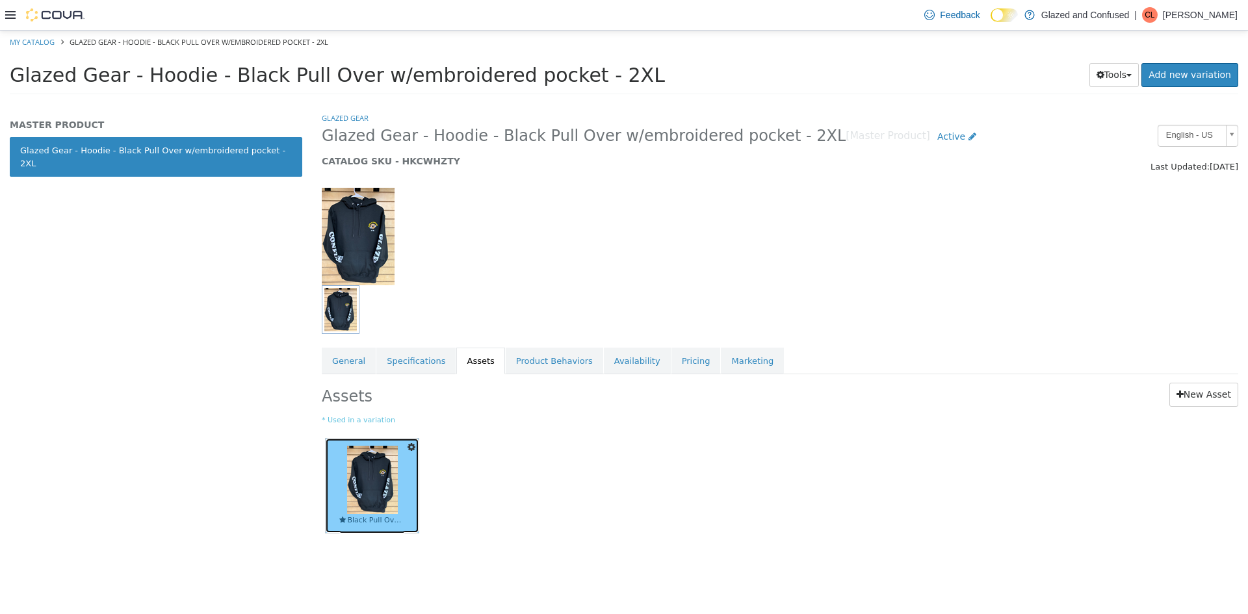
click at [392, 505] on img at bounding box center [372, 480] width 51 height 68
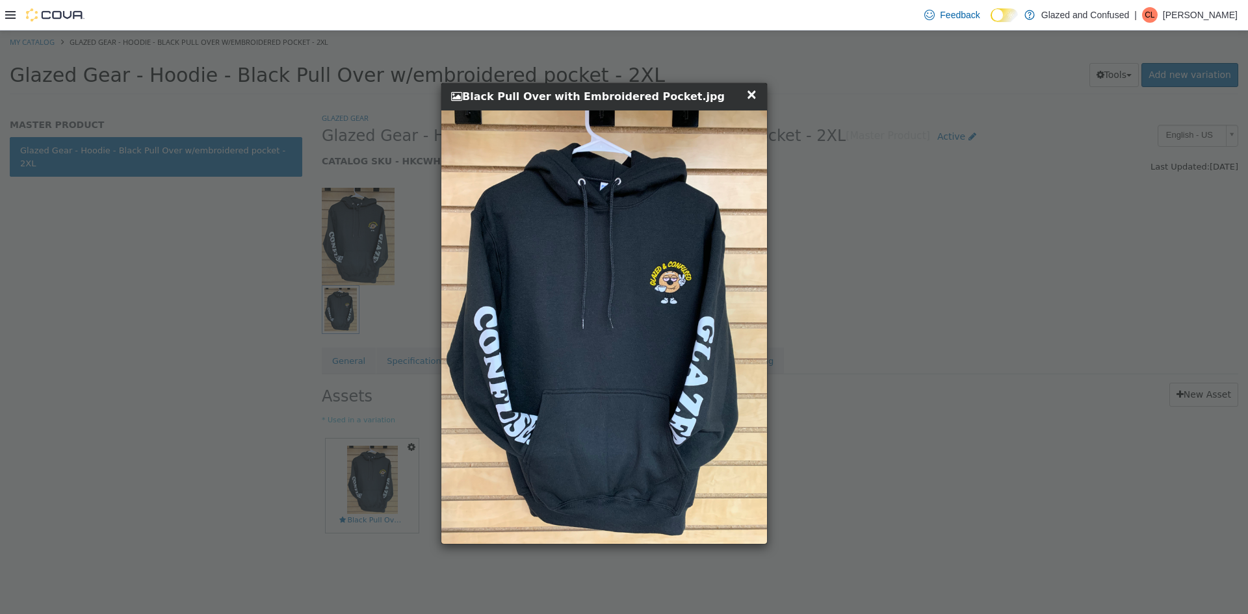
click at [220, 473] on div "× Close Black Pull Over with Embroidered Pocket.jpg" at bounding box center [605, 314] width 1210 height 566
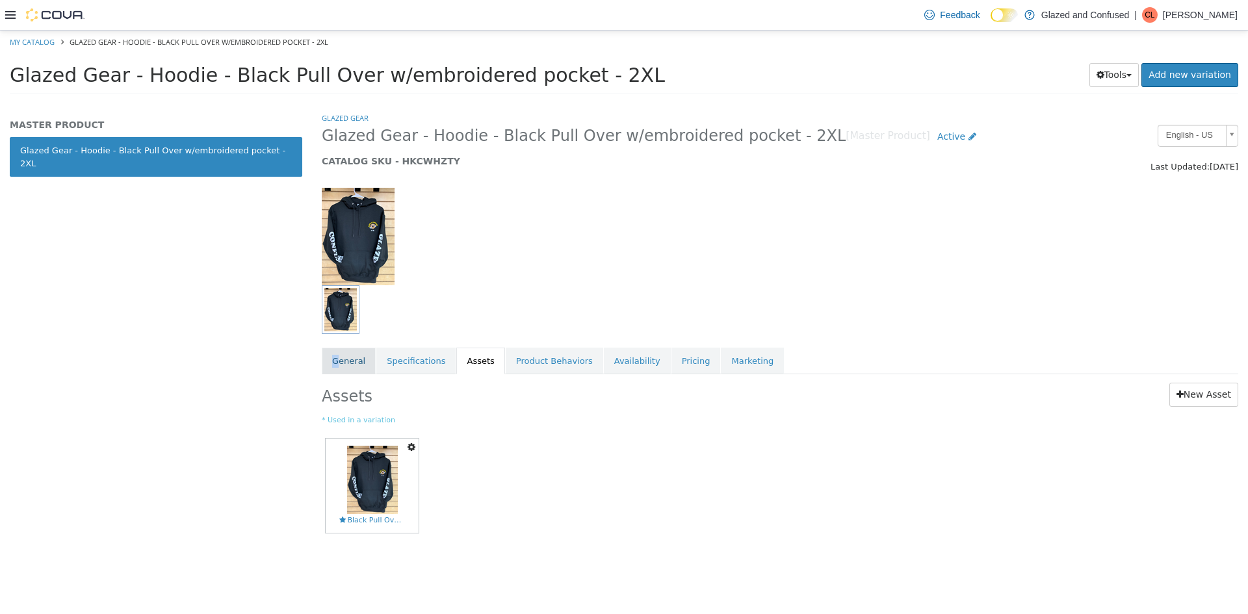
drag, startPoint x: 332, startPoint y: 357, endPoint x: 340, endPoint y: 357, distance: 7.8
click at [340, 357] on link "General" at bounding box center [349, 361] width 54 height 27
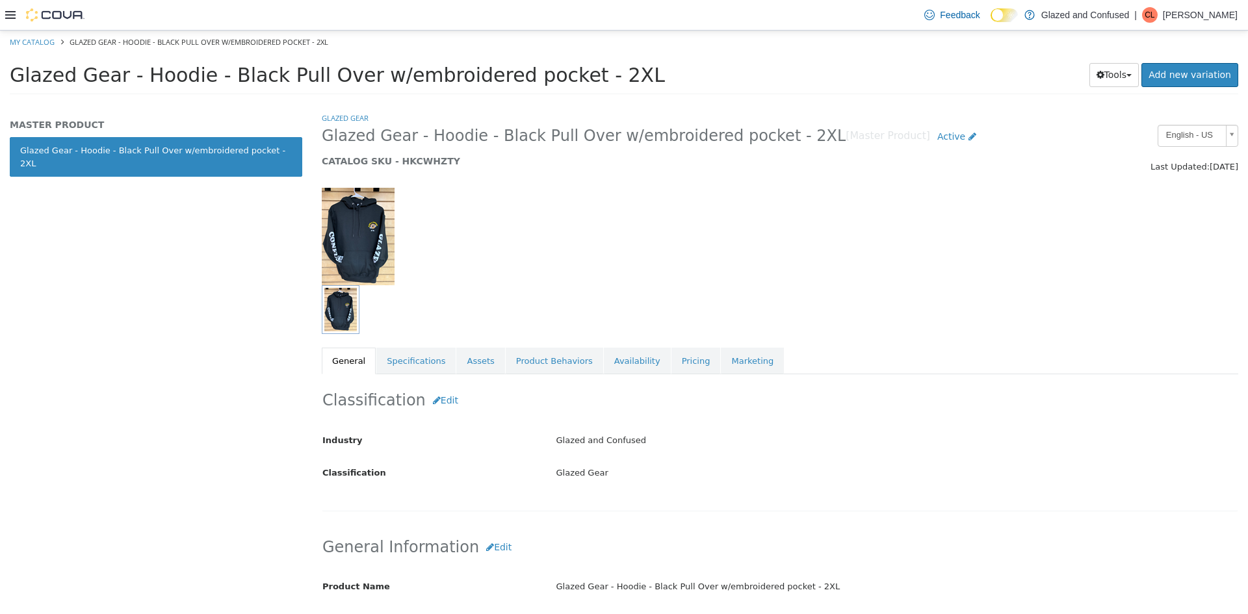
click at [227, 370] on div "MASTER PRODUCT Glazed Gear - Hoodie - Black Pull Over w/embroidered pocket - 2XL" at bounding box center [156, 363] width 312 height 502
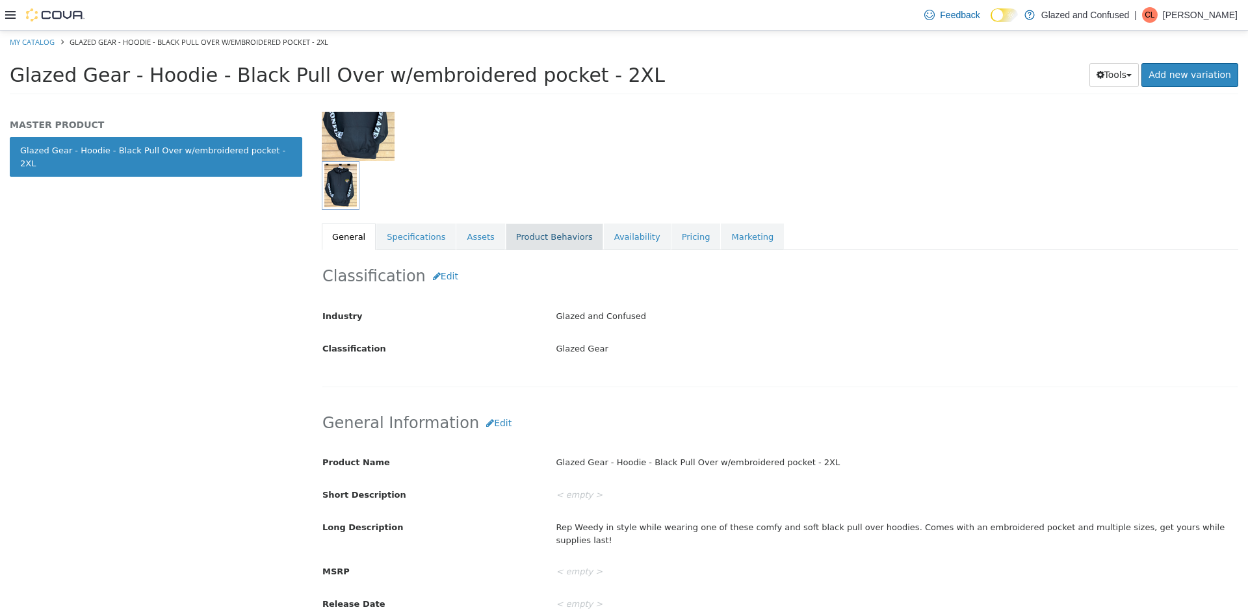
scroll to position [65, 0]
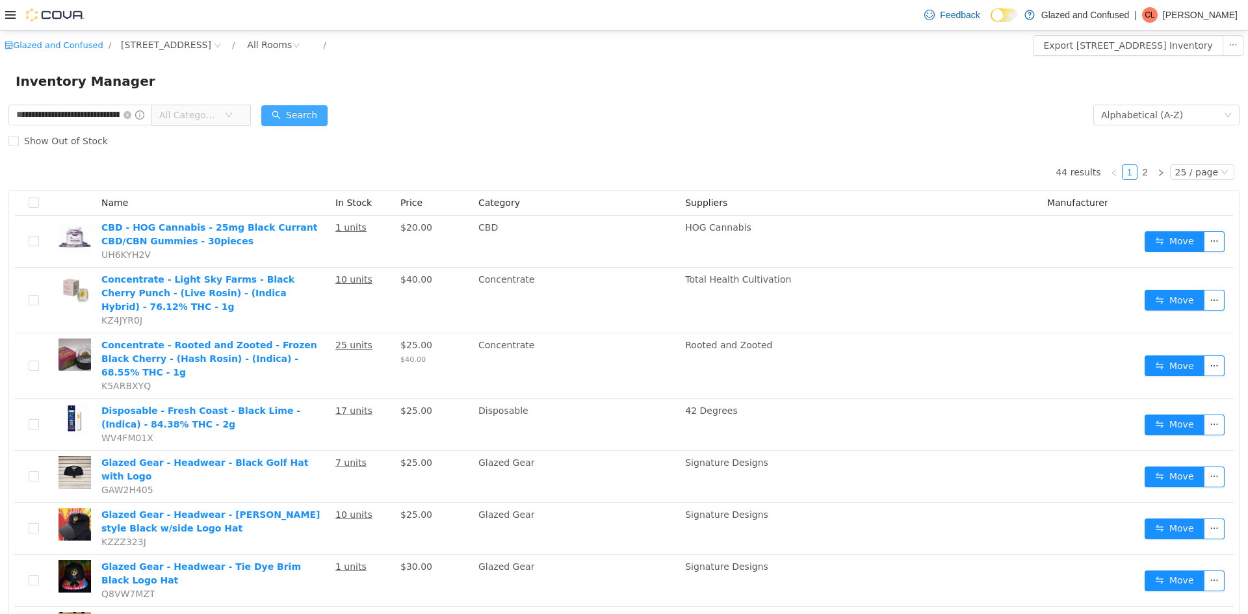
click at [293, 115] on button "Search" at bounding box center [294, 115] width 66 height 21
click at [128, 112] on icon "icon: close-circle" at bounding box center [127, 115] width 8 height 8
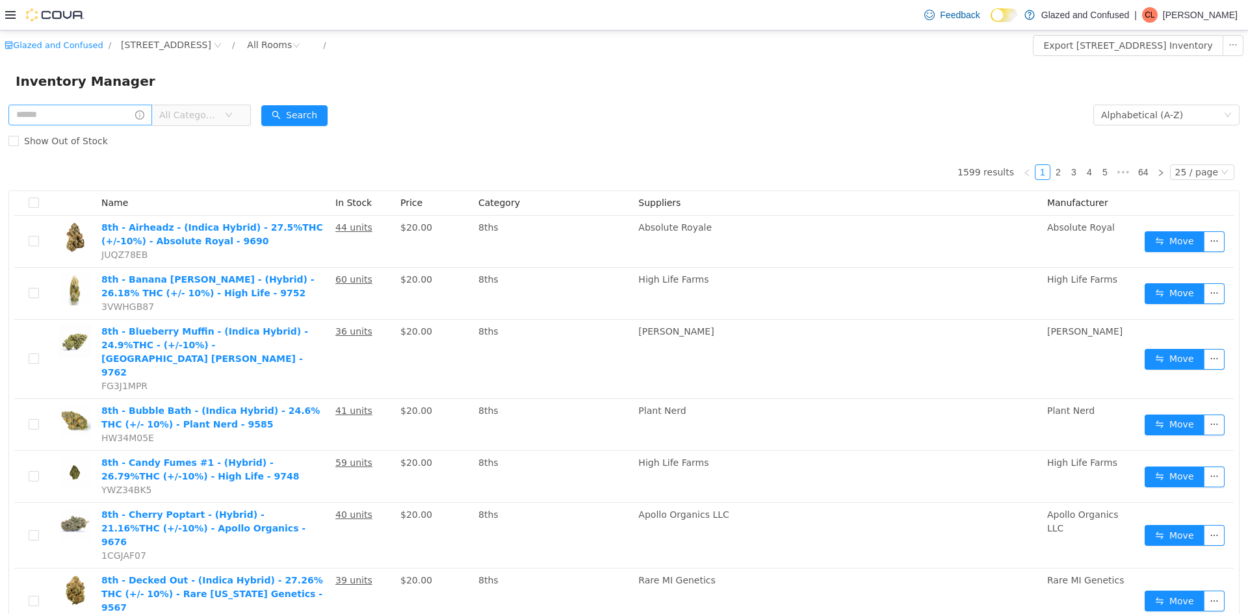
click at [189, 117] on span "All Categories" at bounding box center [188, 115] width 59 height 13
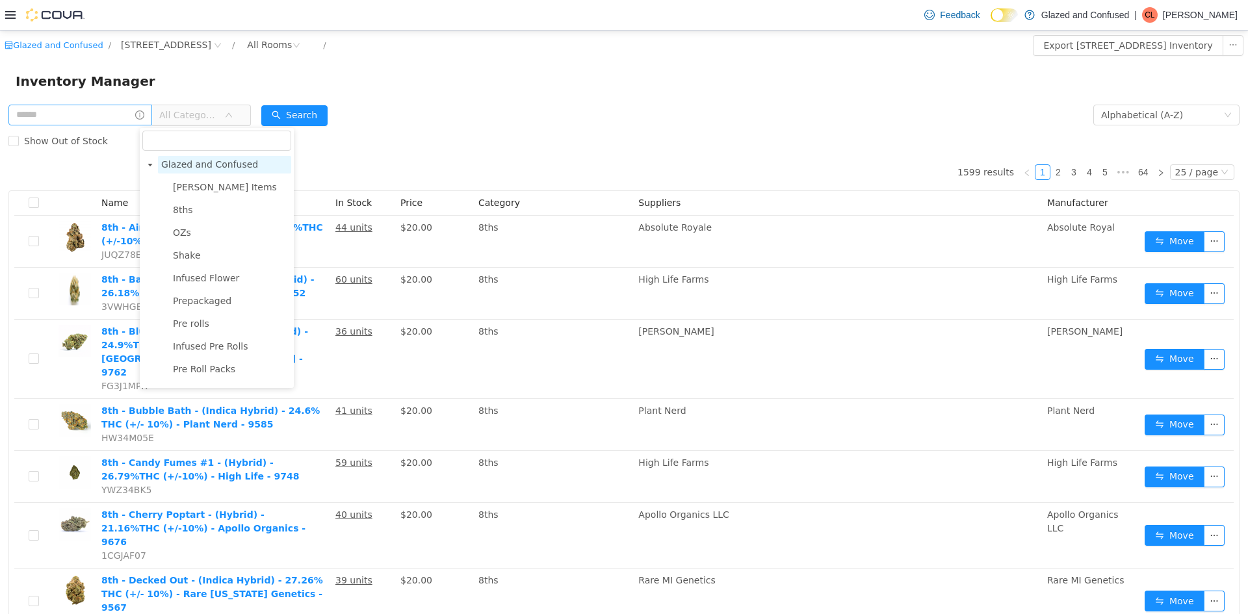
click at [197, 159] on span "Glazed and Confused" at bounding box center [209, 164] width 97 height 10
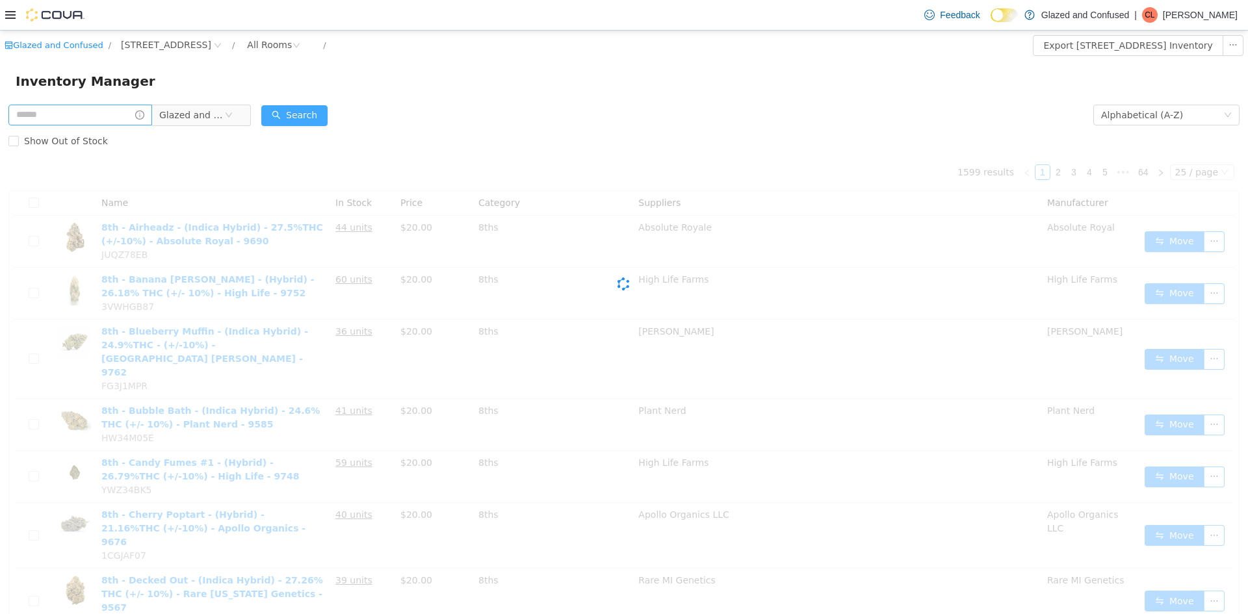
click at [270, 122] on button "Search" at bounding box center [294, 115] width 66 height 21
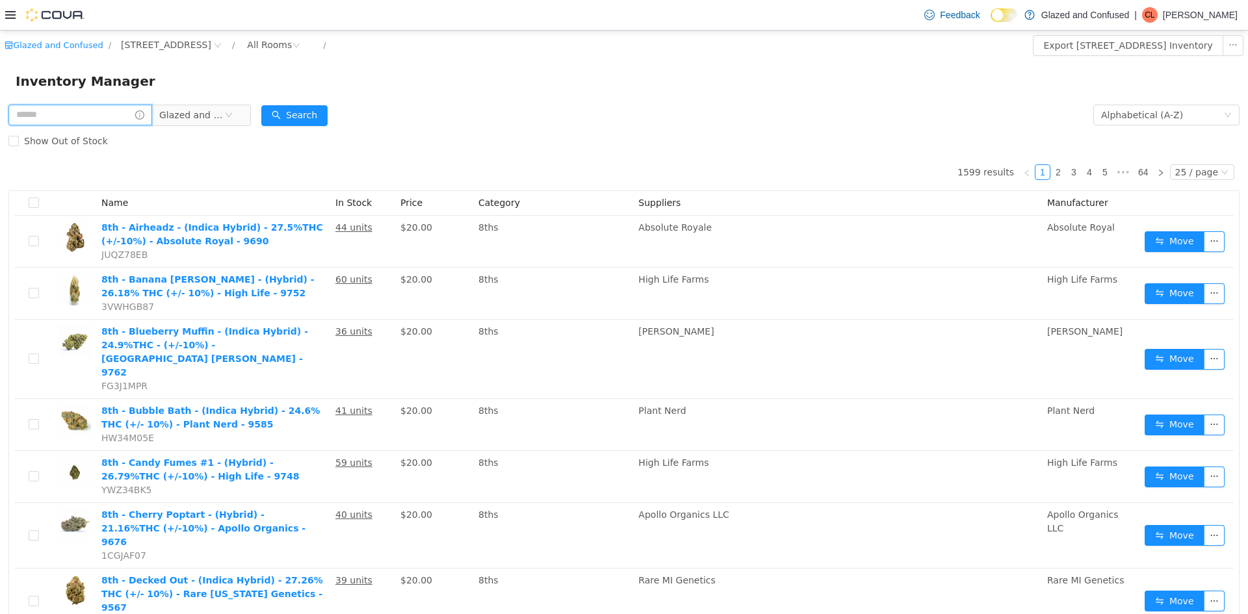
click at [104, 119] on input "text" at bounding box center [80, 115] width 144 height 21
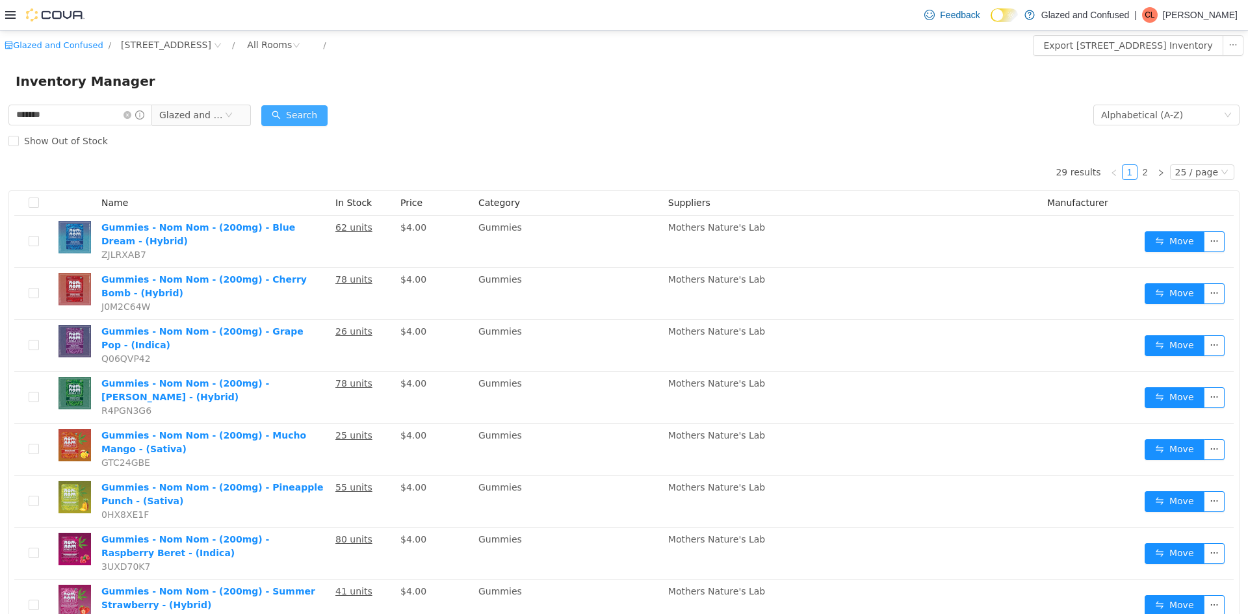
click at [272, 118] on button "Search" at bounding box center [294, 115] width 66 height 21
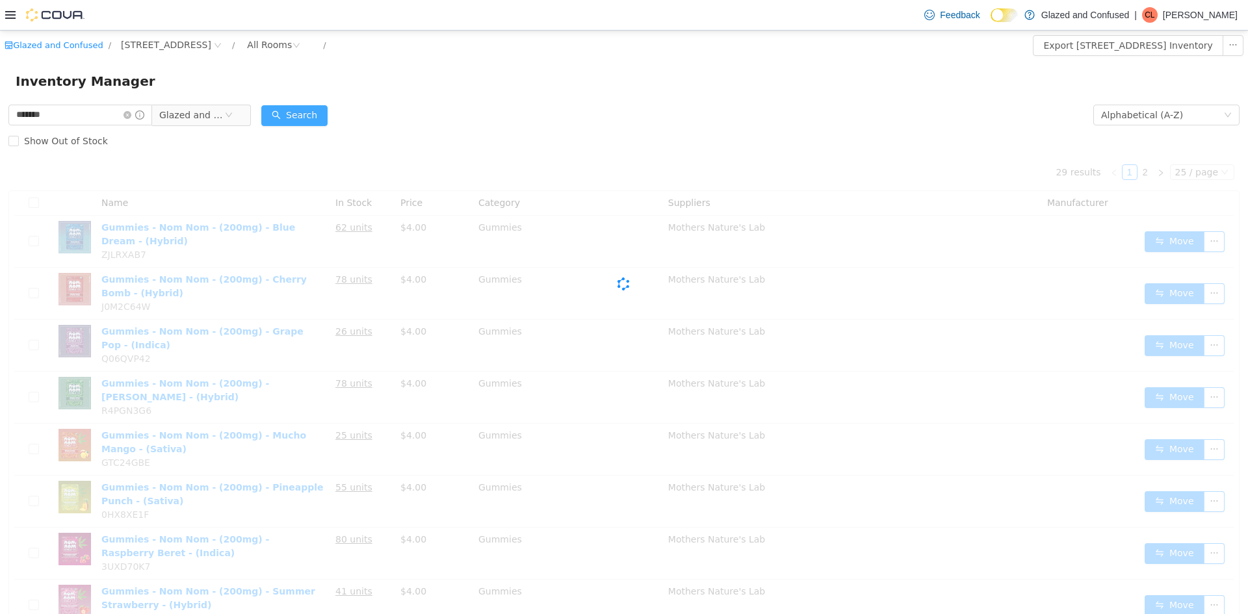
click at [272, 118] on button "Search" at bounding box center [294, 115] width 66 height 21
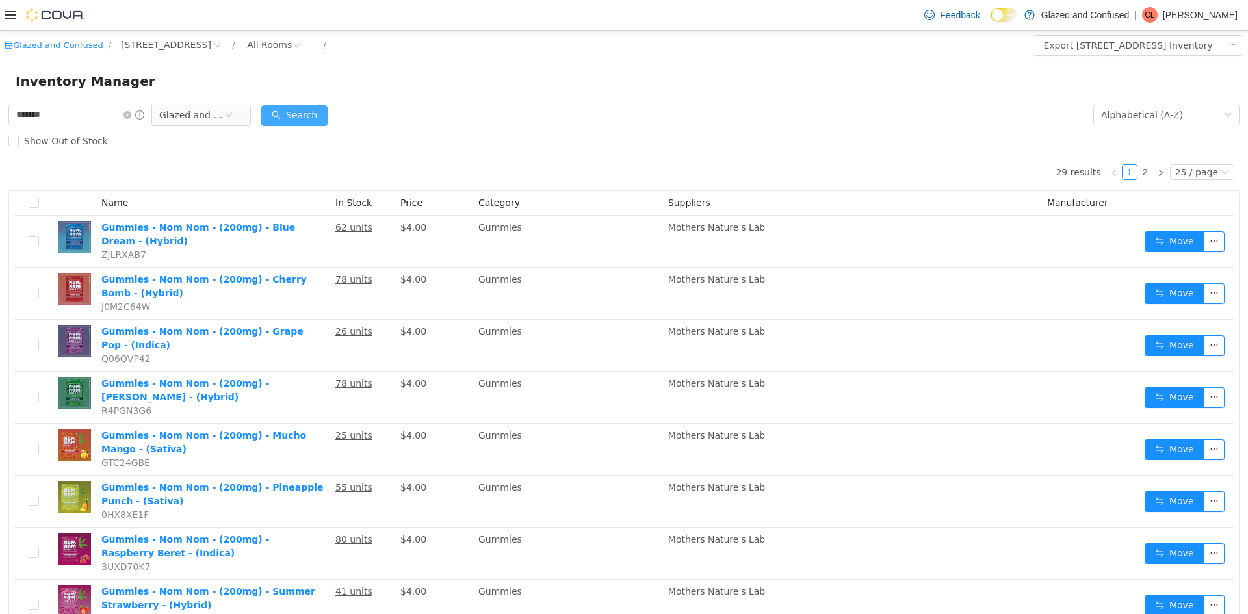
click at [288, 108] on button "Search" at bounding box center [294, 115] width 66 height 21
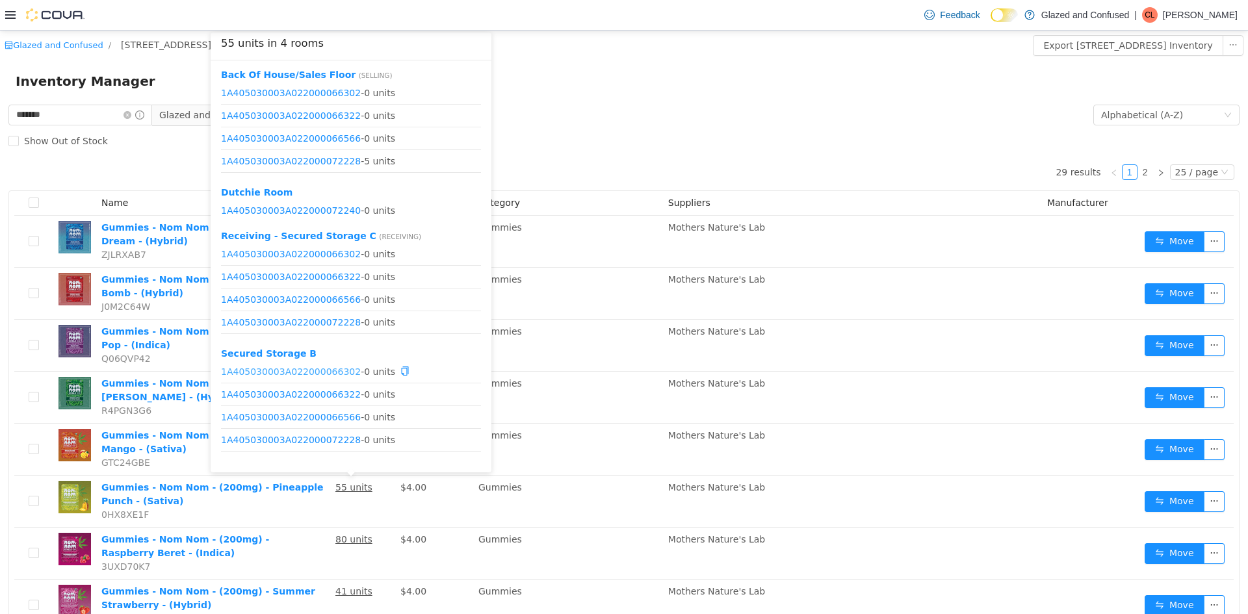
scroll to position [39, 0]
drag, startPoint x: 333, startPoint y: 375, endPoint x: 334, endPoint y: 363, distance: 12.4
click at [333, 373] on link "1A405030003A022000066566" at bounding box center [291, 377] width 140 height 10
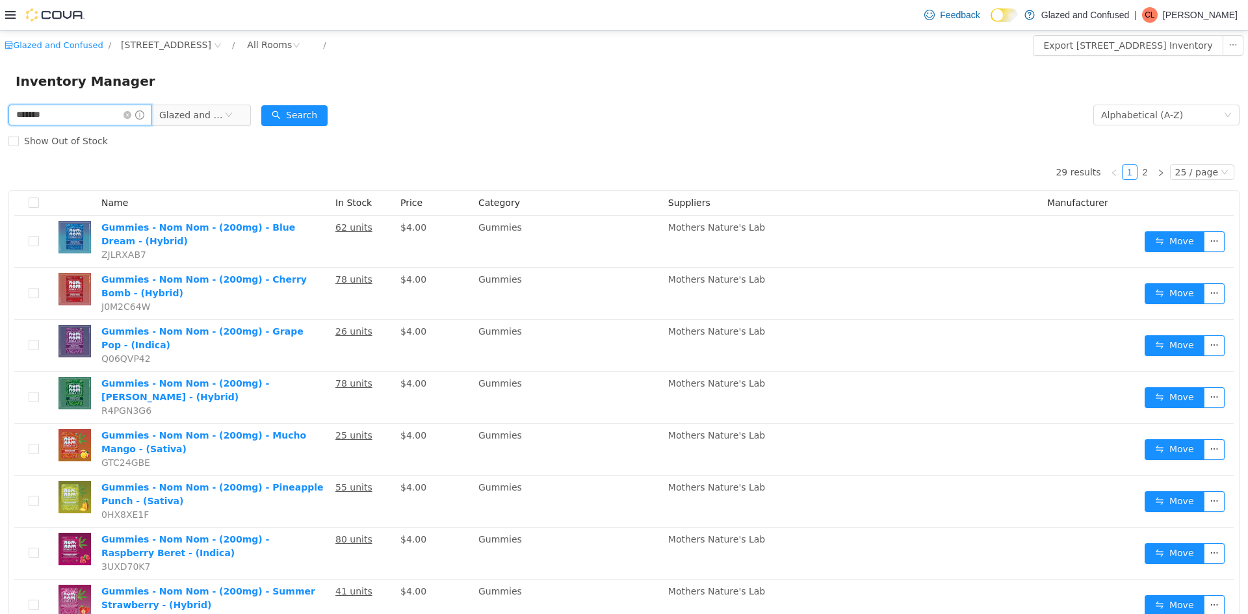
drag, startPoint x: 86, startPoint y: 114, endPoint x: 0, endPoint y: 114, distance: 86.4
type input "**********"
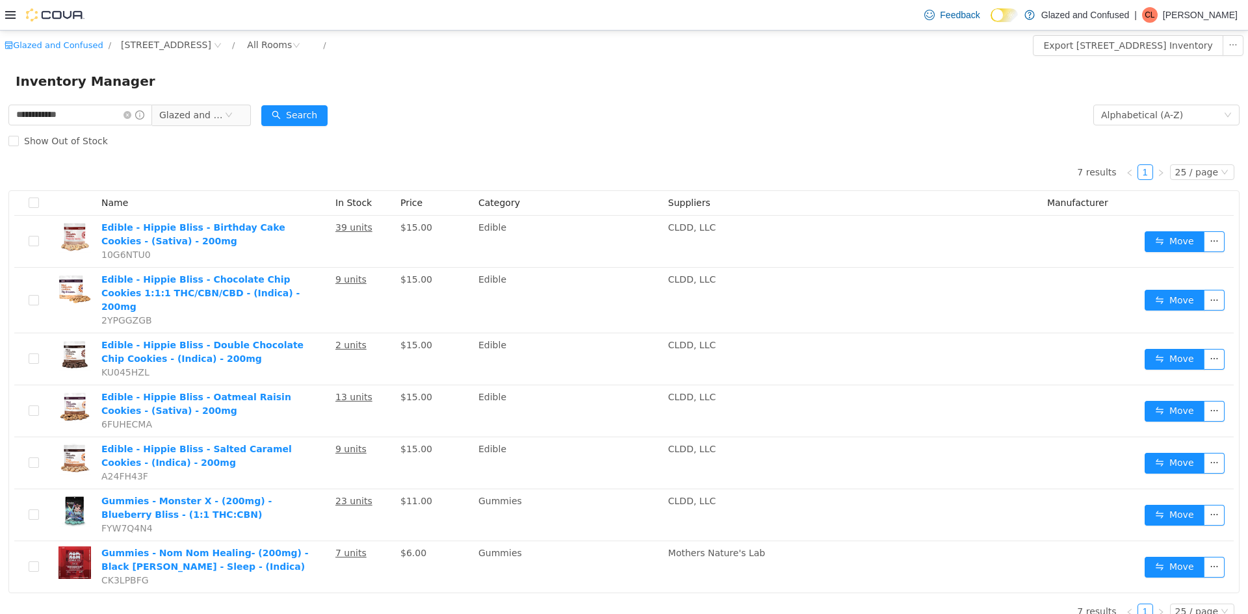
click at [294, 103] on div "Search" at bounding box center [294, 115] width 66 height 26
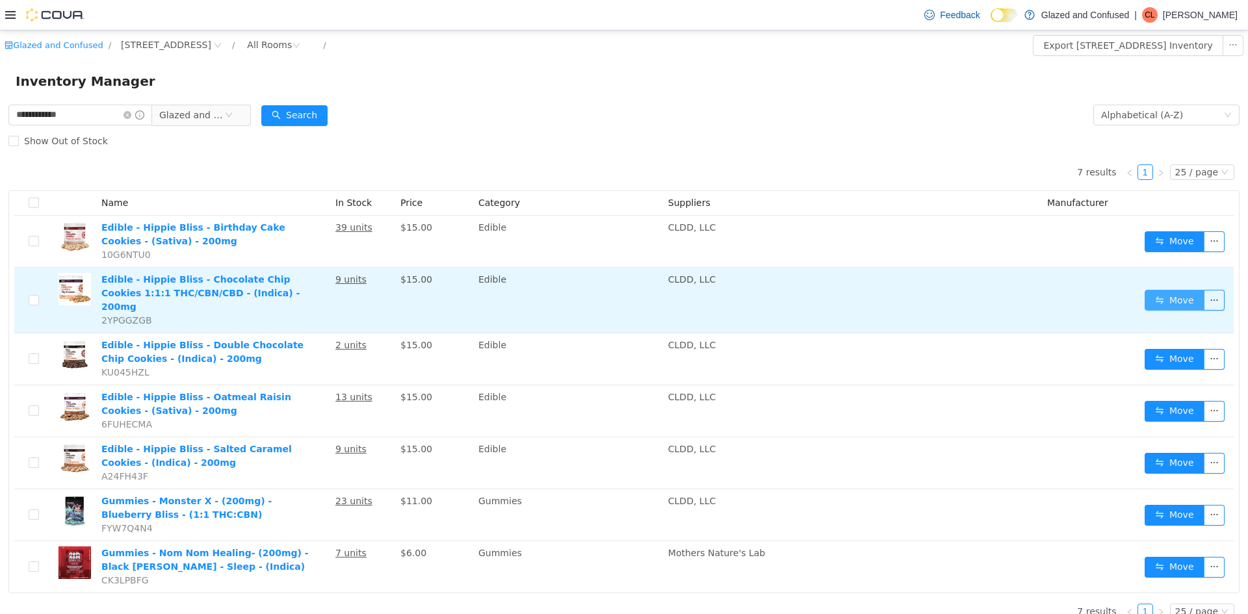
click at [1179, 300] on button "Move" at bounding box center [1174, 300] width 60 height 21
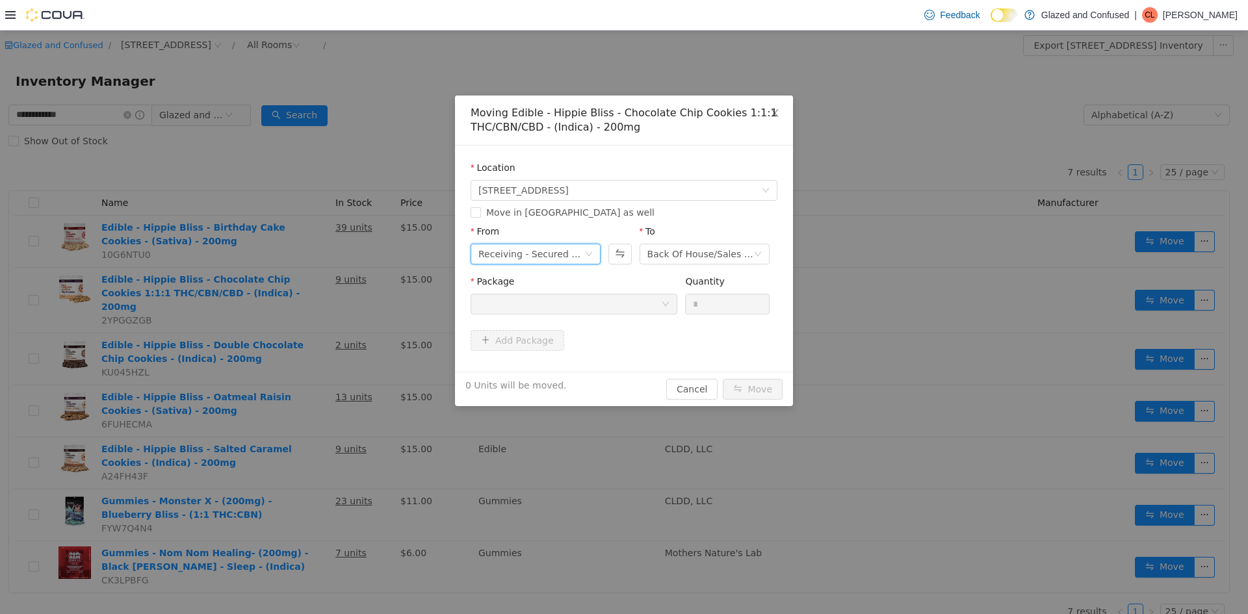
drag, startPoint x: 508, startPoint y: 259, endPoint x: 507, endPoint y: 266, distance: 6.6
click at [507, 259] on div "Receiving - Secured Storage C" at bounding box center [531, 253] width 106 height 19
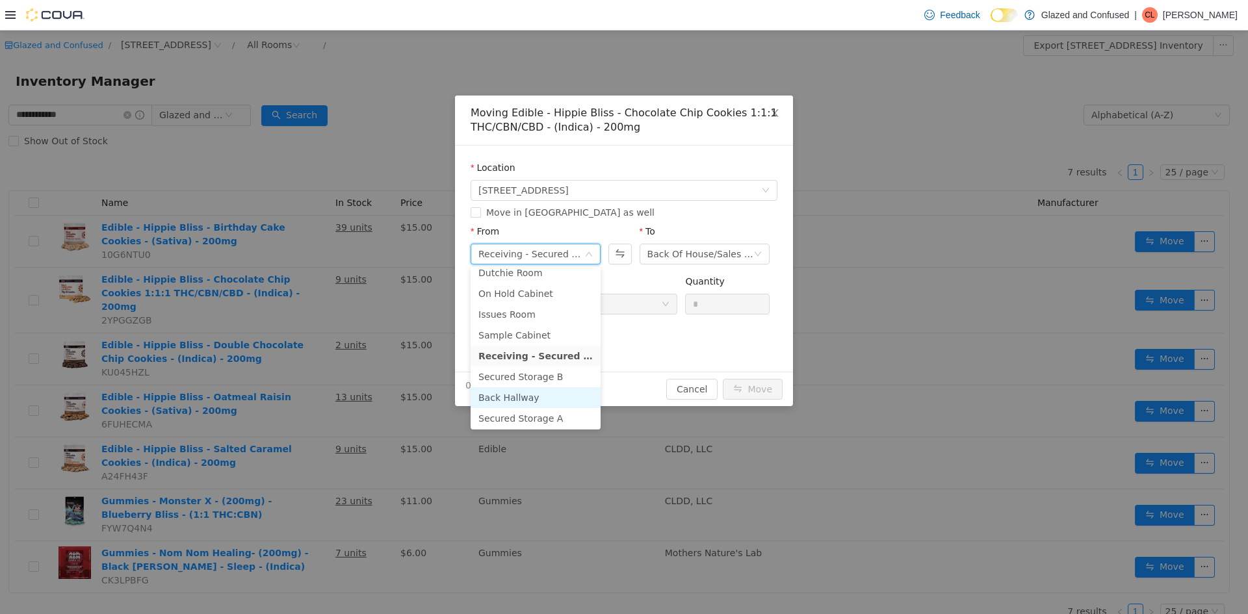
scroll to position [113, 0]
drag, startPoint x: 530, startPoint y: 314, endPoint x: 541, endPoint y: 306, distance: 13.5
click at [530, 313] on li "Secured Storage B" at bounding box center [535, 312] width 130 height 21
click at [573, 294] on div at bounding box center [569, 303] width 183 height 19
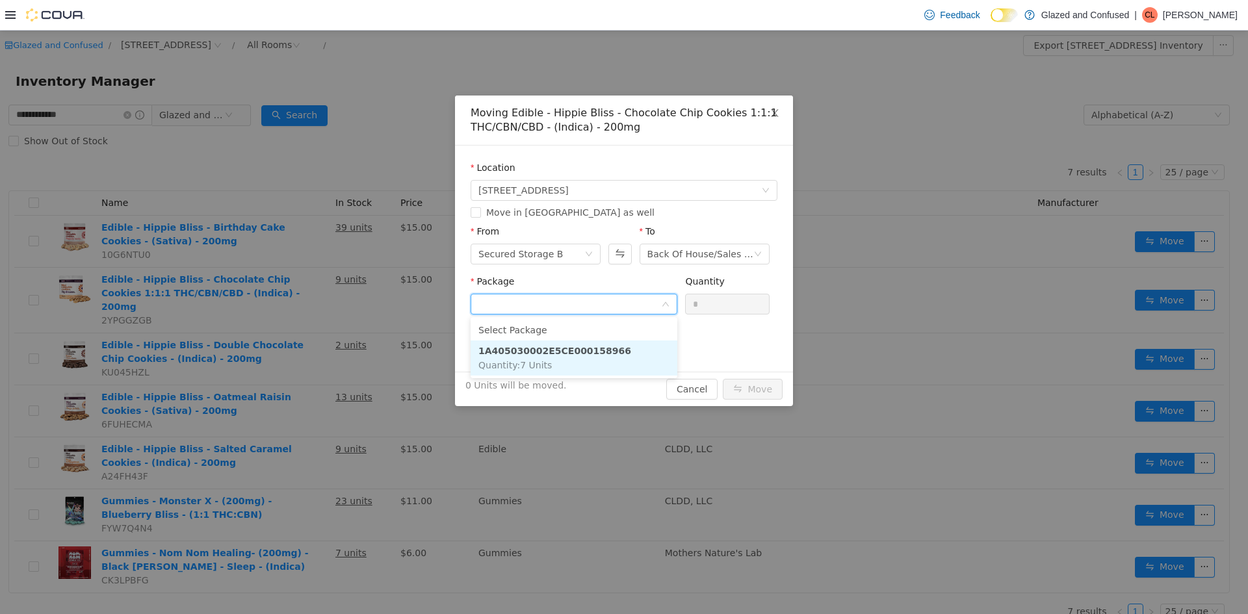
click at [569, 355] on strong "1A405030002E5CE000158966" at bounding box center [554, 351] width 153 height 10
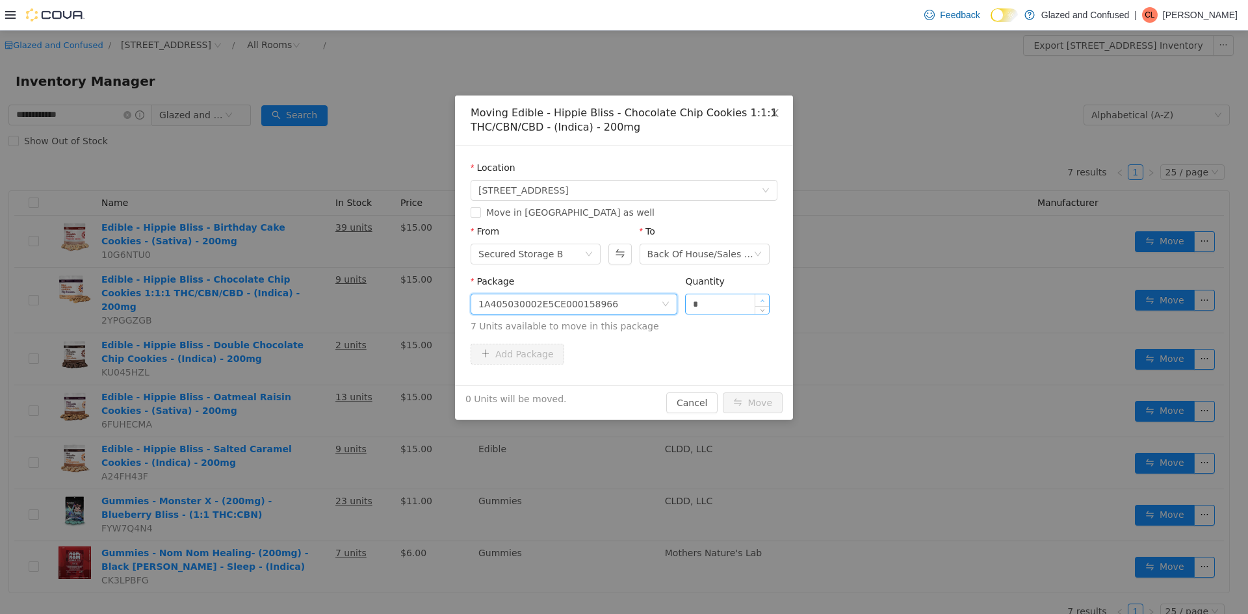
click at [762, 299] on icon "icon: up" at bounding box center [762, 301] width 5 height 5
type input "*"
click at [762, 299] on icon "icon: up" at bounding box center [762, 301] width 5 height 5
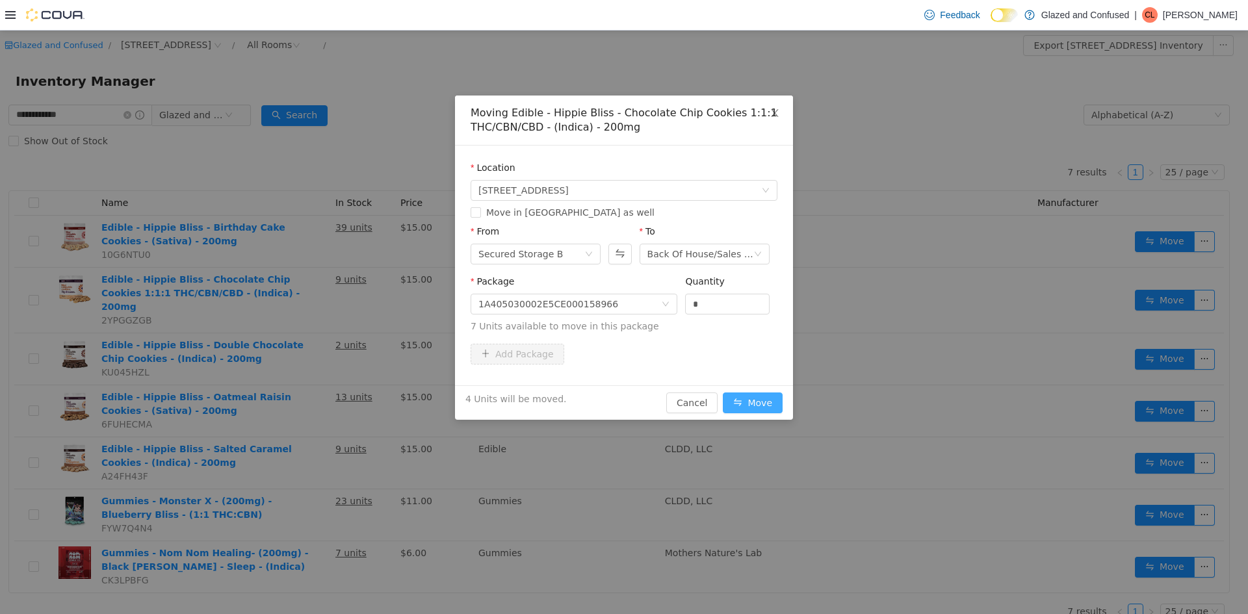
click at [762, 402] on button "Move" at bounding box center [753, 402] width 60 height 21
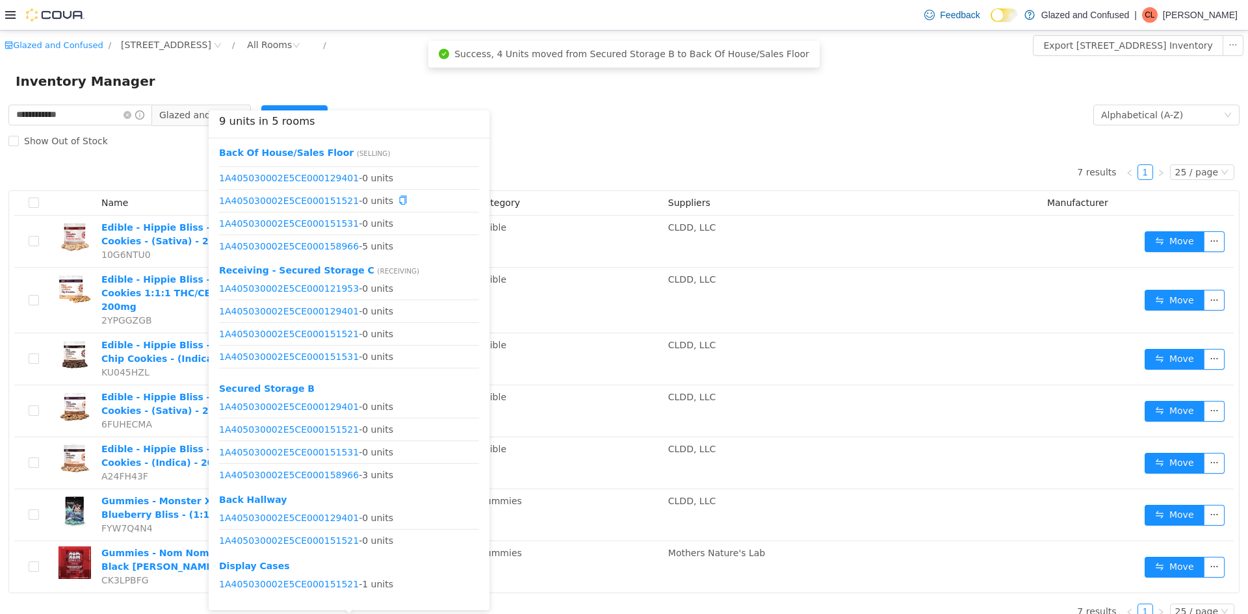
scroll to position [16, 0]
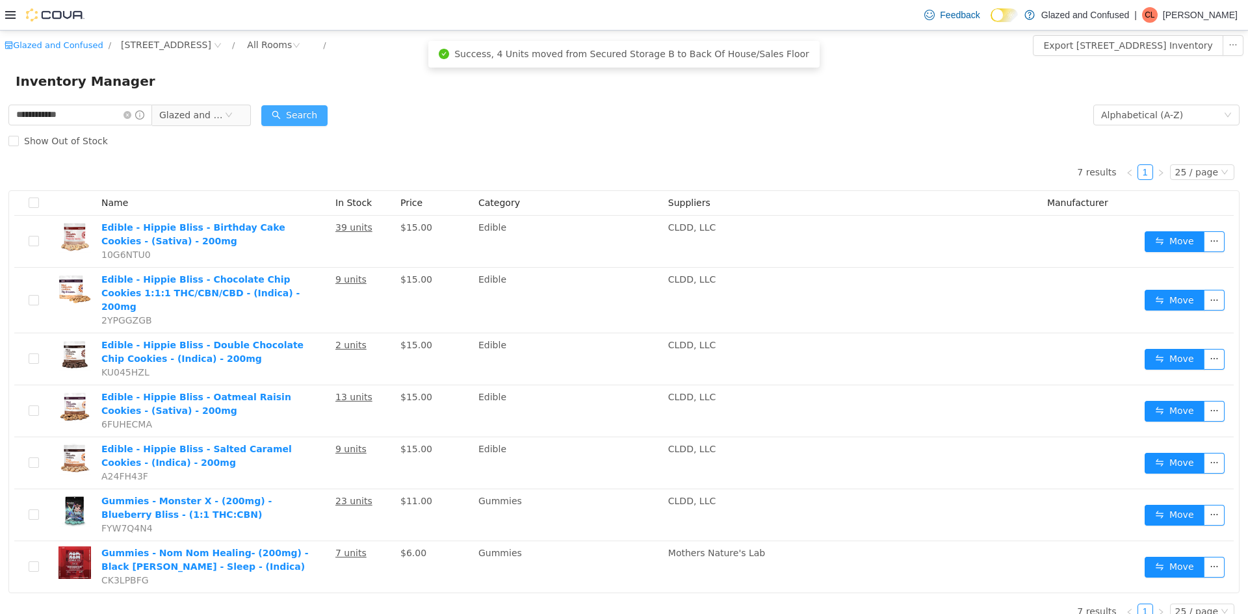
click at [307, 114] on button "Search" at bounding box center [294, 115] width 66 height 21
click at [465, 111] on form "**********" at bounding box center [623, 128] width 1231 height 52
click at [318, 105] on button "Search" at bounding box center [294, 115] width 66 height 21
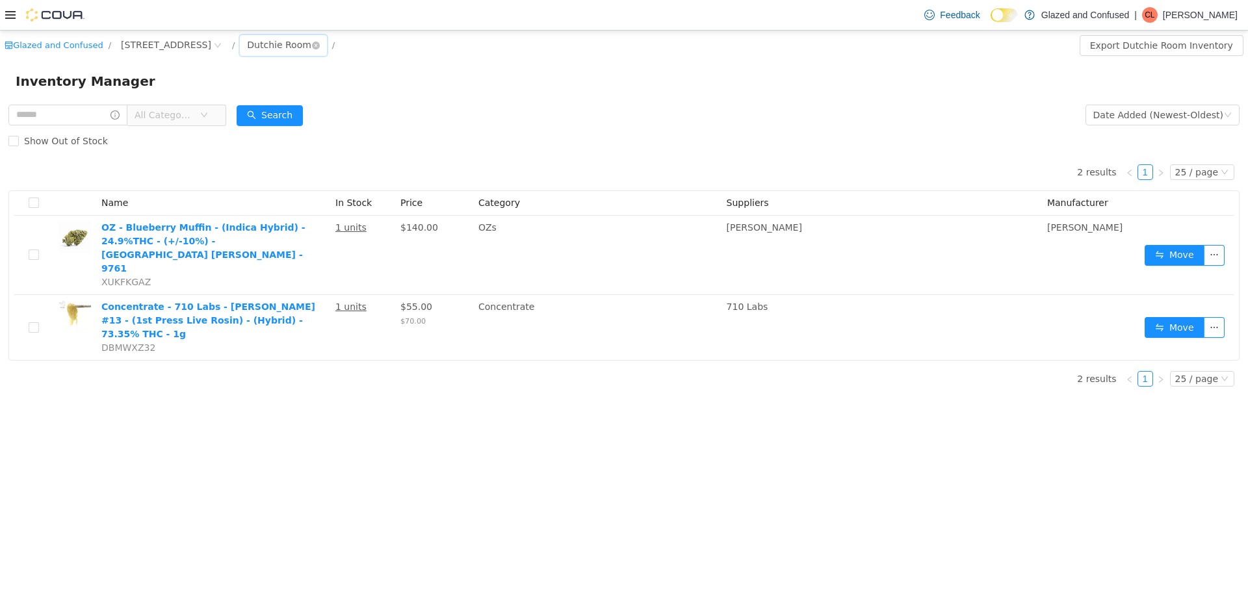
click at [290, 45] on div "Dutchie Room" at bounding box center [279, 44] width 64 height 19
click at [199, 84] on div "Inventory Manager" at bounding box center [624, 81] width 1216 height 21
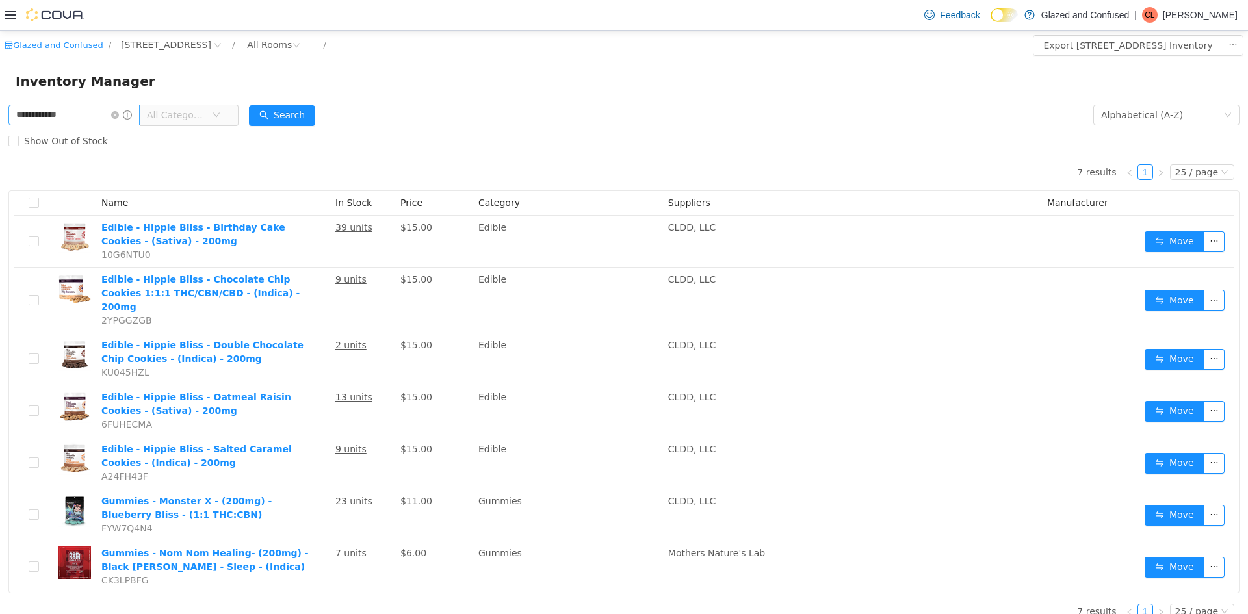
click at [121, 113] on input "**********" at bounding box center [73, 115] width 131 height 21
click at [119, 113] on icon "icon: close-circle" at bounding box center [115, 115] width 8 height 8
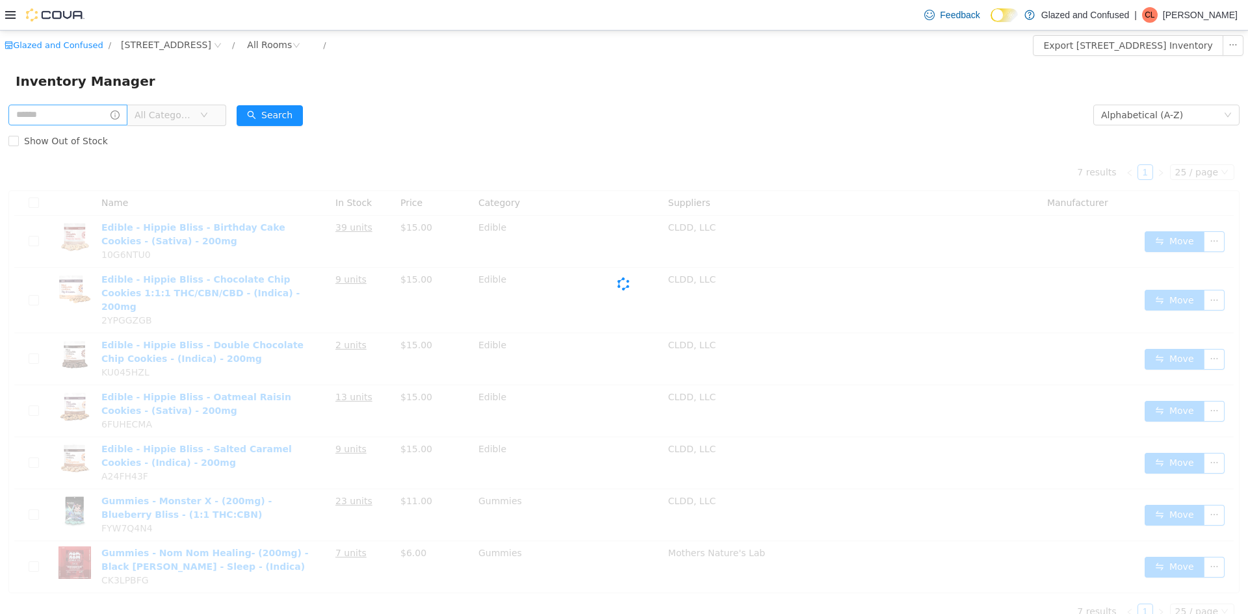
click at [159, 115] on span "All Categories" at bounding box center [164, 115] width 59 height 13
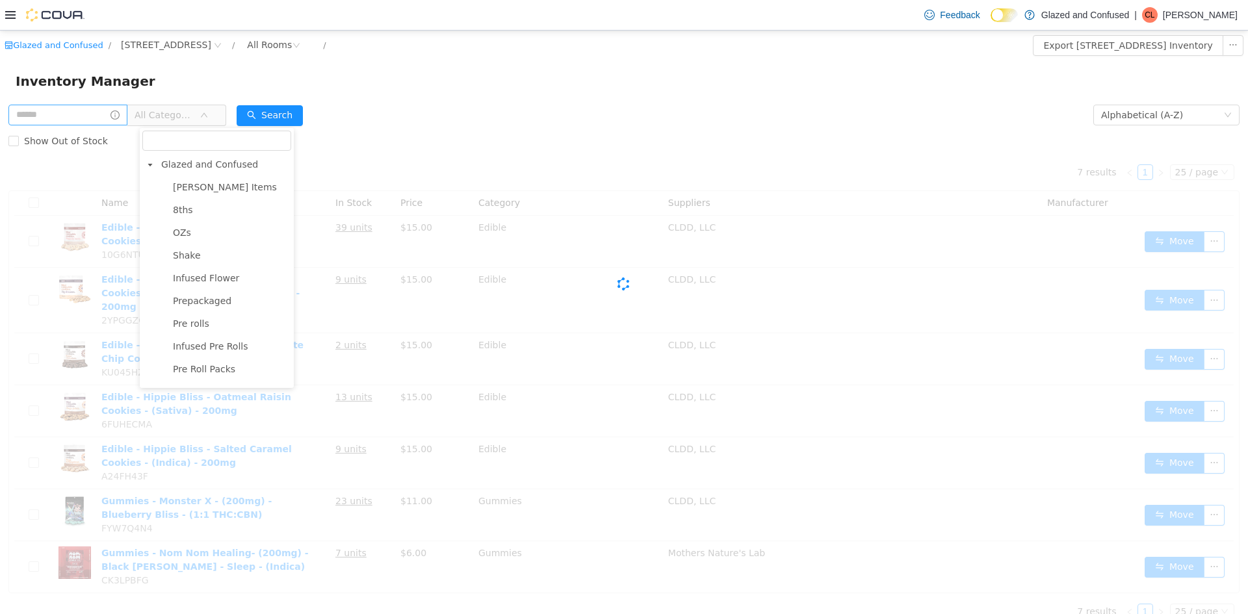
click at [183, 175] on li "Glazed and Confused [PERSON_NAME] Items 8ths OZs Shake Infused Flower Prepackag…" at bounding box center [216, 574] width 149 height 836
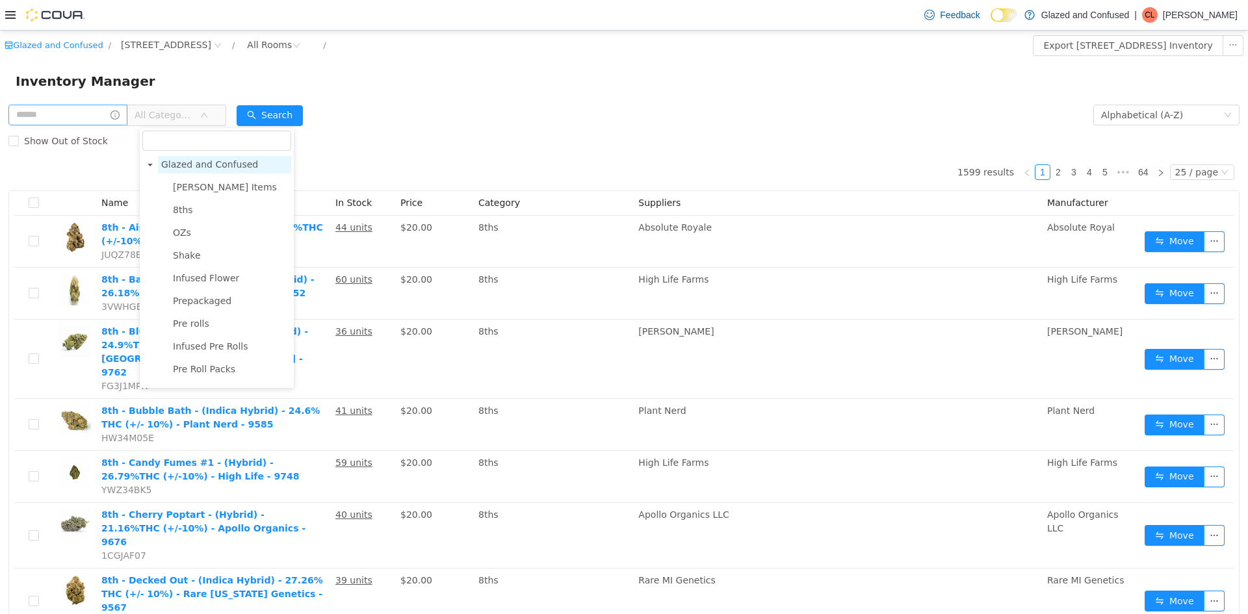
click at [184, 164] on span "Glazed and Confused" at bounding box center [209, 164] width 97 height 10
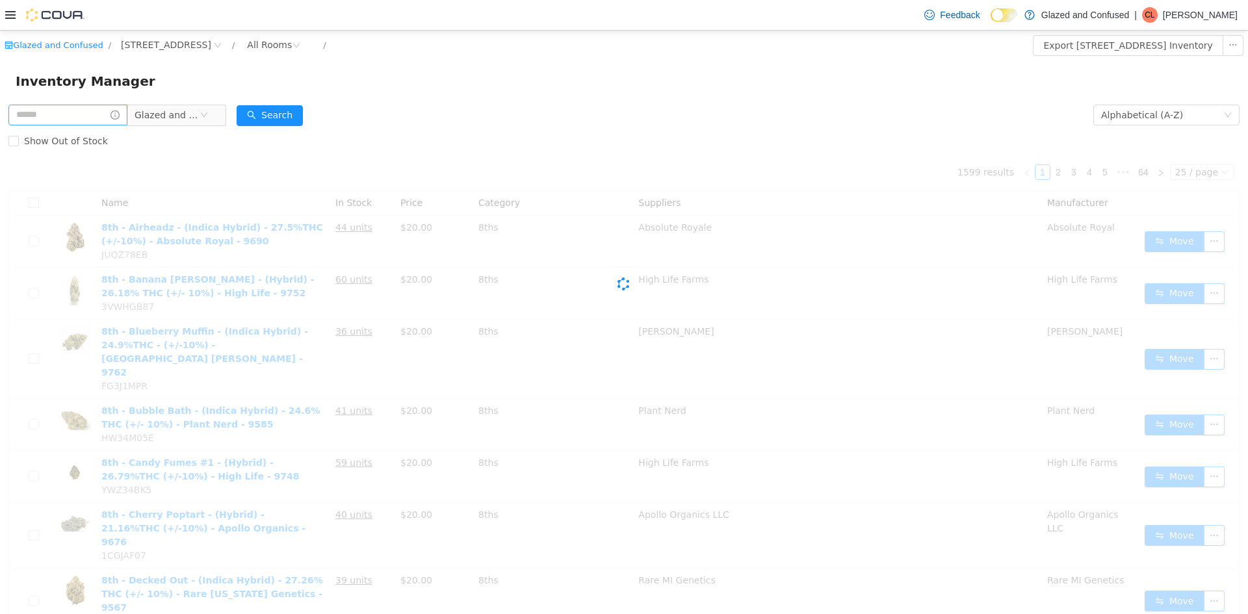
click at [280, 97] on div "Inventory Manager" at bounding box center [624, 81] width 1248 height 42
click at [269, 129] on div "Show Out of Stock" at bounding box center [623, 141] width 1231 height 26
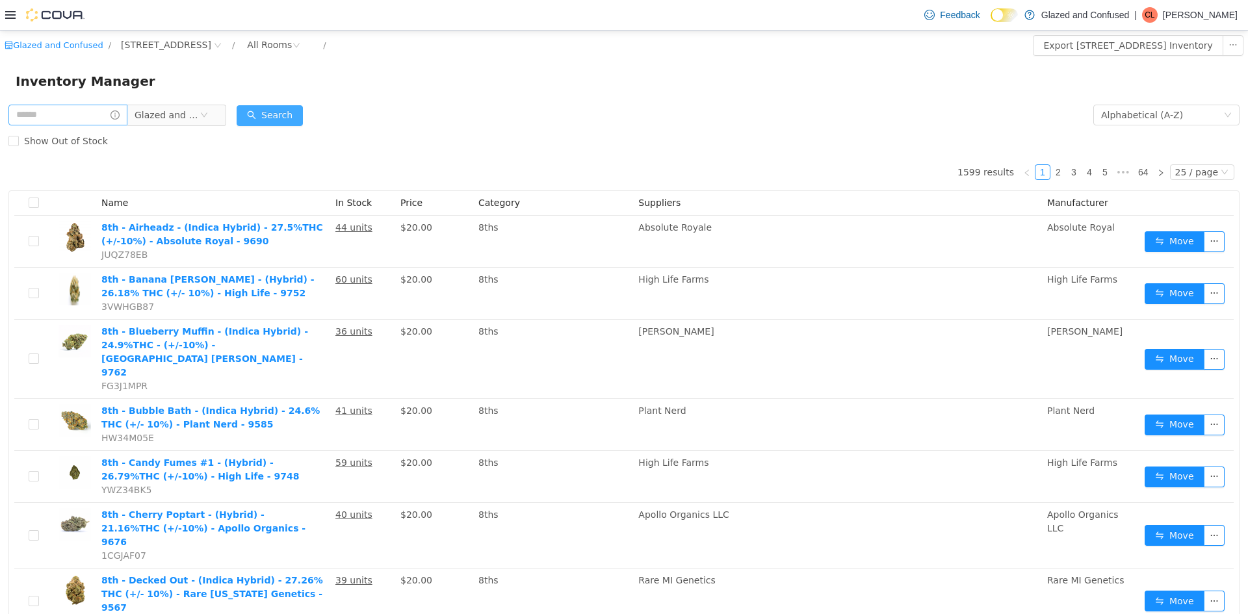
click at [279, 118] on button "Search" at bounding box center [270, 115] width 66 height 21
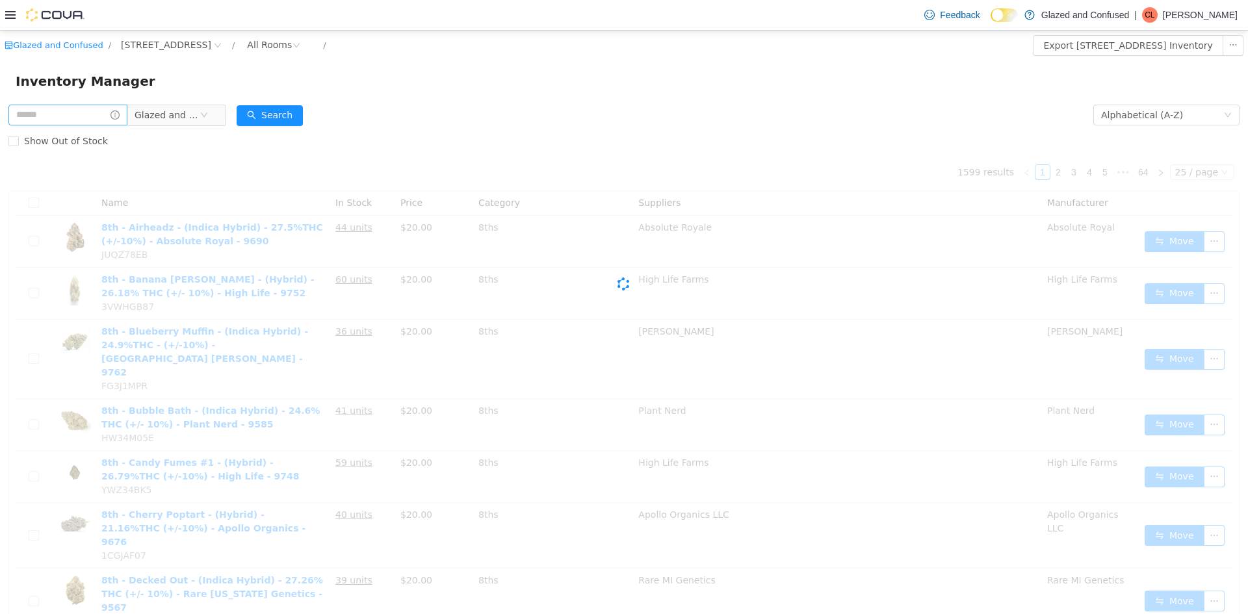
click at [660, 99] on div "Inventory Manager" at bounding box center [624, 81] width 1248 height 42
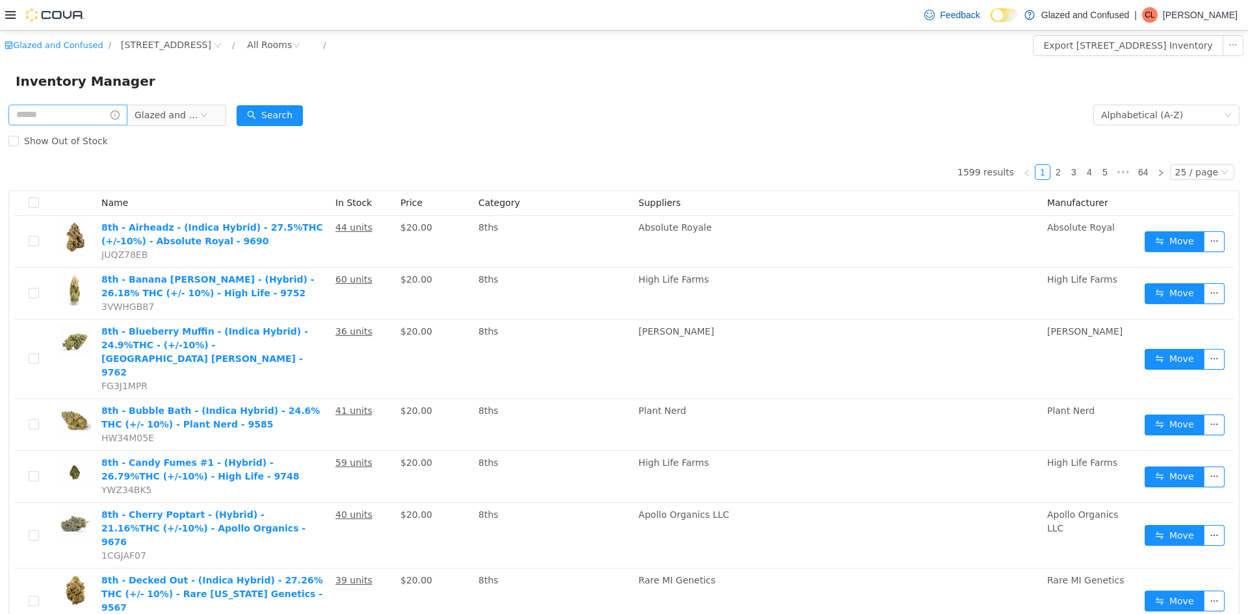
click at [298, 111] on button "Search" at bounding box center [270, 115] width 66 height 21
click at [71, 125] on span "Glazed and Confused" at bounding box center [117, 115] width 218 height 21
drag, startPoint x: 84, startPoint y: 107, endPoint x: 73, endPoint y: 114, distance: 12.6
click at [73, 114] on input "text" at bounding box center [67, 115] width 119 height 21
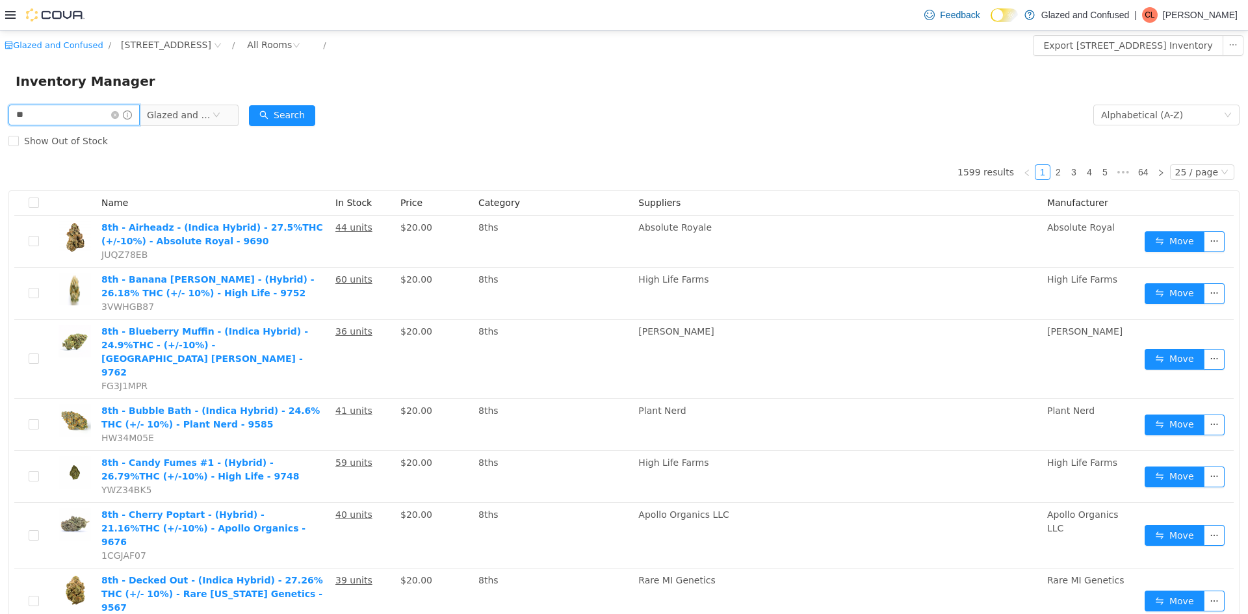
type input "*"
type input "****"
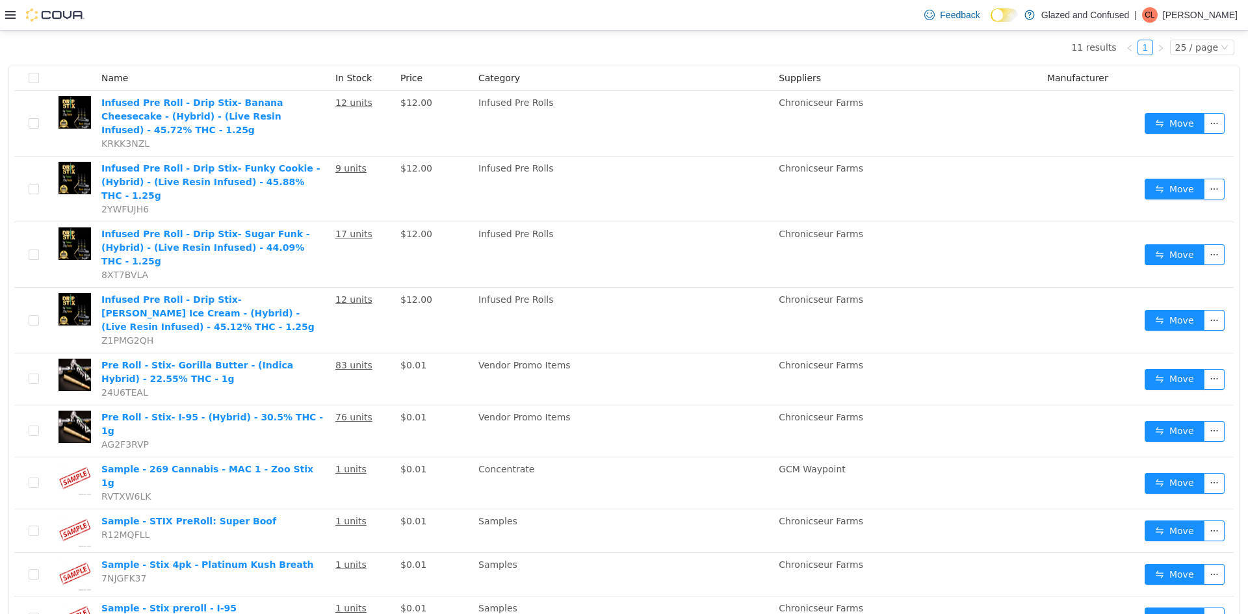
scroll to position [130, 0]
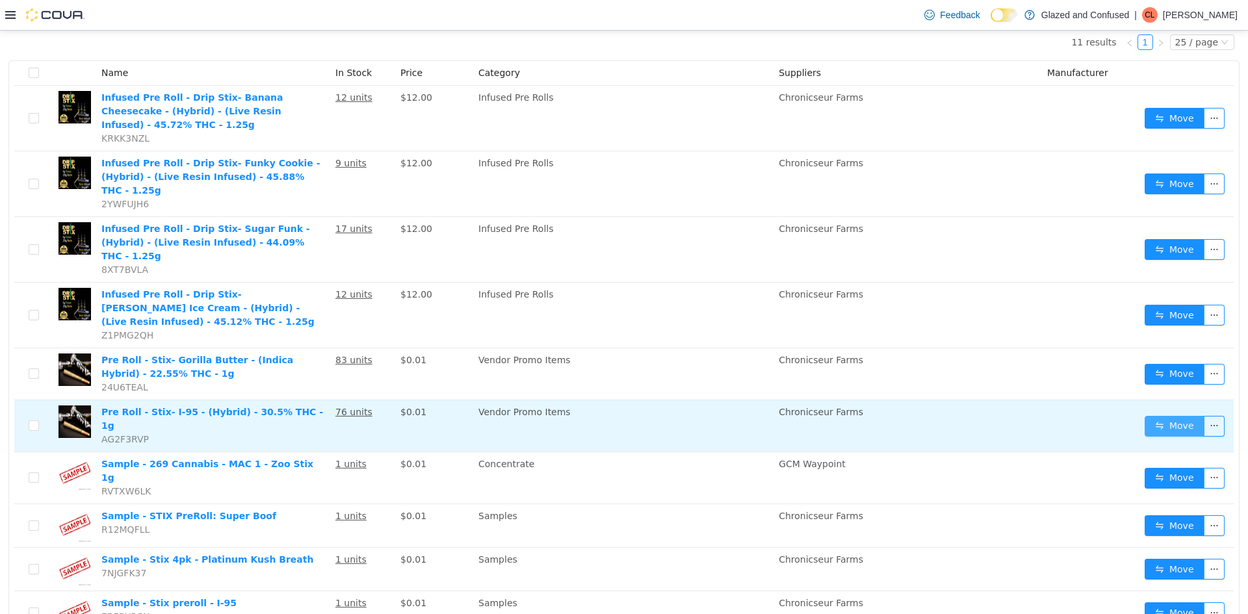
click at [1168, 416] on button "Move" at bounding box center [1174, 426] width 60 height 21
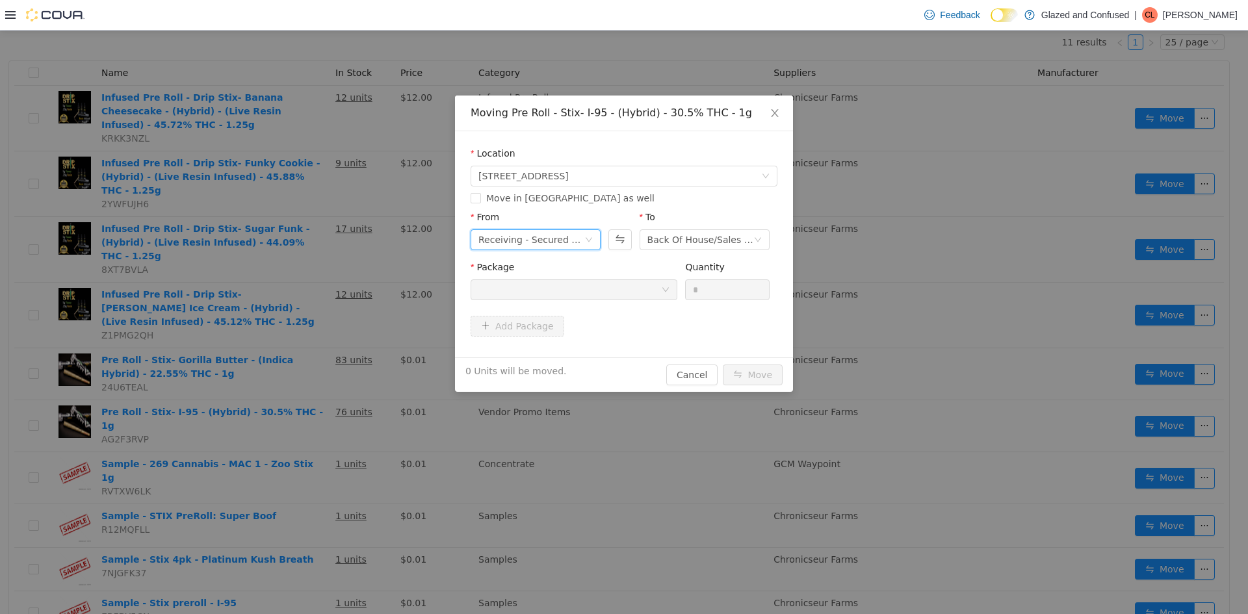
click at [545, 243] on div "Receiving - Secured Storage C" at bounding box center [531, 239] width 106 height 19
click at [537, 401] on li "Secured Storage A" at bounding box center [535, 404] width 130 height 21
click at [625, 282] on div at bounding box center [569, 289] width 183 height 19
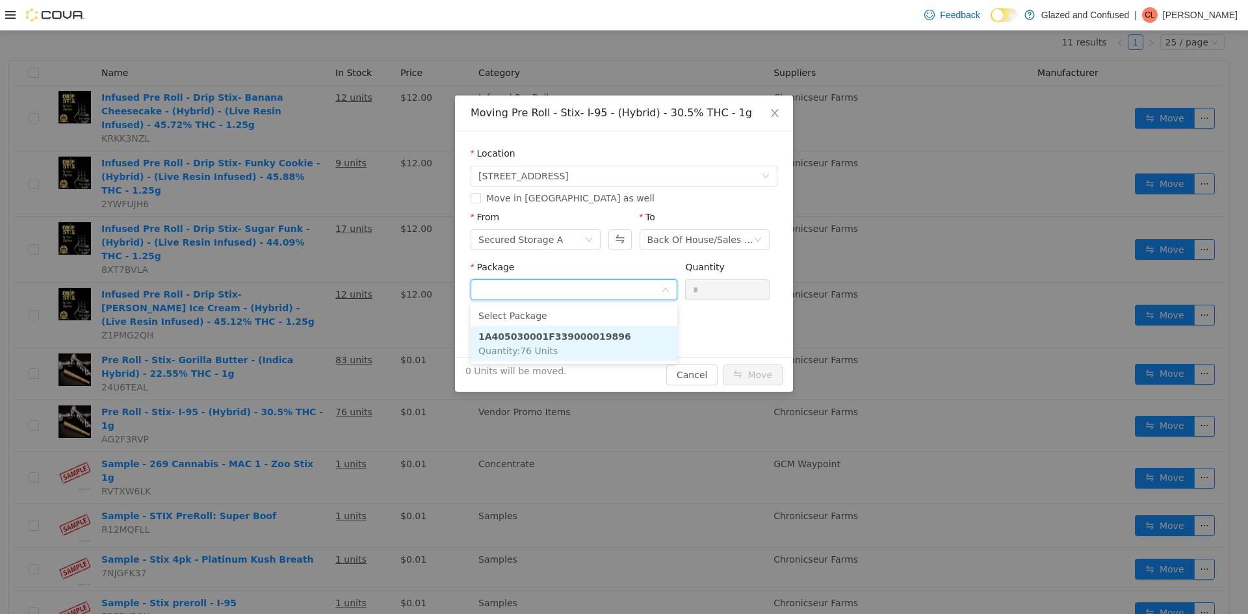
click at [595, 337] on strong "1A405030001F339000019896" at bounding box center [554, 336] width 153 height 10
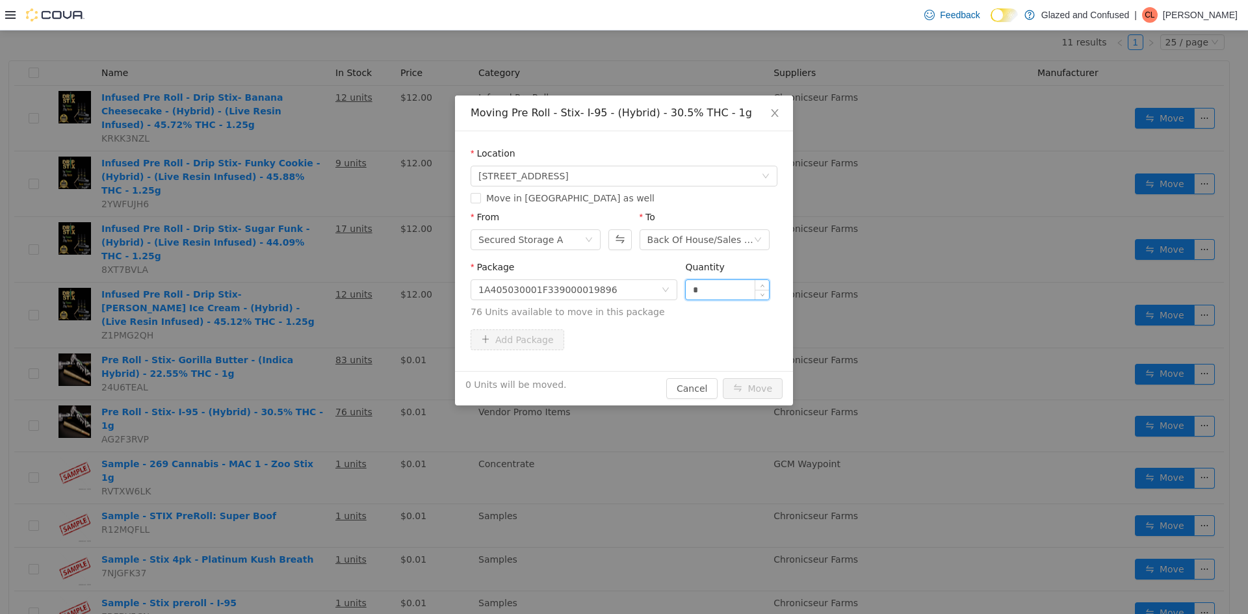
click at [703, 289] on input "*" at bounding box center [727, 289] width 83 height 19
drag, startPoint x: 703, startPoint y: 289, endPoint x: 743, endPoint y: 315, distance: 47.9
click at [727, 304] on div "Quantity *" at bounding box center [727, 283] width 84 height 45
type input "*"
click at [723, 378] on button "Move" at bounding box center [753, 388] width 60 height 21
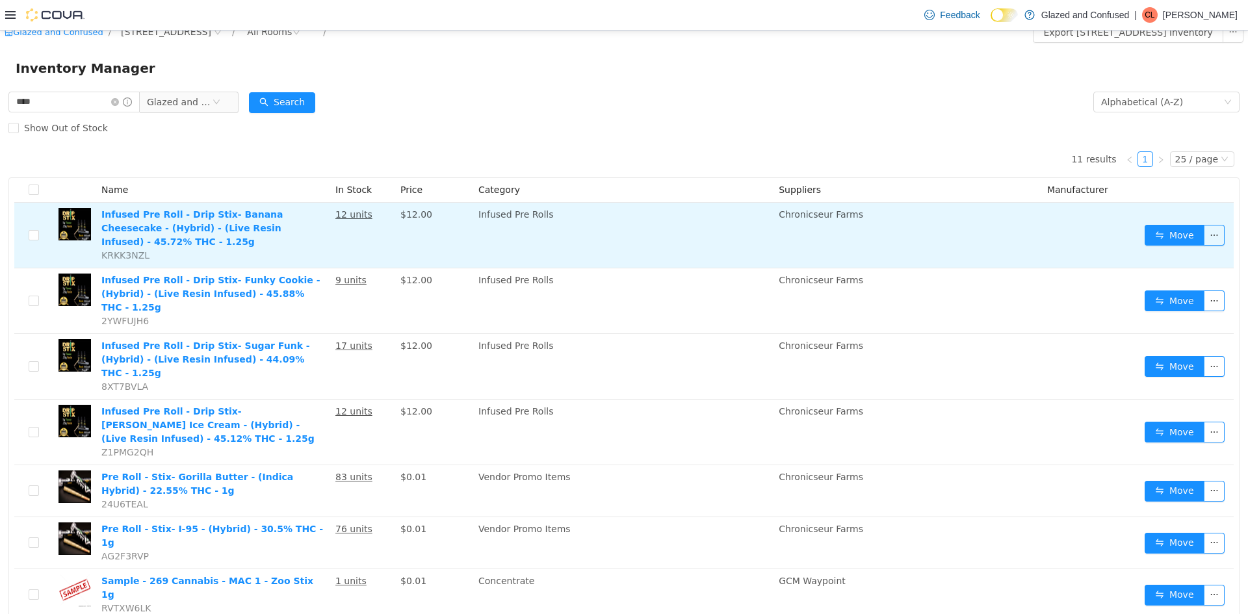
scroll to position [0, 0]
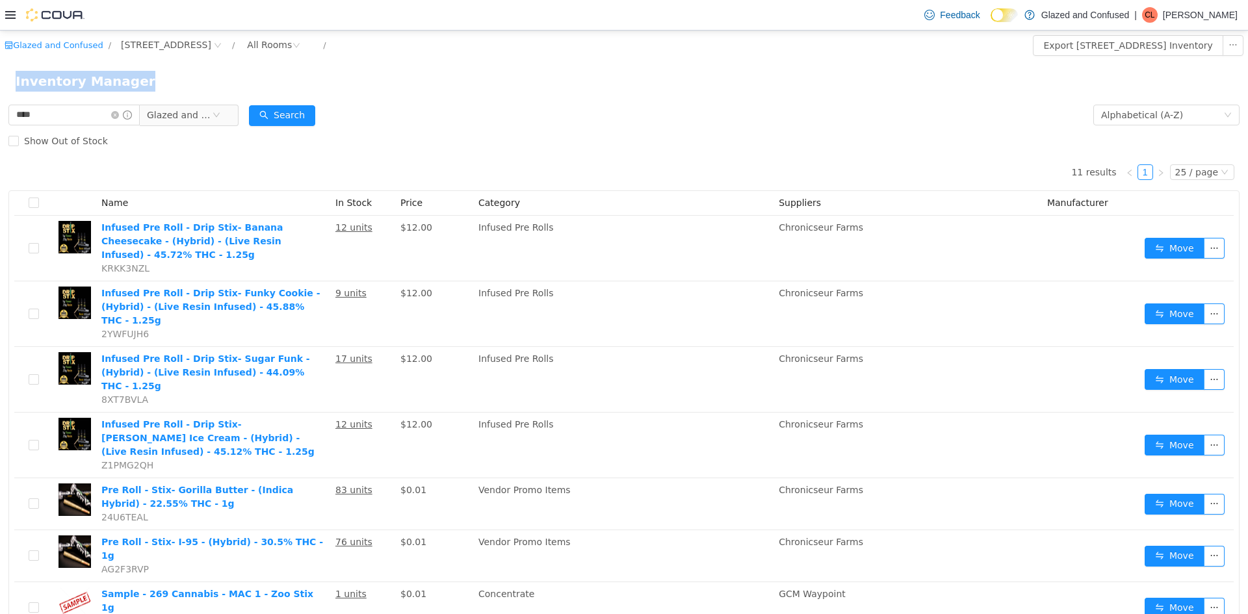
drag, startPoint x: 62, startPoint y: 101, endPoint x: 8, endPoint y: 74, distance: 60.4
click at [5, 90] on div "Glazed and Confused / [STREET_ADDRESS] / All Rooms / Export [STREET_ADDRESS] In…" at bounding box center [624, 438] width 1248 height 814
drag, startPoint x: 47, startPoint y: 118, endPoint x: 4, endPoint y: 79, distance: 58.9
click at [0, 88] on div "Glazed and Confused / [STREET_ADDRESS] / All Rooms / Export [STREET_ADDRESS] In…" at bounding box center [624, 438] width 1248 height 814
type input "******"
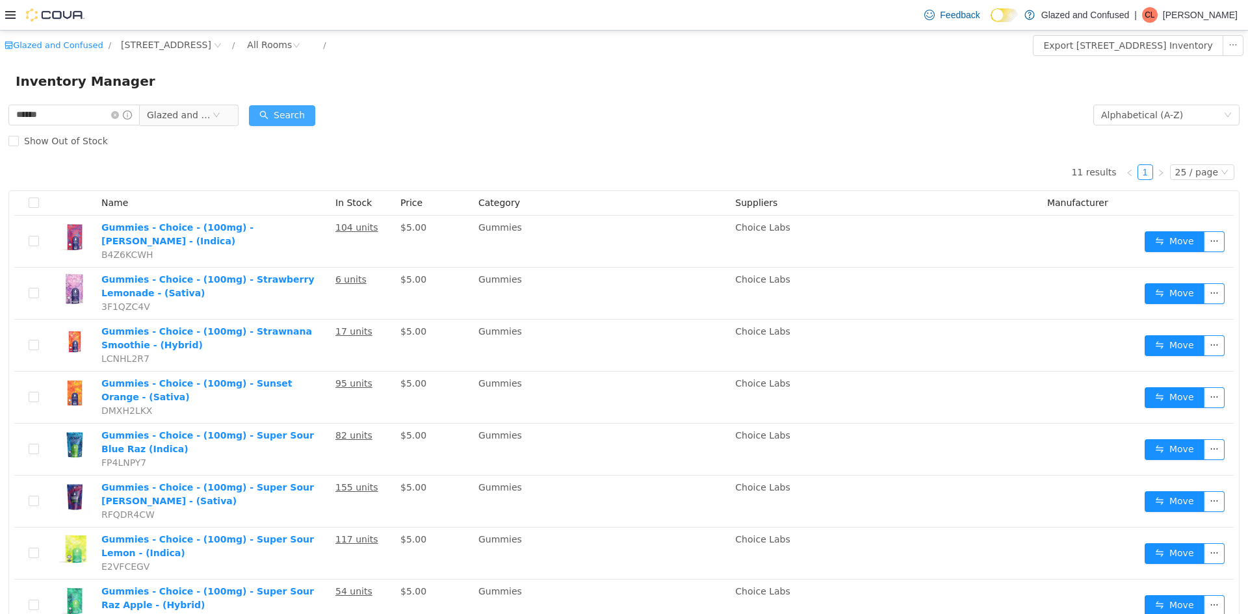
click at [296, 111] on button "Search" at bounding box center [282, 115] width 66 height 21
click at [630, 182] on div "11 results 1 25 / page Name In Stock Price Category Suppliers Manufacturer Gumm…" at bounding box center [623, 471] width 1231 height 634
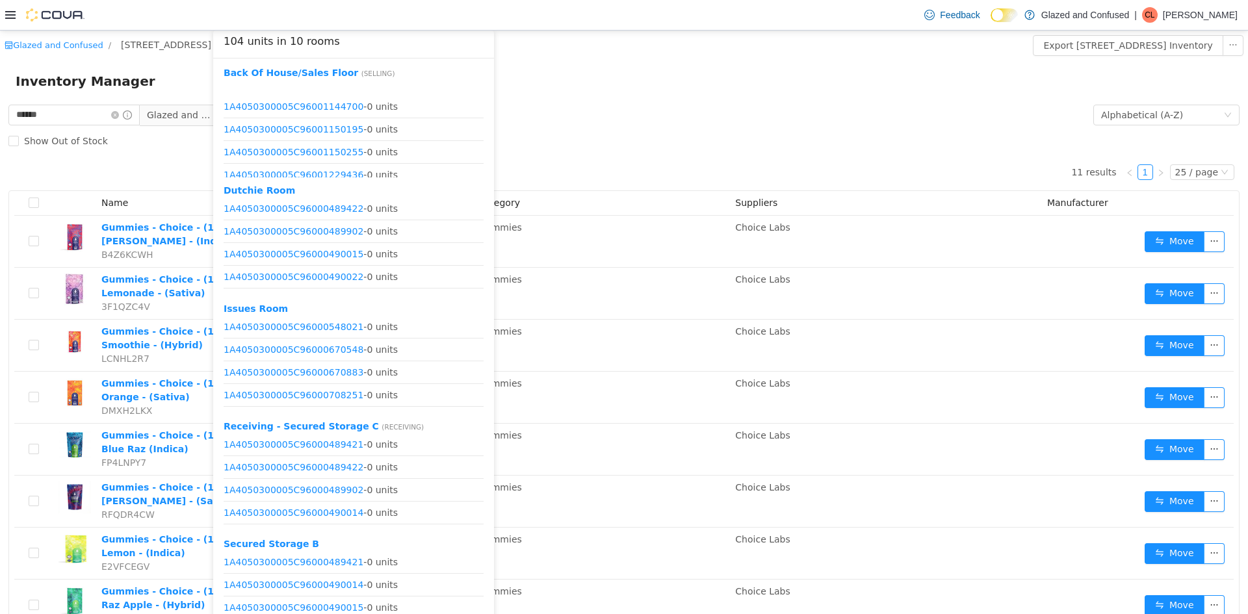
scroll to position [1631, 0]
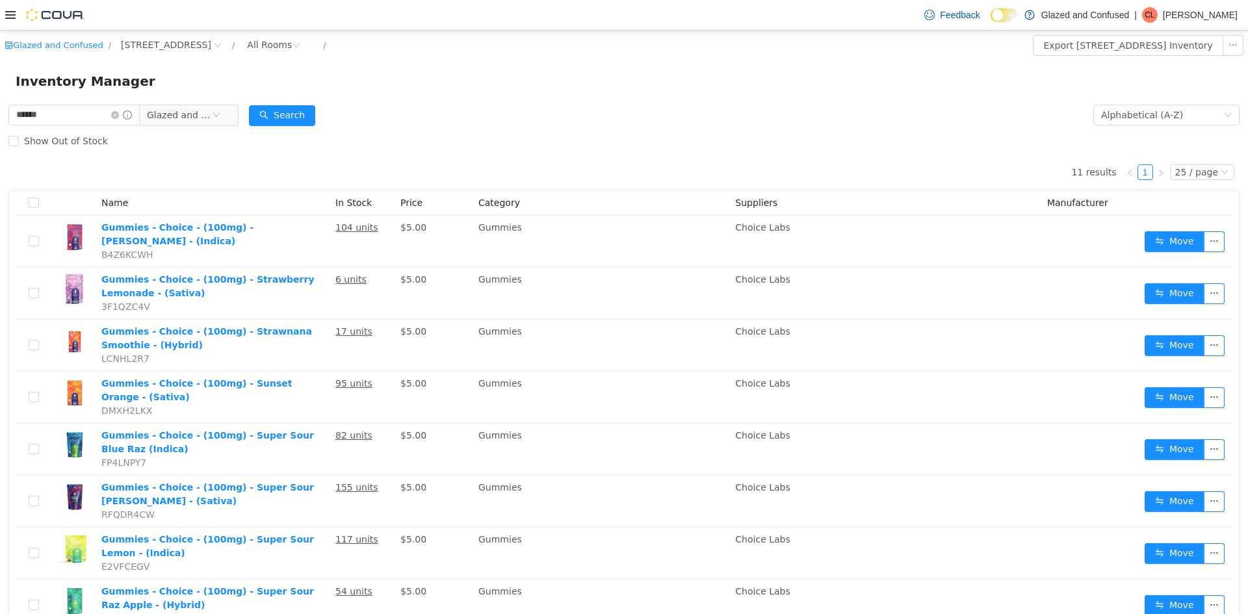
click at [497, 110] on form "****** Glazed and Confused Alphabetical (A-Z) Search Show Out of Stock" at bounding box center [623, 128] width 1231 height 52
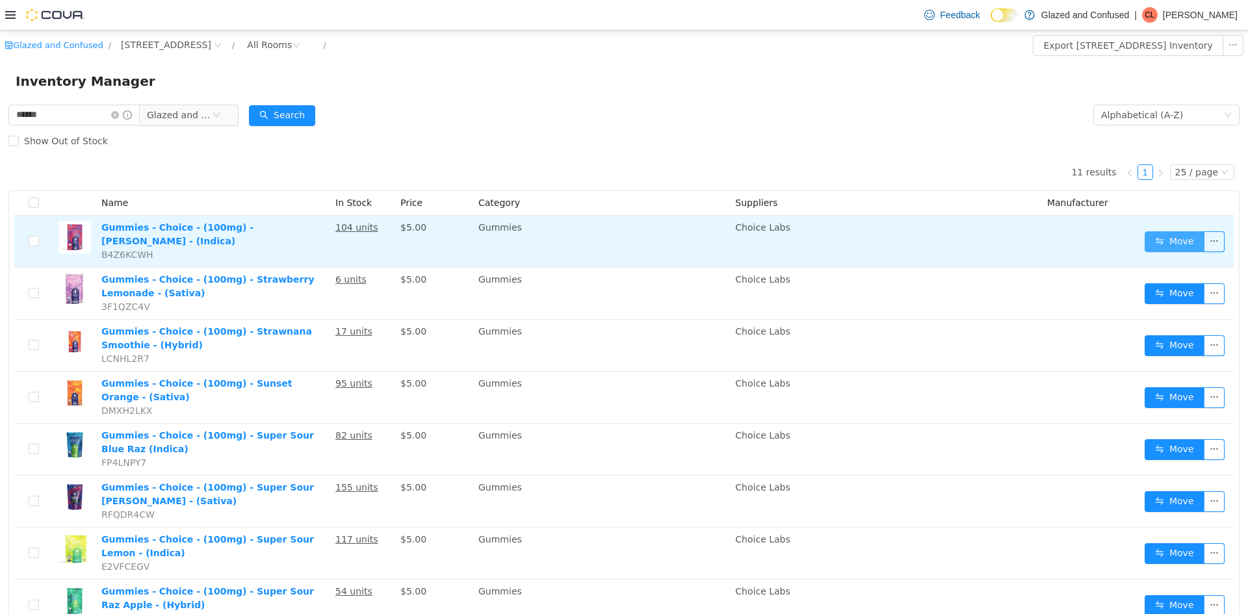
click at [1163, 235] on button "Move" at bounding box center [1174, 241] width 60 height 21
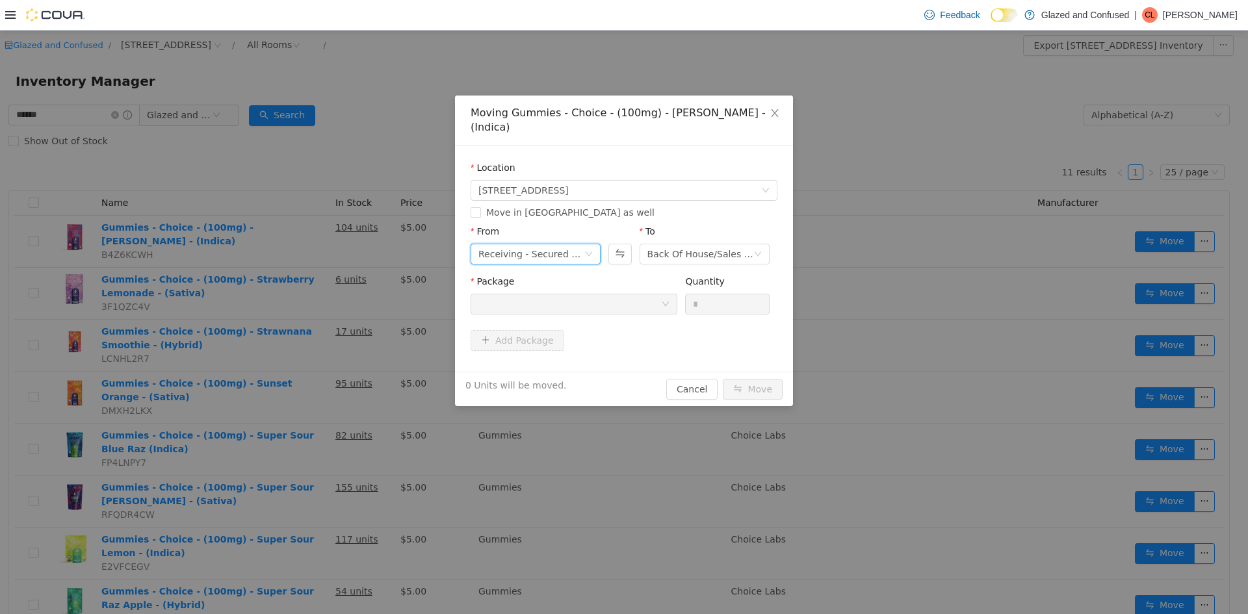
drag, startPoint x: 493, startPoint y: 232, endPoint x: 508, endPoint y: 248, distance: 22.1
click at [497, 244] on div "Receiving - Secured Storage C" at bounding box center [531, 253] width 106 height 19
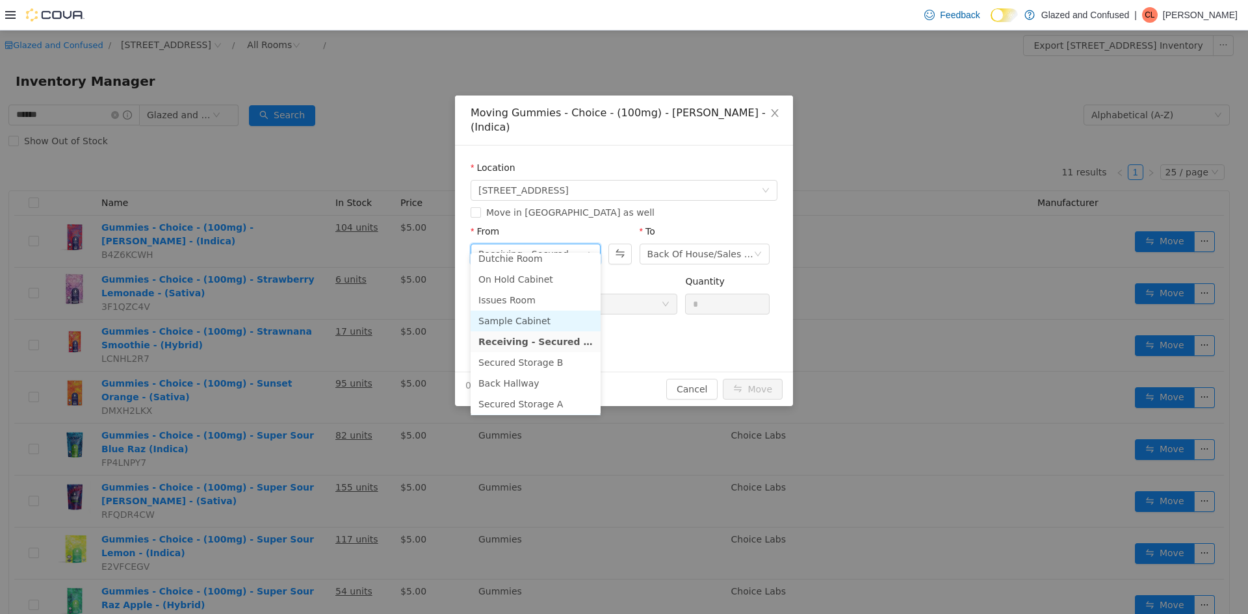
scroll to position [113, 0]
drag, startPoint x: 558, startPoint y: 305, endPoint x: 563, endPoint y: 297, distance: 9.0
click at [559, 300] on li "Secured Storage B" at bounding box center [535, 298] width 130 height 21
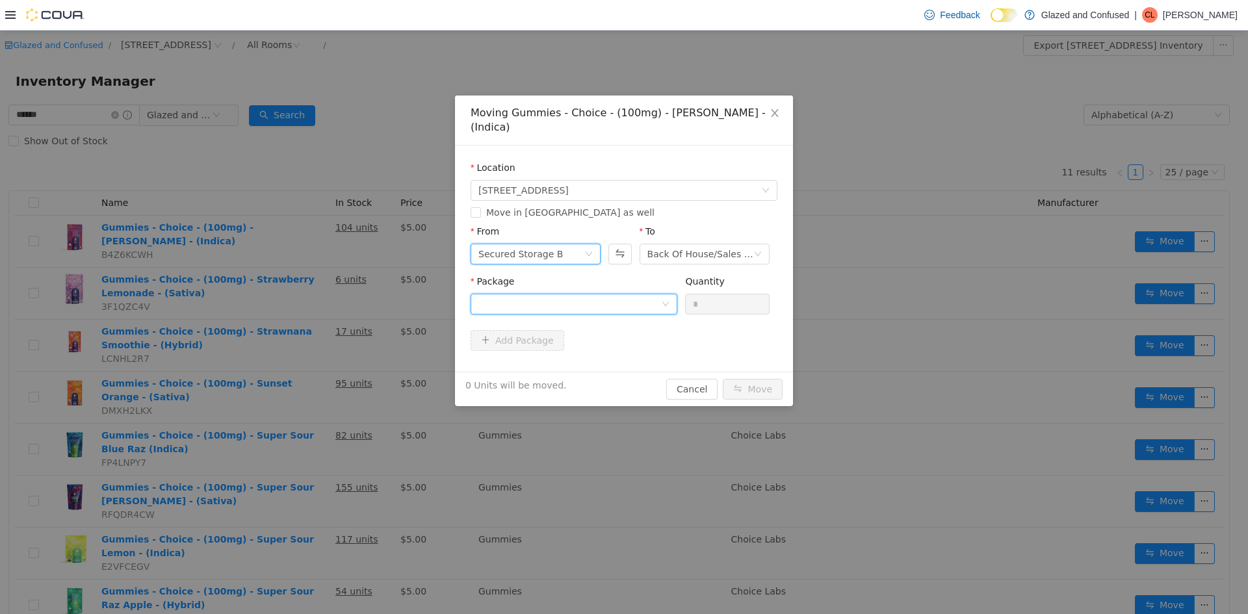
click at [604, 294] on div at bounding box center [569, 303] width 183 height 19
click at [595, 344] on li "1A4050300005C96001374162 Quantity : 100 Units" at bounding box center [573, 343] width 207 height 35
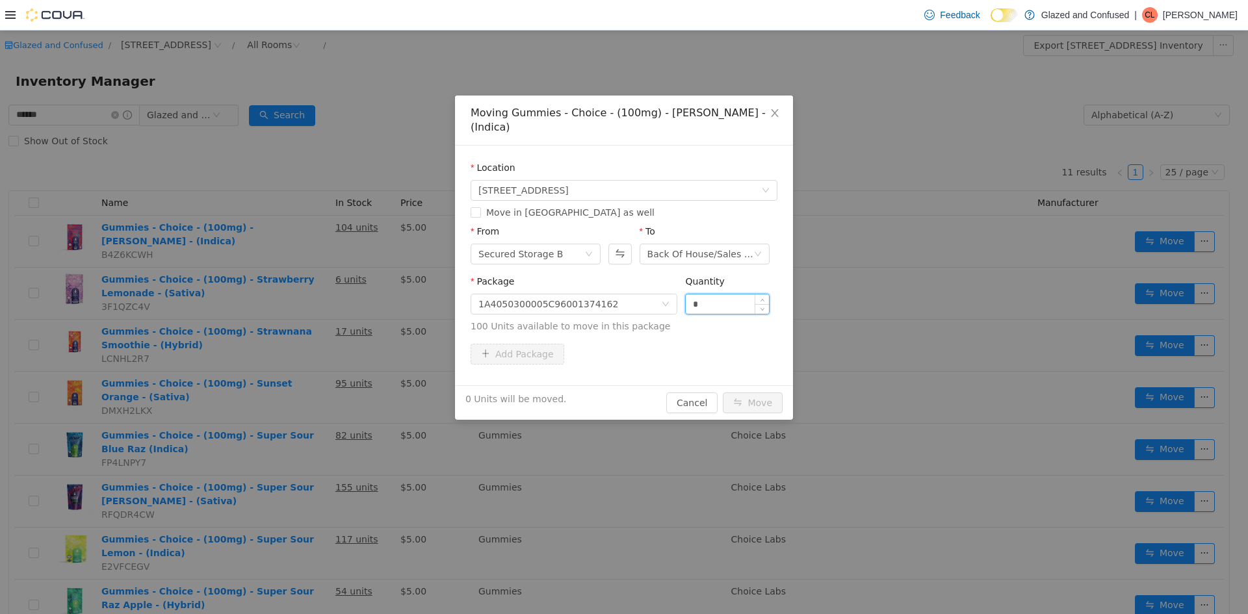
click at [734, 294] on input "*" at bounding box center [727, 303] width 83 height 19
type input "**"
click at [723, 392] on button "Move" at bounding box center [753, 402] width 60 height 21
